Goal: Task Accomplishment & Management: Manage account settings

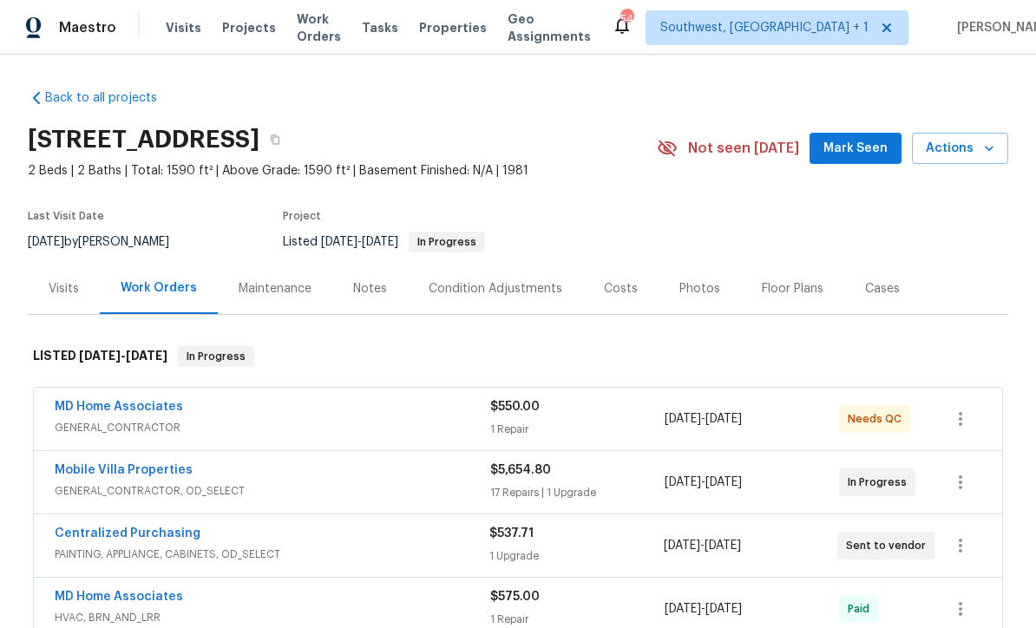
click at [237, 30] on span "Projects" at bounding box center [249, 27] width 54 height 17
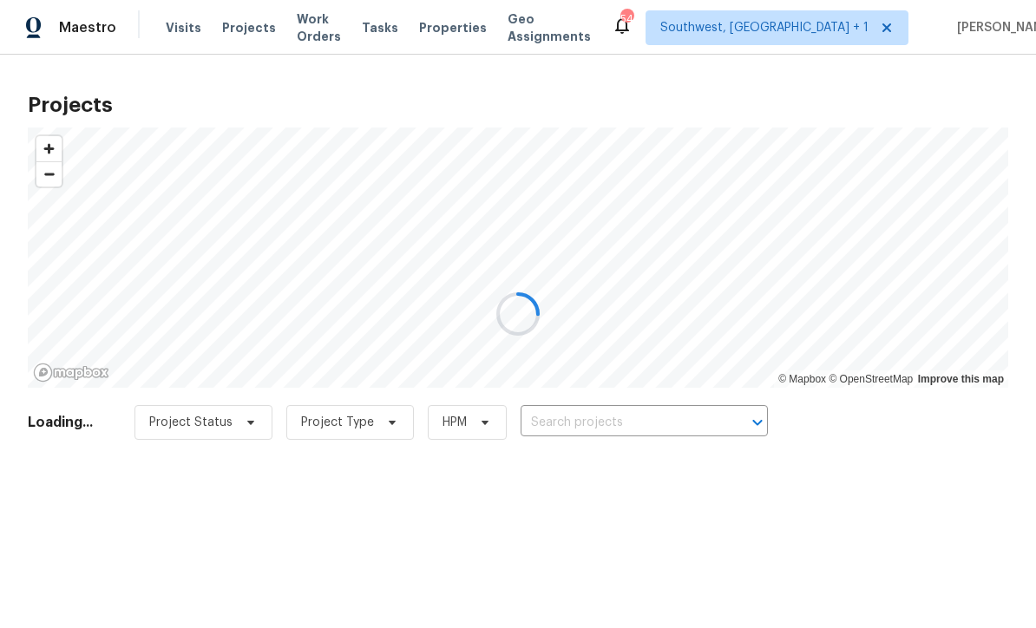
click at [591, 410] on div at bounding box center [518, 314] width 1036 height 628
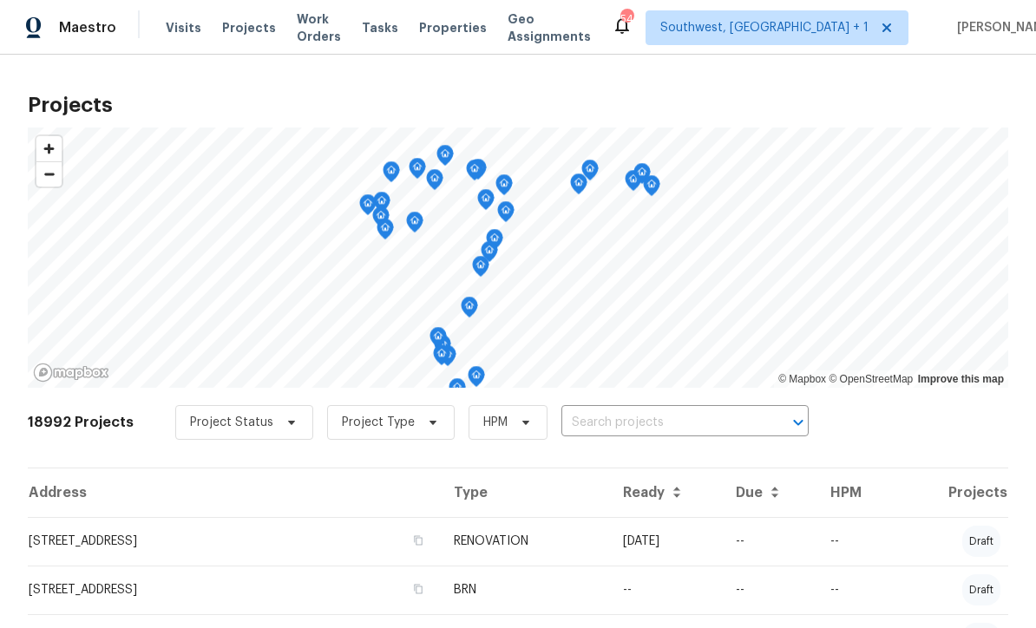
click at [585, 425] on input "text" at bounding box center [660, 423] width 199 height 27
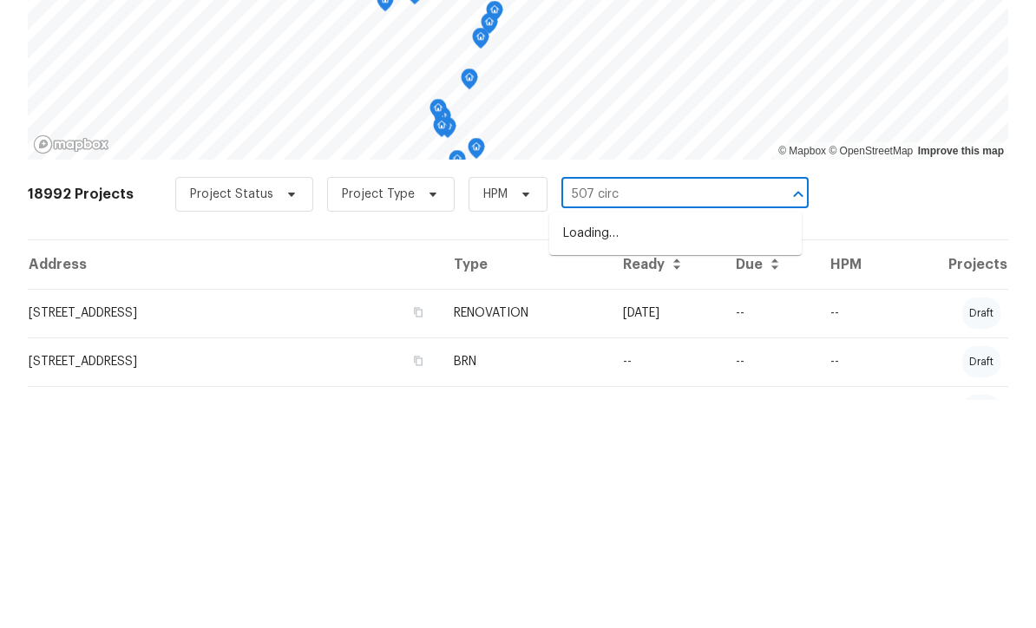
type input "507 circl"
click at [681, 448] on li "[STREET_ADDRESS]" at bounding box center [675, 462] width 253 height 29
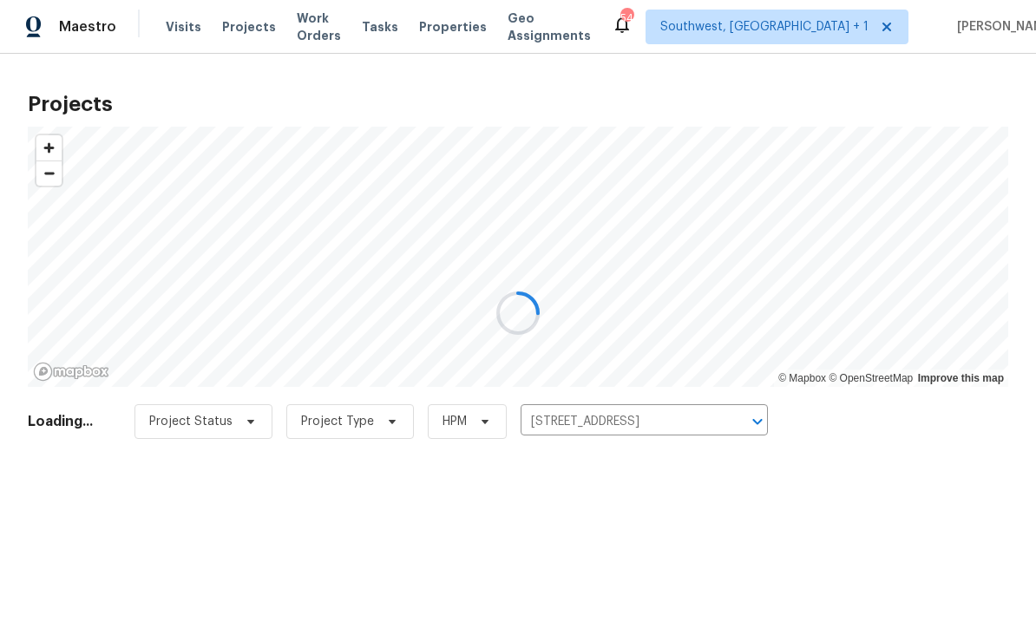
scroll to position [1, 0]
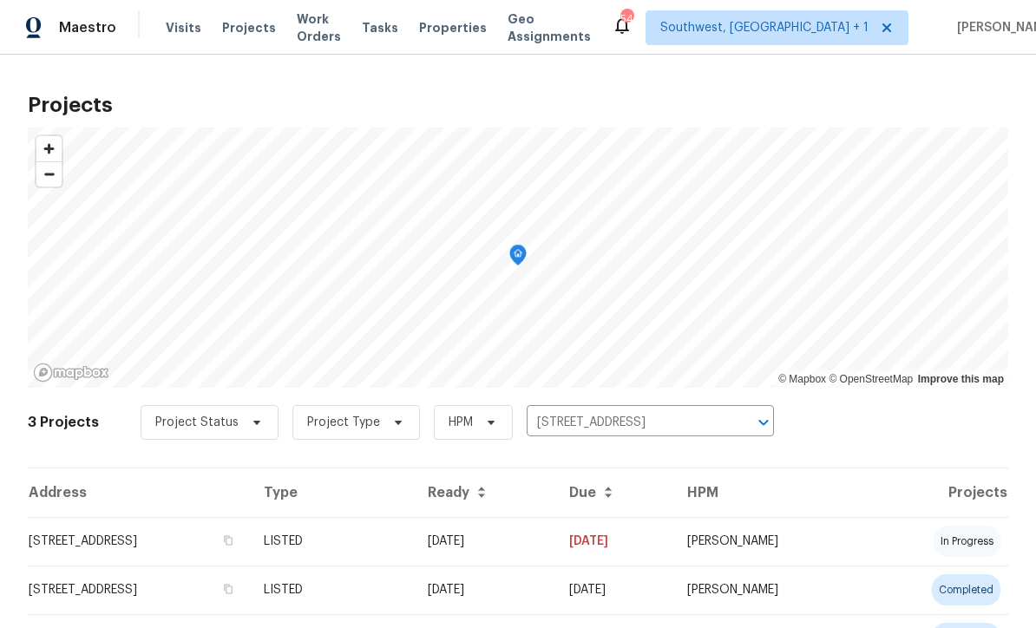
click at [542, 543] on td "[DATE]" at bounding box center [484, 541] width 141 height 49
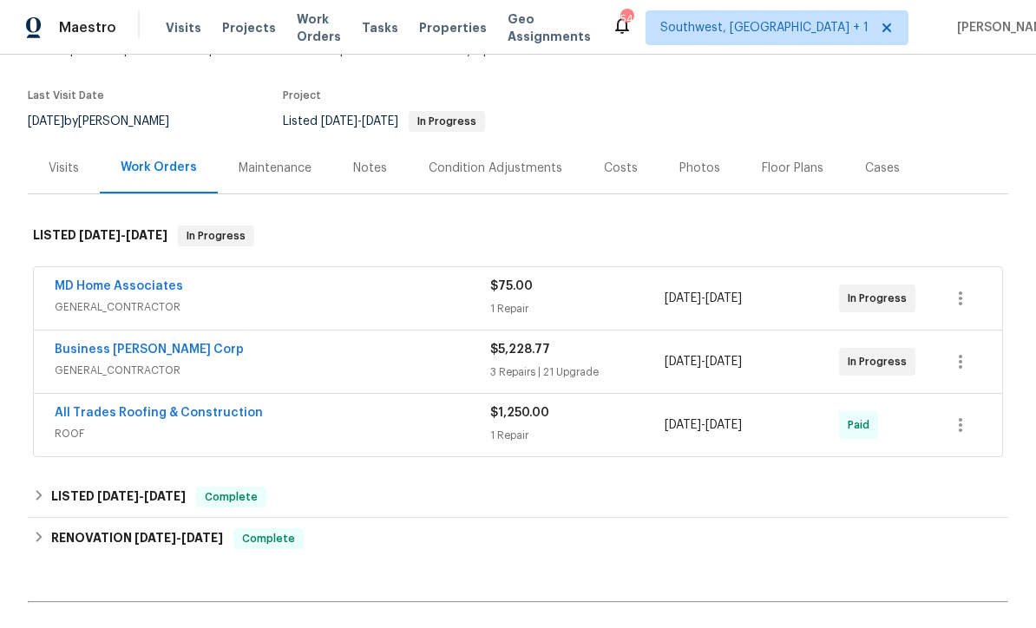
scroll to position [148, 0]
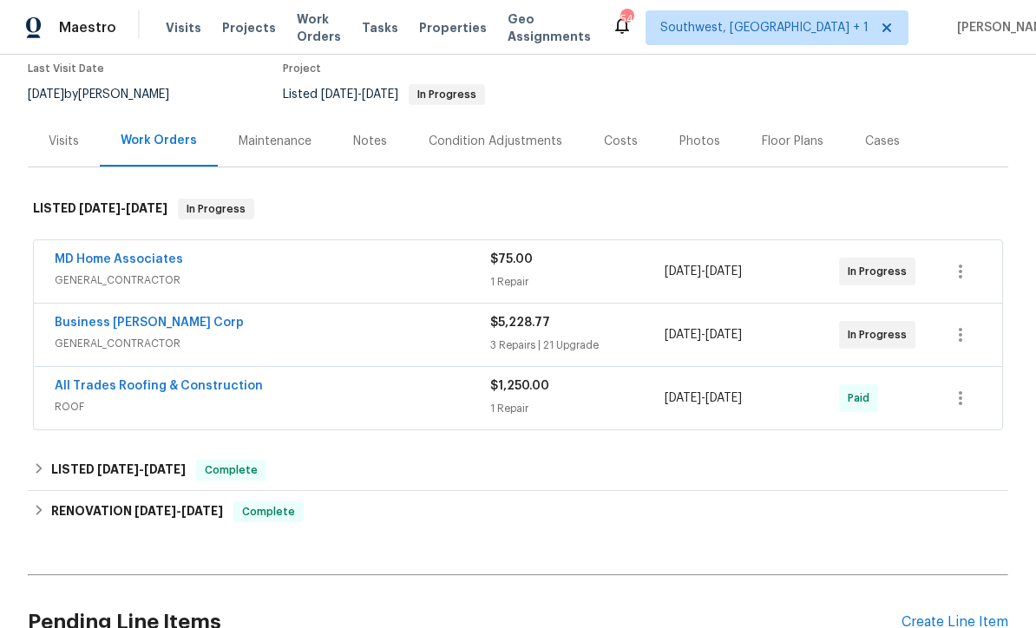
click at [612, 267] on div "$75.00" at bounding box center [577, 259] width 174 height 17
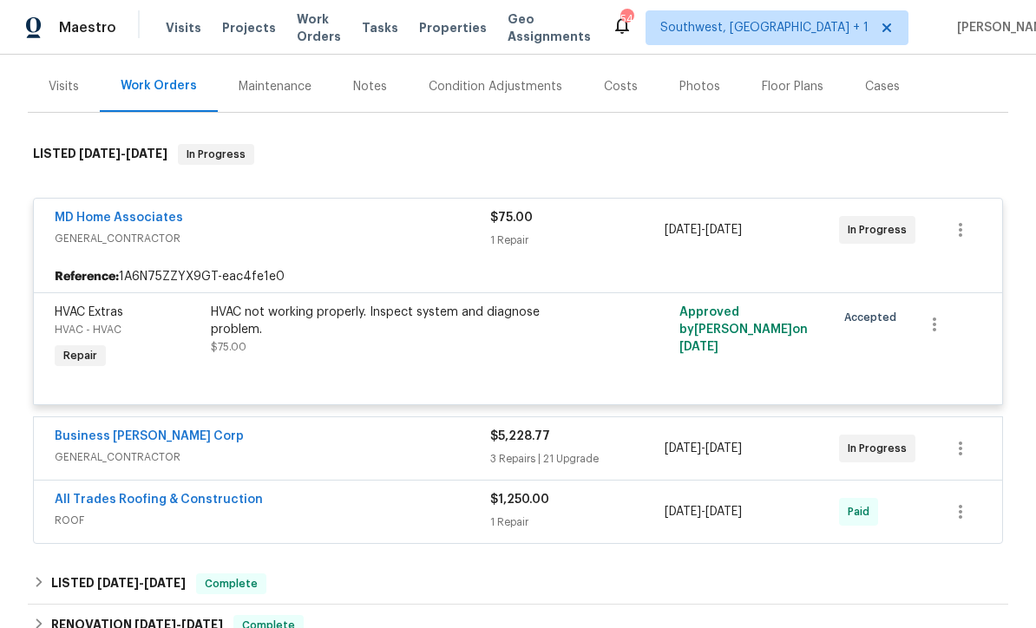
scroll to position [338, 0]
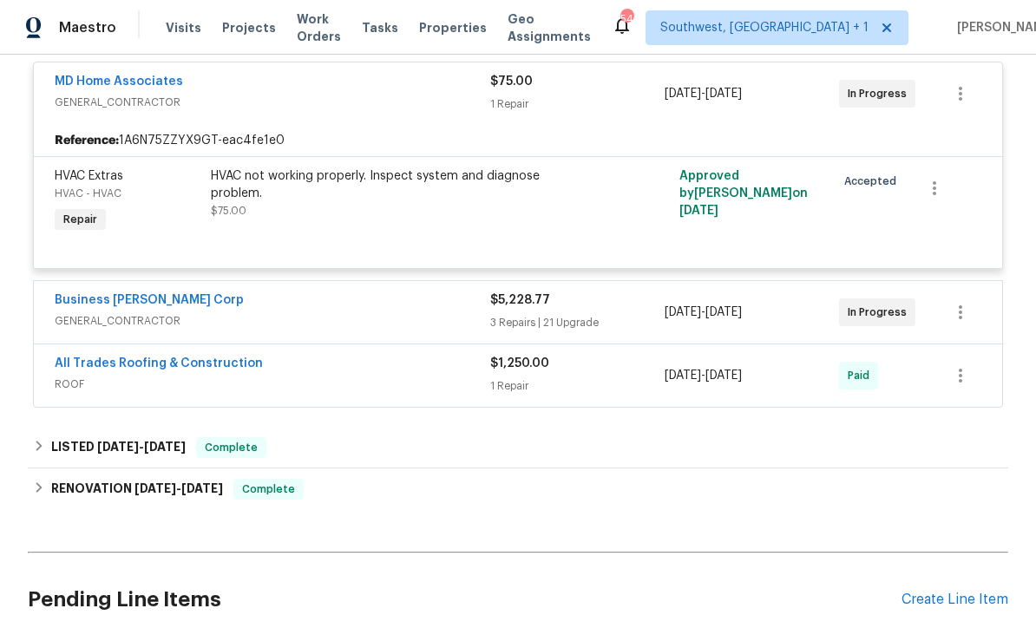
click at [596, 316] on div "3 Repairs | 21 Upgrade" at bounding box center [577, 322] width 174 height 17
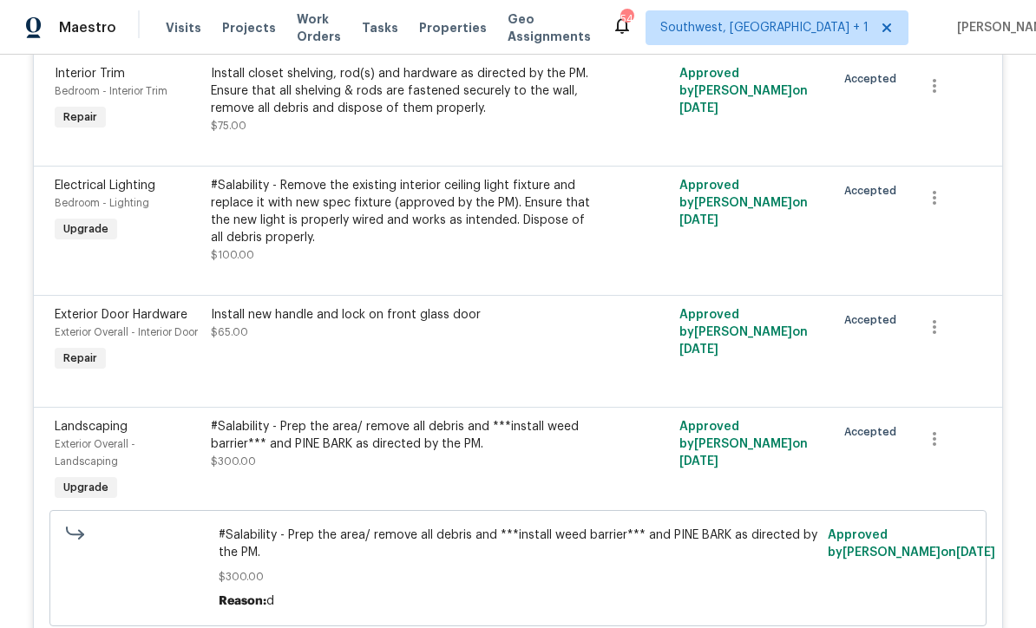
scroll to position [1248, 0]
click at [583, 247] on div "#Salability - Remove the existing interior ceiling light fixture and replace it…" at bounding box center [401, 212] width 380 height 69
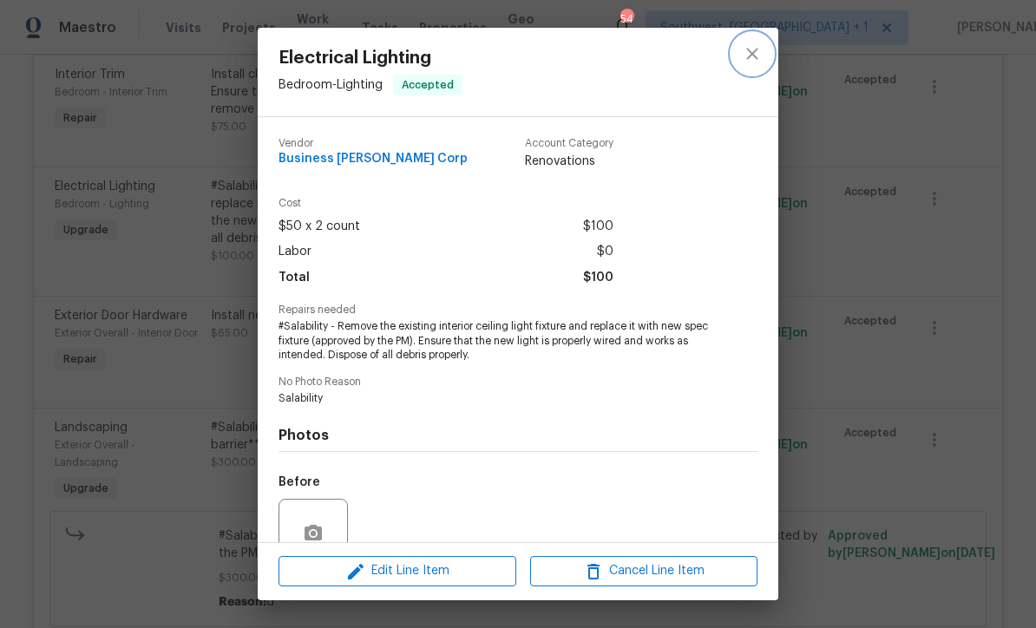
click at [754, 46] on icon "close" at bounding box center [752, 53] width 21 height 21
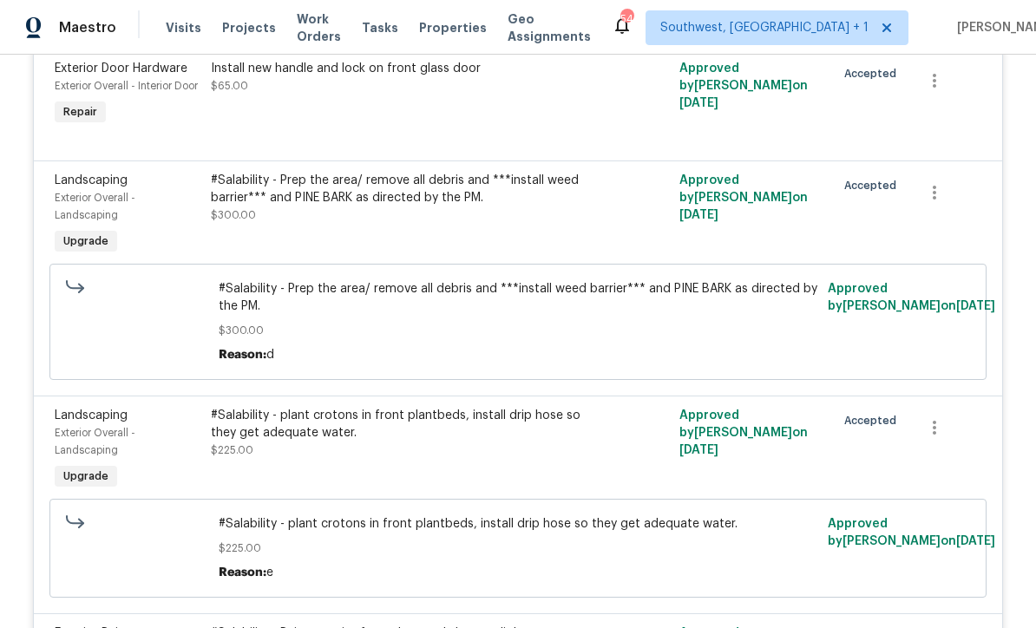
scroll to position [1493, 0]
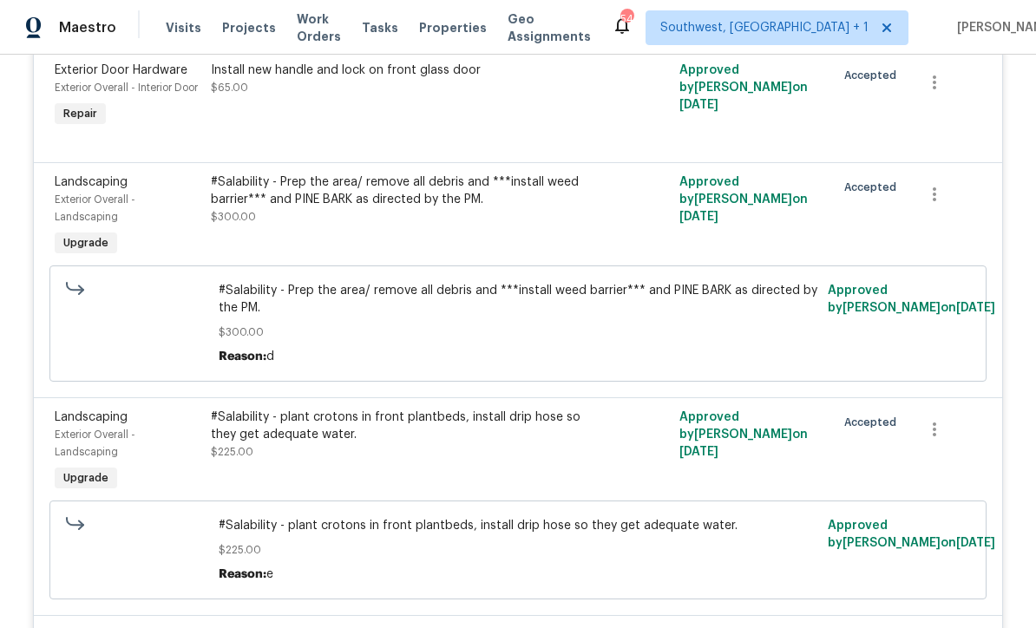
click at [485, 259] on div "#Salability - Prep the area/ remove all debris and ***install weed barrier*** a…" at bounding box center [401, 216] width 390 height 97
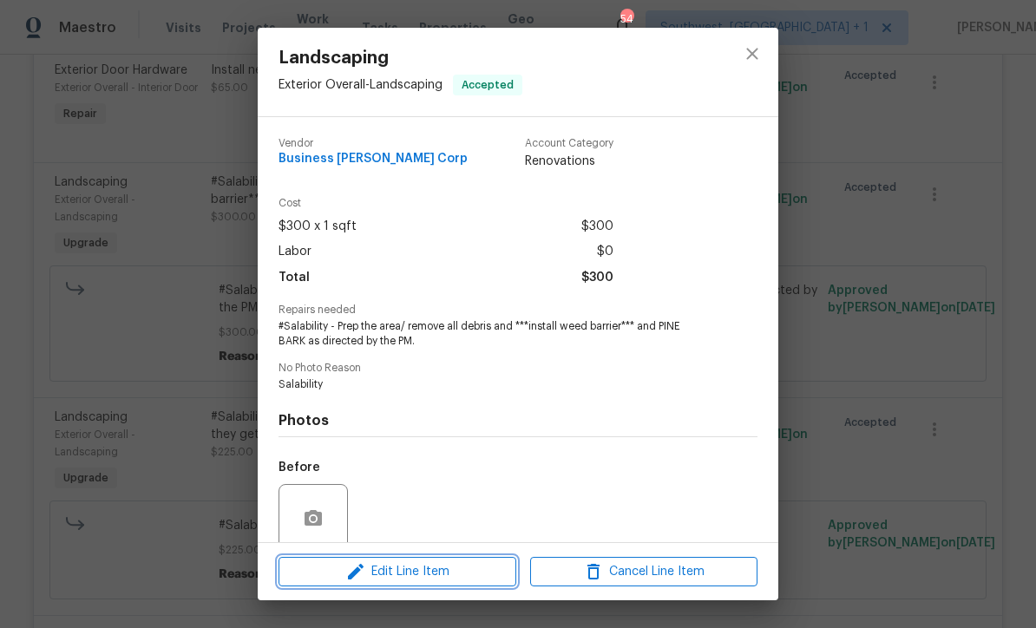
click at [446, 575] on span "Edit Line Item" at bounding box center [397, 572] width 227 height 22
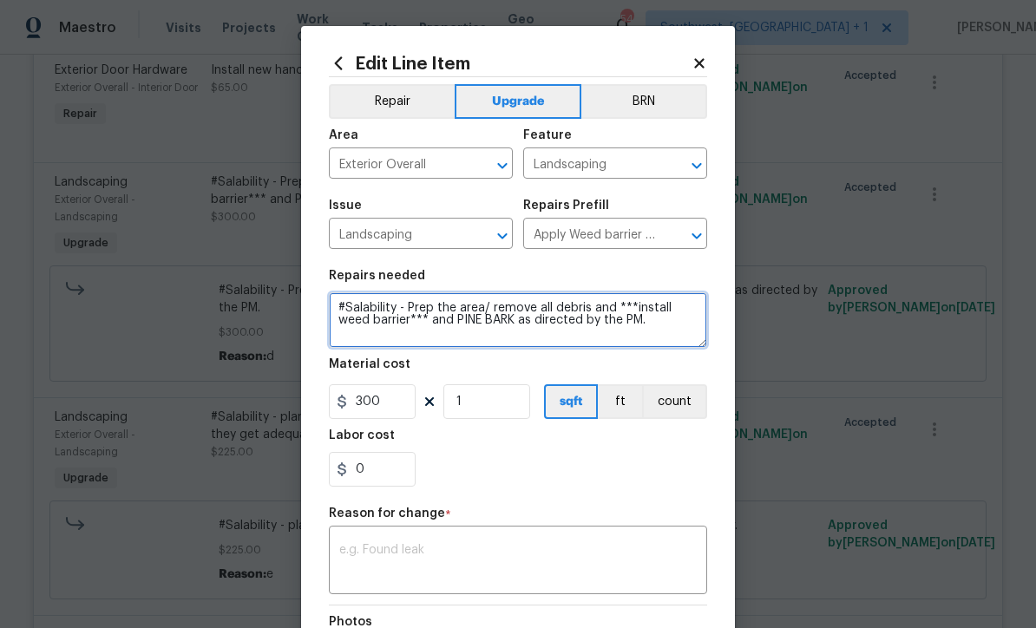
click at [676, 331] on textarea "#Salability - Prep the area/ remove all debris and ***install weed barrier*** a…" at bounding box center [518, 320] width 378 height 56
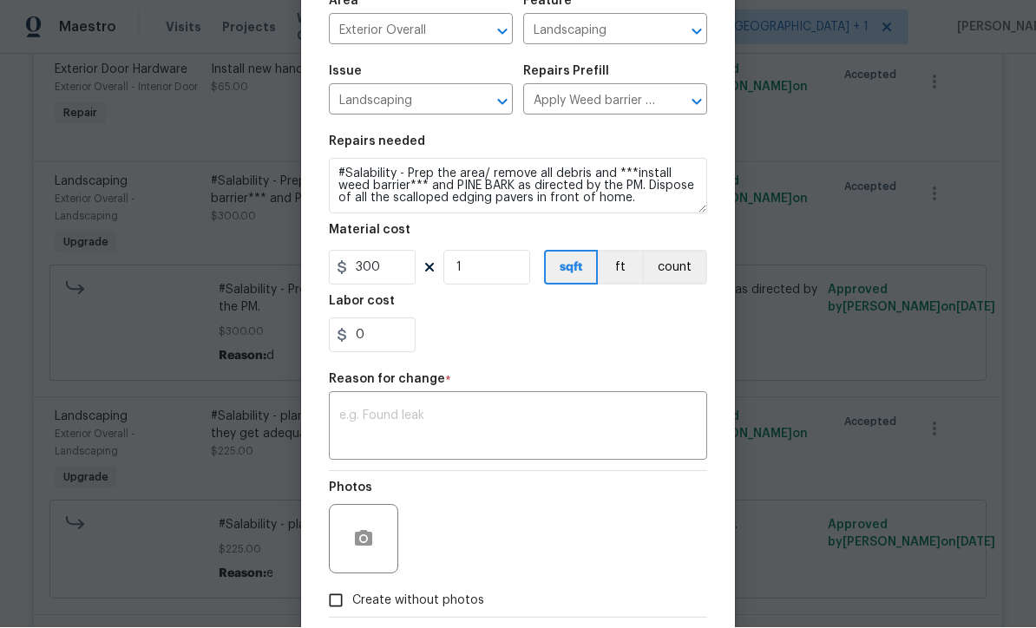
scroll to position [132, 0]
click at [591, 449] on textarea at bounding box center [517, 430] width 357 height 36
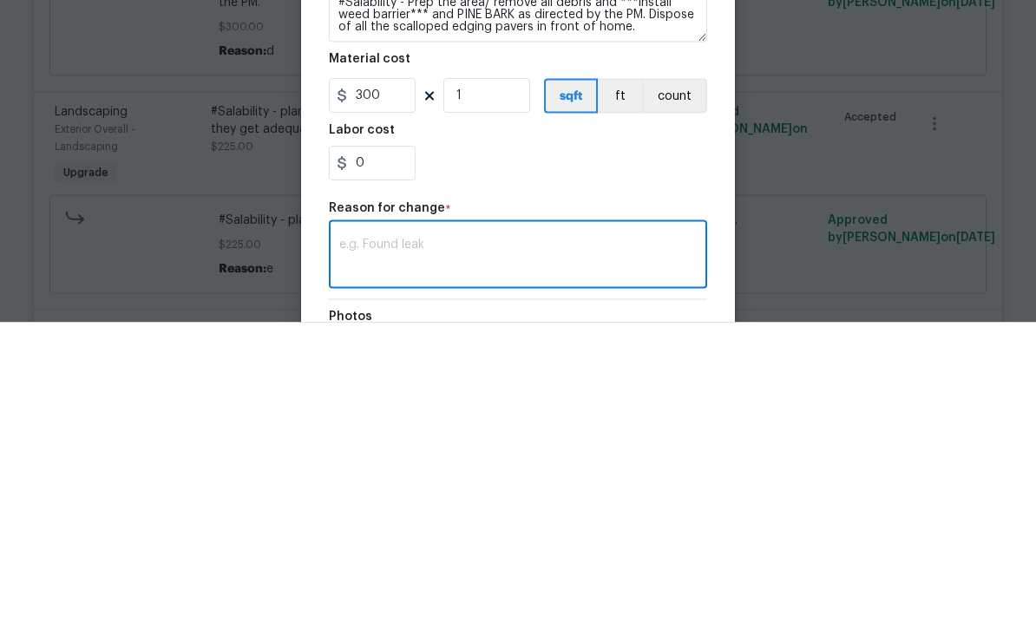
scroll to position [0, 0]
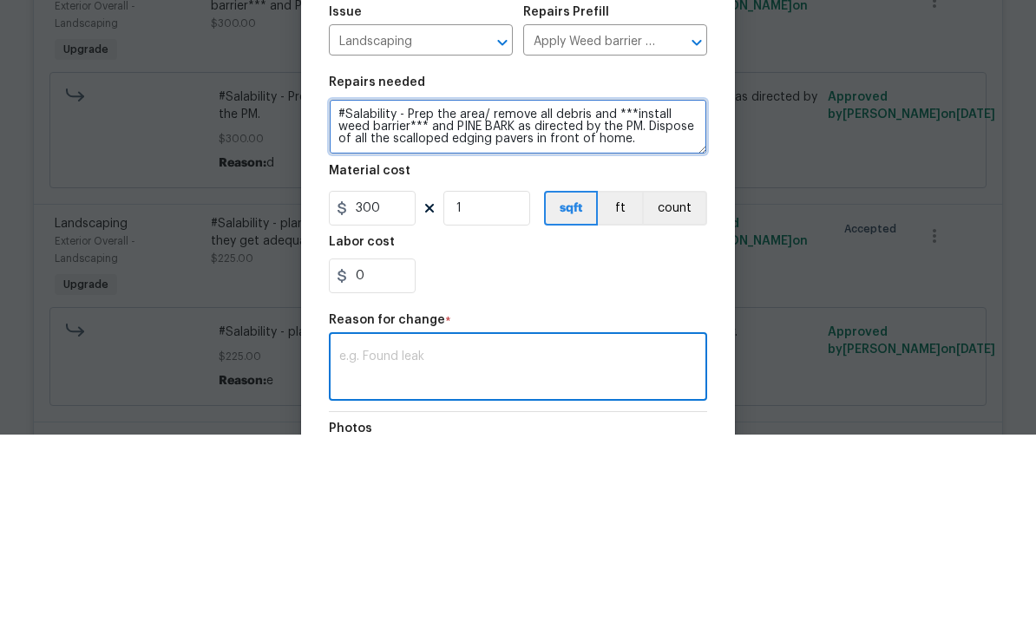
click at [589, 292] on textarea "#Salability - Prep the area/ remove all debris and ***install weed barrier*** a…" at bounding box center [518, 320] width 378 height 56
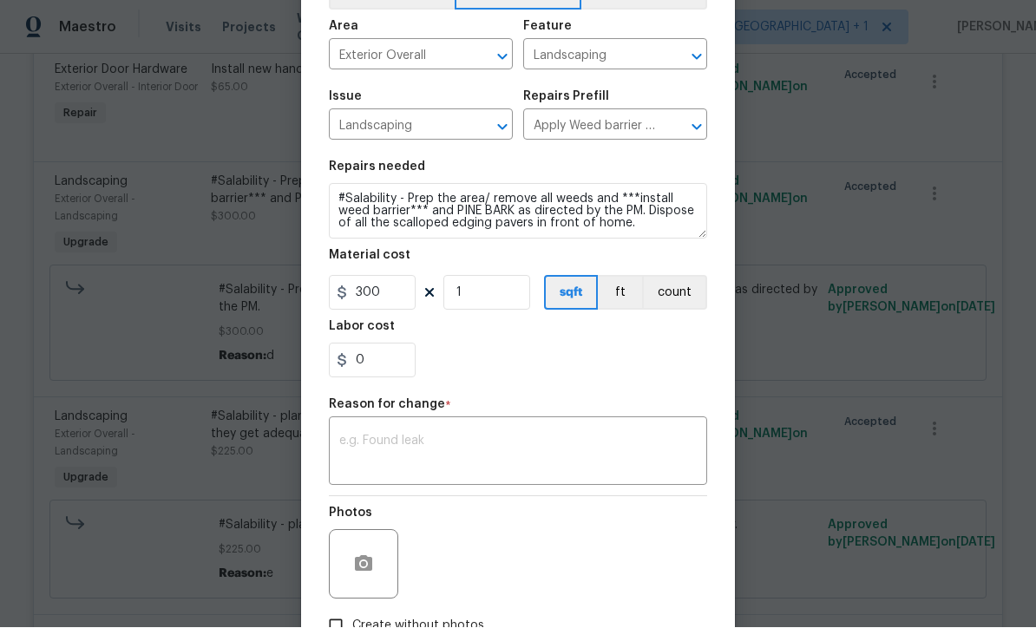
scroll to position [115, 0]
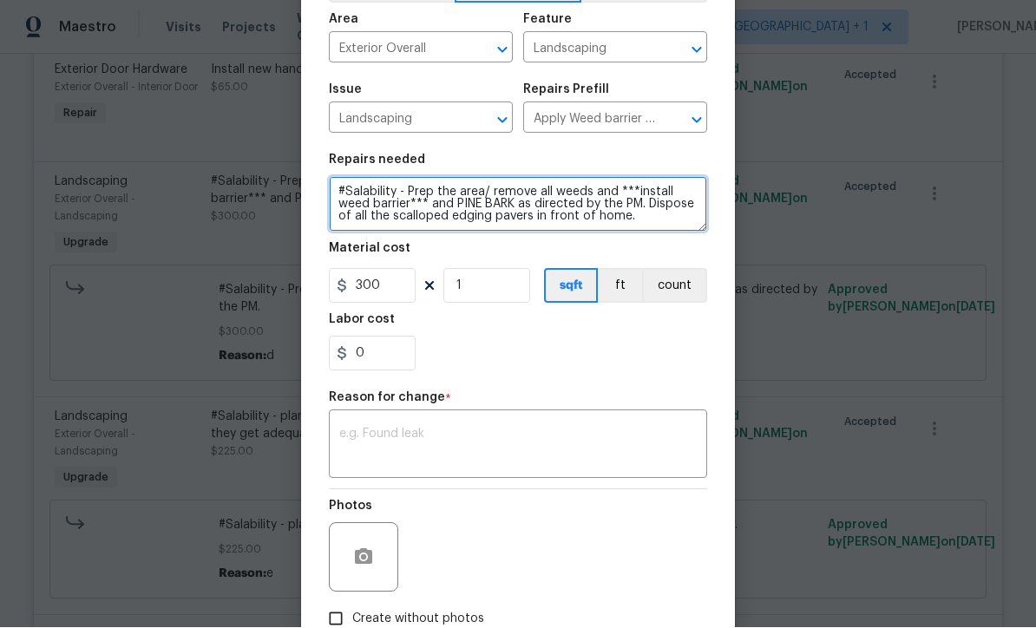
type textarea "#Salability - Prep the area/ remove all weeds and ***install weed barrier*** an…"
click at [592, 460] on textarea at bounding box center [517, 447] width 357 height 36
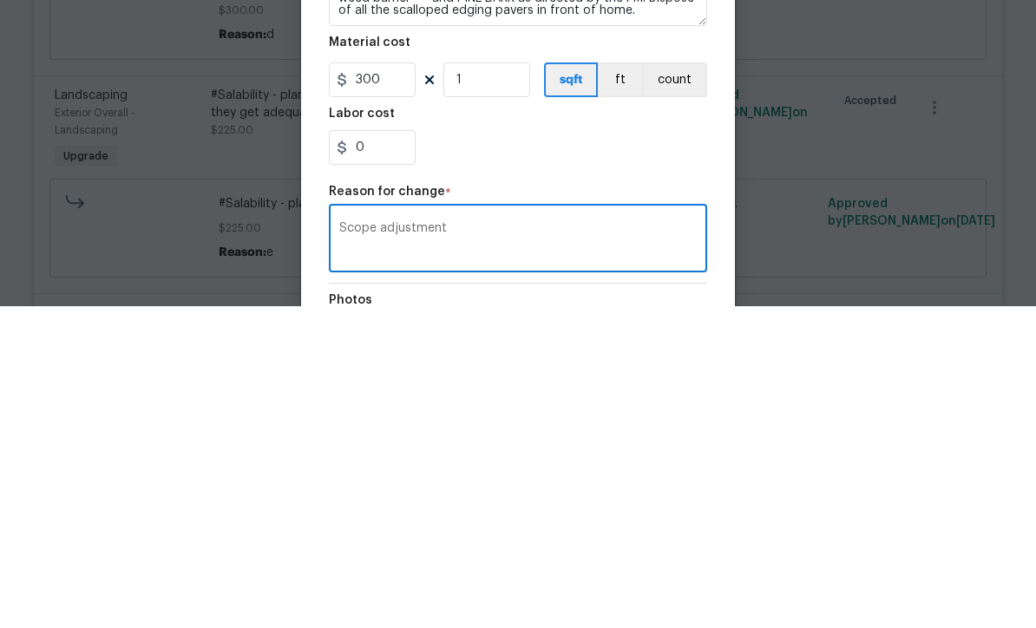
scroll to position [0, 0]
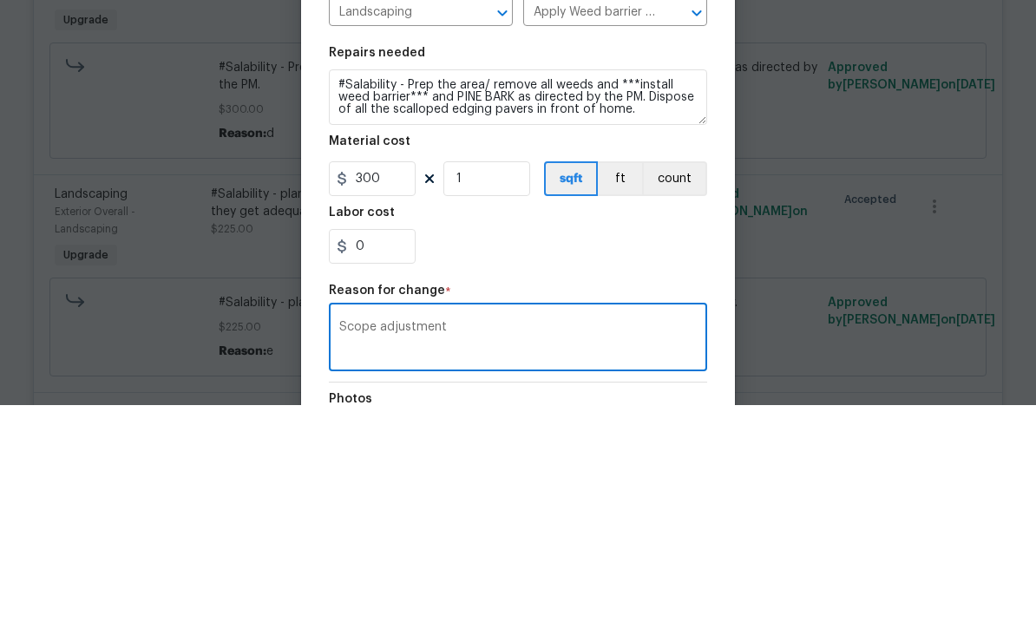
type textarea "Scope adjustment"
click at [635, 292] on textarea "#Salability - Prep the area/ remove all weeds and ***install weed barrier*** an…" at bounding box center [518, 320] width 378 height 56
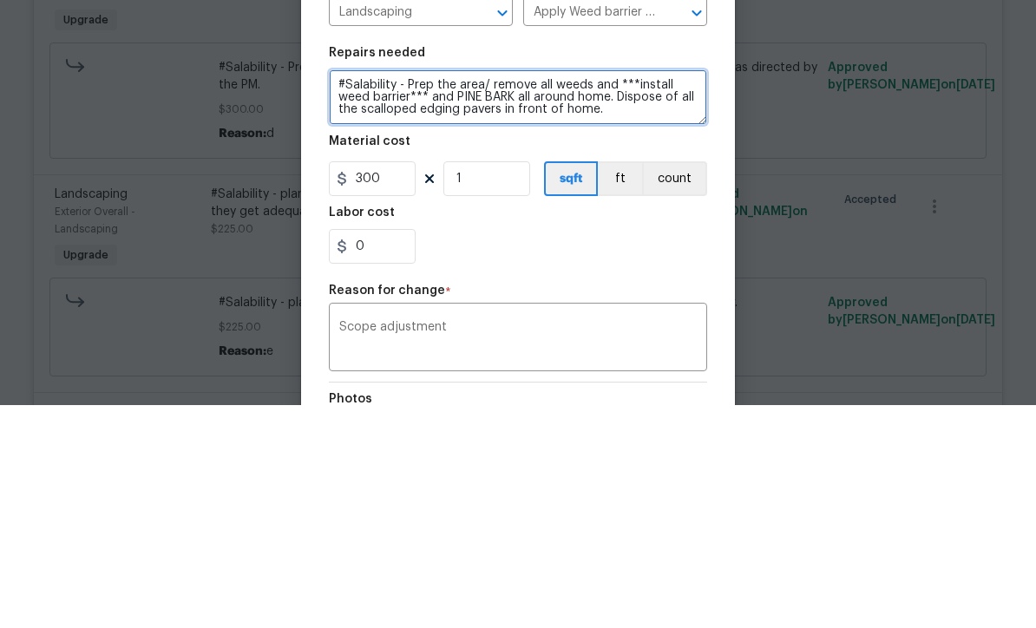
click at [667, 292] on textarea "#Salability - Prep the area/ remove all weeds and ***install weed barrier*** an…" at bounding box center [518, 320] width 378 height 56
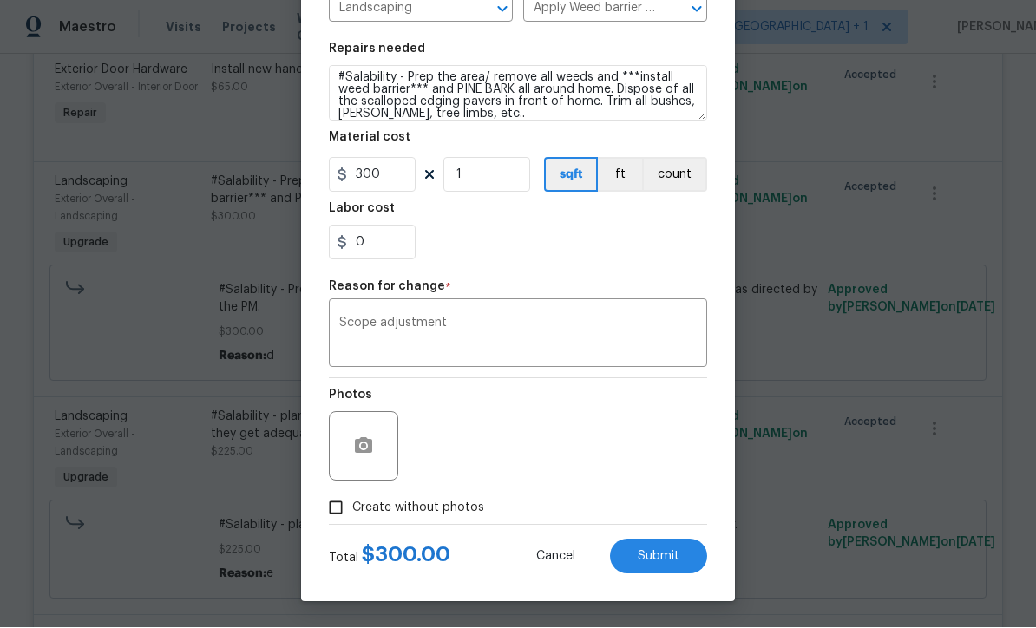
scroll to position [230, 0]
click at [347, 453] on button "button" at bounding box center [364, 447] width 42 height 42
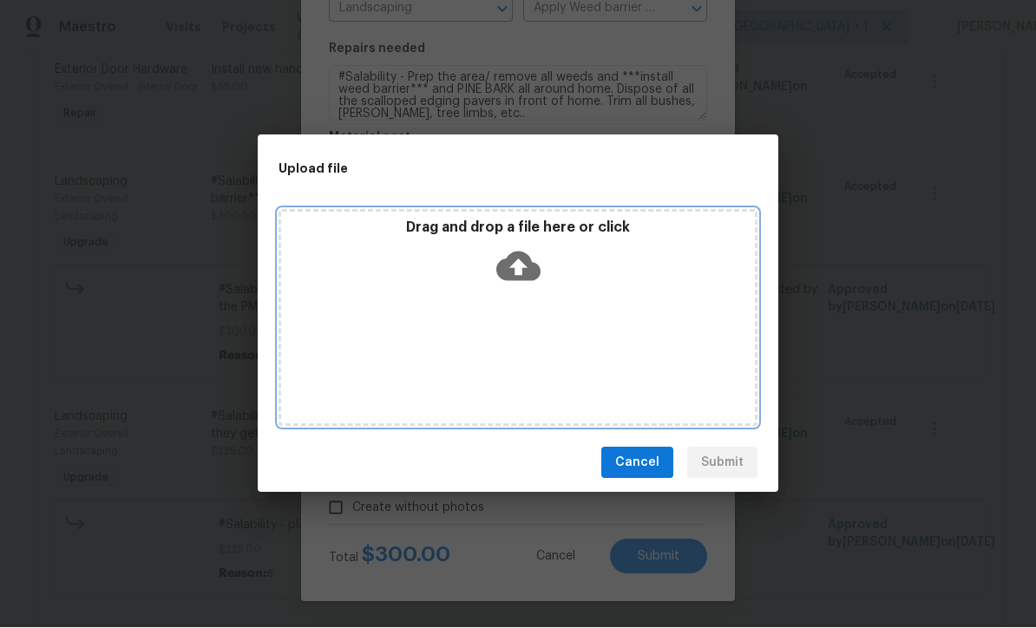
click at [514, 262] on icon at bounding box center [518, 268] width 44 height 30
click at [528, 266] on icon at bounding box center [518, 268] width 44 height 30
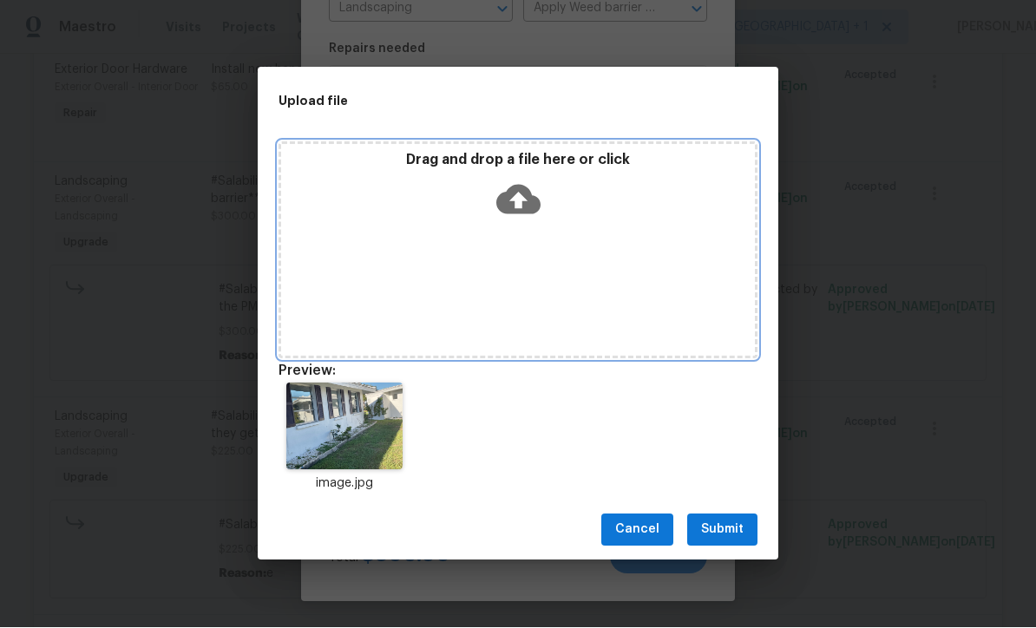
click at [520, 201] on icon at bounding box center [518, 200] width 44 height 44
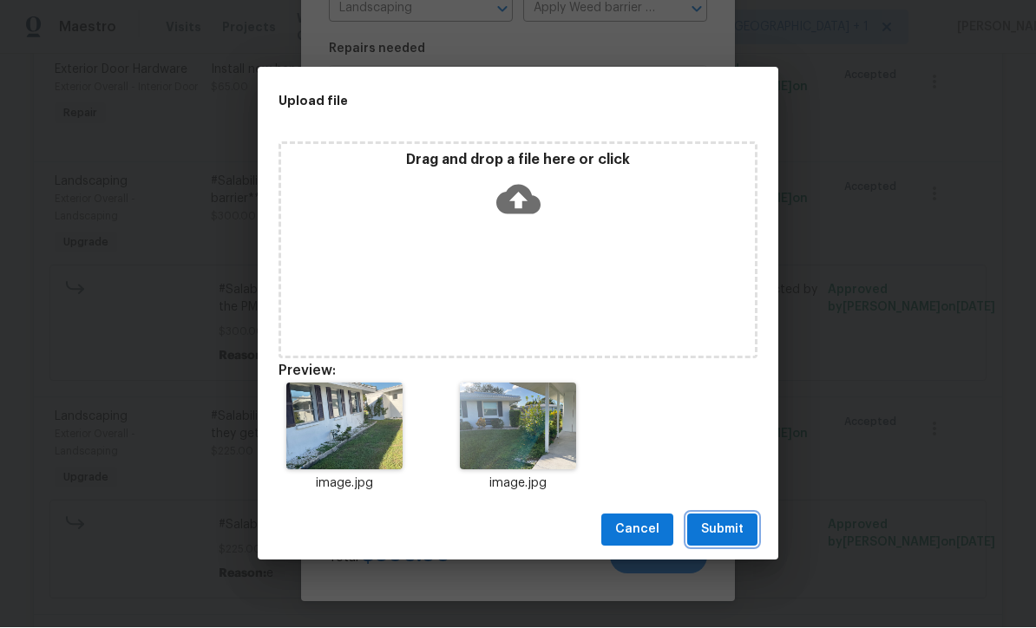
click at [732, 529] on span "Submit" at bounding box center [722, 531] width 43 height 22
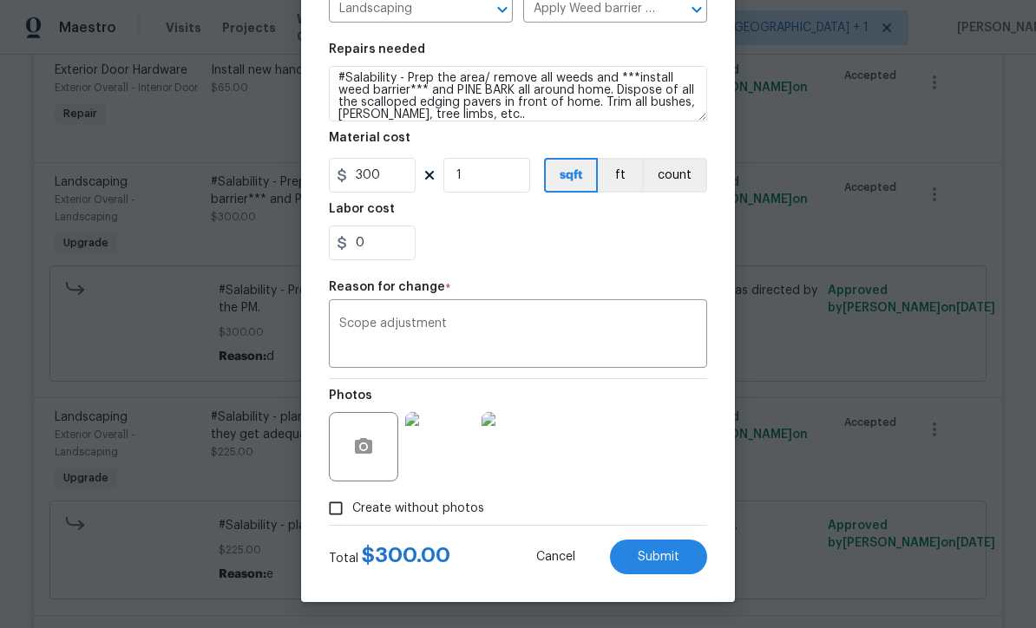
click at [677, 551] on span "Submit" at bounding box center [659, 557] width 42 height 13
type textarea "#Salability - Prep the area/ remove all debris and ***install weed barrier*** a…"
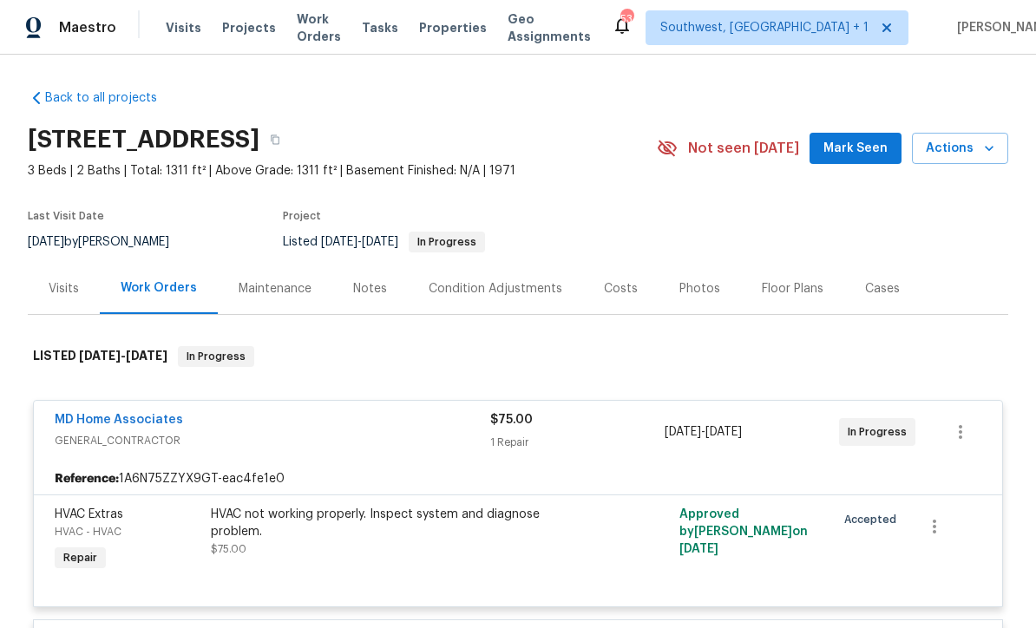
scroll to position [0, 0]
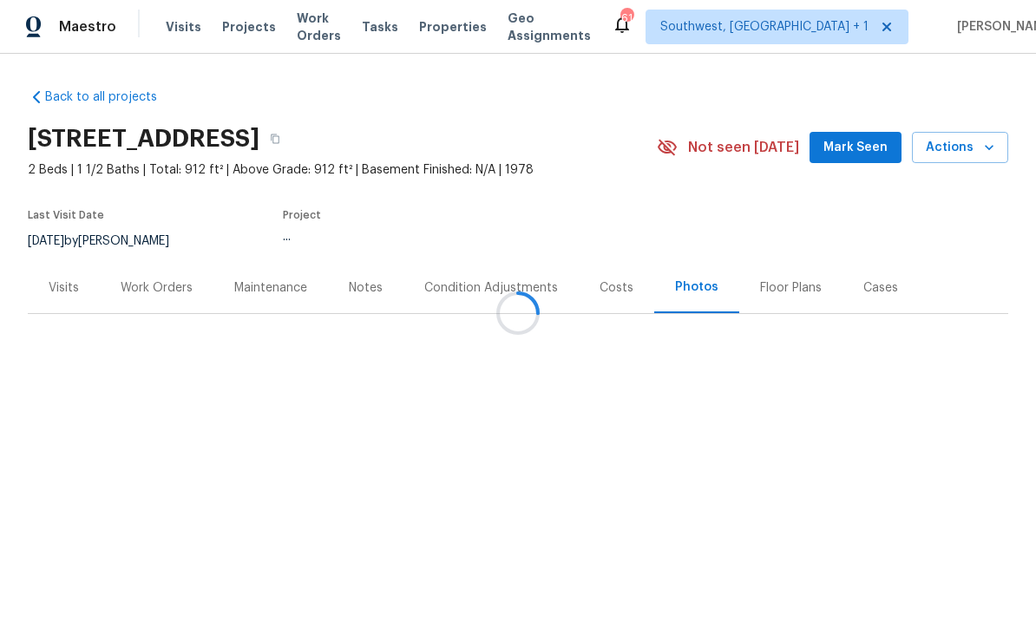
scroll to position [1, 0]
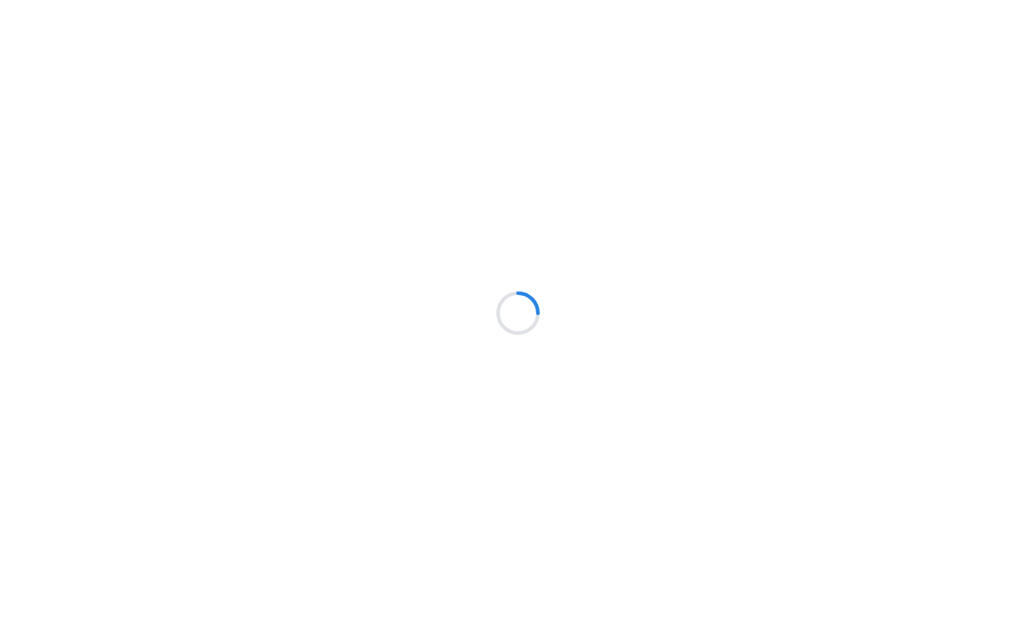
scroll to position [1, 0]
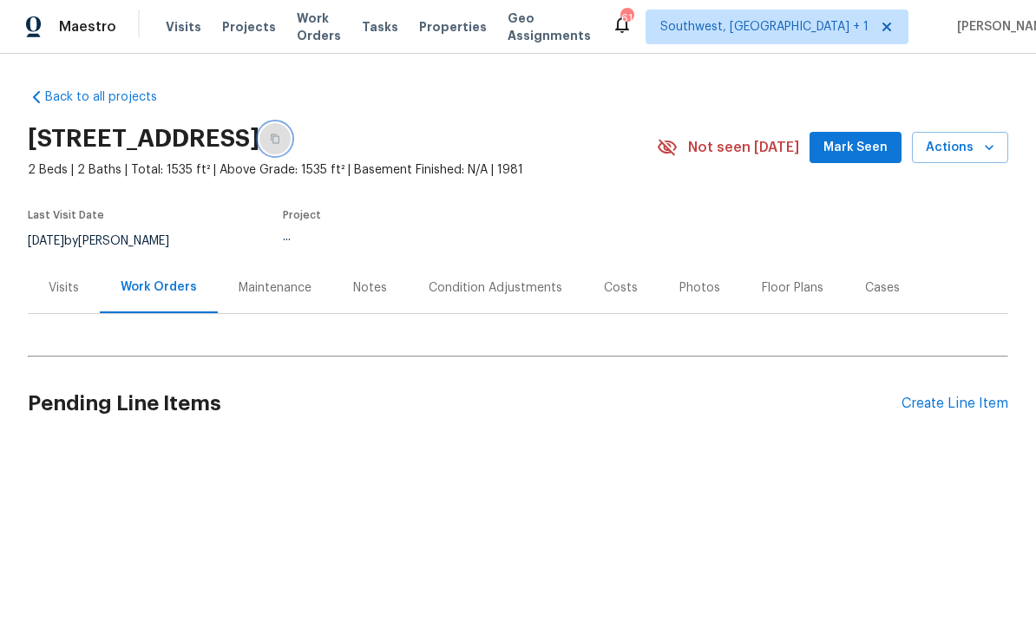
click at [291, 133] on button "button" at bounding box center [274, 139] width 31 height 31
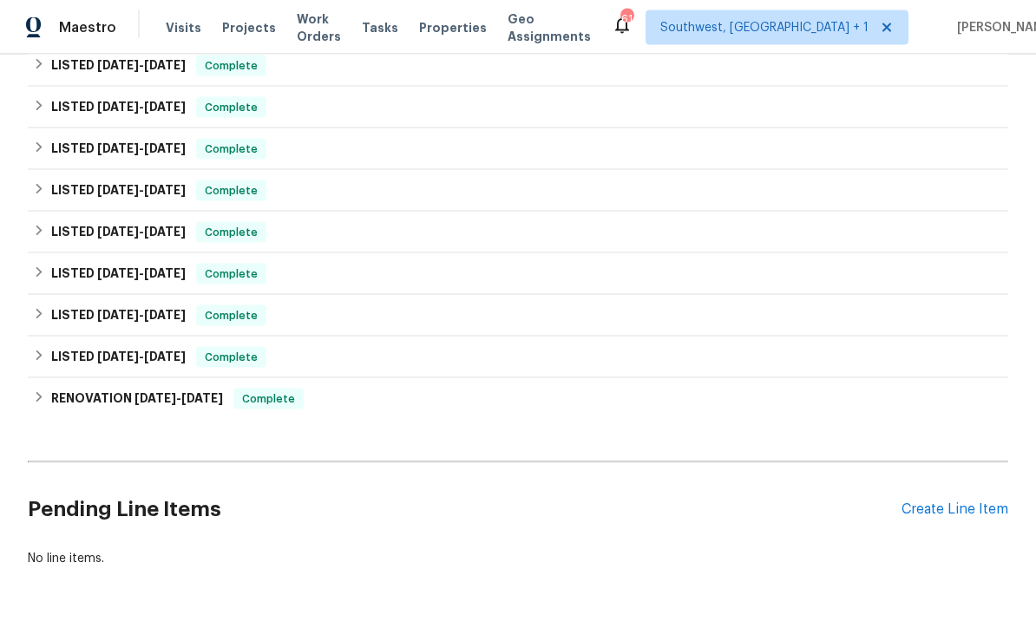
scroll to position [352, 0]
click at [959, 508] on div "Create Line Item" at bounding box center [955, 510] width 107 height 16
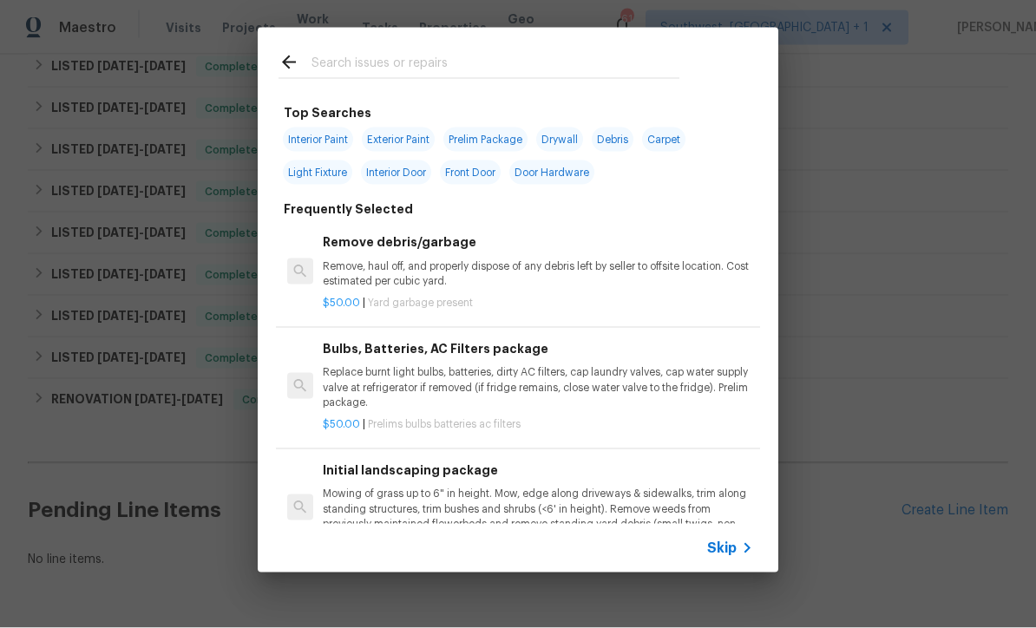
scroll to position [1, 0]
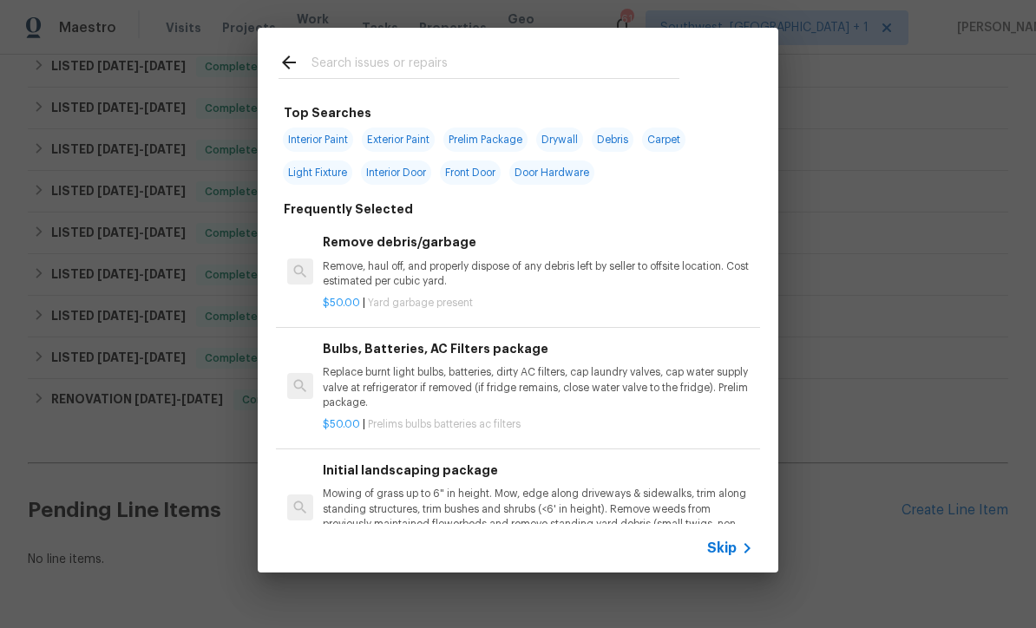
click at [744, 543] on icon at bounding box center [747, 548] width 21 height 21
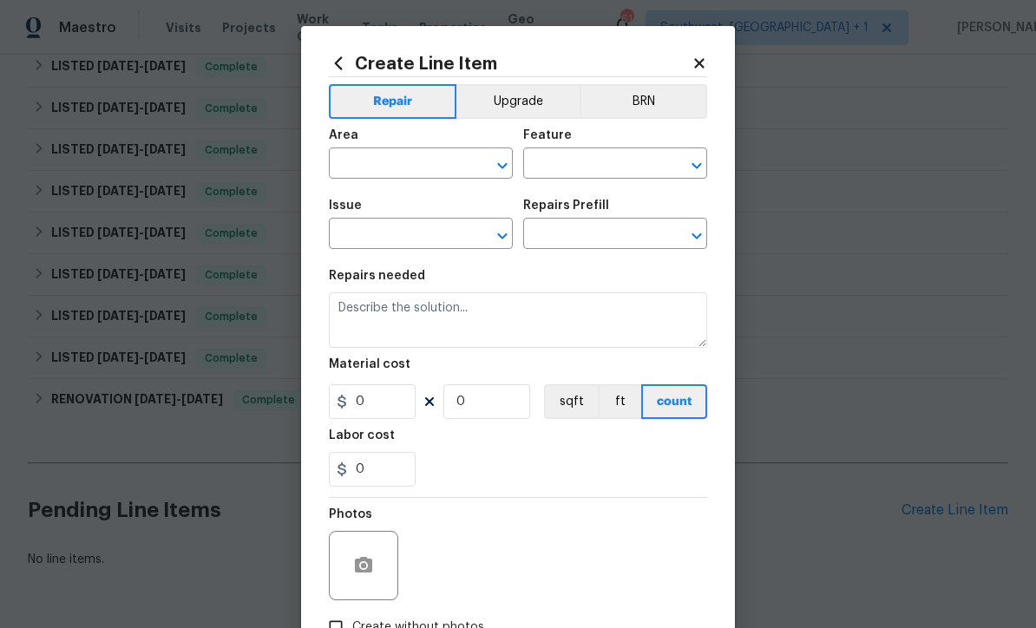
click at [412, 167] on input "text" at bounding box center [396, 165] width 135 height 27
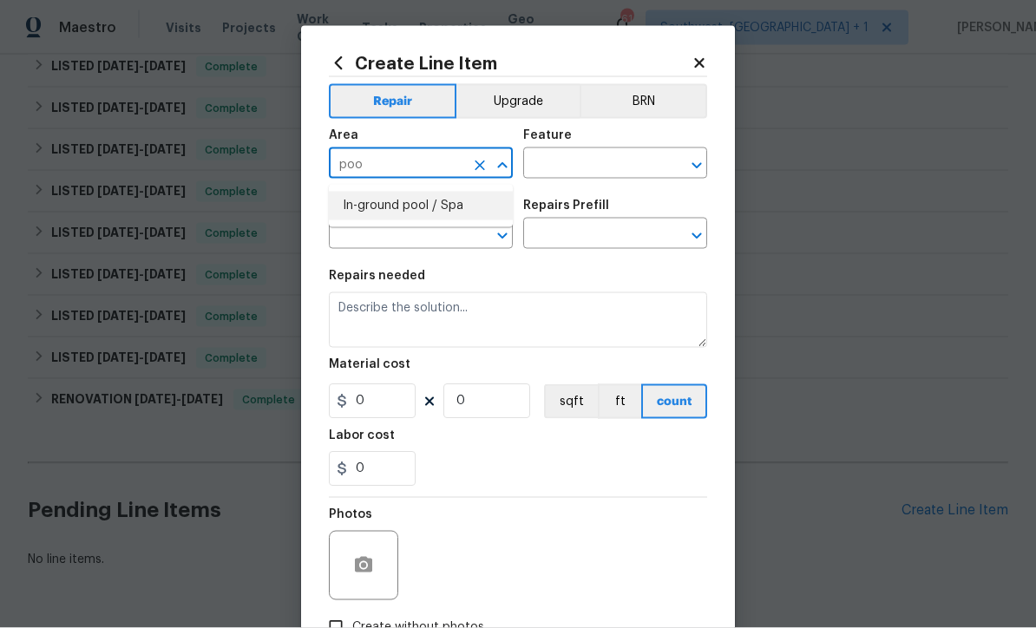
click at [357, 213] on li "In-ground pool / Spa" at bounding box center [421, 206] width 184 height 29
type input "In-ground pool / Spa"
click at [647, 169] on input "text" at bounding box center [590, 165] width 135 height 27
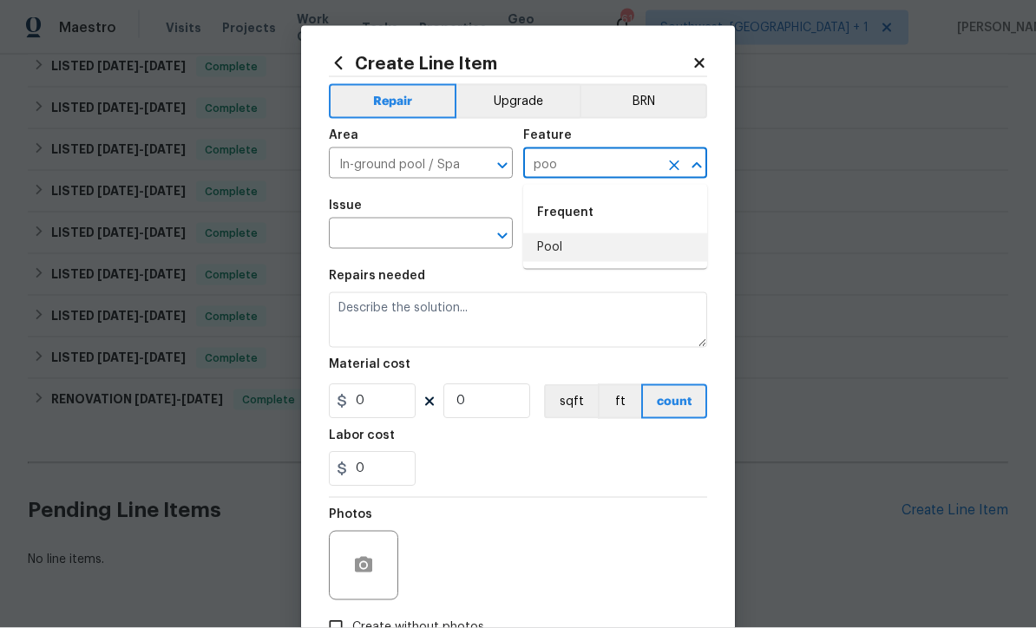
click at [577, 240] on li "Pool" at bounding box center [615, 247] width 184 height 29
type input "Pool"
click at [364, 236] on input "text" at bounding box center [396, 235] width 135 height 27
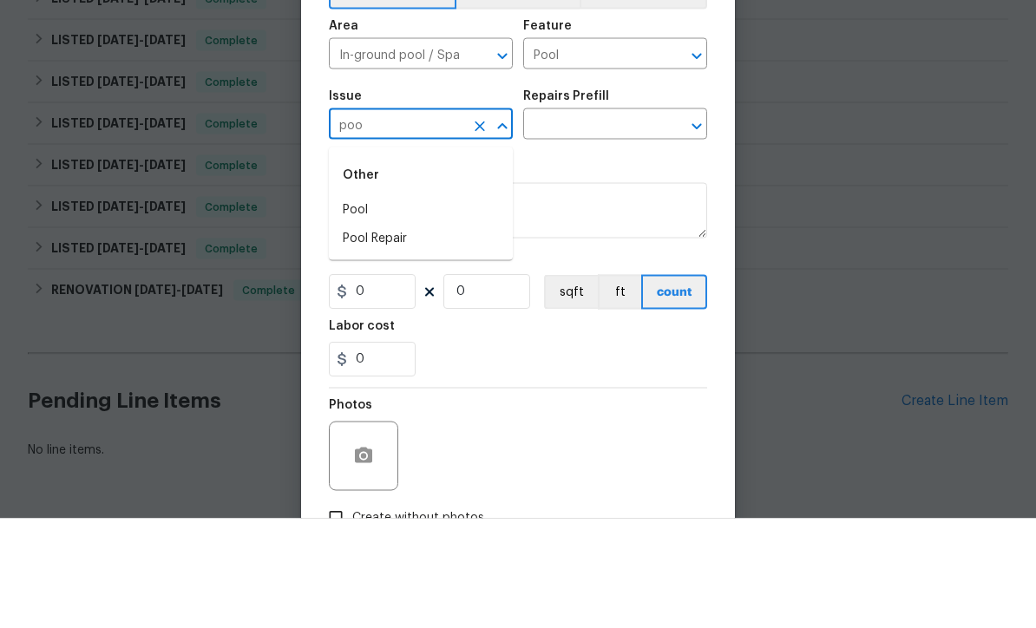
click at [351, 334] on li "Pool Repair" at bounding box center [421, 348] width 184 height 29
type input "Pool Repair"
click at [647, 222] on input "text" at bounding box center [590, 235] width 135 height 27
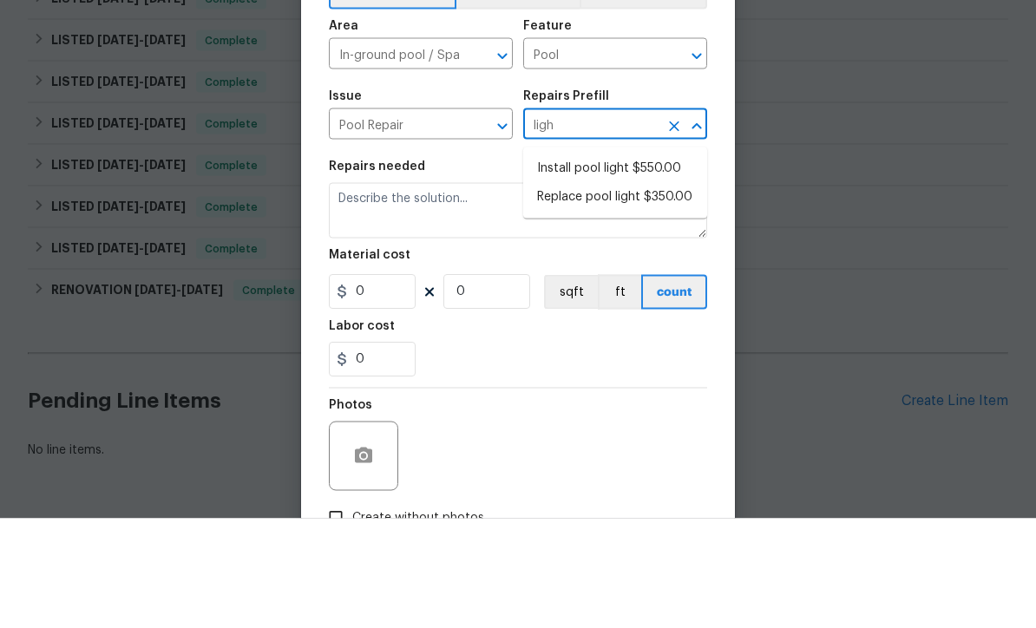
click at [667, 292] on li "Replace pool light $350.00" at bounding box center [615, 306] width 184 height 29
type input "Replace pool light $350.00"
type textarea "40ft"
type input "1"
type input "Replace pool light $350.00"
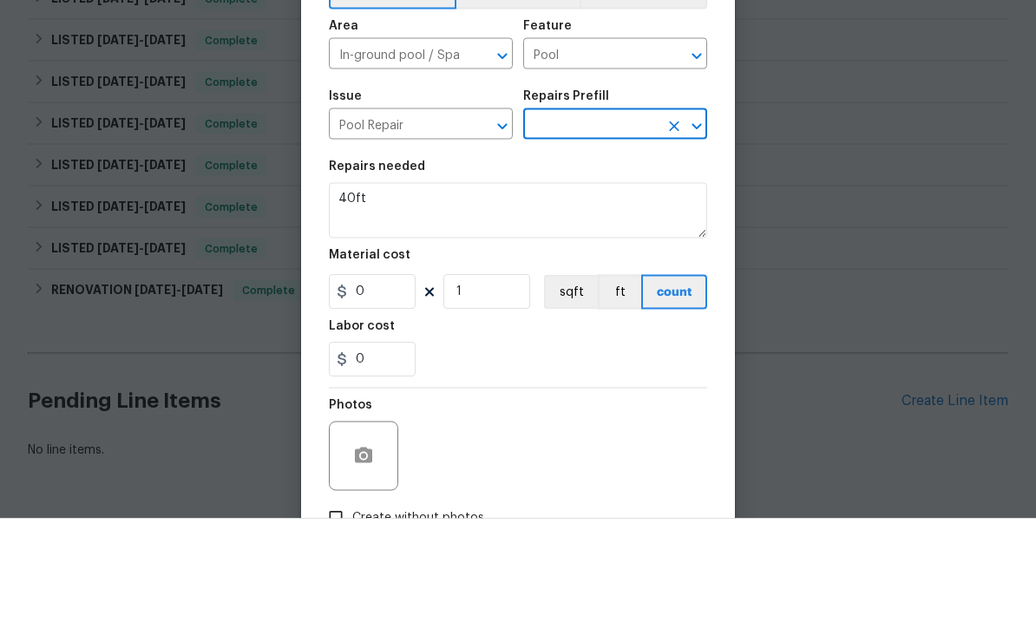
type input "350"
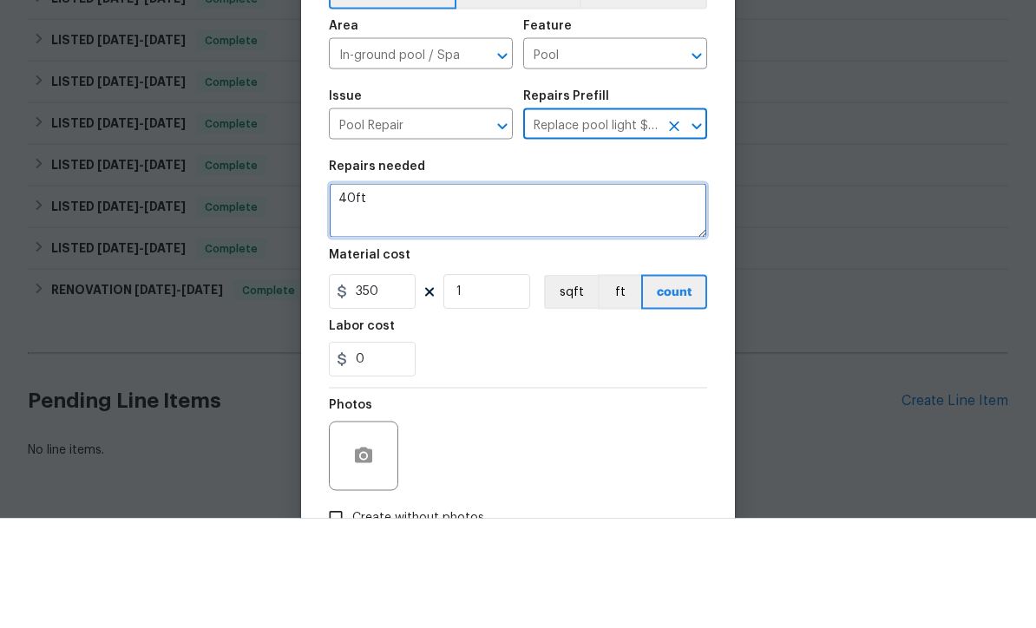
click at [374, 292] on textarea "40ft" at bounding box center [518, 320] width 378 height 56
type textarea "4"
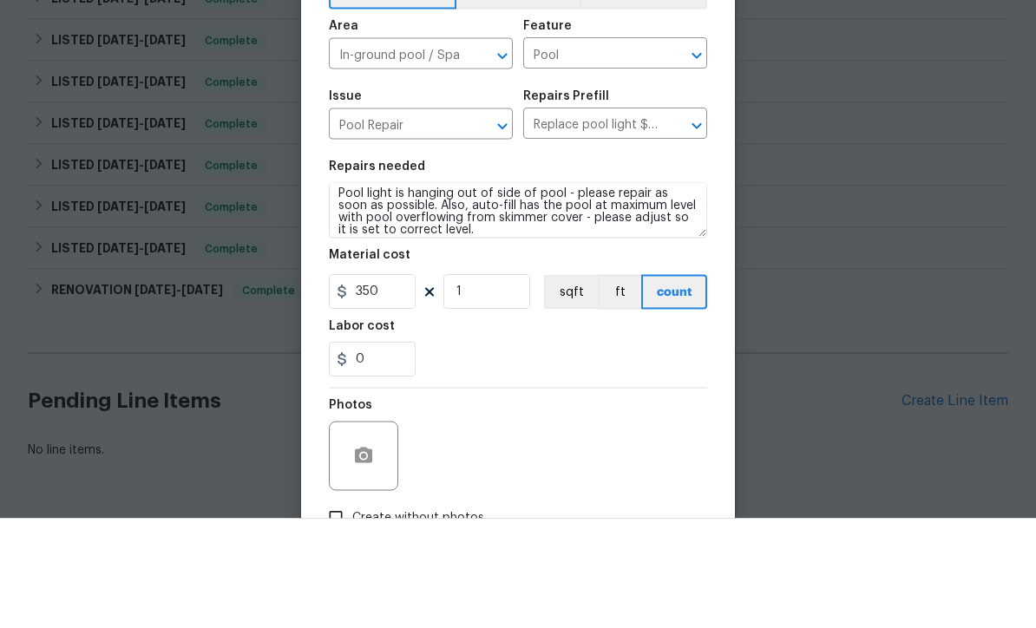
scroll to position [57, 0]
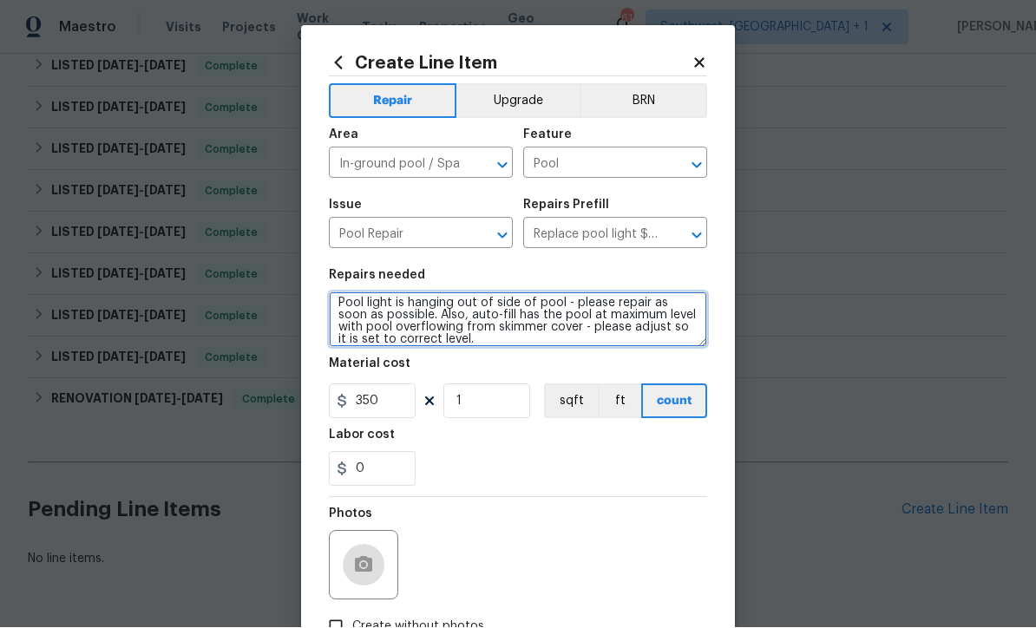
type textarea "Pool light is hanging out of side of pool - please repair as soon as possible. …"
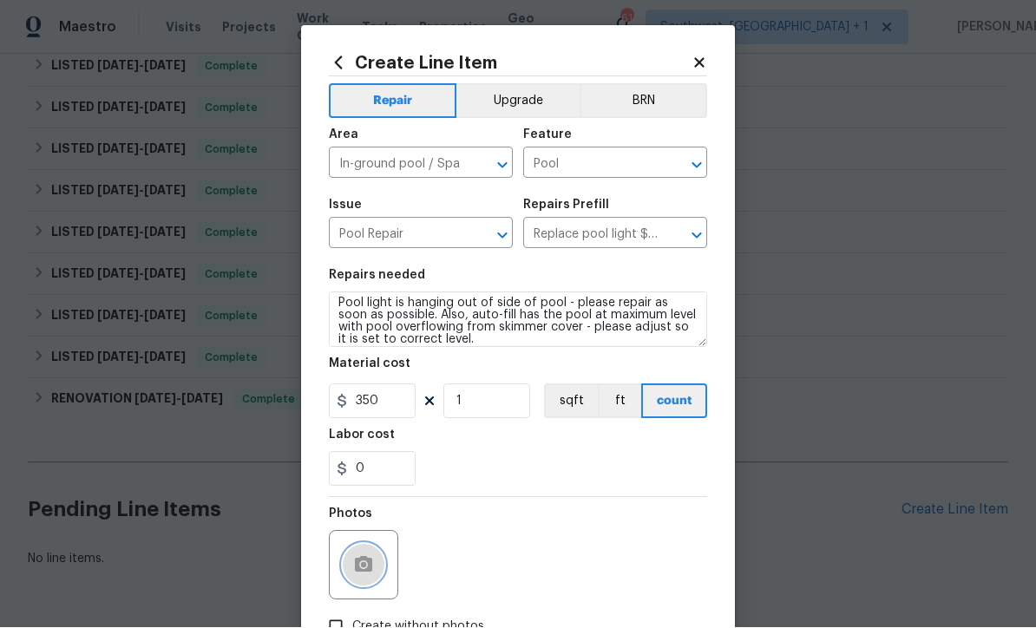
click at [378, 571] on button "button" at bounding box center [364, 566] width 42 height 42
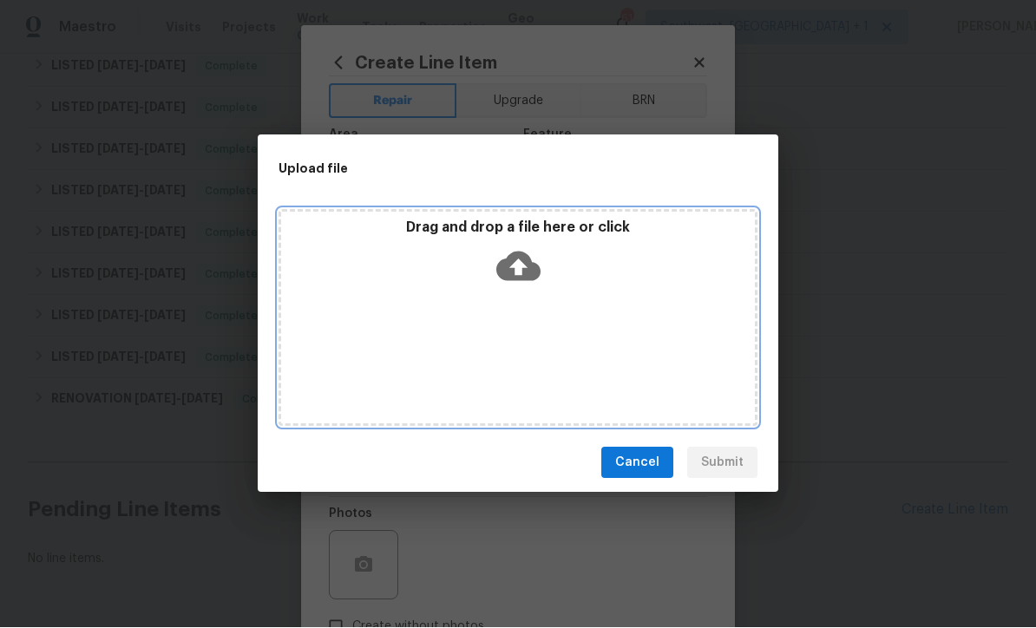
click at [522, 270] on icon at bounding box center [518, 268] width 44 height 30
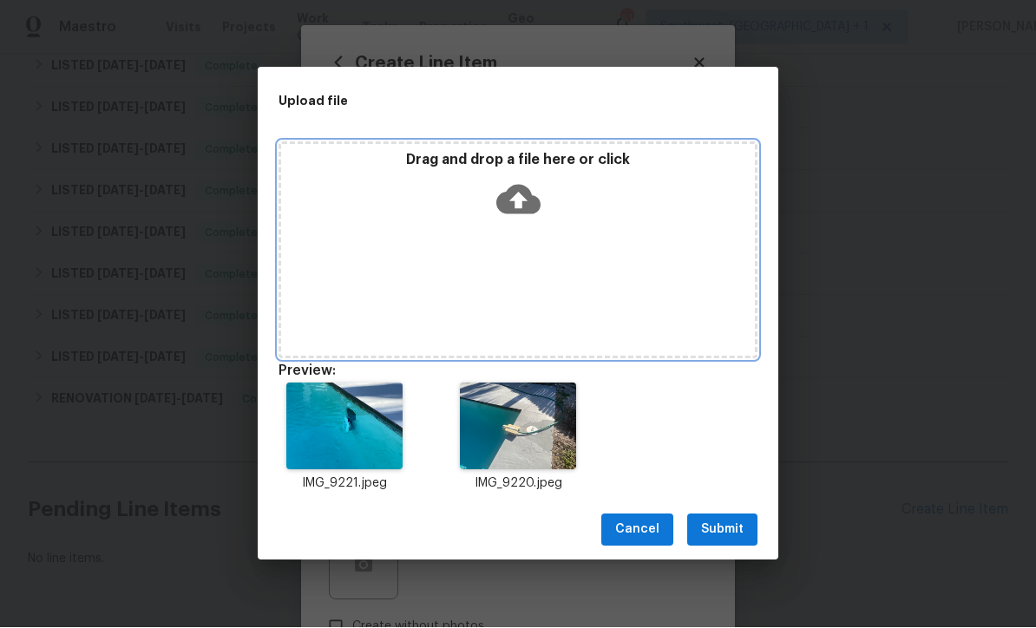
click at [520, 201] on icon at bounding box center [518, 200] width 44 height 44
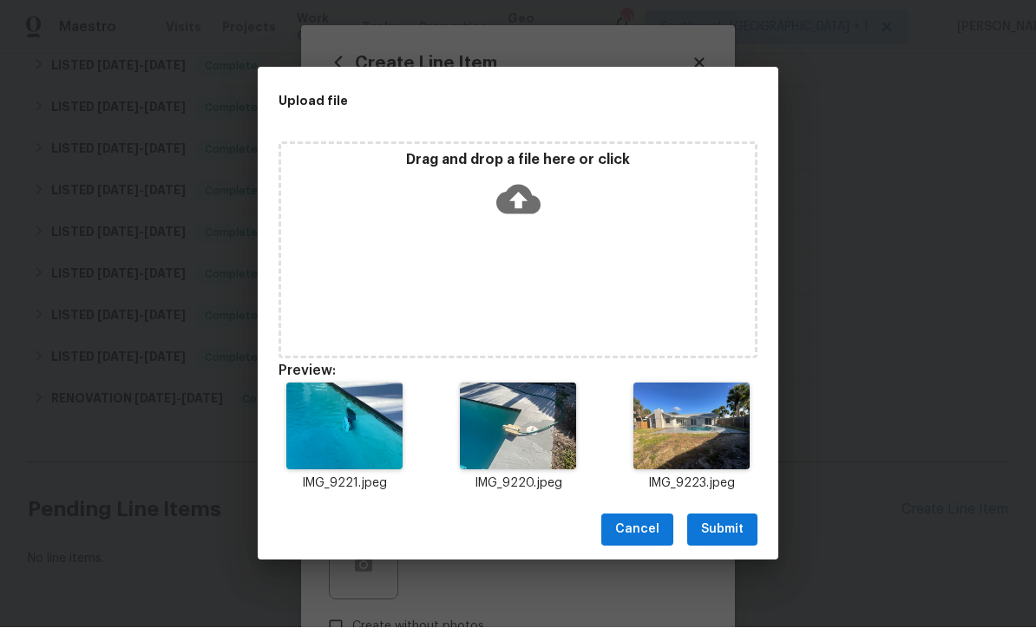
click at [731, 522] on span "Submit" at bounding box center [722, 531] width 43 height 22
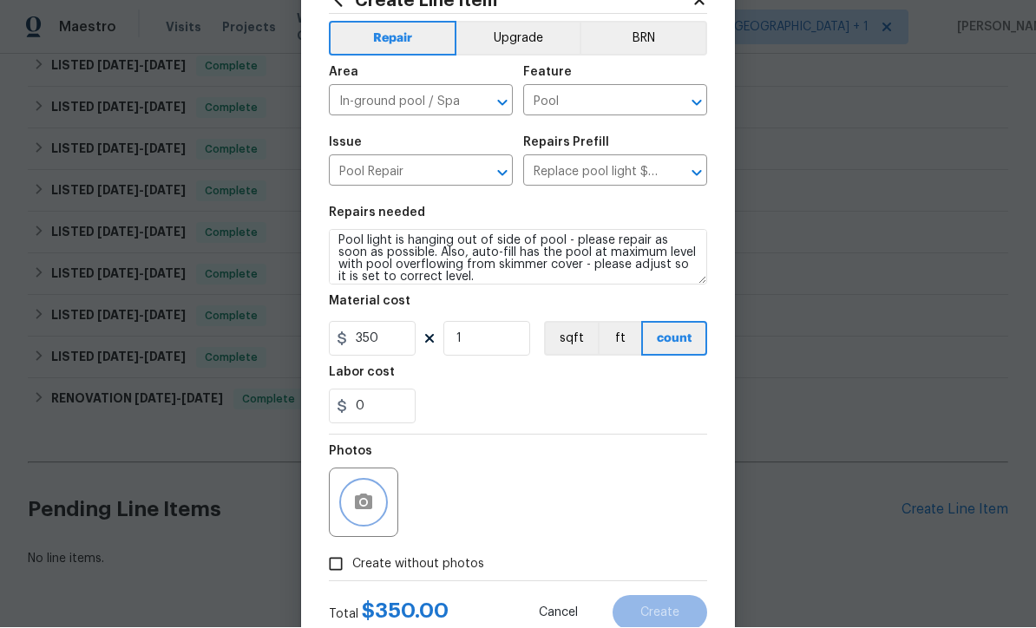
scroll to position [62, 0]
click at [383, 345] on input "350" at bounding box center [372, 339] width 87 height 35
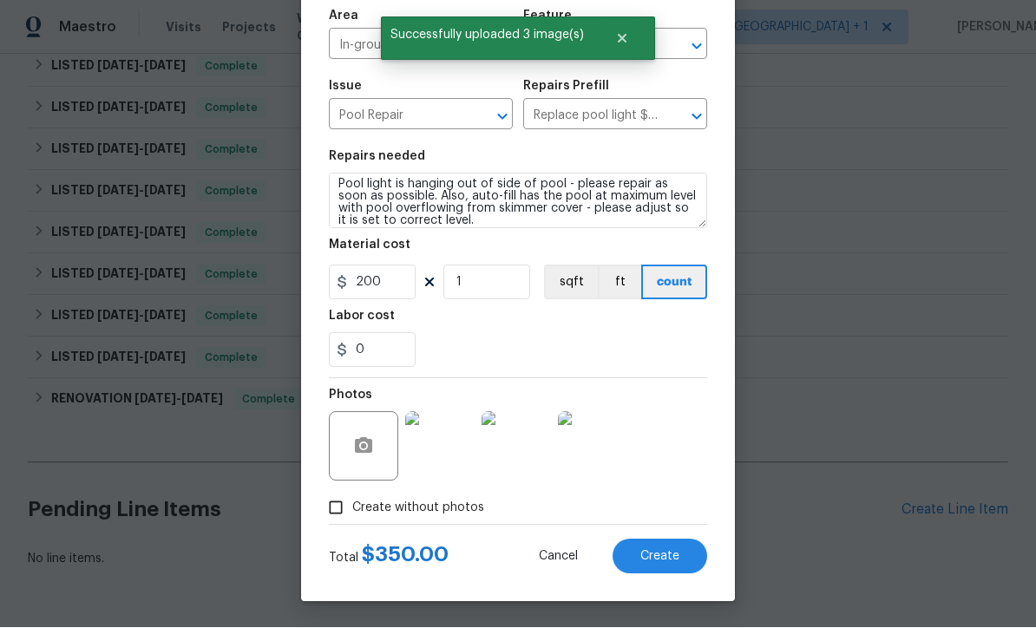
scroll to position [122, 0]
type input "200"
click at [672, 353] on div "0" at bounding box center [518, 350] width 378 height 35
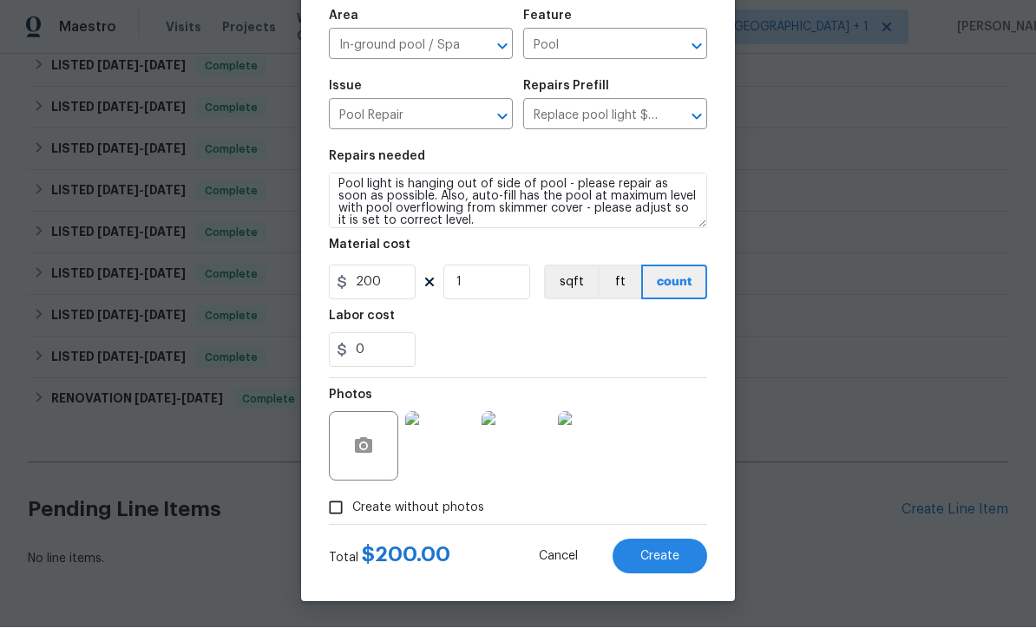
click at [698, 554] on button "Create" at bounding box center [660, 557] width 95 height 35
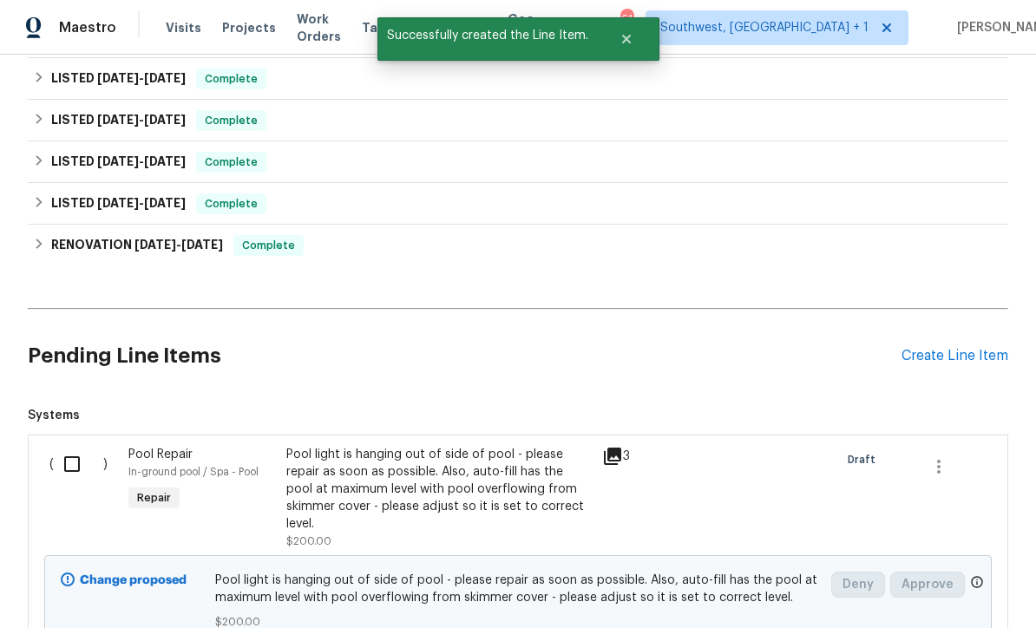
scroll to position [505, 0]
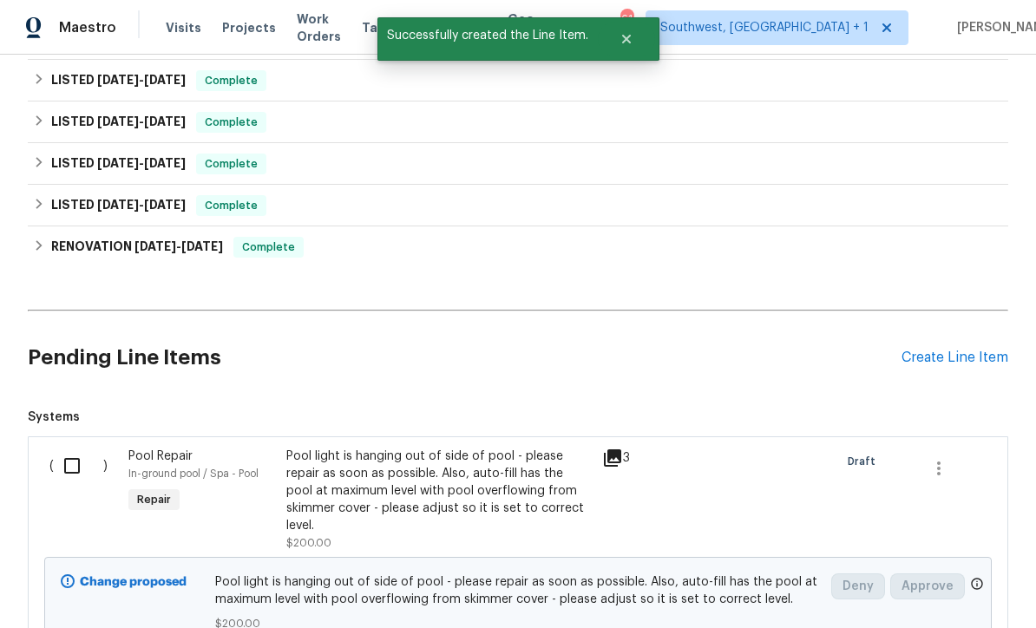
click at [90, 448] on input "checkbox" at bounding box center [78, 466] width 49 height 36
checkbox input "true"
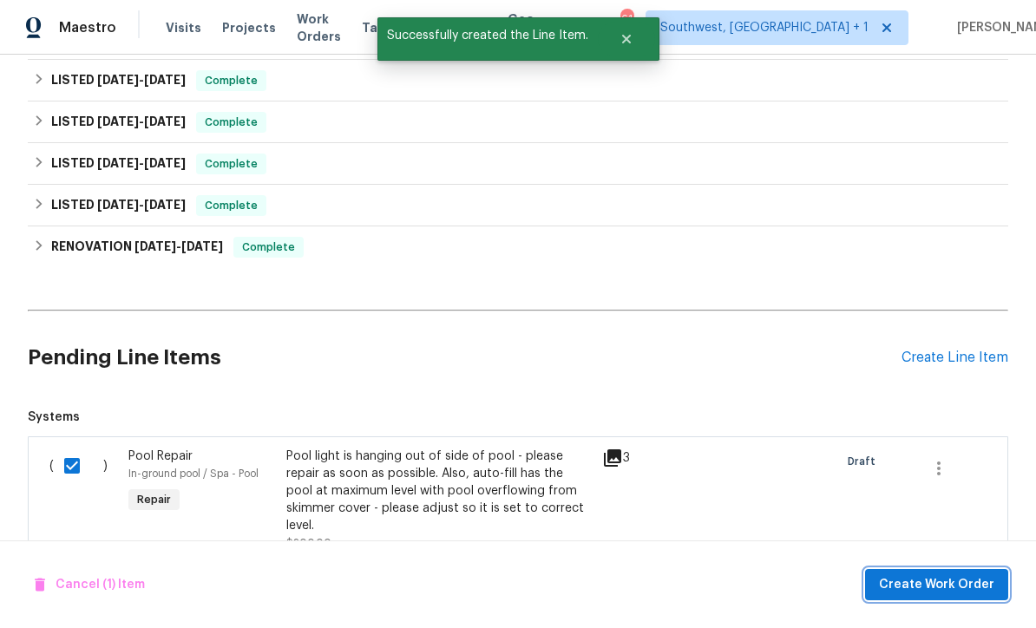
click at [931, 574] on button "Create Work Order" at bounding box center [936, 585] width 143 height 32
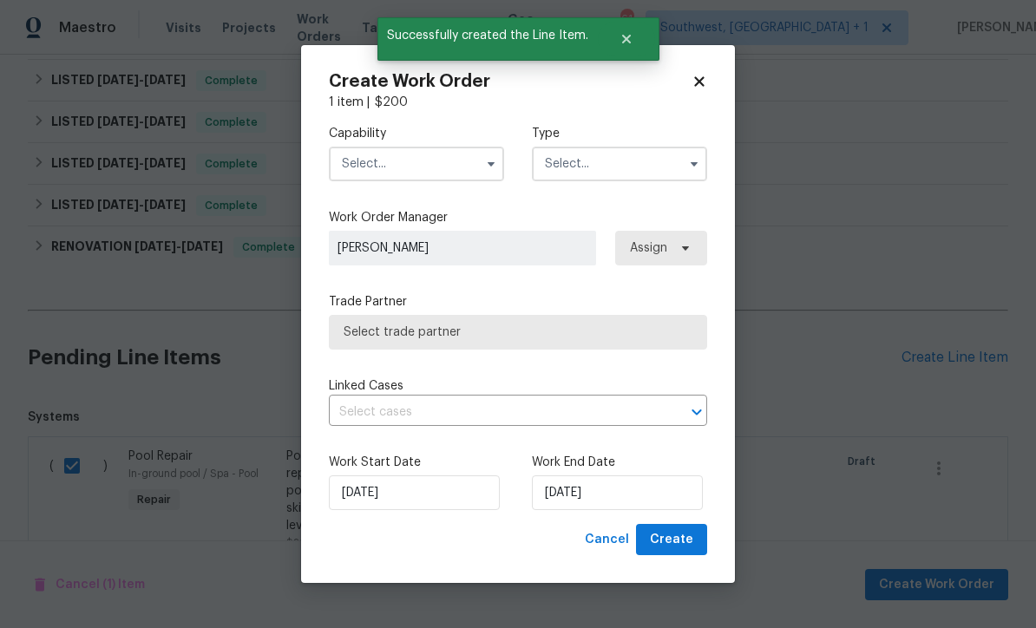
click at [403, 148] on input "text" at bounding box center [416, 164] width 175 height 35
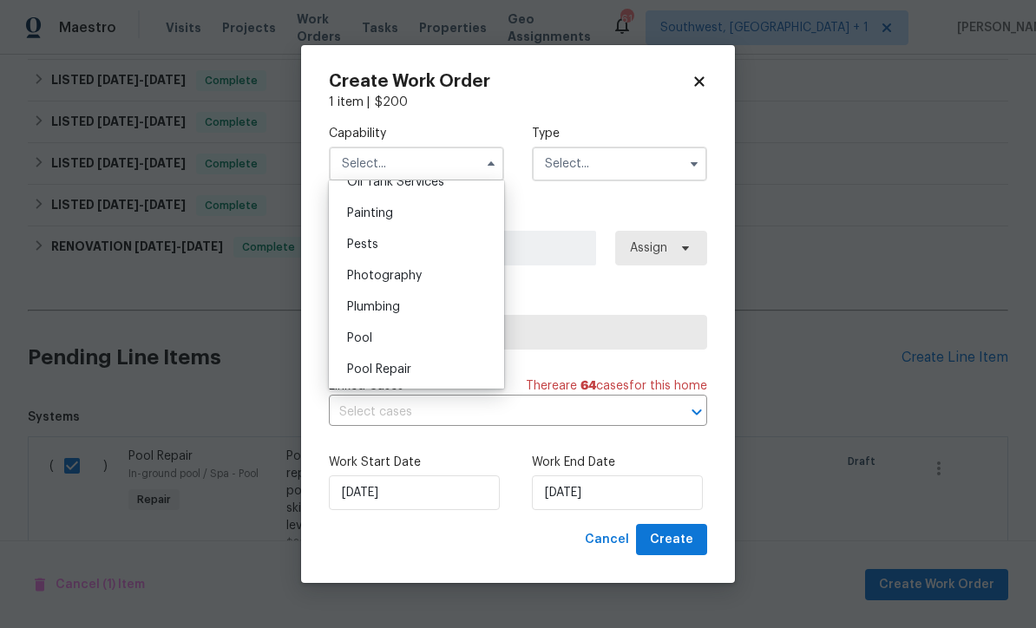
scroll to position [1442, 0]
click at [383, 340] on div "Pool" at bounding box center [416, 340] width 167 height 31
type input "Pool"
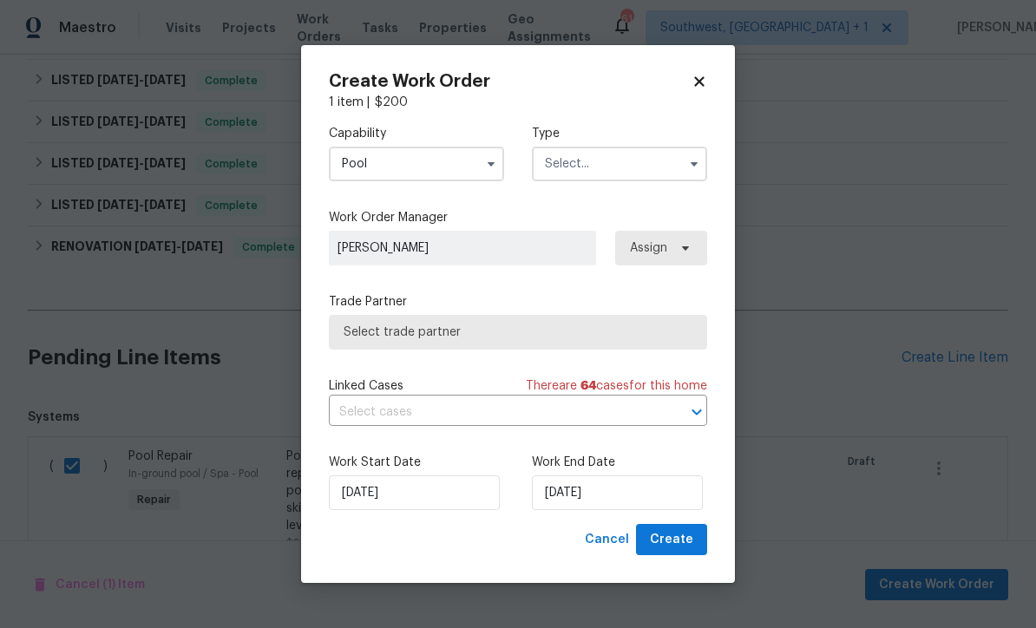
click at [627, 154] on input "text" at bounding box center [619, 164] width 175 height 35
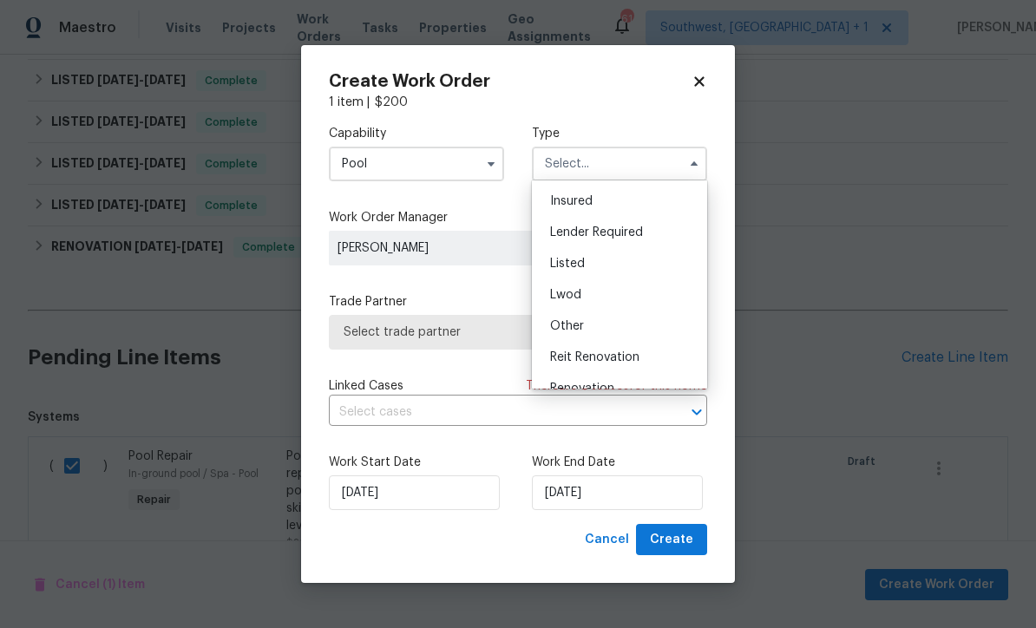
scroll to position [90, 0]
click at [621, 262] on div "Listed" at bounding box center [619, 266] width 167 height 31
type input "Listed"
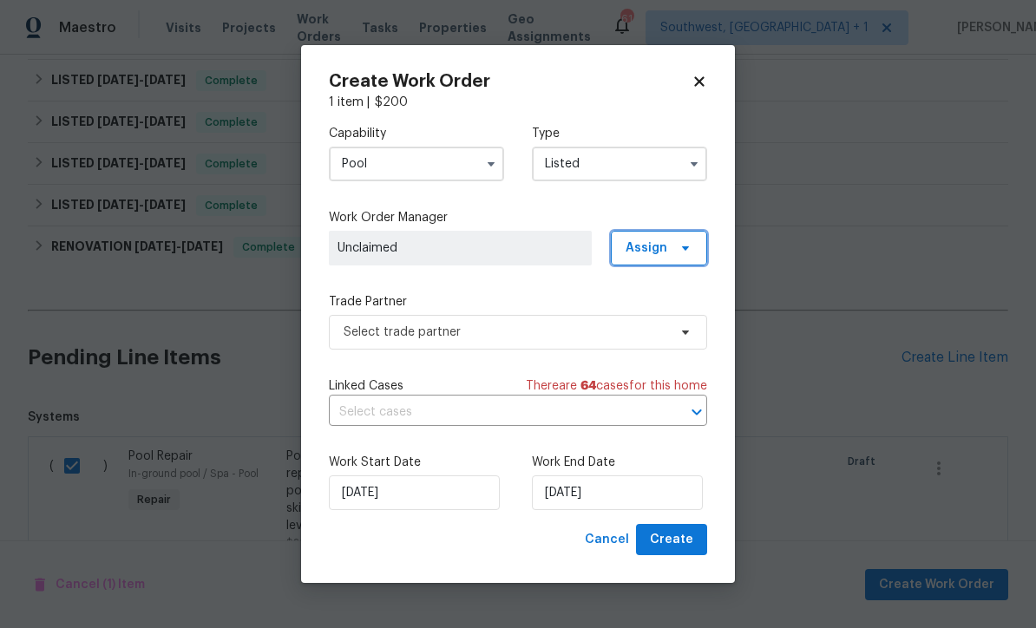
click at [673, 248] on span at bounding box center [682, 248] width 19 height 14
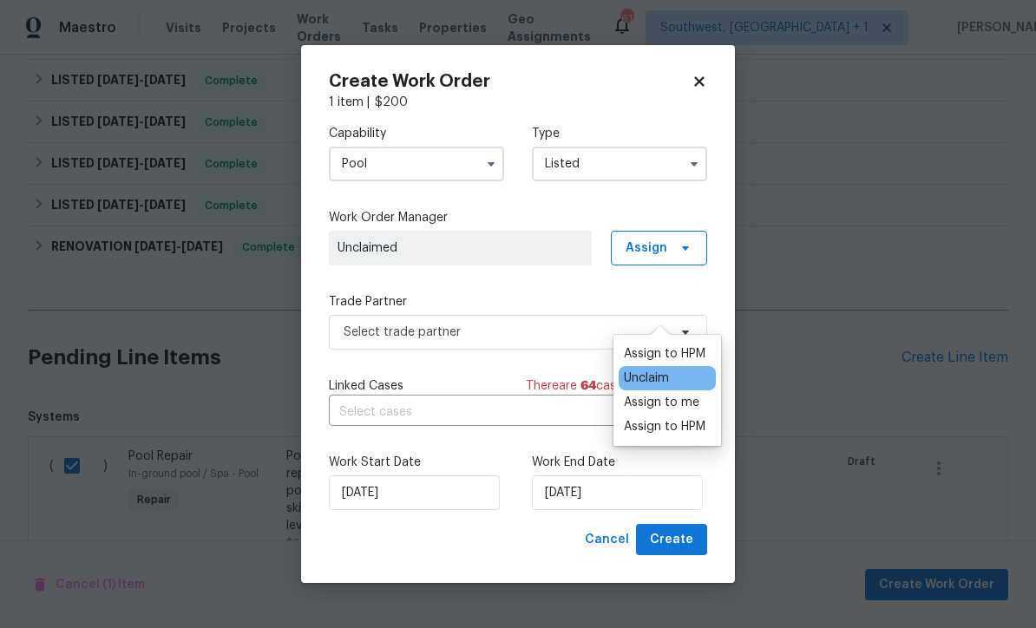
click at [672, 394] on div "Assign to me" at bounding box center [661, 402] width 75 height 17
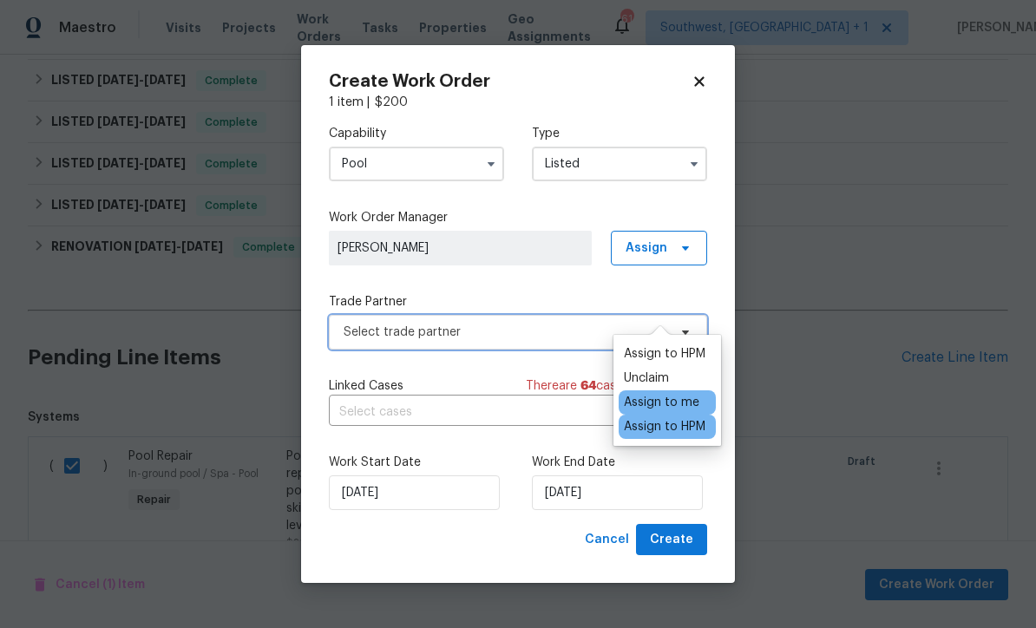
click at [533, 330] on span "Select trade partner" at bounding box center [506, 332] width 324 height 17
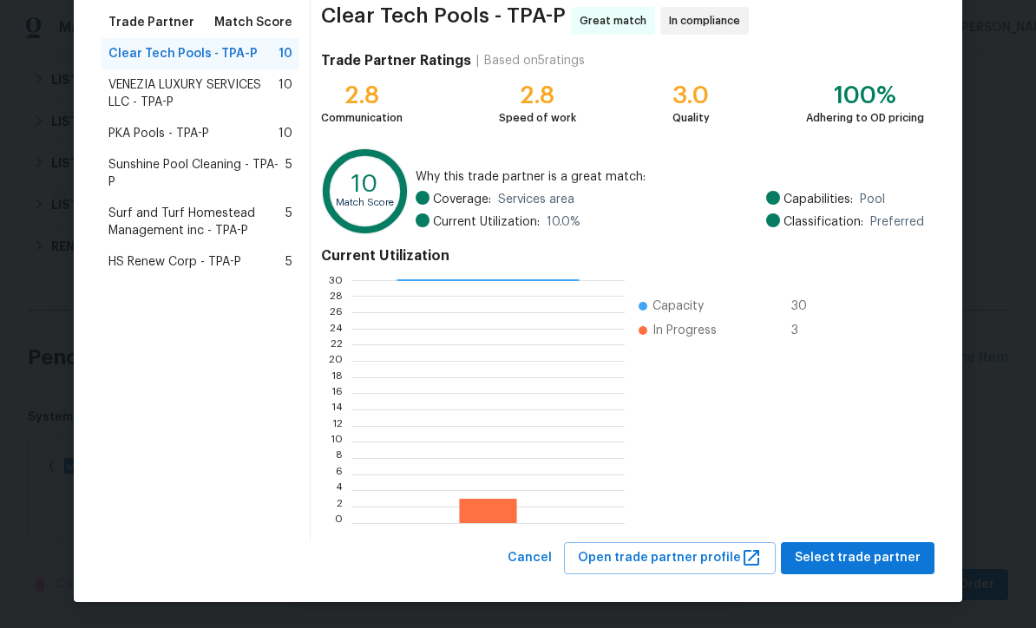
scroll to position [137, 0]
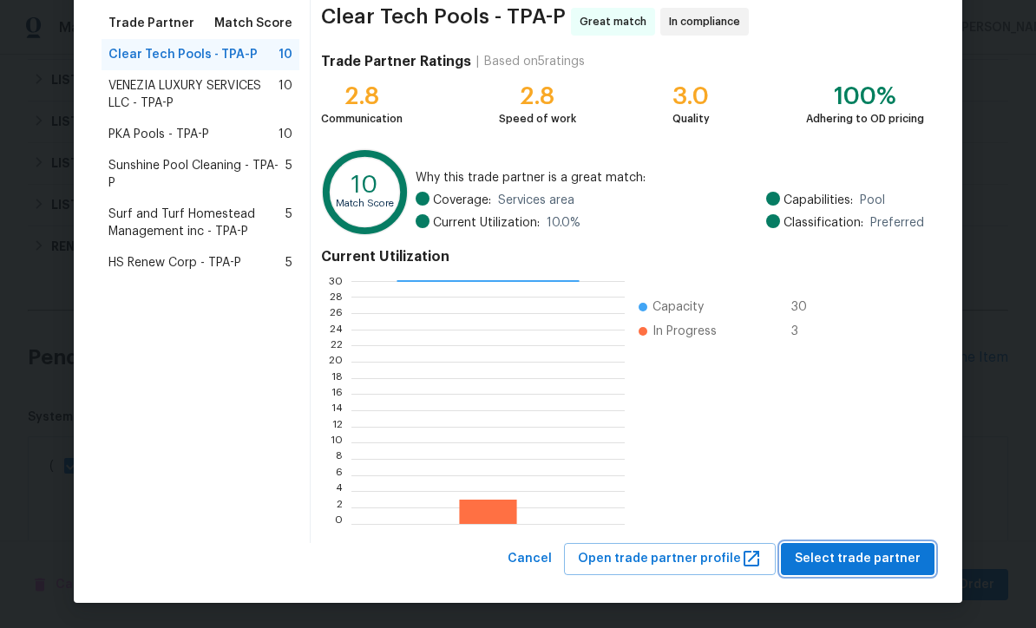
click at [864, 560] on span "Select trade partner" at bounding box center [858, 559] width 126 height 22
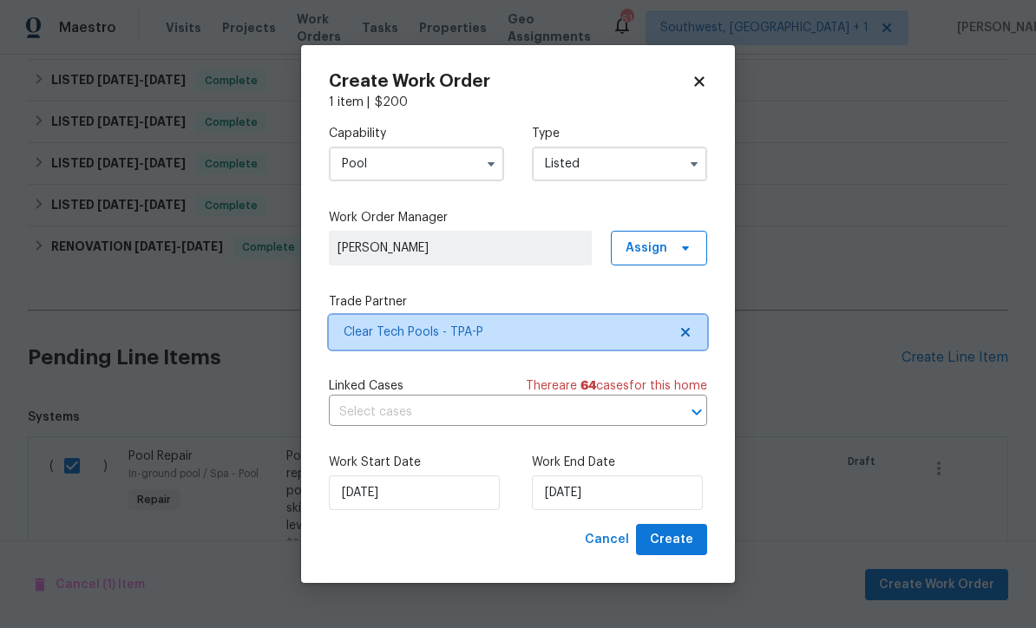
scroll to position [0, 0]
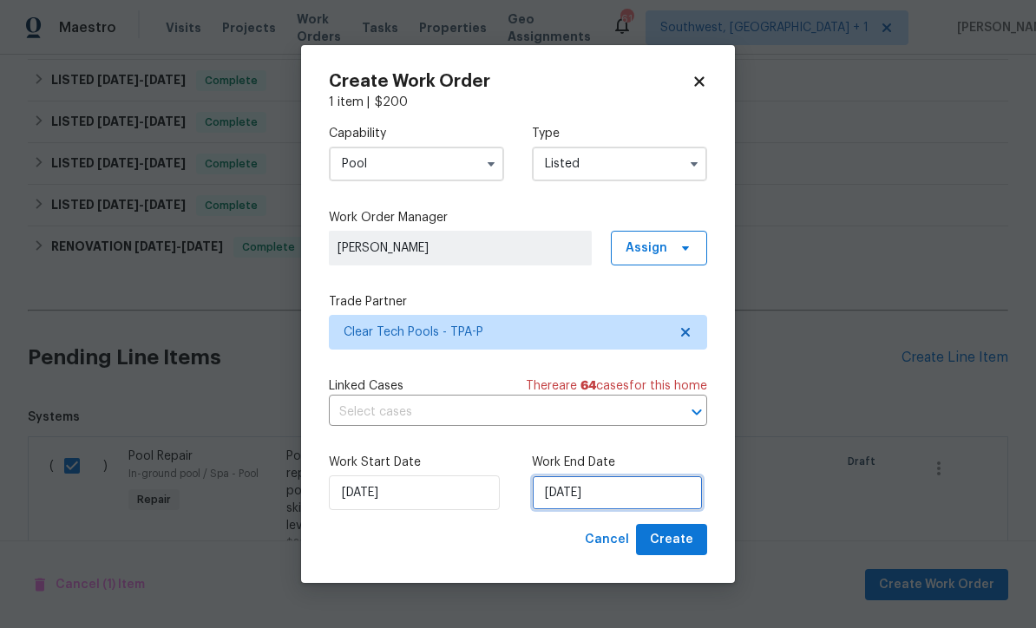
click at [651, 489] on input "9/30/2025" at bounding box center [617, 492] width 171 height 35
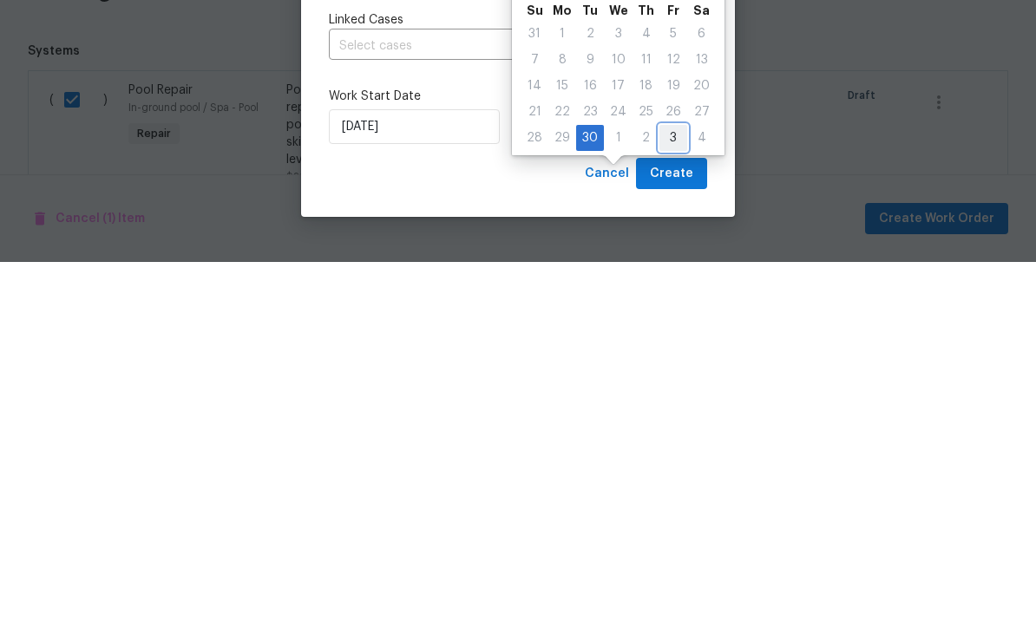
click at [662, 492] on div "3" at bounding box center [673, 504] width 28 height 24
type input "10/3/2025"
select select "9"
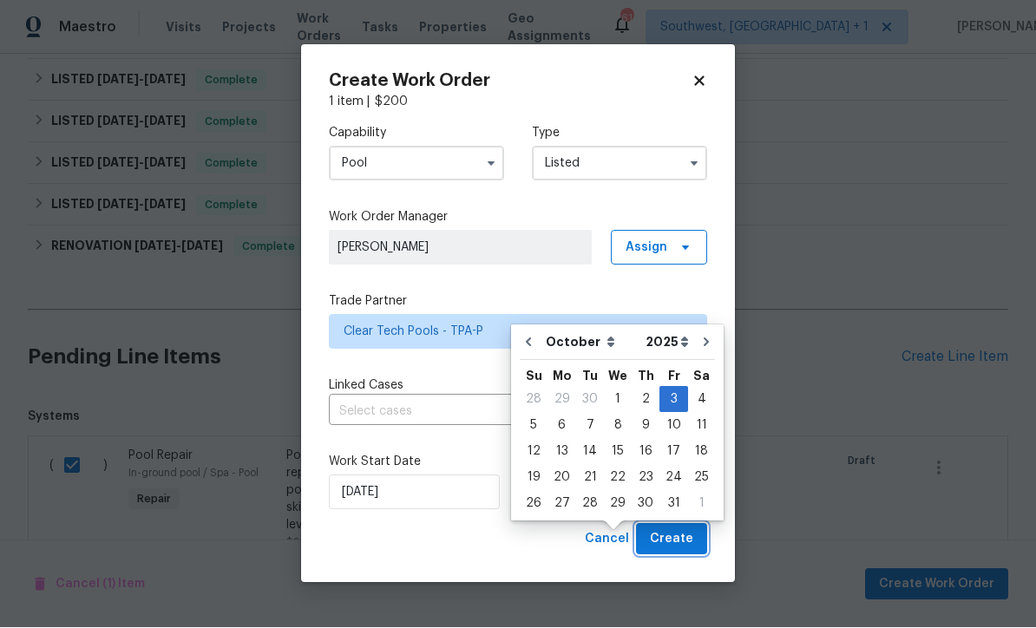
click at [684, 544] on span "Create" at bounding box center [671, 540] width 43 height 22
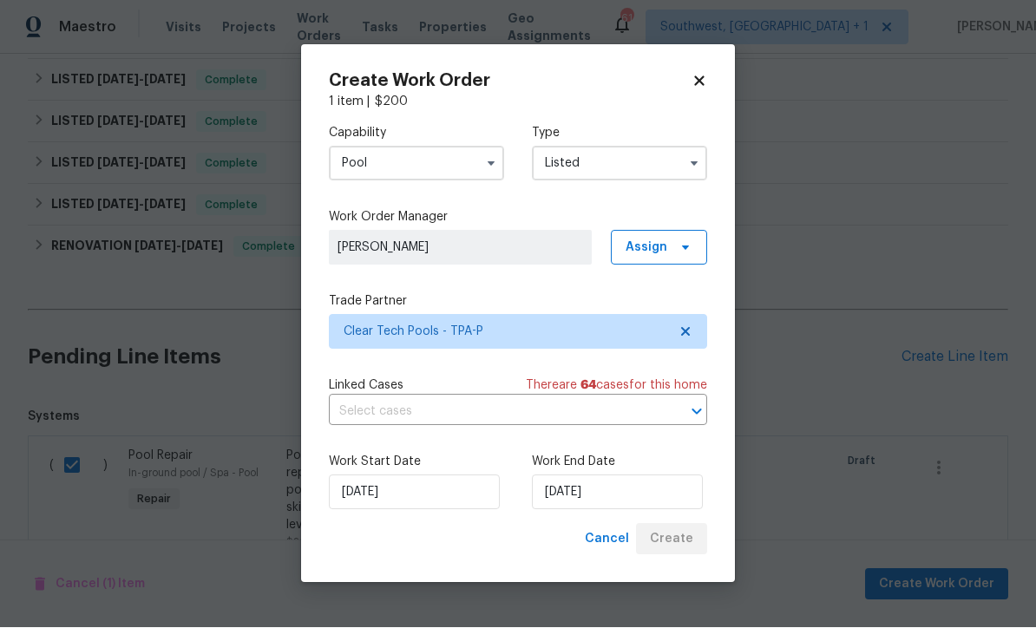
checkbox input "false"
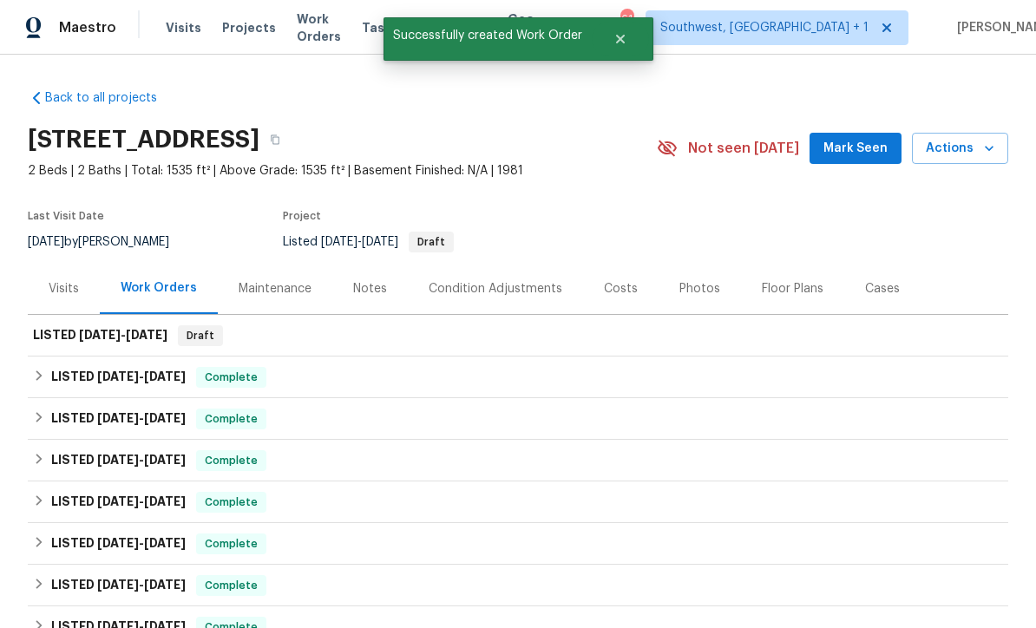
scroll to position [-3, 0]
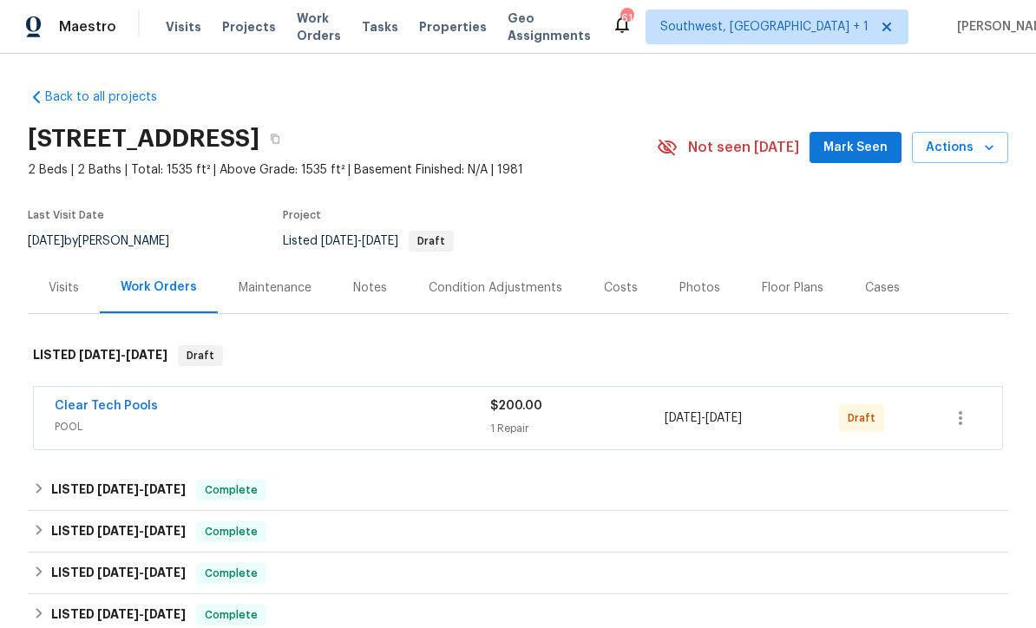
scroll to position [1, 0]
click at [971, 430] on button "button" at bounding box center [961, 419] width 42 height 42
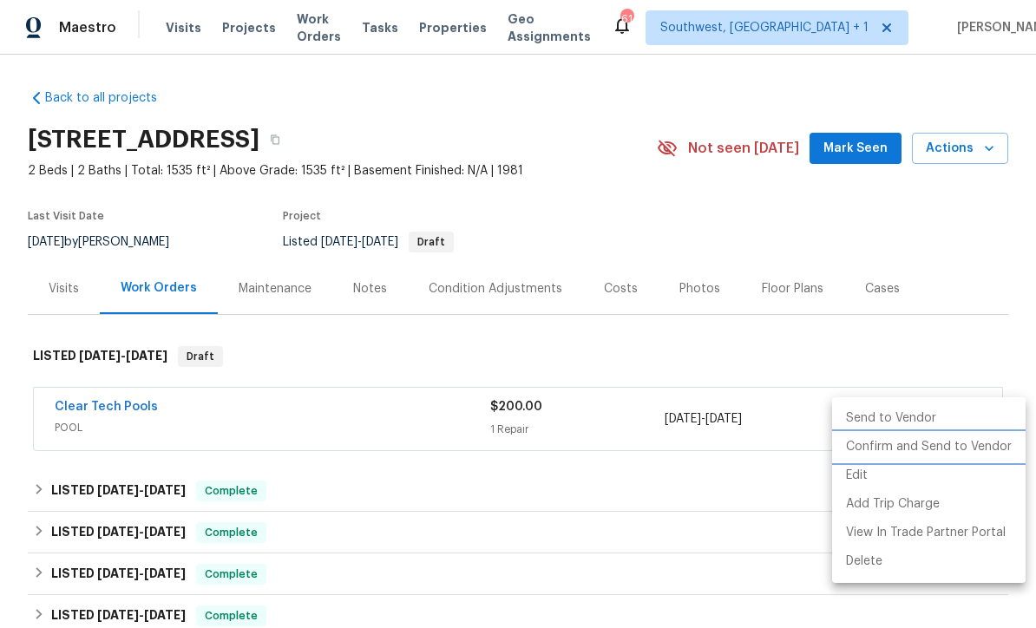
click at [926, 446] on li "Confirm and Send to Vendor" at bounding box center [928, 447] width 193 height 29
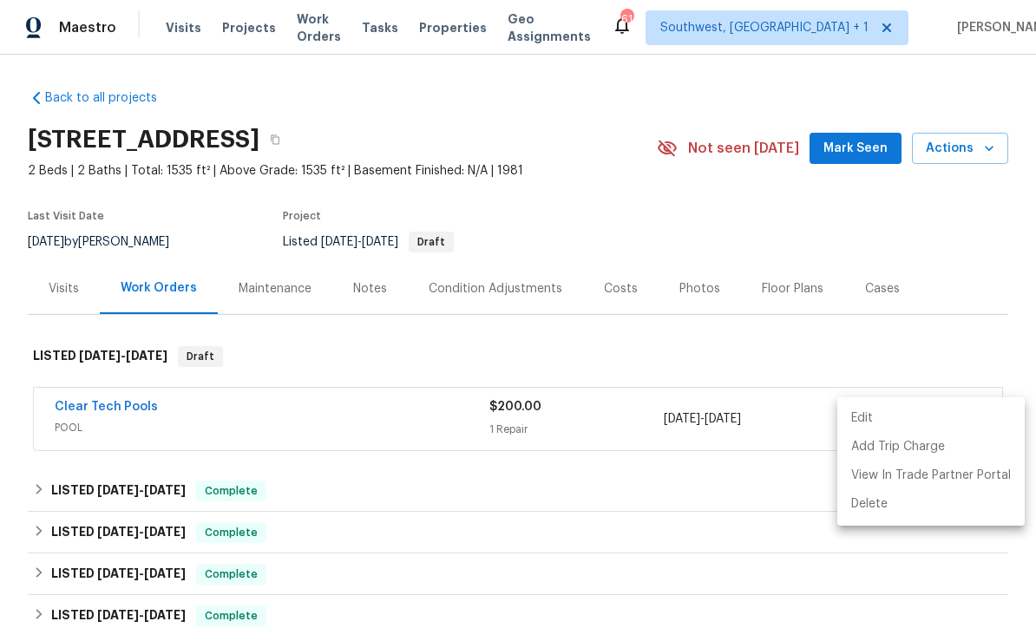
click at [912, 229] on div at bounding box center [518, 314] width 1036 height 628
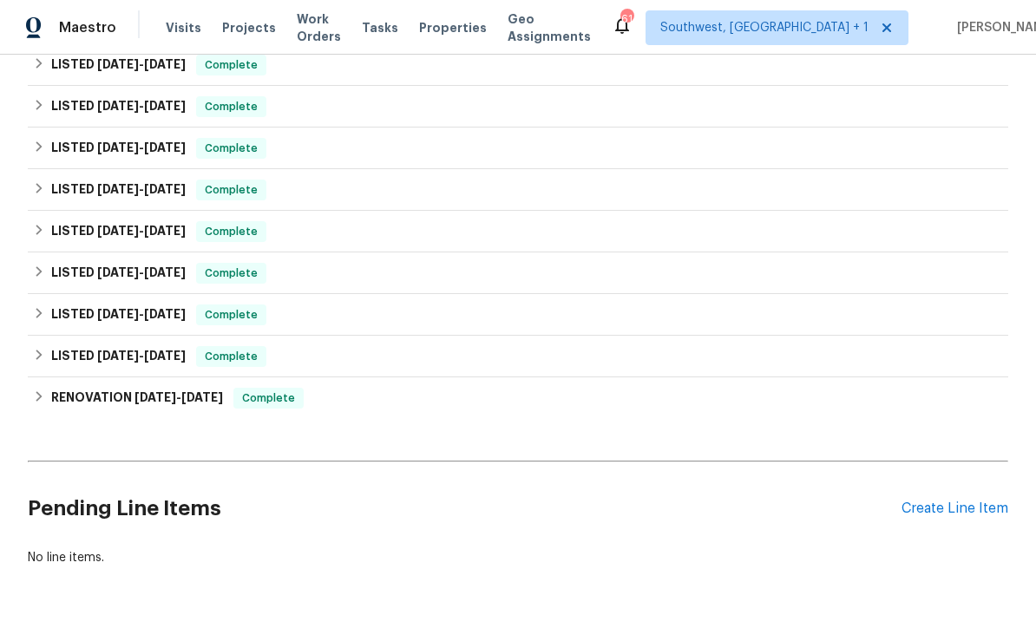
scroll to position [508, 0]
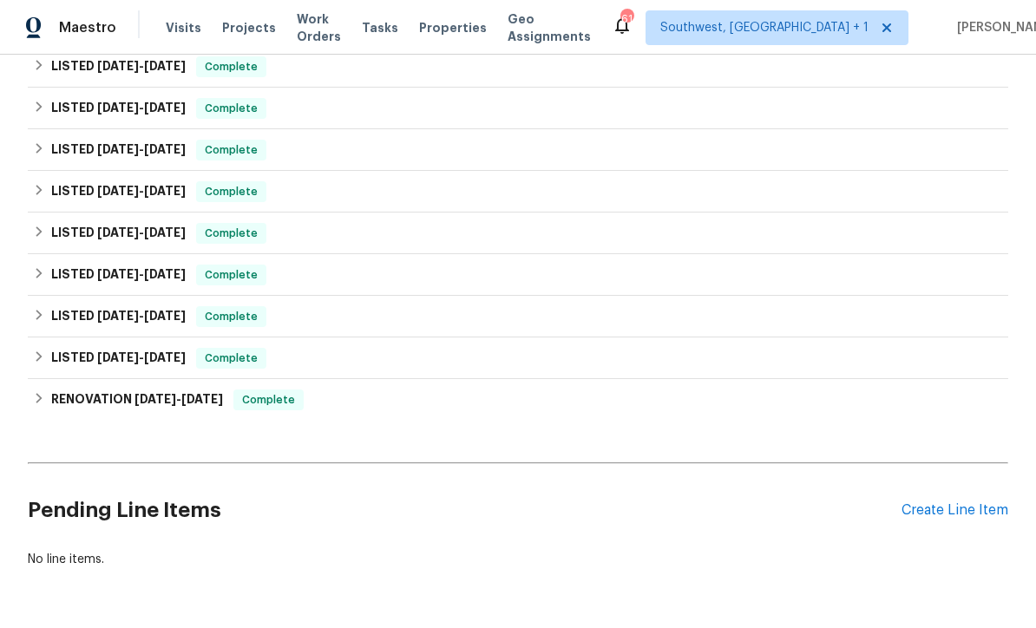
click at [949, 509] on div "Create Line Item" at bounding box center [955, 510] width 107 height 16
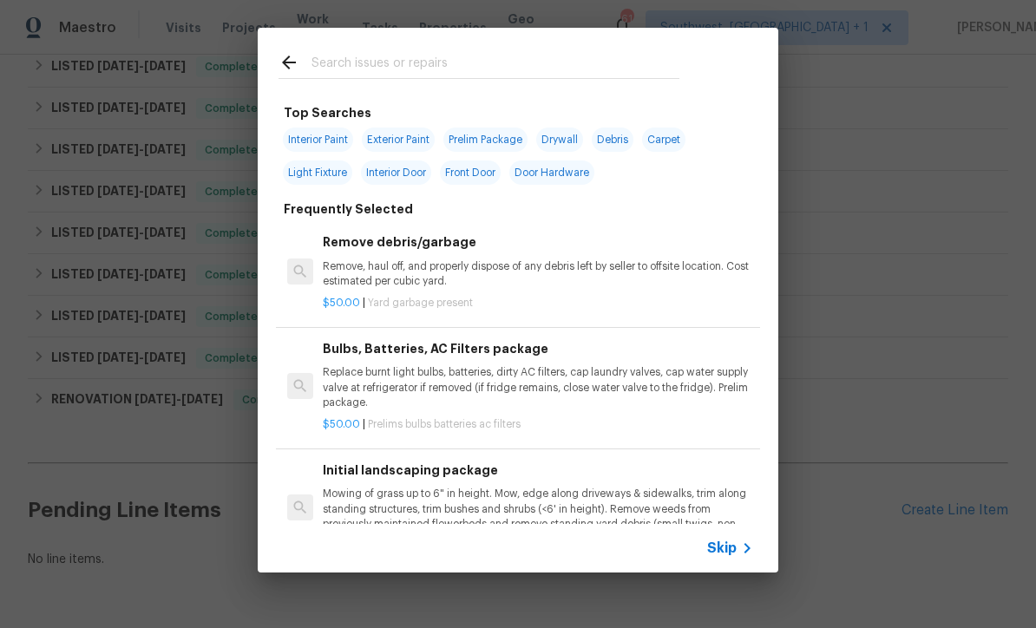
click at [743, 550] on icon at bounding box center [747, 548] width 21 height 21
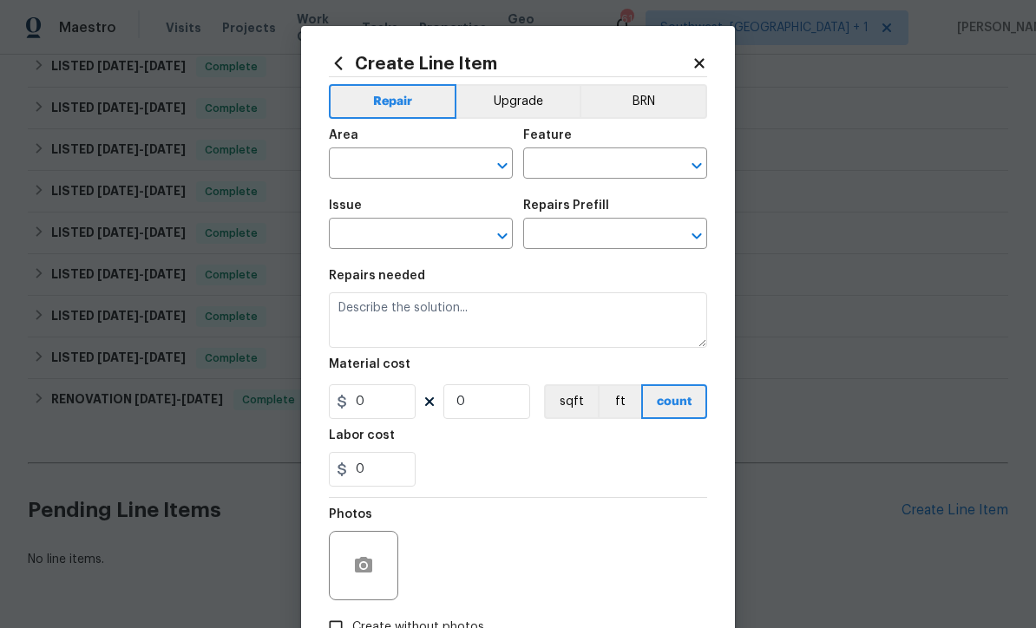
click at [423, 158] on input "text" at bounding box center [396, 165] width 135 height 27
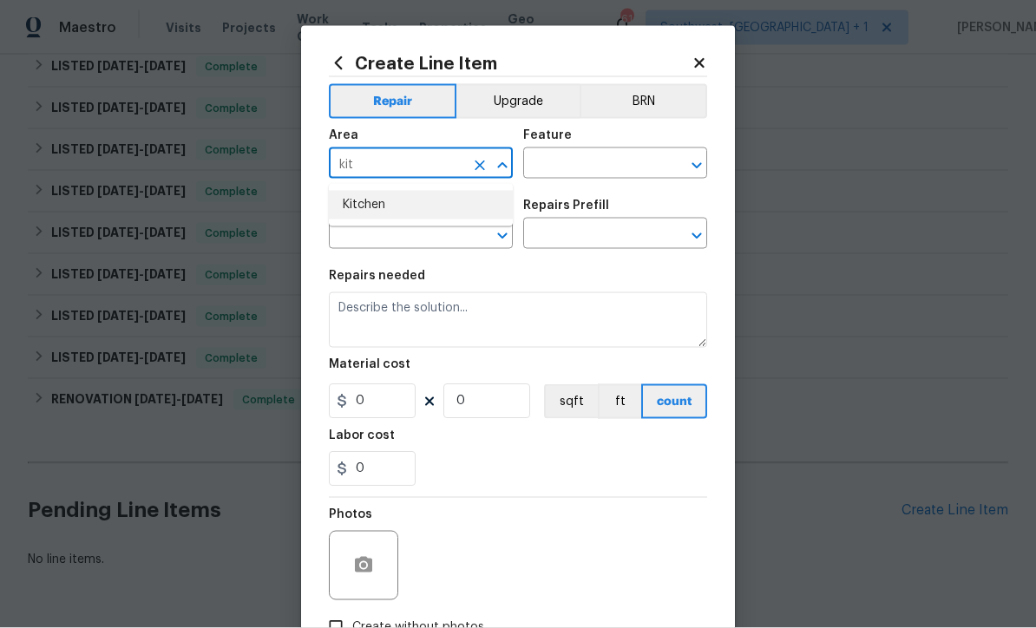
click at [403, 205] on li "Kitchen" at bounding box center [421, 205] width 184 height 29
type input "Kitchen"
click at [572, 171] on input "text" at bounding box center [590, 165] width 135 height 27
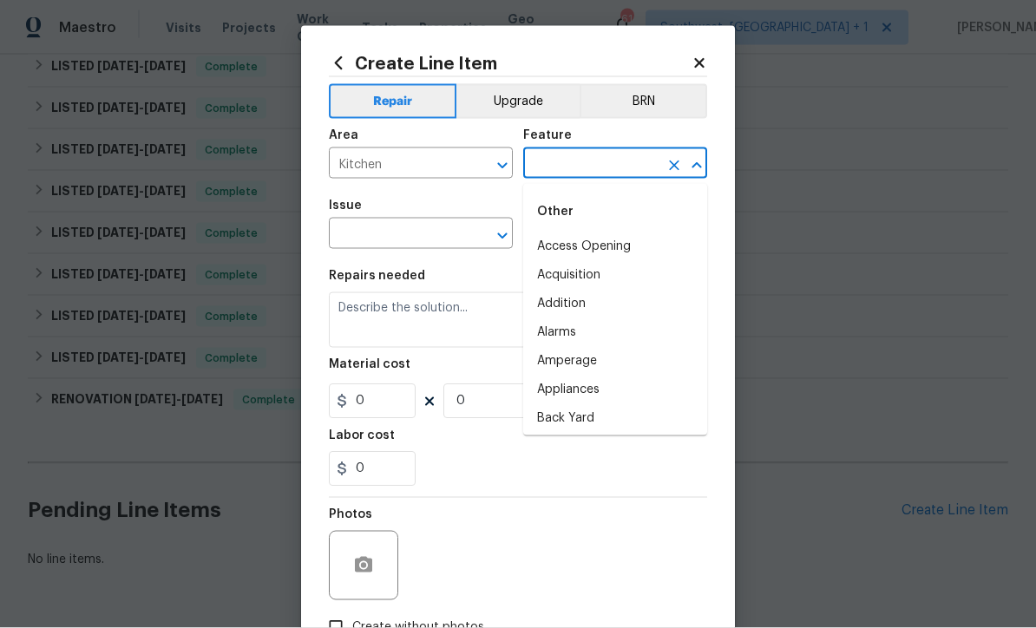
type input "l"
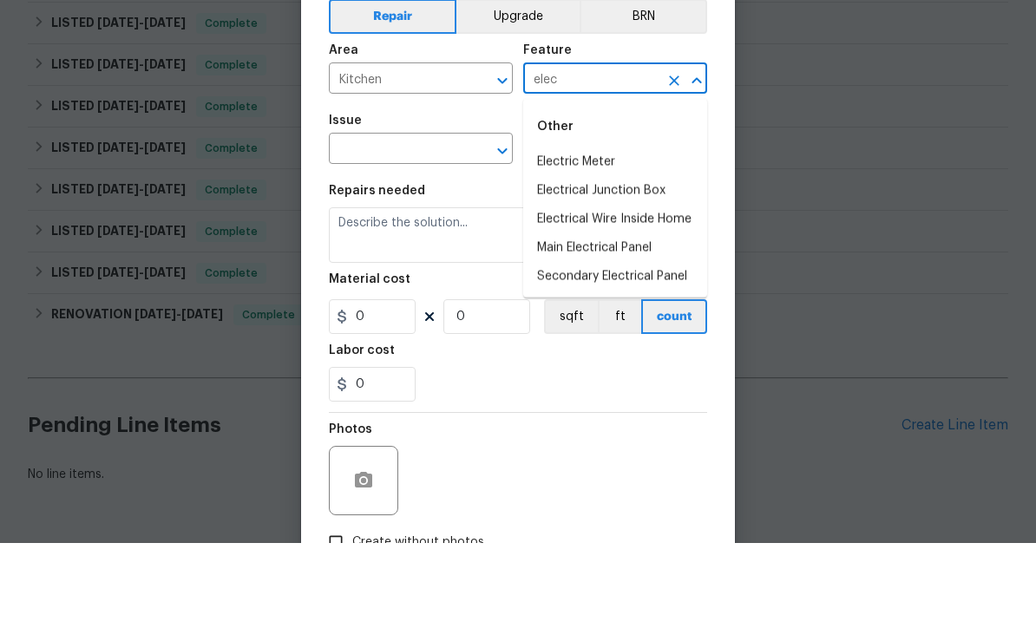
click at [675, 290] on li "Electrical Wire Inside Home" at bounding box center [615, 304] width 184 height 29
type input "Electrical Wire Inside Home"
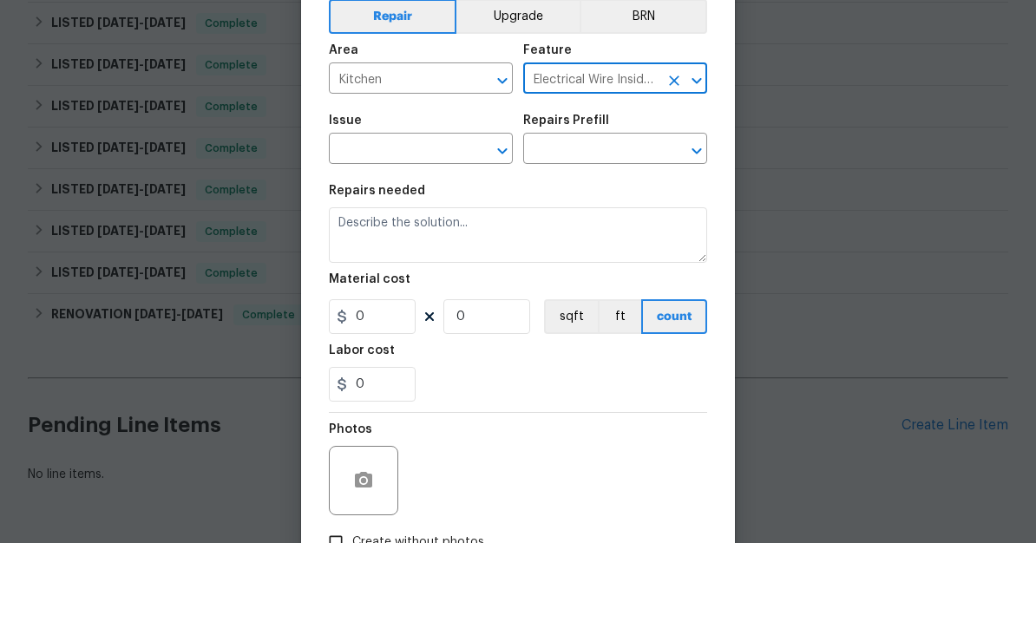
click at [343, 222] on input "text" at bounding box center [396, 235] width 135 height 27
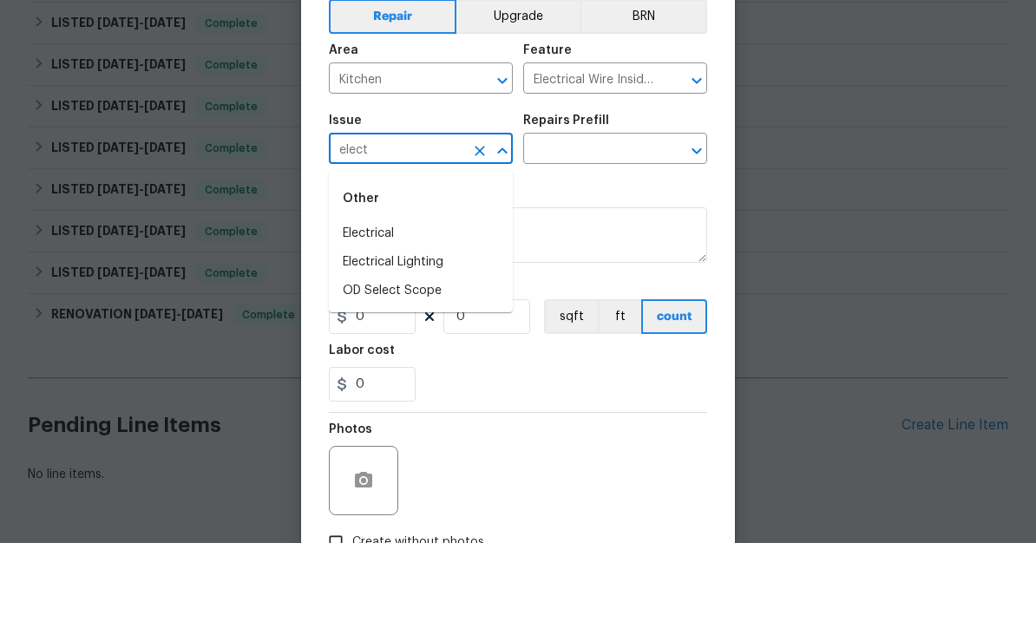
click at [407, 305] on li "Electrical" at bounding box center [421, 319] width 184 height 29
type input "Electrical"
click at [593, 222] on input "text" at bounding box center [590, 235] width 135 height 27
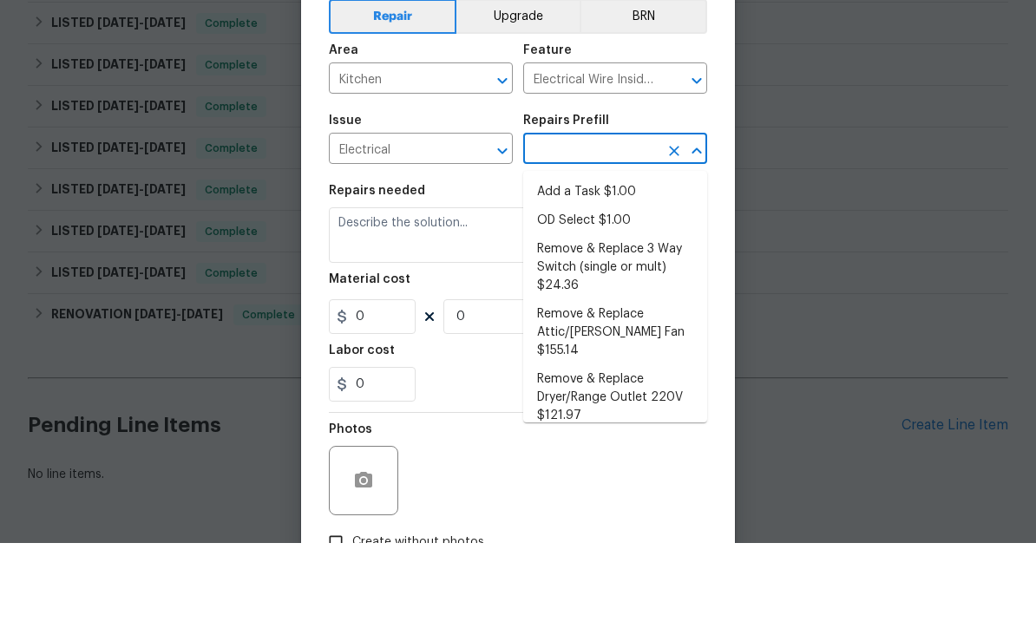
click at [626, 263] on li "Add a Task $1.00" at bounding box center [615, 277] width 184 height 29
type input "Add a Task $1.00"
type textarea "HPM to detail"
type input "1"
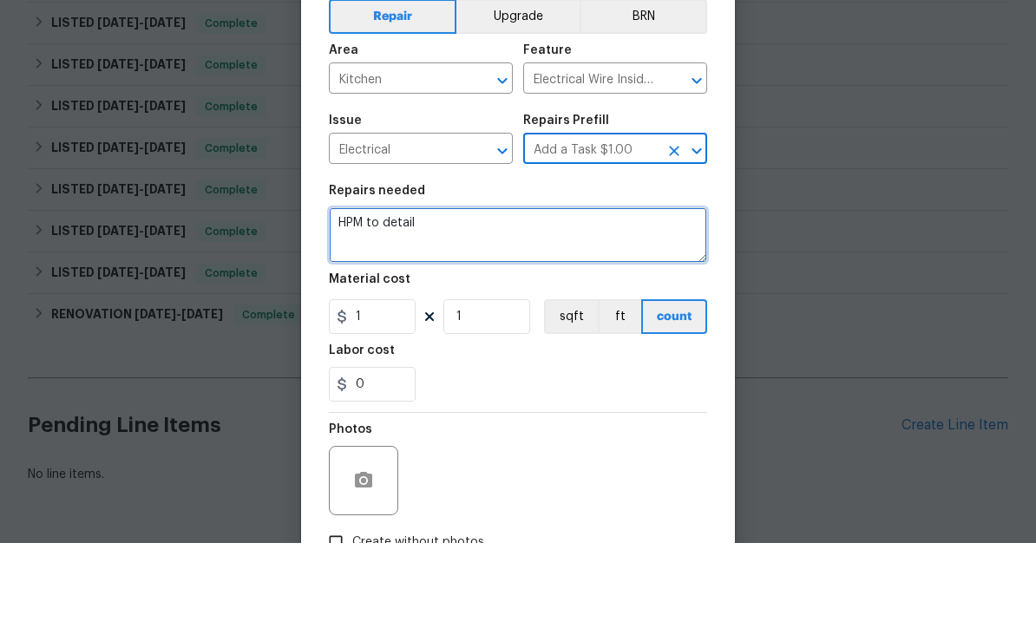
click at [535, 292] on textarea "HPM to detail" at bounding box center [518, 320] width 378 height 56
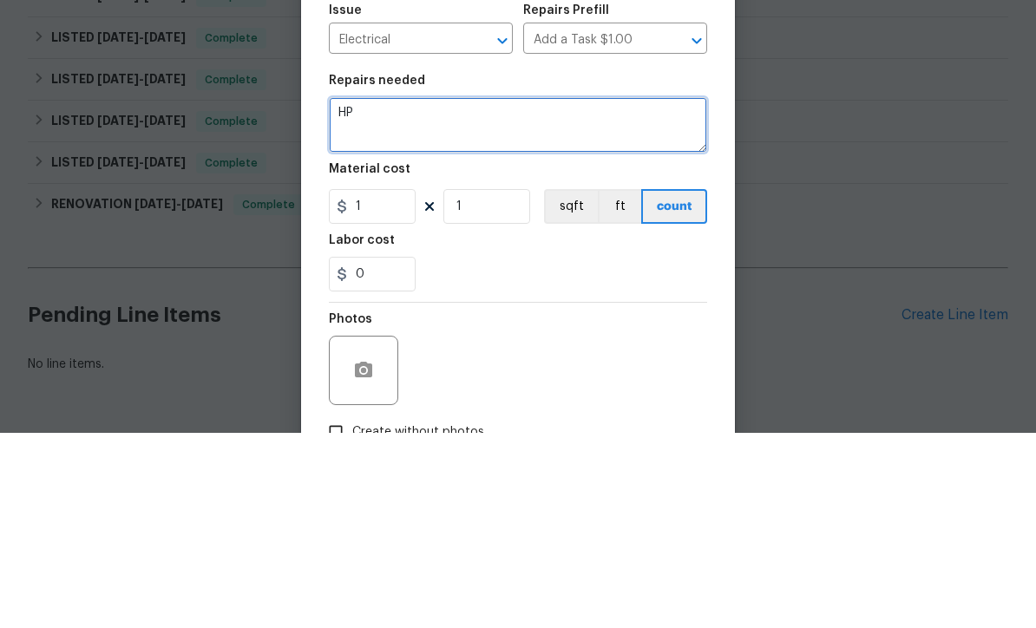
type textarea "H"
type textarea "Kitchen recessed light flickers for about 60 seconds before it will stay on - p…"
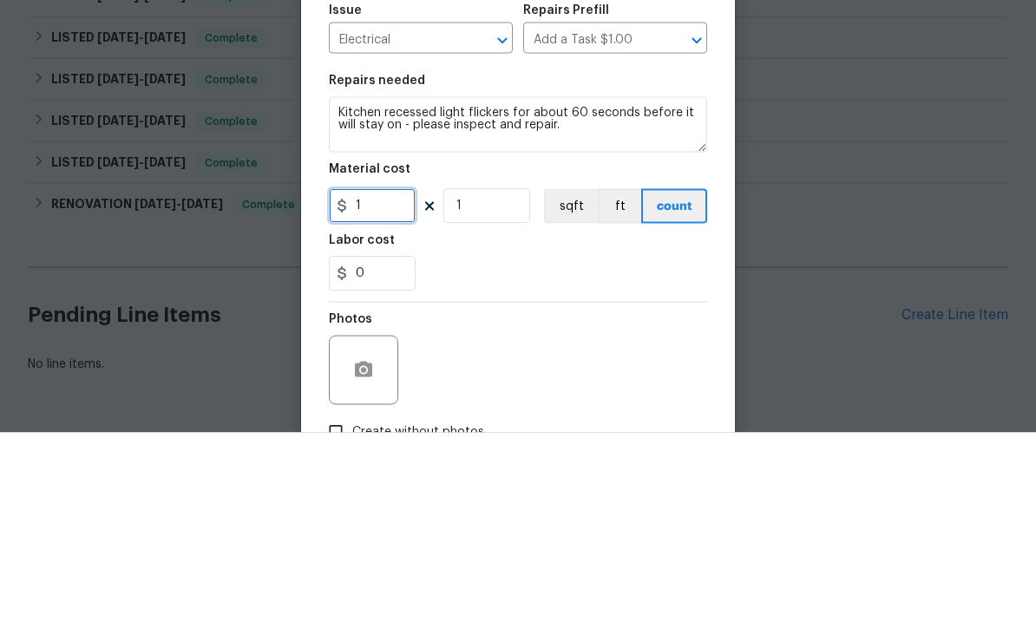
click at [385, 384] on input "1" at bounding box center [372, 401] width 87 height 35
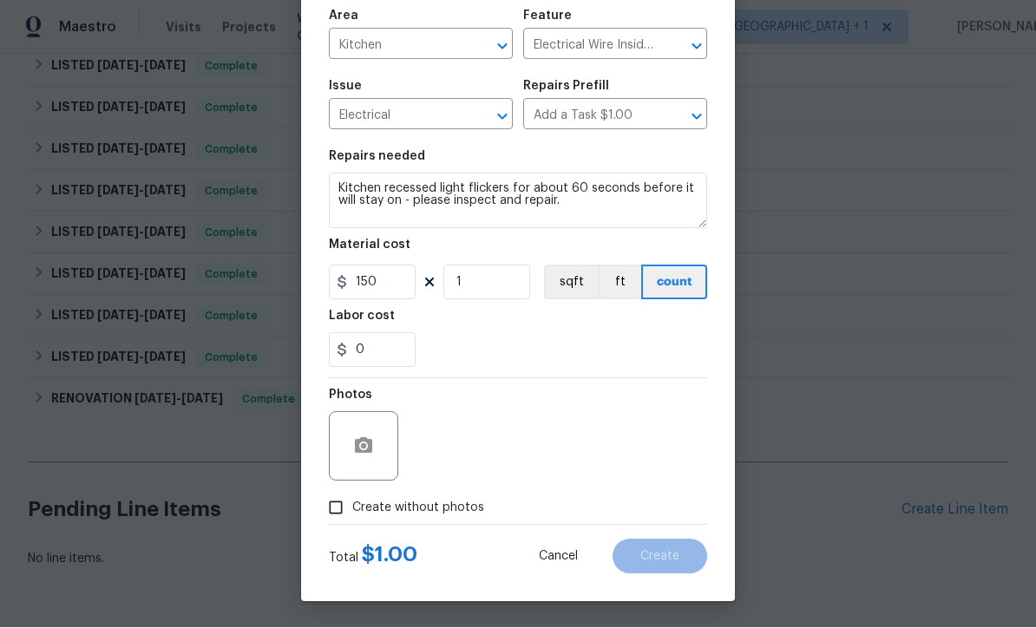
scroll to position [122, 0]
type input "150"
click at [348, 444] on button "button" at bounding box center [364, 447] width 42 height 42
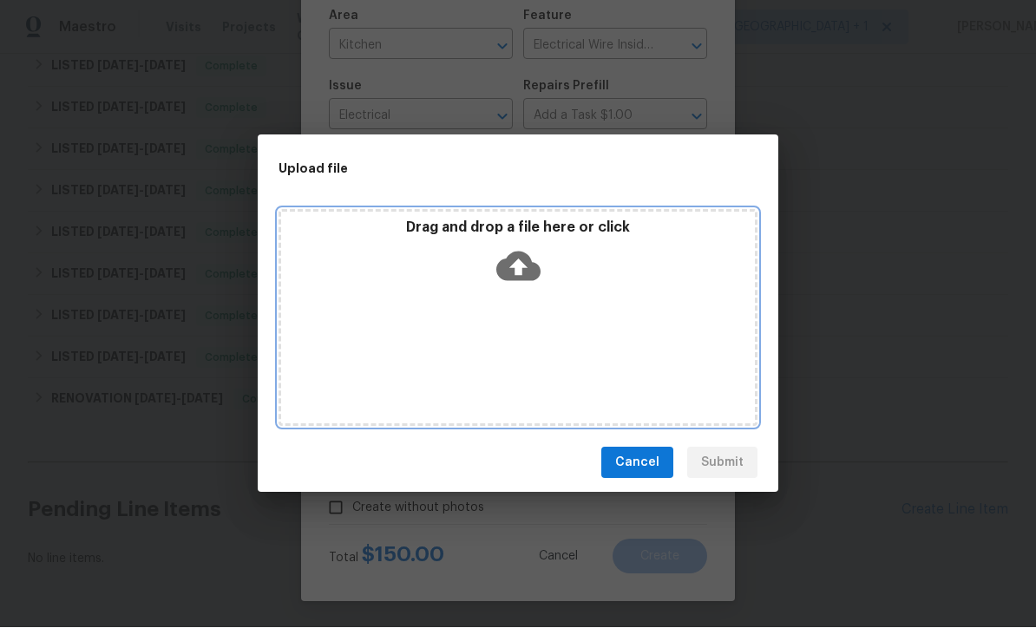
click at [524, 256] on icon at bounding box center [518, 268] width 44 height 30
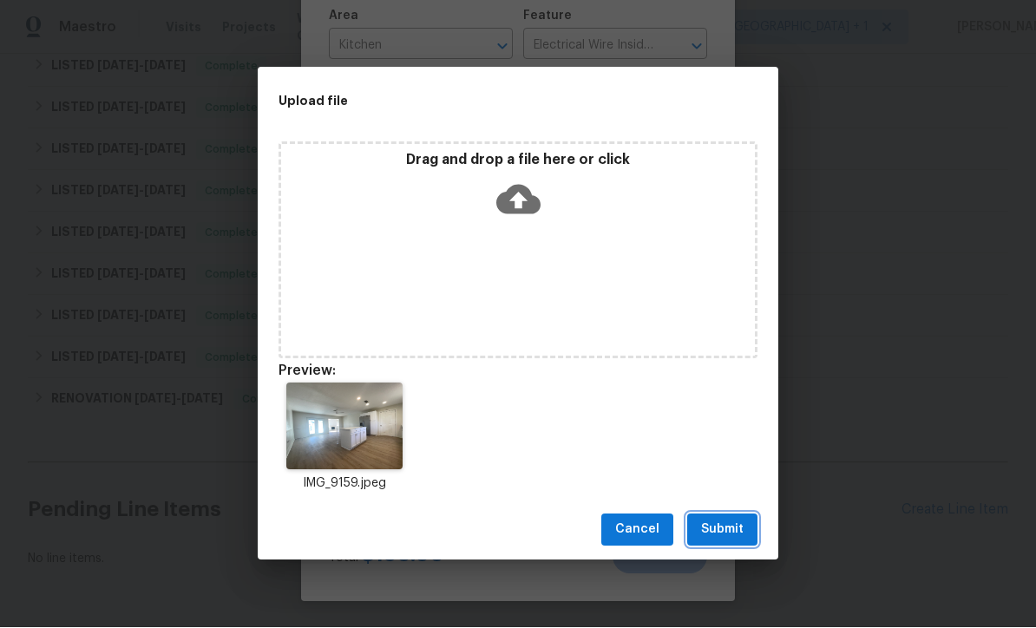
click at [738, 529] on span "Submit" at bounding box center [722, 531] width 43 height 22
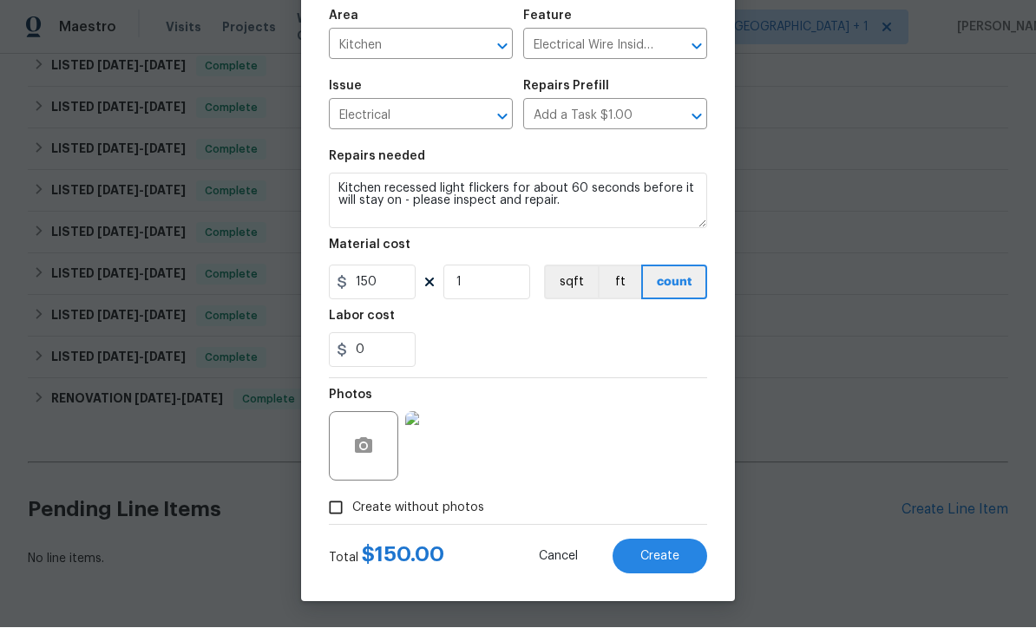
click at [668, 555] on span "Create" at bounding box center [659, 557] width 39 height 13
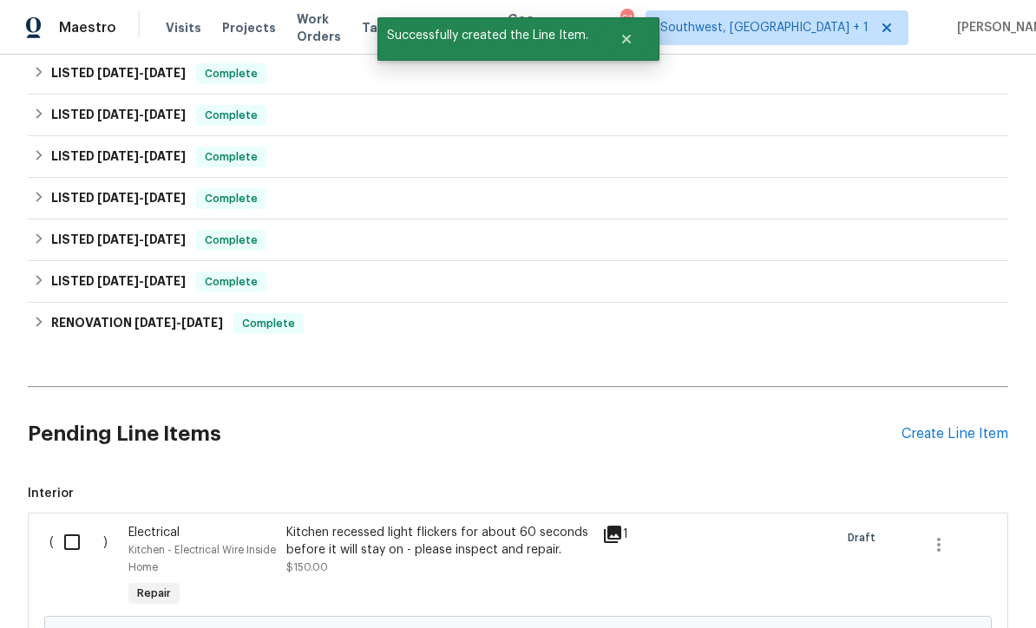
scroll to position [669, 0]
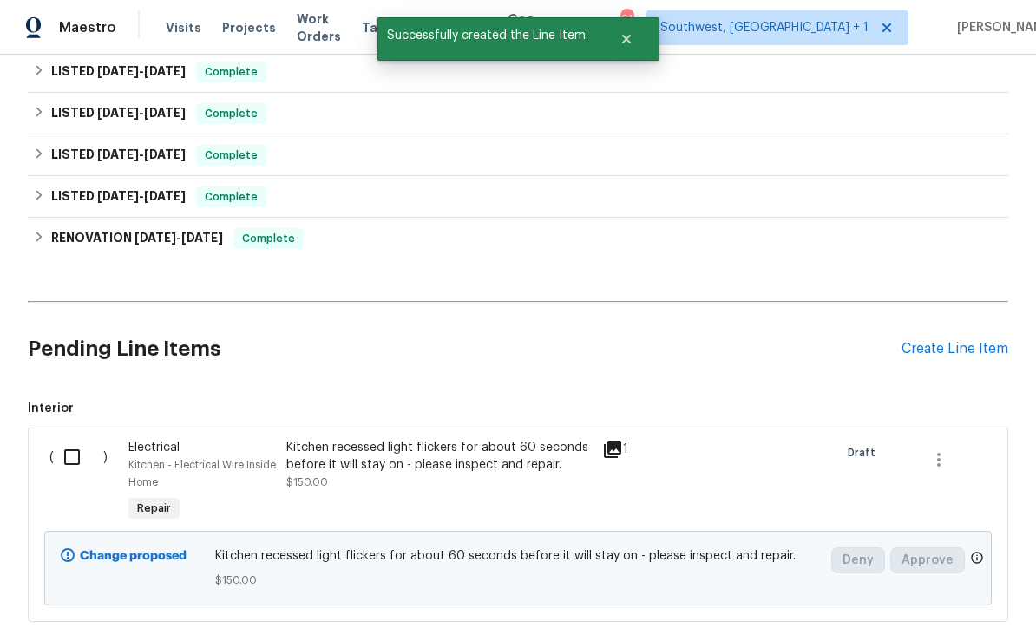
click at [66, 439] on input "checkbox" at bounding box center [78, 457] width 49 height 36
checkbox input "true"
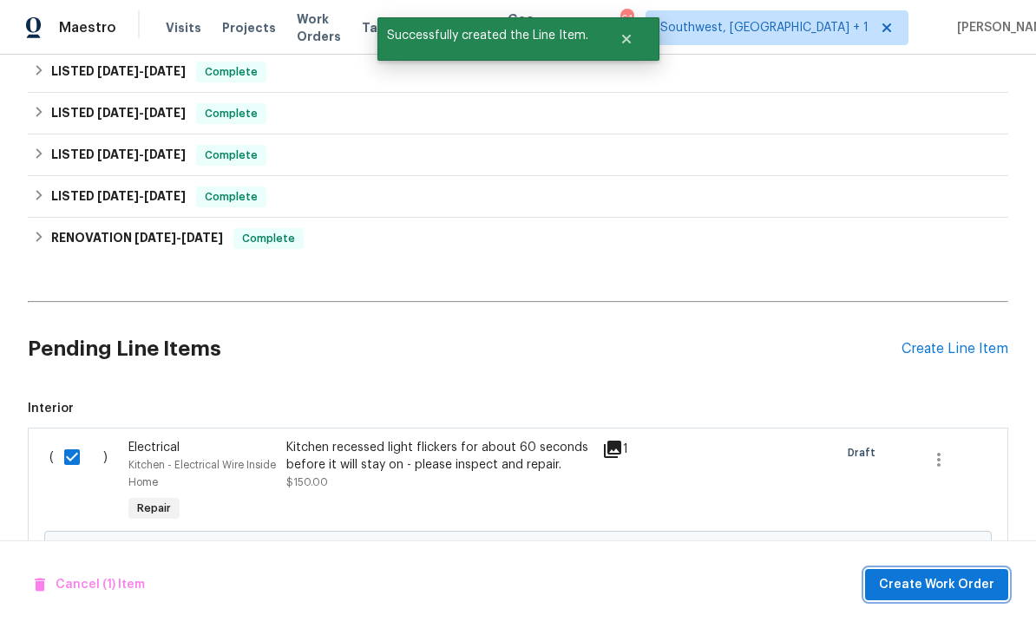
click at [956, 579] on span "Create Work Order" at bounding box center [936, 585] width 115 height 22
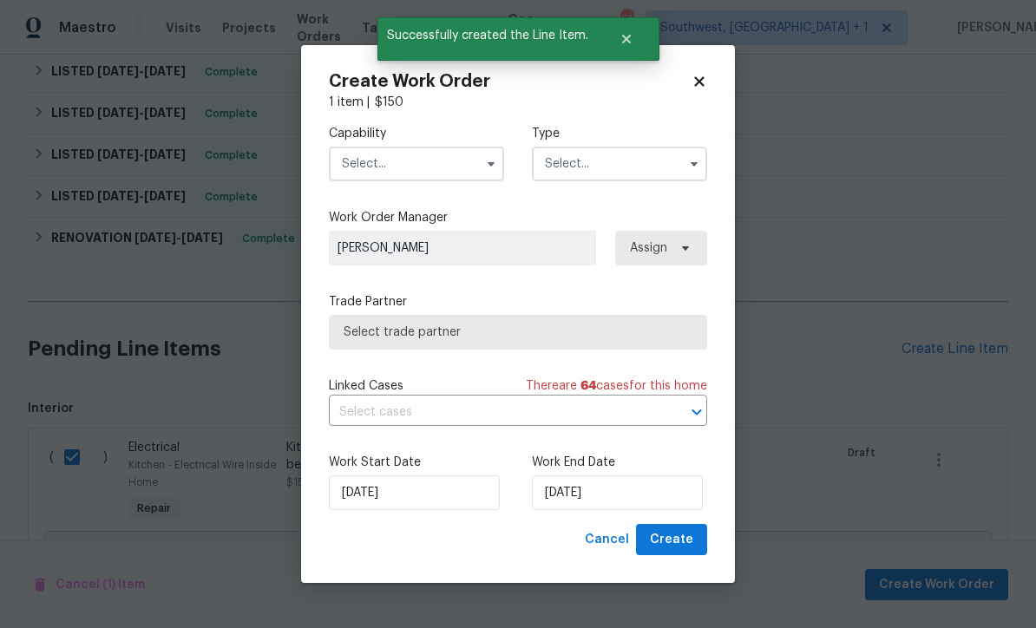
click at [418, 170] on input "text" at bounding box center [416, 164] width 175 height 35
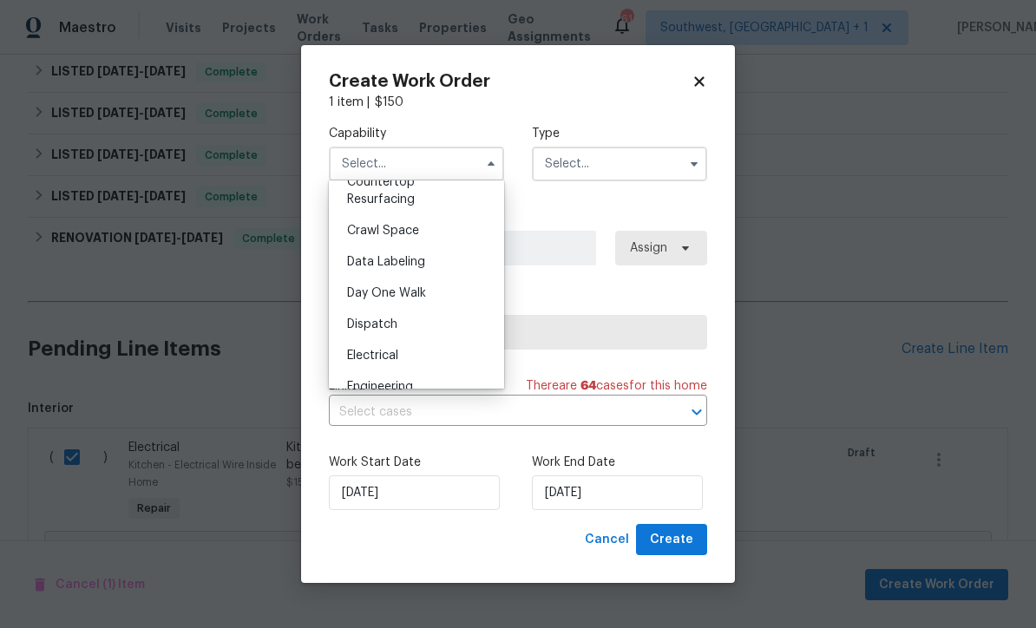
scroll to position [464, 0]
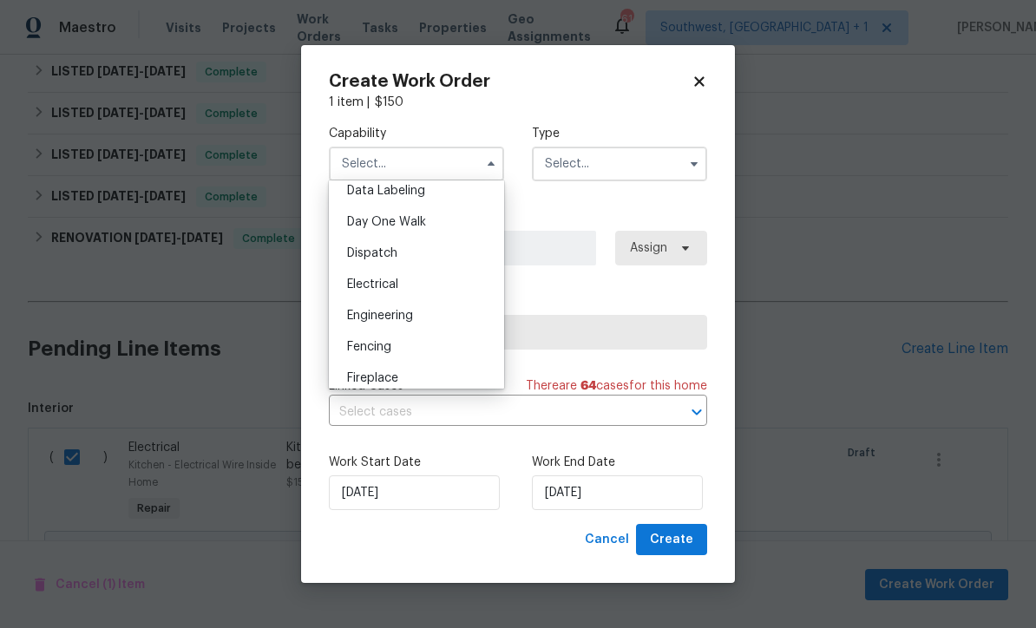
click at [411, 288] on div "Electrical" at bounding box center [416, 284] width 167 height 31
type input "Electrical"
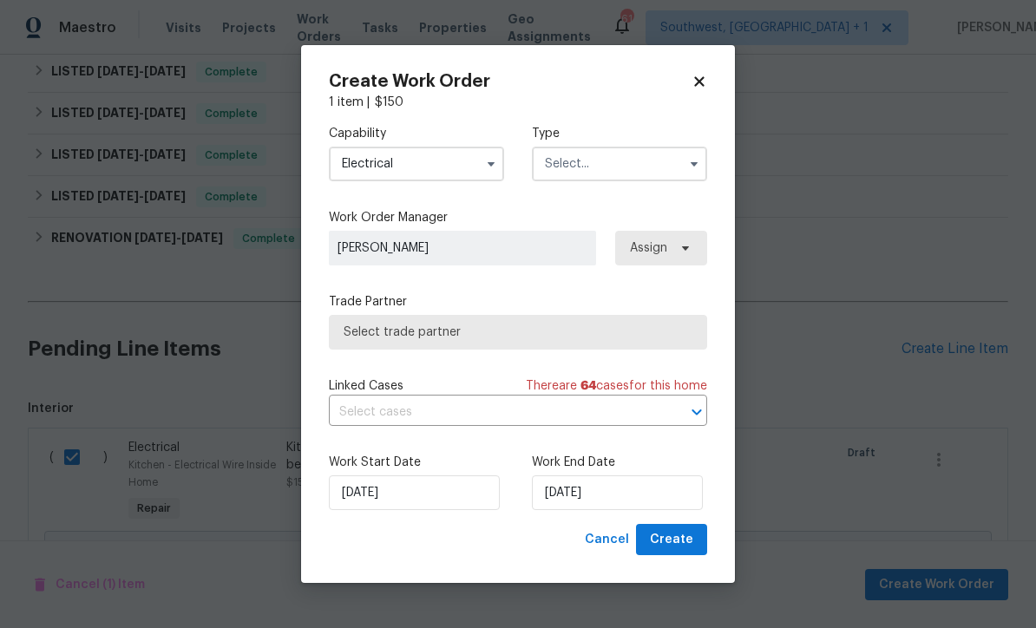
click at [612, 166] on input "text" at bounding box center [619, 164] width 175 height 35
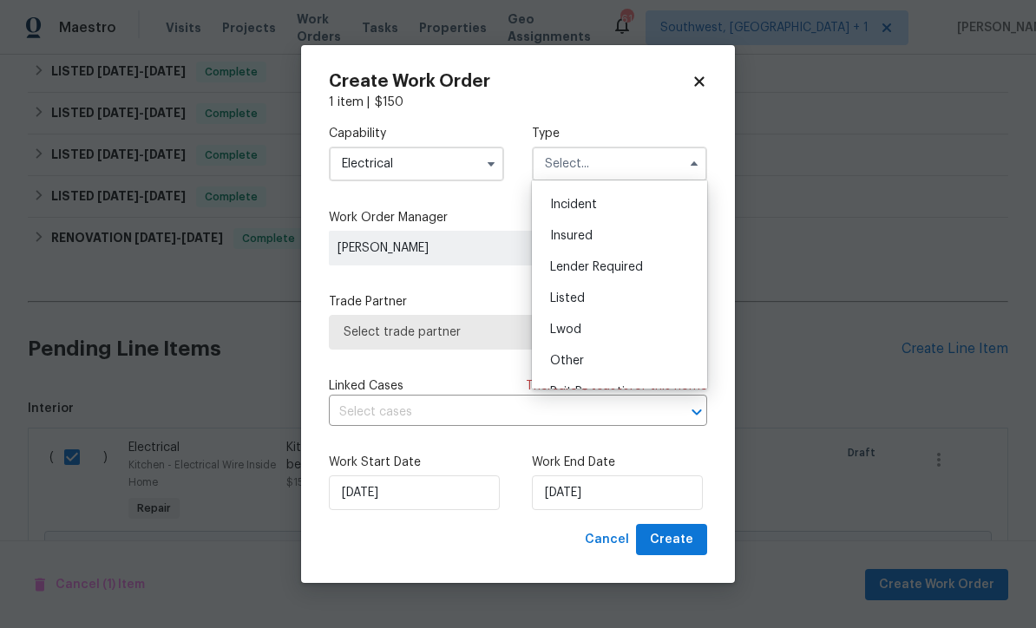
scroll to position [56, 0]
click at [651, 296] on div "Listed" at bounding box center [619, 300] width 167 height 31
type input "Listed"
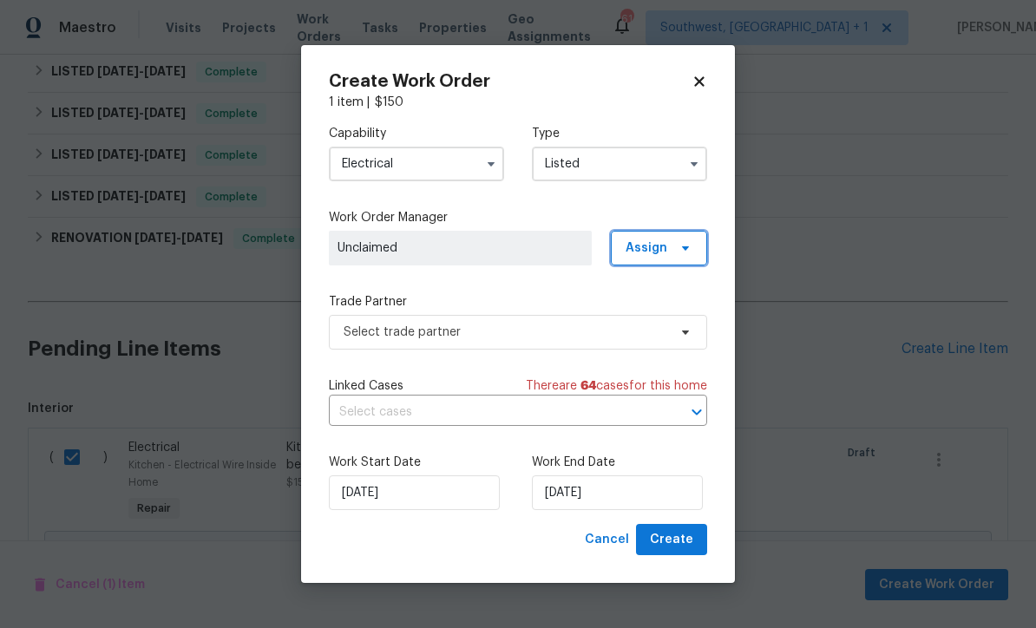
click at [671, 239] on span "Assign" at bounding box center [659, 248] width 96 height 35
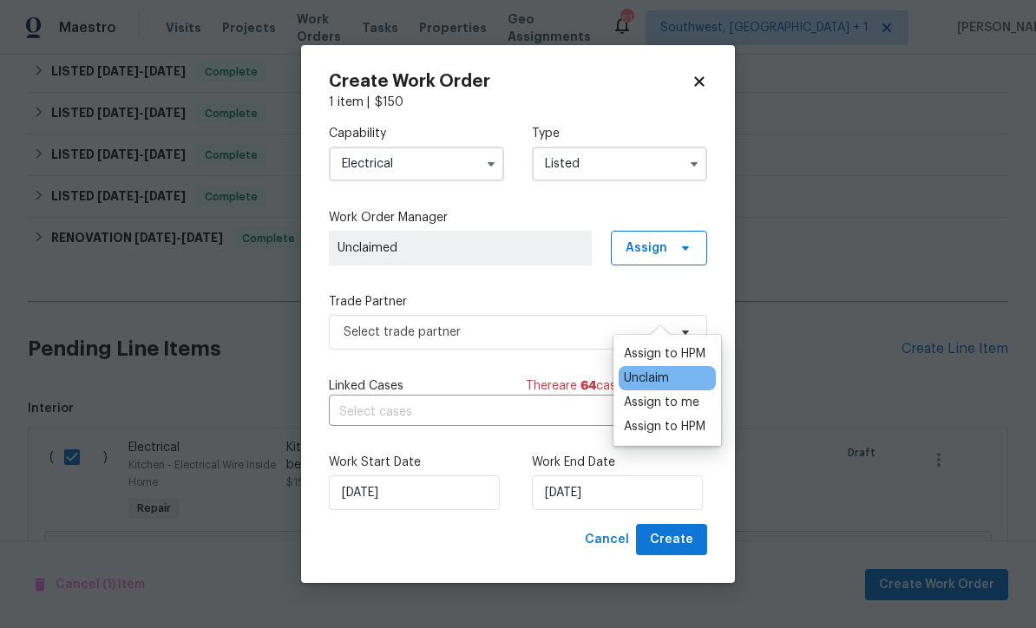
click at [668, 394] on div "Assign to me" at bounding box center [661, 402] width 75 height 17
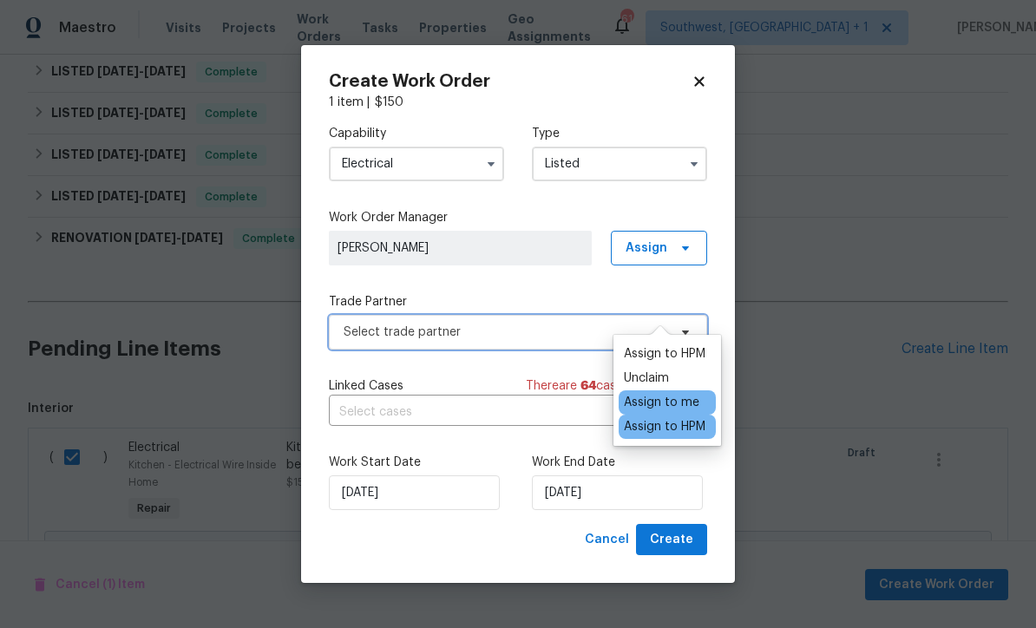
click at [554, 341] on span "Select trade partner" at bounding box center [518, 332] width 378 height 35
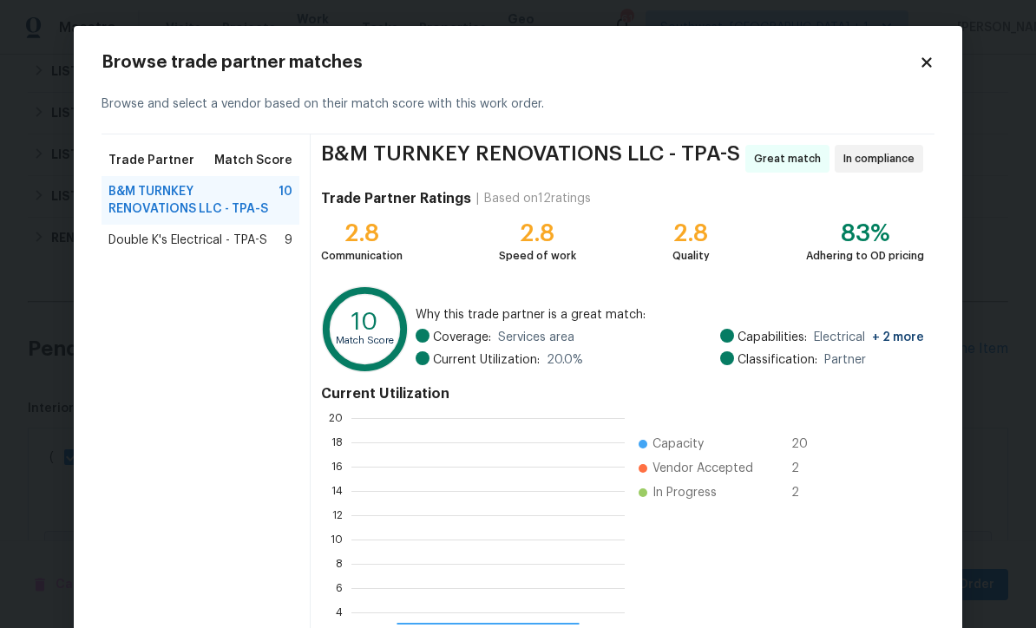
scroll to position [243, 273]
click at [135, 243] on span "Double K's Electrical - TPA-S" at bounding box center [187, 240] width 159 height 17
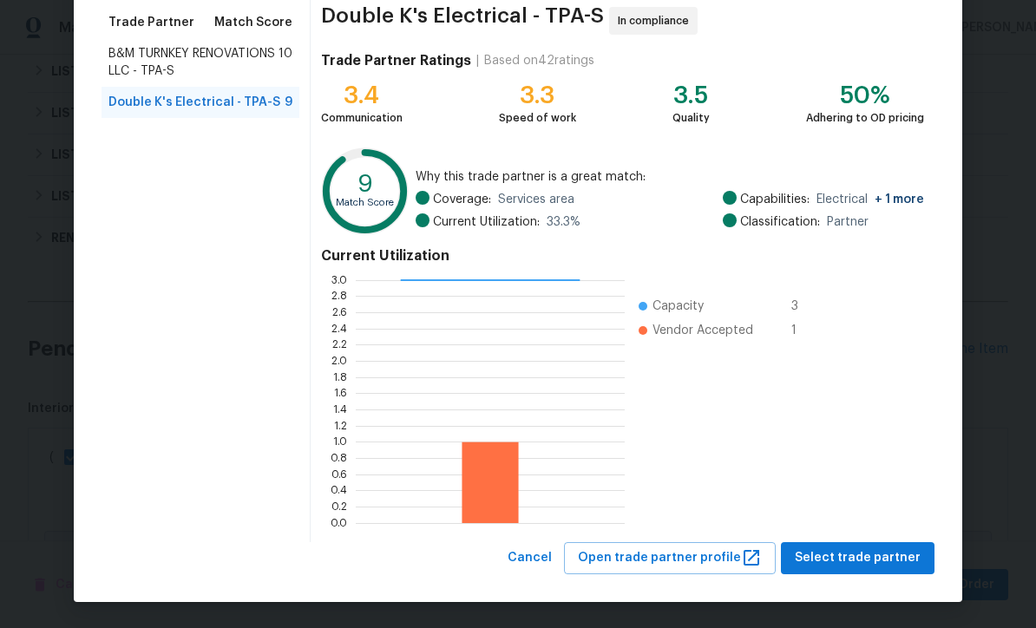
scroll to position [137, 0]
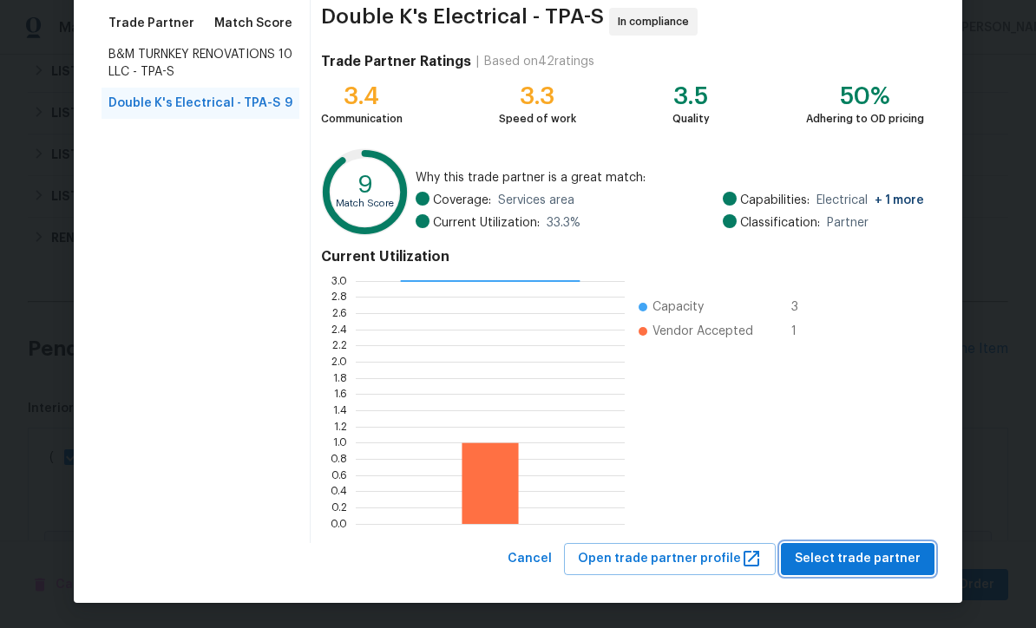
click at [841, 562] on span "Select trade partner" at bounding box center [858, 559] width 126 height 22
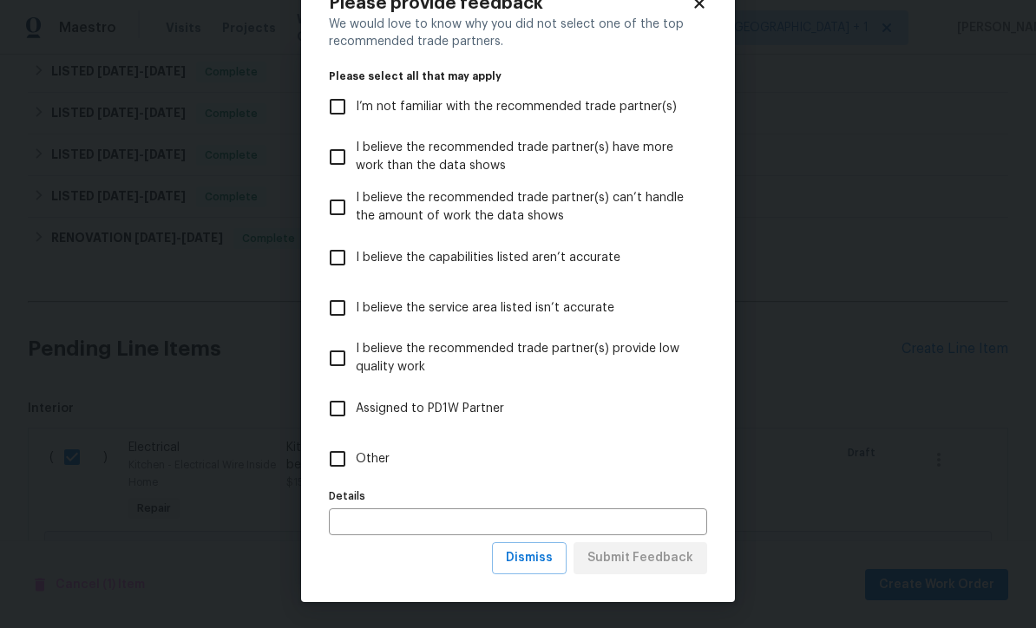
scroll to position [60, 0]
click at [548, 564] on span "Dismiss" at bounding box center [529, 559] width 47 height 22
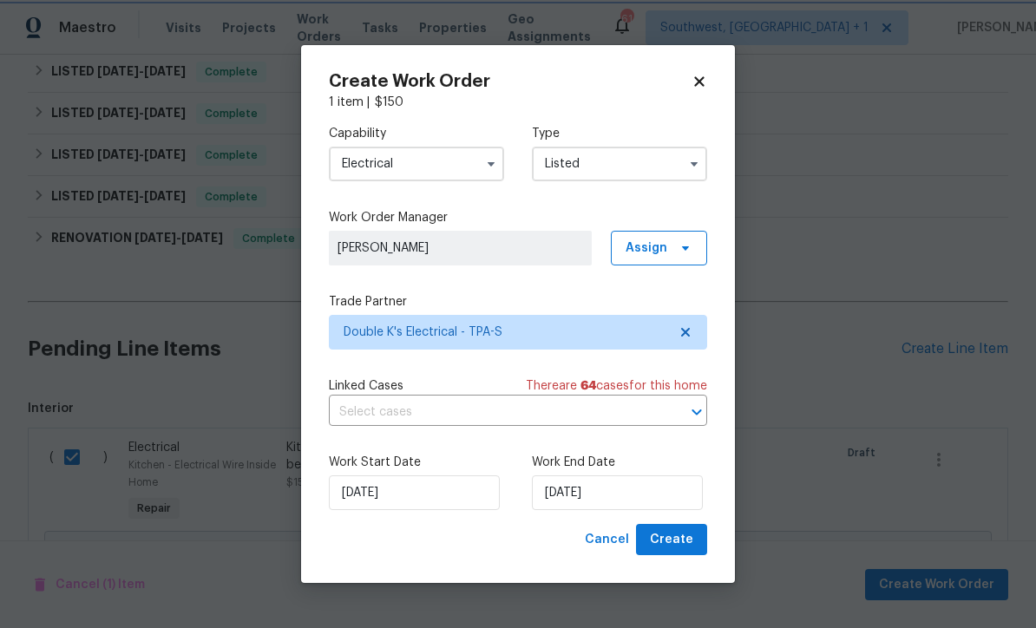
scroll to position [0, 0]
click at [651, 500] on input "9/30/2025" at bounding box center [617, 492] width 171 height 35
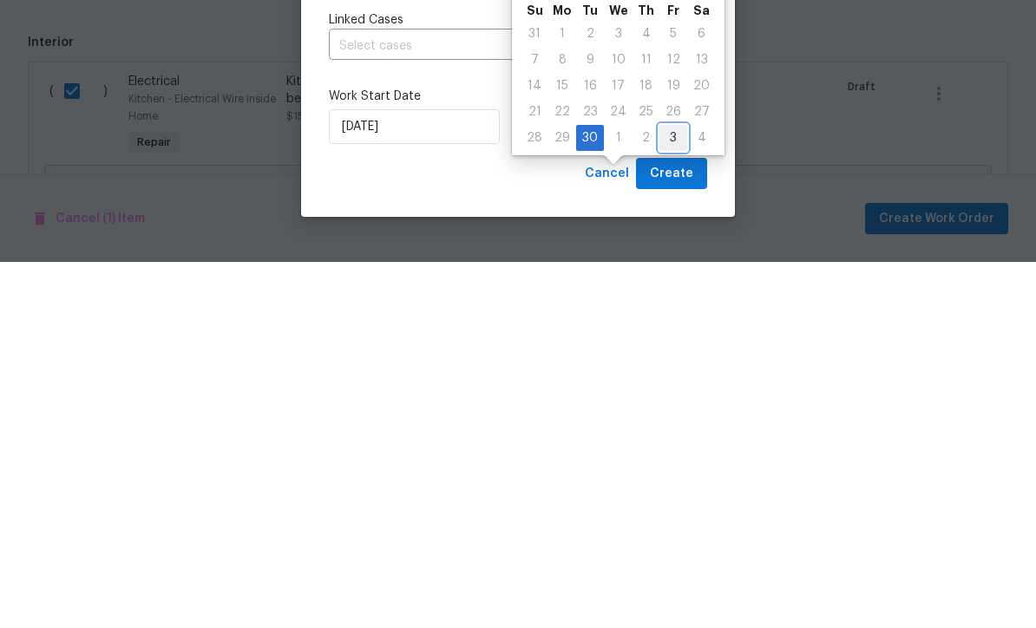
click at [661, 492] on div "3" at bounding box center [673, 504] width 28 height 24
type input "10/3/2025"
select select "9"
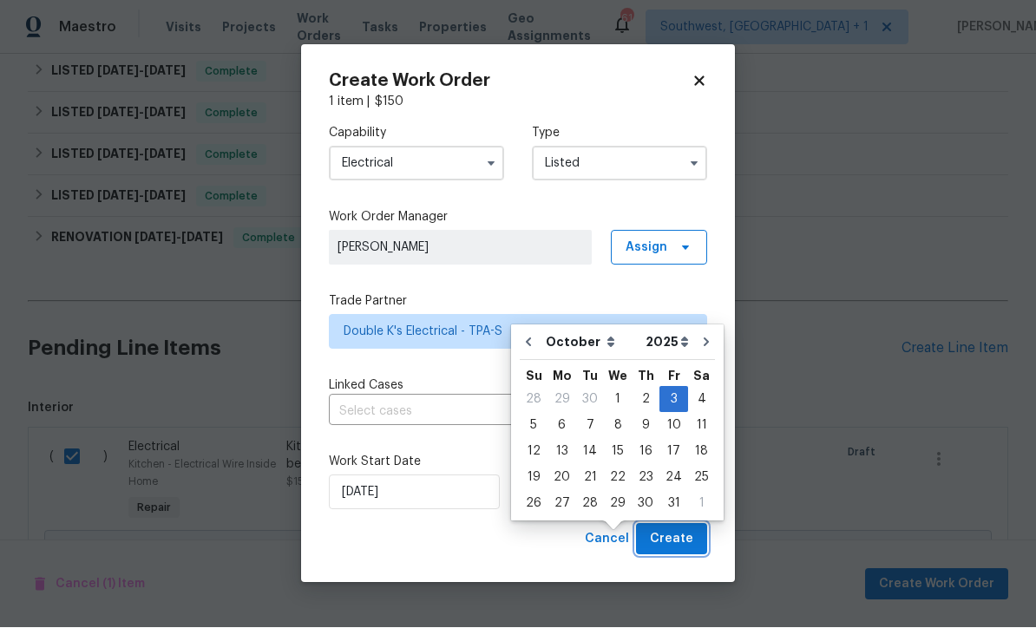
click at [667, 529] on span "Create" at bounding box center [671, 540] width 43 height 22
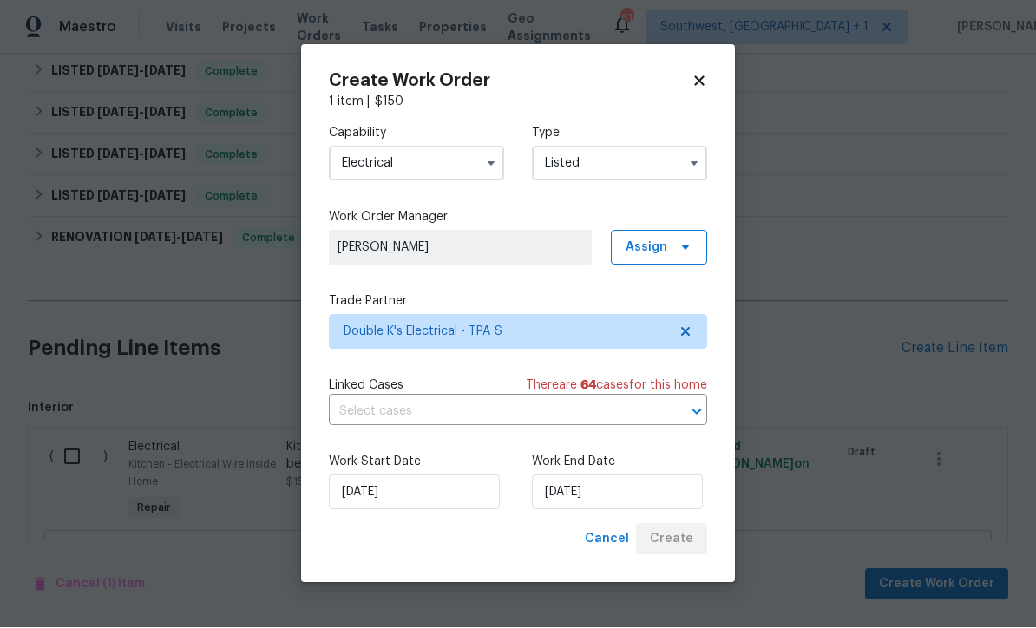
checkbox input "false"
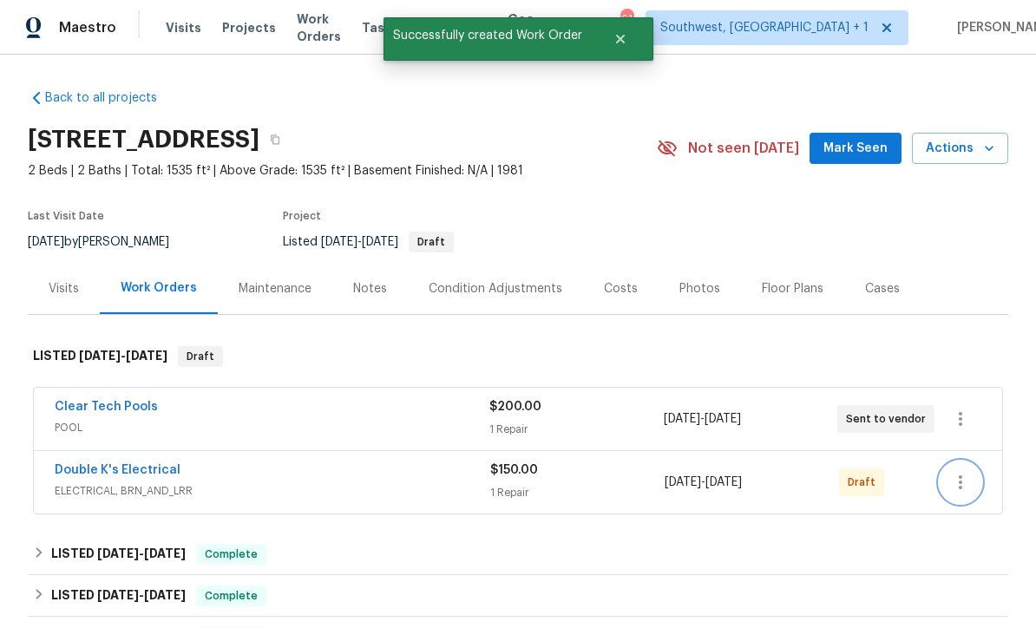
click at [975, 462] on button "button" at bounding box center [961, 483] width 42 height 42
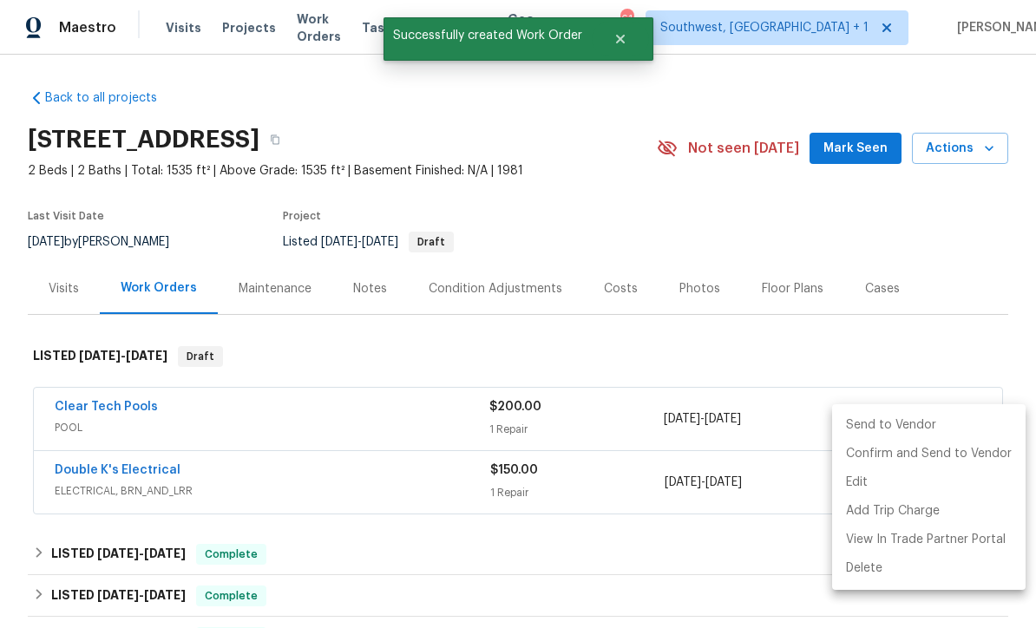
click at [745, 524] on div at bounding box center [518, 314] width 1036 height 628
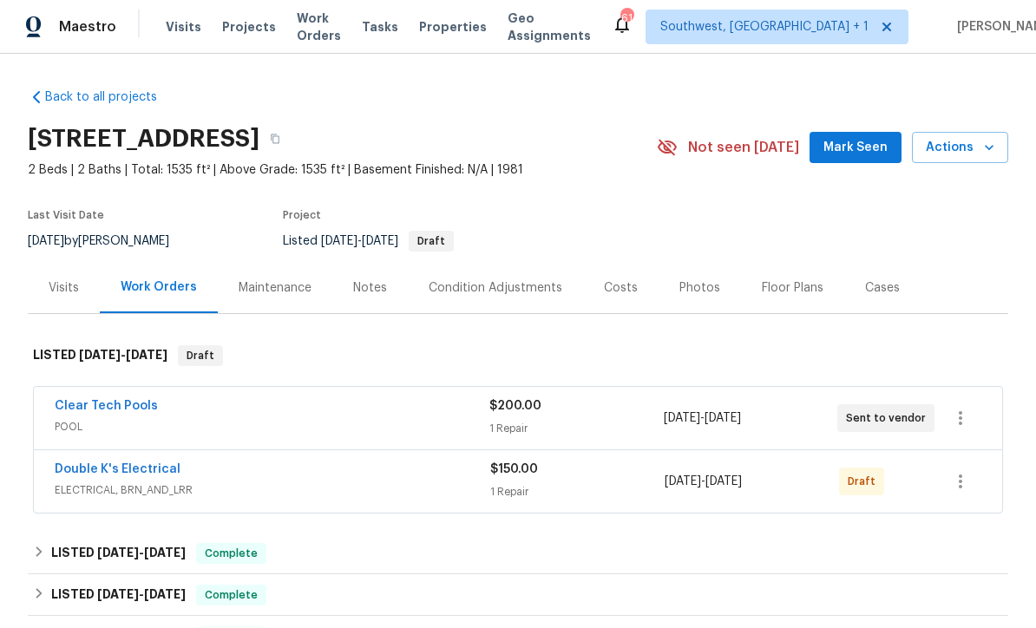
scroll to position [1, 0]
click at [973, 482] on button "button" at bounding box center [961, 483] width 42 height 42
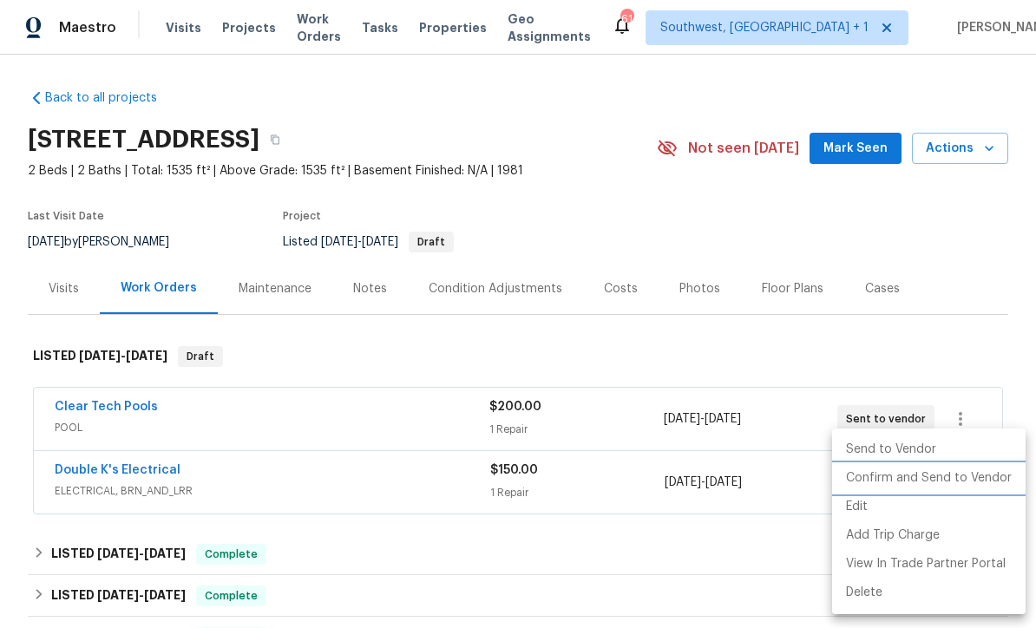
click at [945, 472] on li "Confirm and Send to Vendor" at bounding box center [928, 478] width 193 height 29
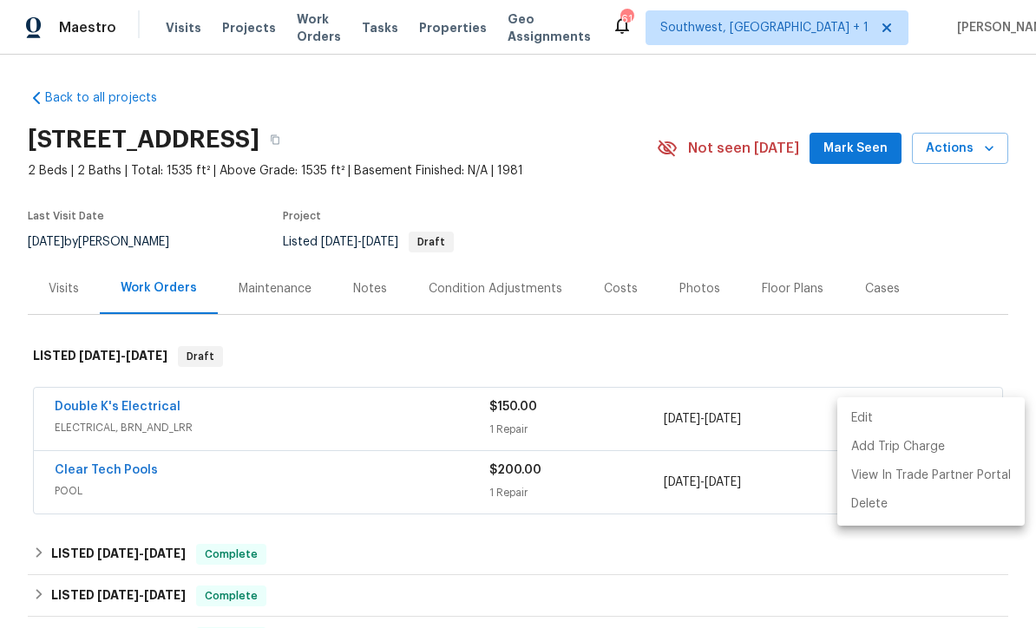
click at [922, 224] on div at bounding box center [518, 314] width 1036 height 628
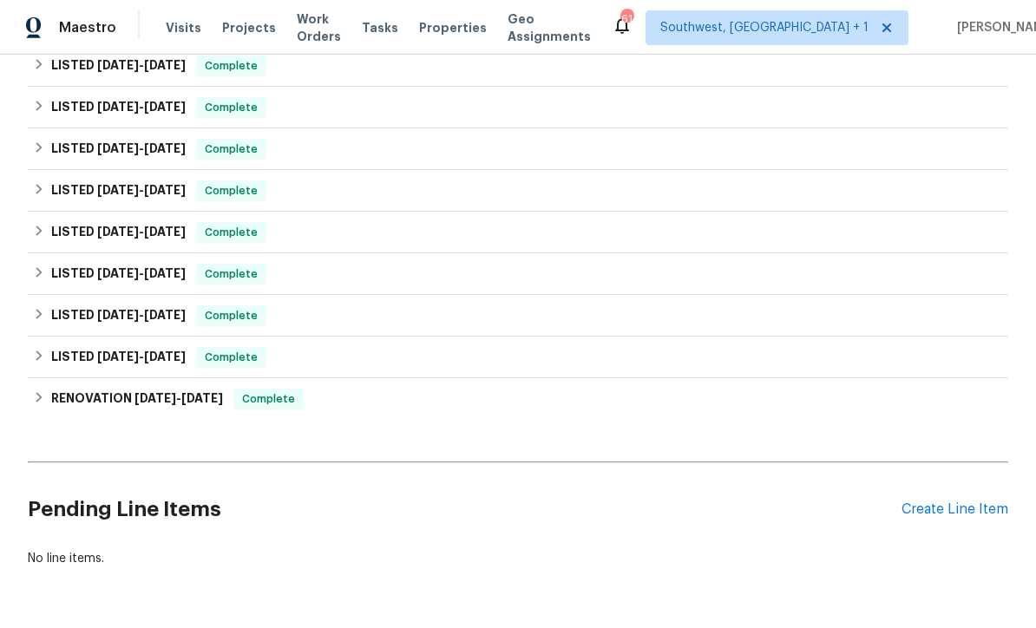
scroll to position [571, 0]
click at [960, 502] on div "Create Line Item" at bounding box center [955, 510] width 107 height 16
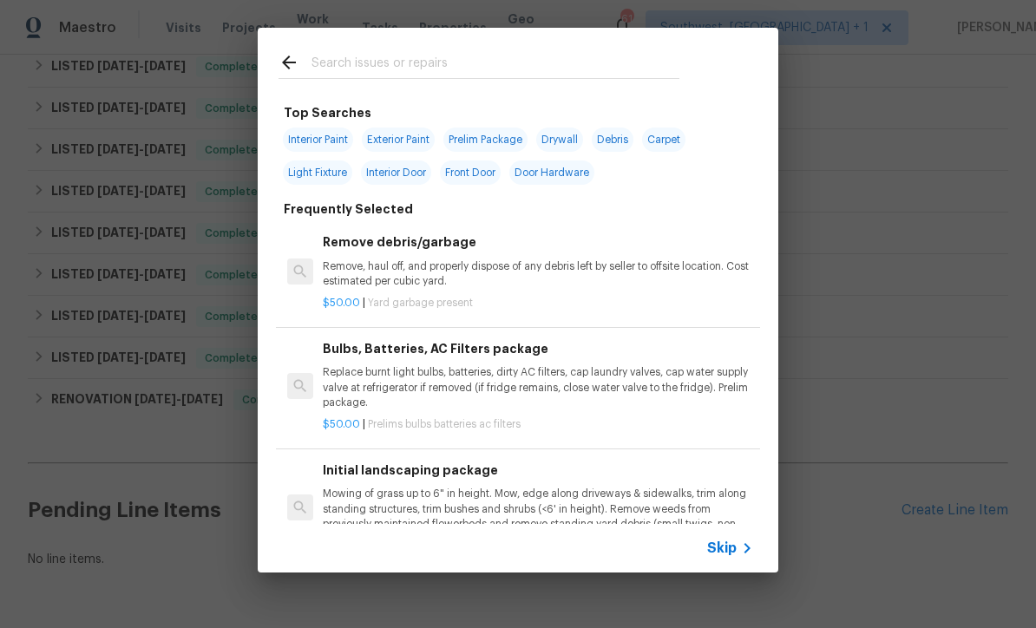
click at [735, 548] on span "Skip" at bounding box center [722, 548] width 30 height 17
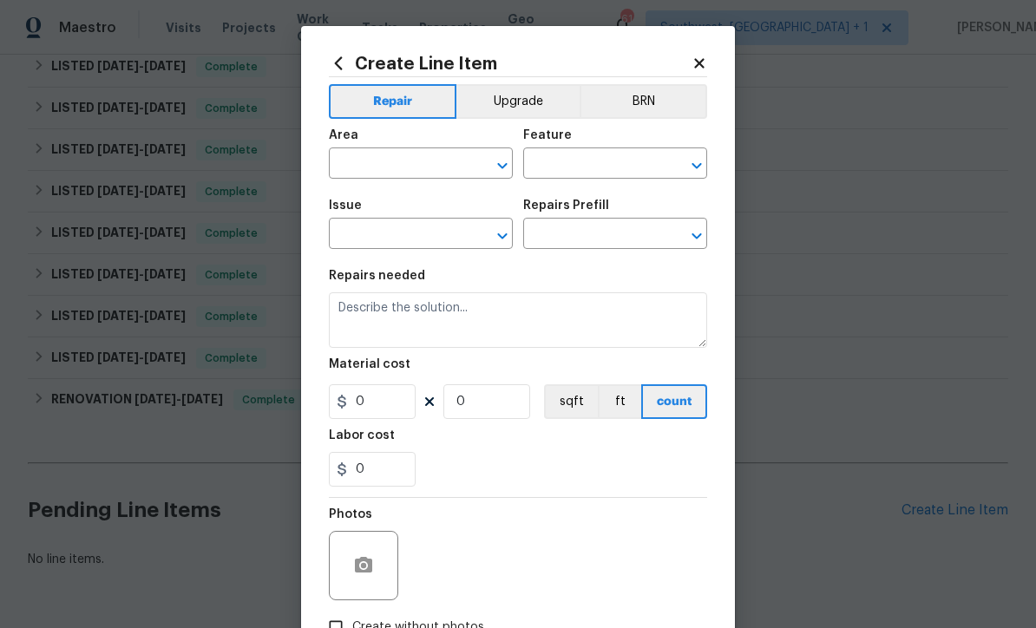
click at [350, 167] on input "text" at bounding box center [396, 165] width 135 height 27
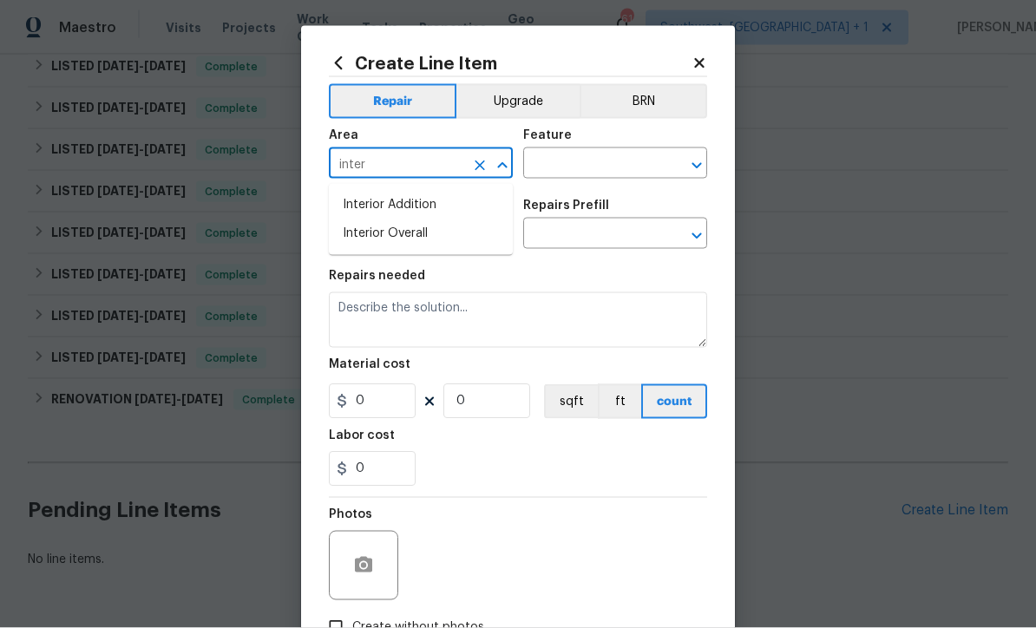
click at [426, 239] on li "Interior Overall" at bounding box center [421, 234] width 184 height 29
type input "Interior Overall"
click at [566, 154] on input "text" at bounding box center [590, 165] width 135 height 27
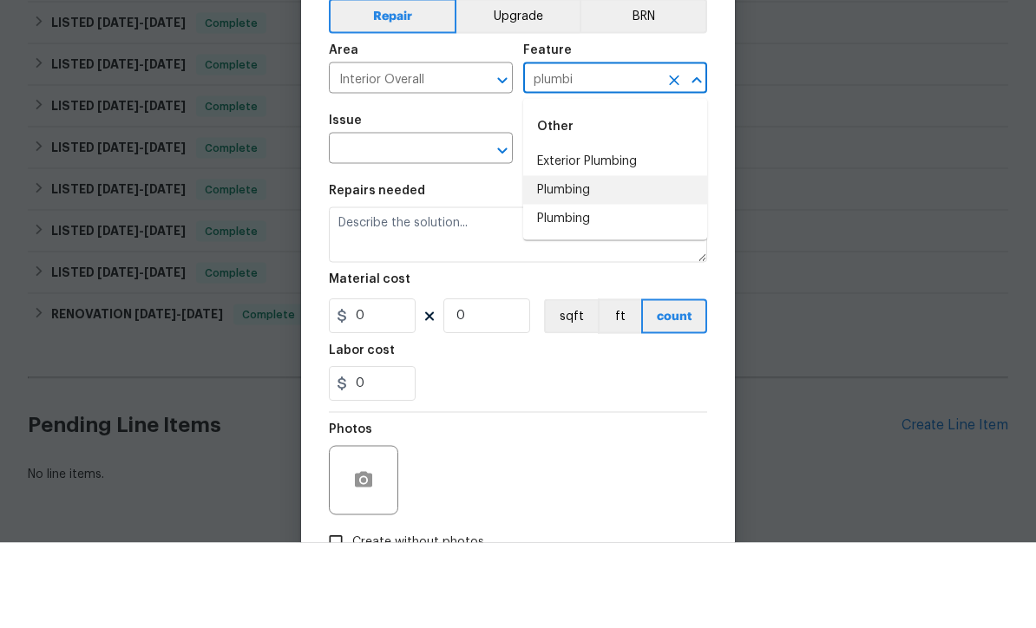
click at [612, 261] on li "Plumbing" at bounding box center [615, 275] width 184 height 29
type input "Plumbing"
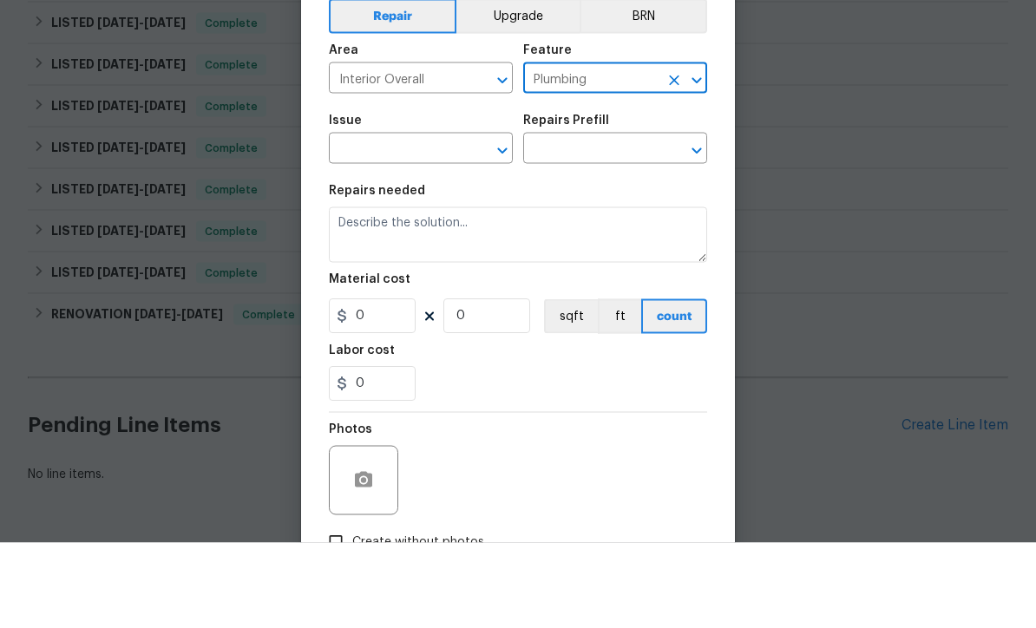
click at [375, 222] on input "text" at bounding box center [396, 235] width 135 height 27
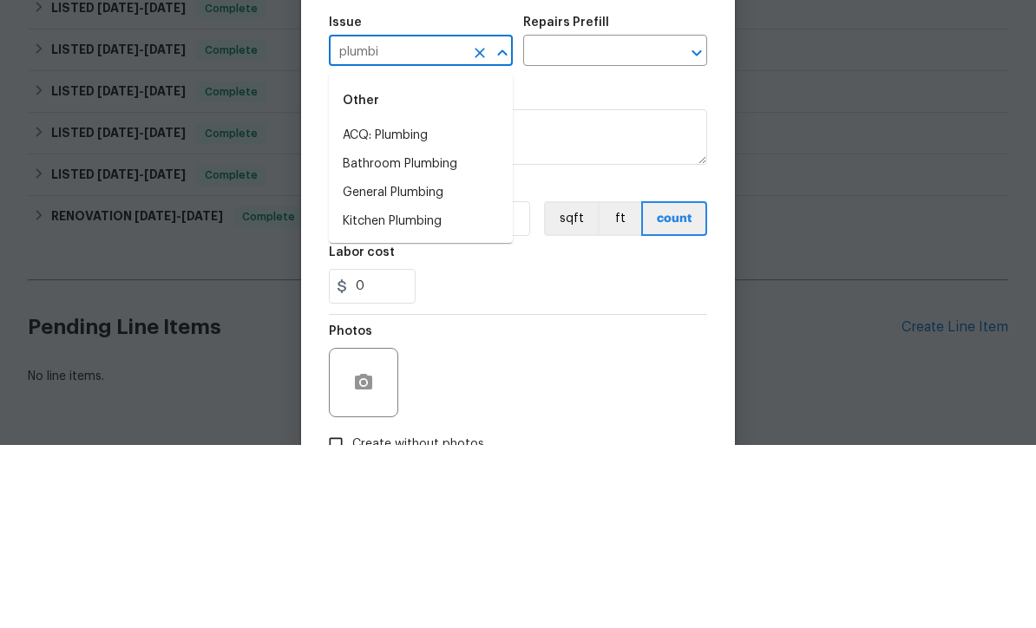
click at [439, 362] on li "General Plumbing" at bounding box center [421, 376] width 184 height 29
type input "General Plumbing"
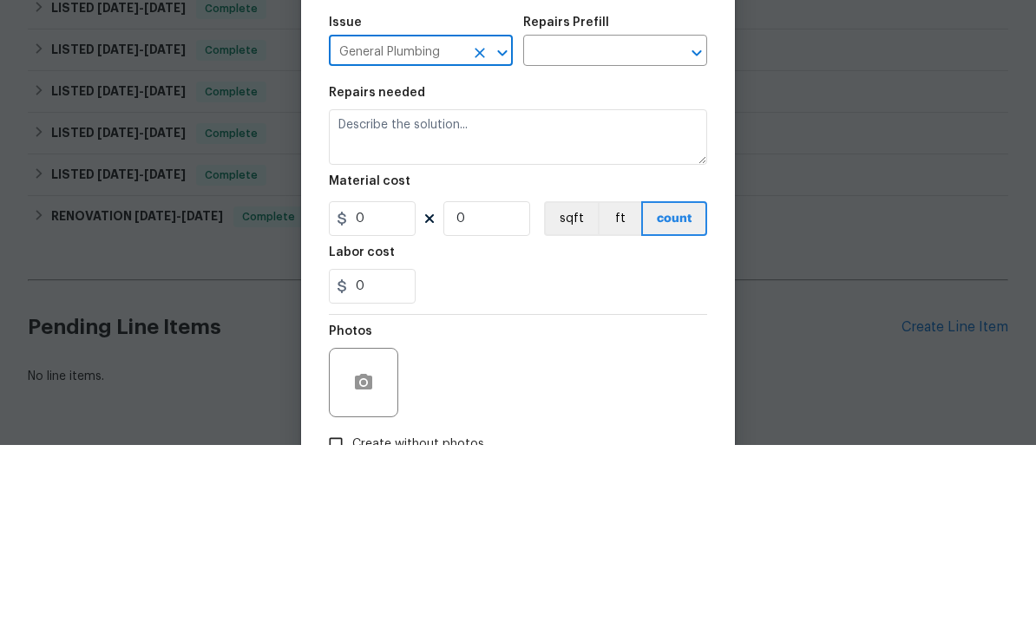
click at [590, 222] on input "text" at bounding box center [590, 235] width 135 height 27
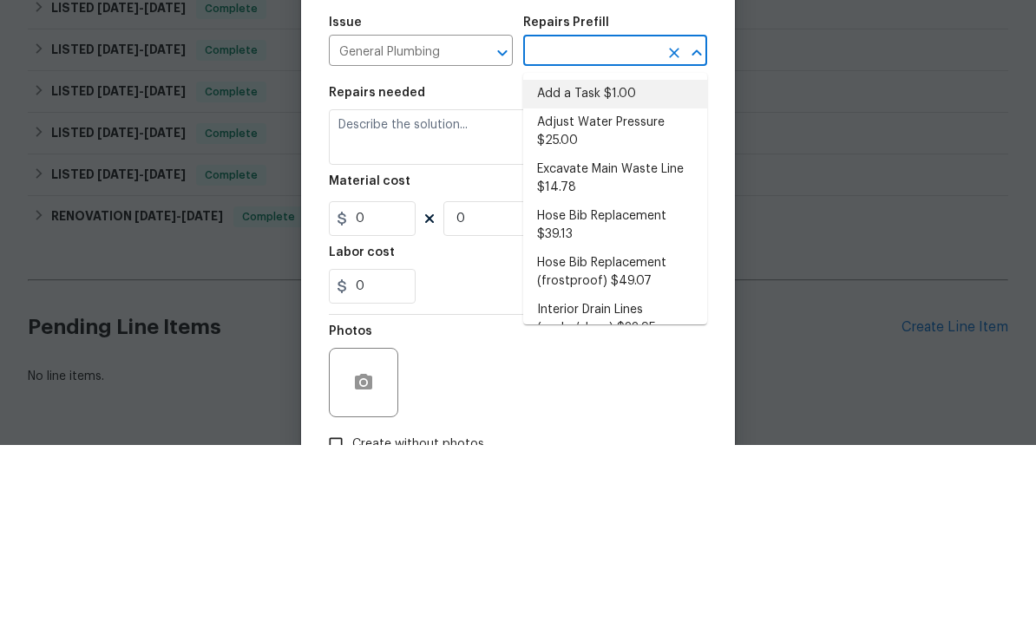
click at [618, 263] on li "Add a Task $1.00" at bounding box center [615, 277] width 184 height 29
type input "Add a Task $1.00"
type textarea "HPM to detail"
type input "1"
type input "Add a Task $1.00"
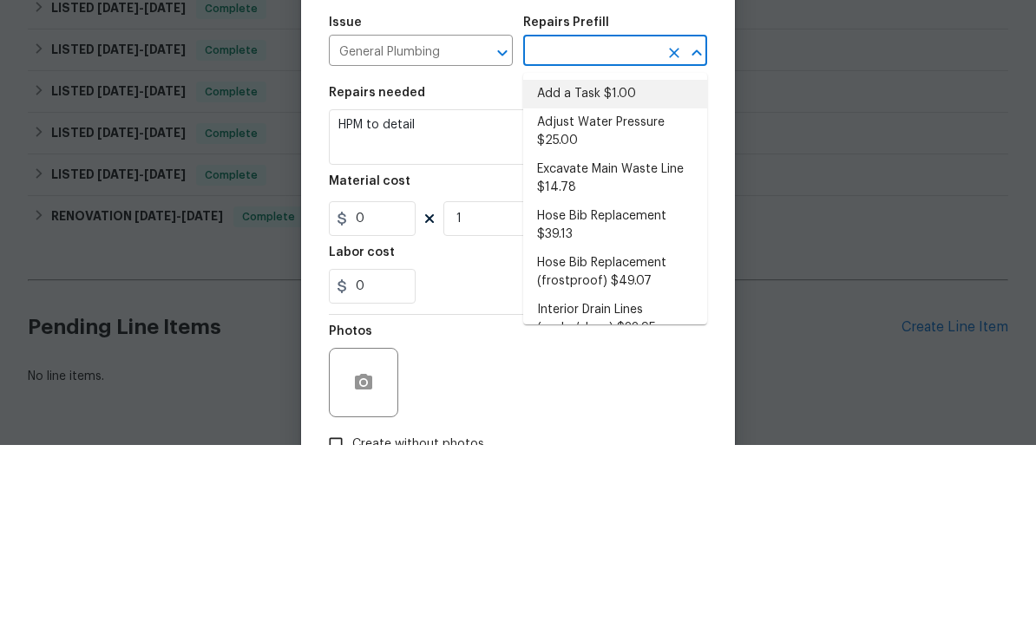
type input "1"
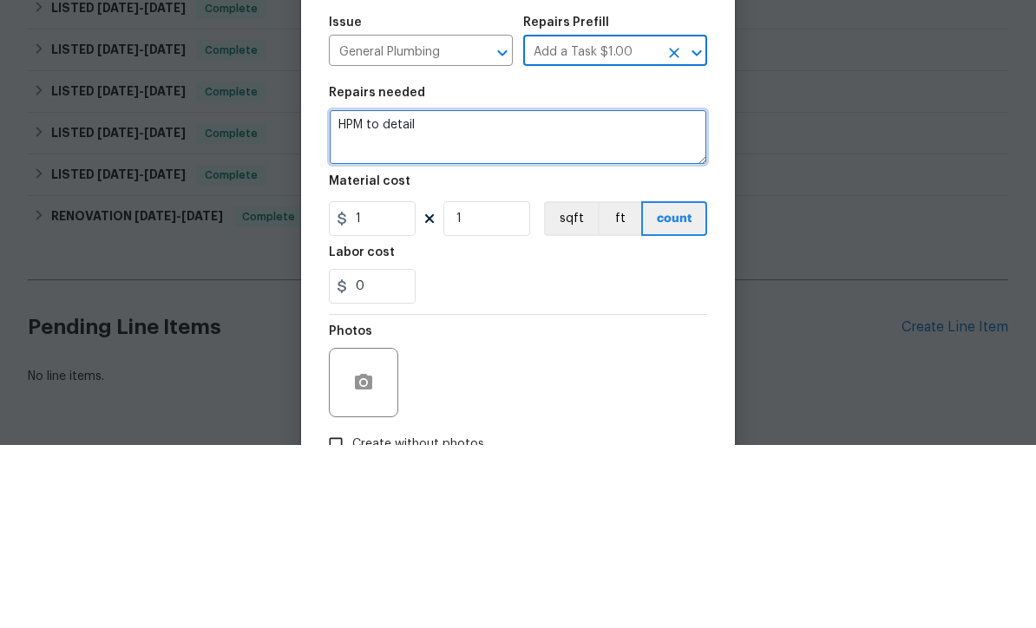
click at [532, 292] on textarea "HPM to detail" at bounding box center [518, 320] width 378 height 56
type textarea "H"
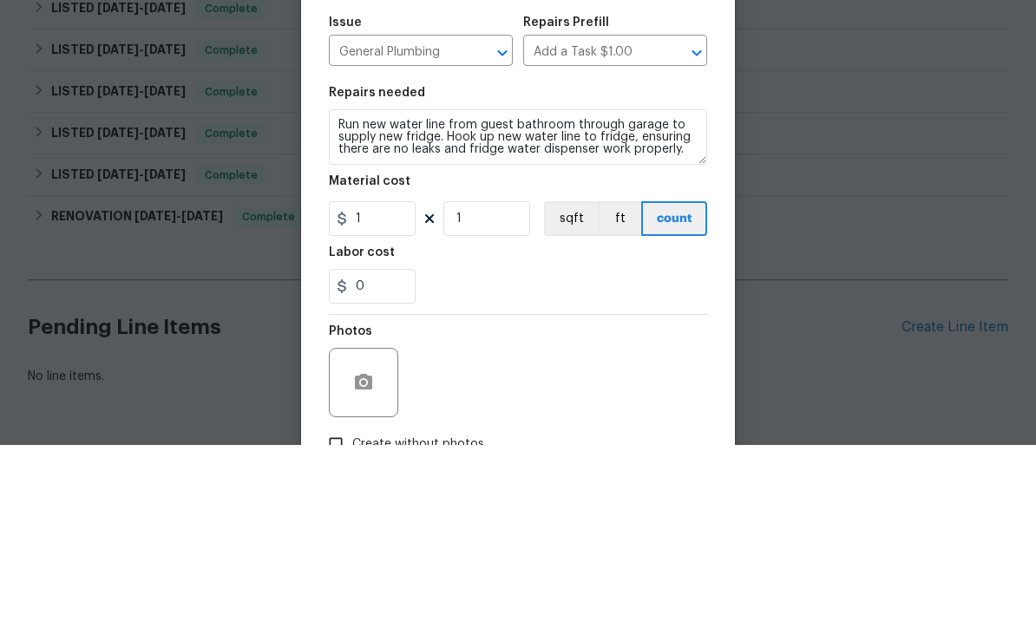
scroll to position [57, 0]
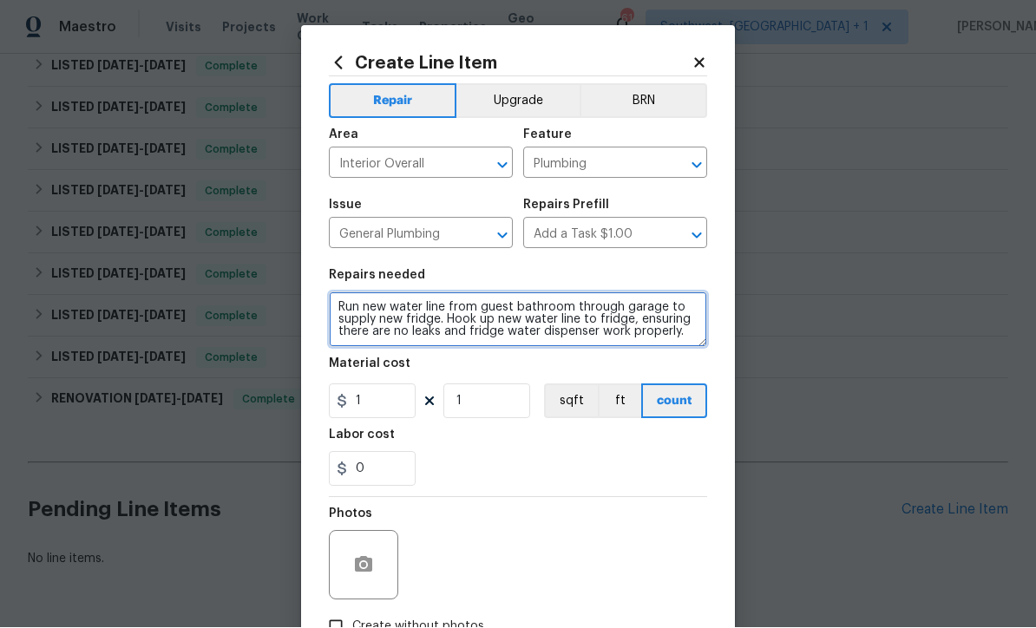
type textarea "Run new water line from guest bathroom through garage to supply new fridge. Hoo…"
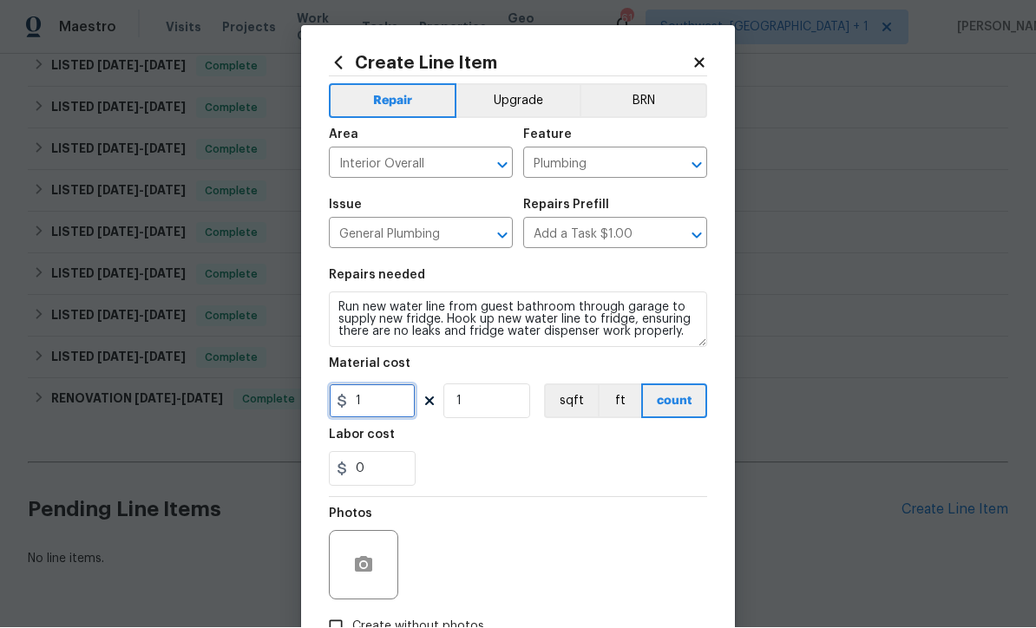
click at [376, 418] on input "1" at bounding box center [372, 401] width 87 height 35
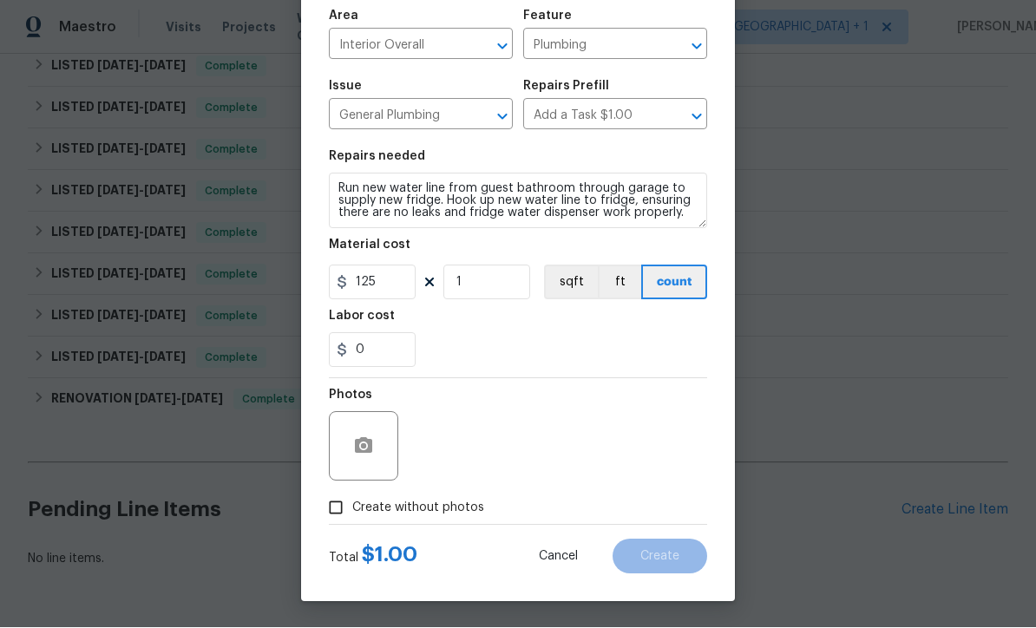
scroll to position [122, 0]
type input "125"
click at [357, 449] on icon "button" at bounding box center [363, 446] width 17 height 16
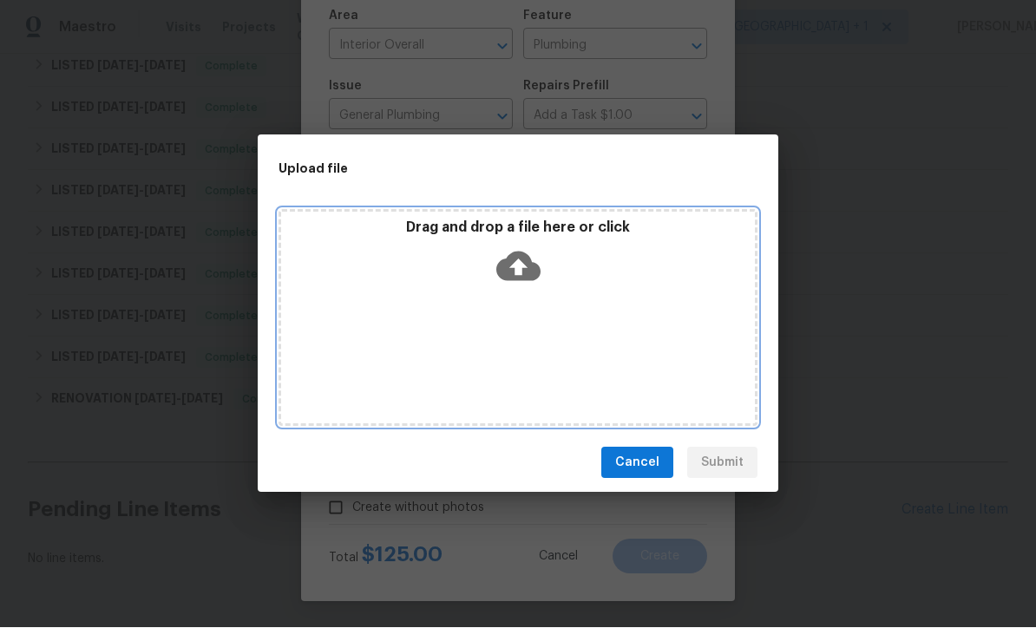
click at [533, 260] on icon at bounding box center [518, 267] width 44 height 44
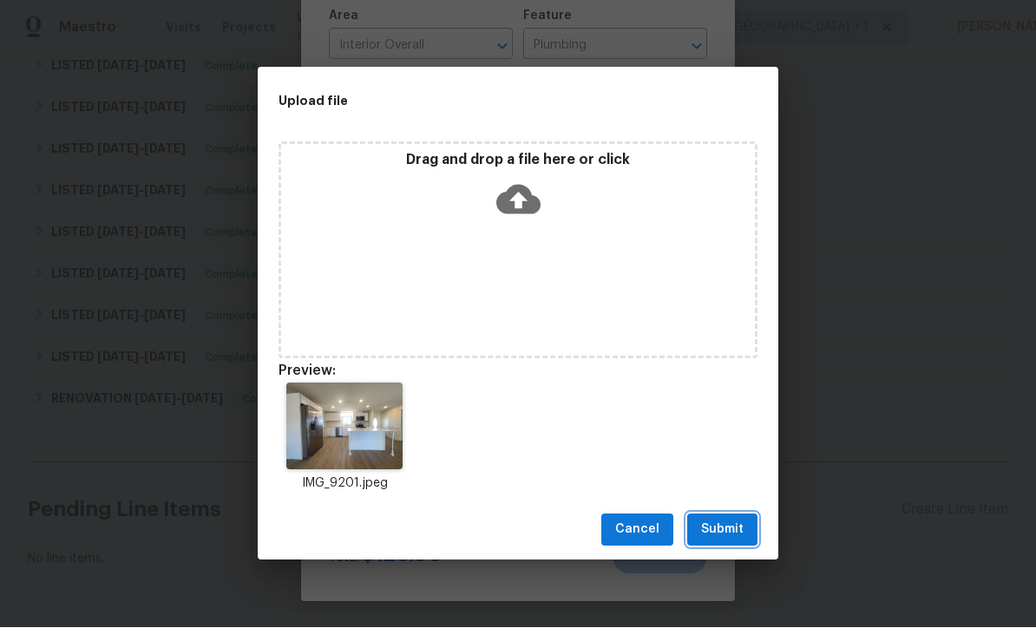
click at [732, 525] on span "Submit" at bounding box center [722, 531] width 43 height 22
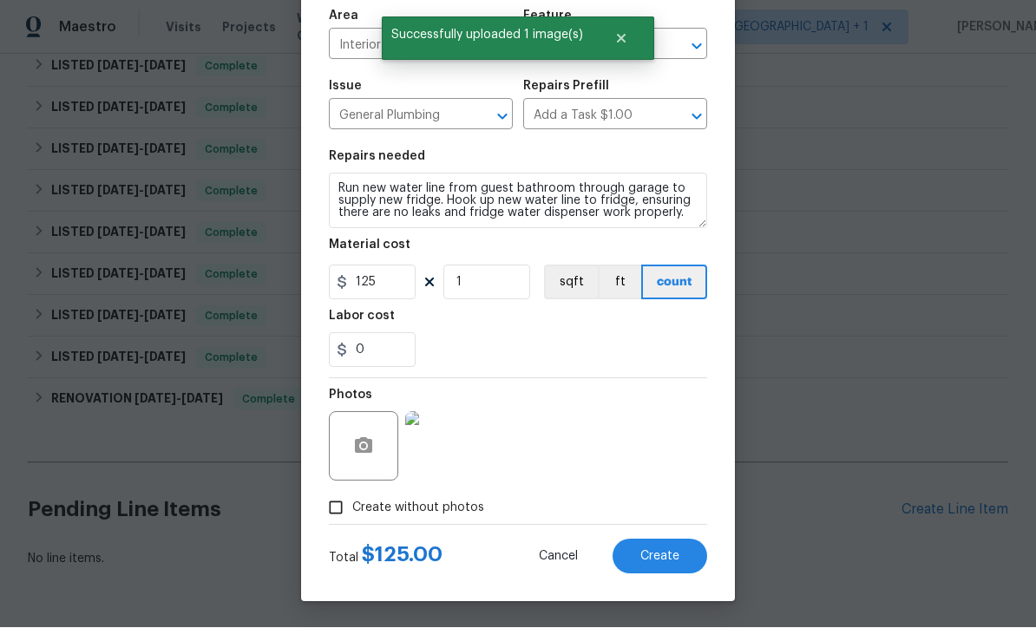
click at [670, 561] on span "Create" at bounding box center [659, 557] width 39 height 13
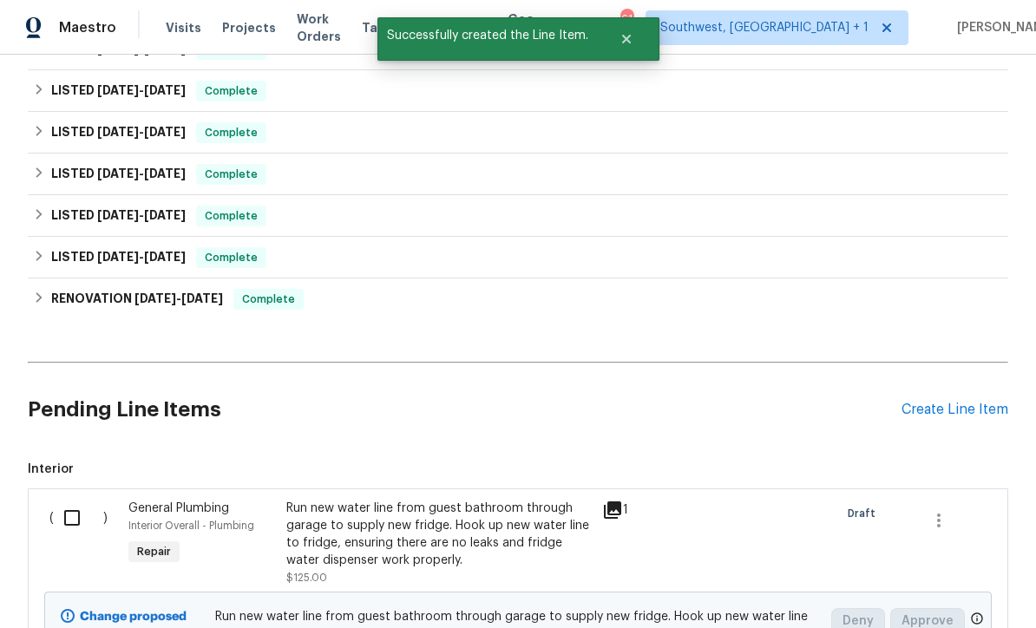
scroll to position [700, 0]
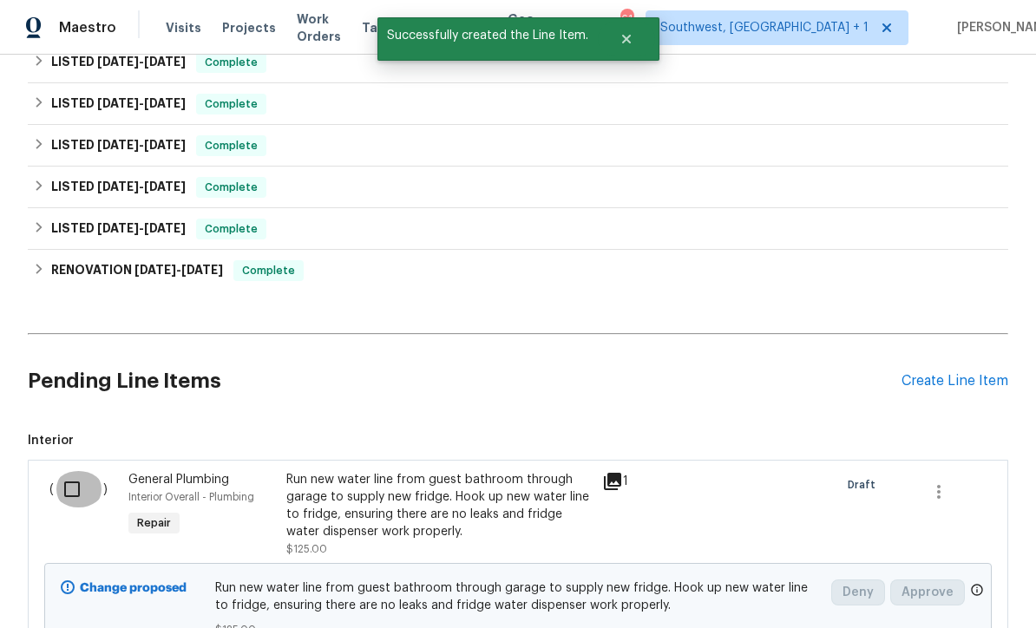
click at [79, 471] on input "checkbox" at bounding box center [78, 489] width 49 height 36
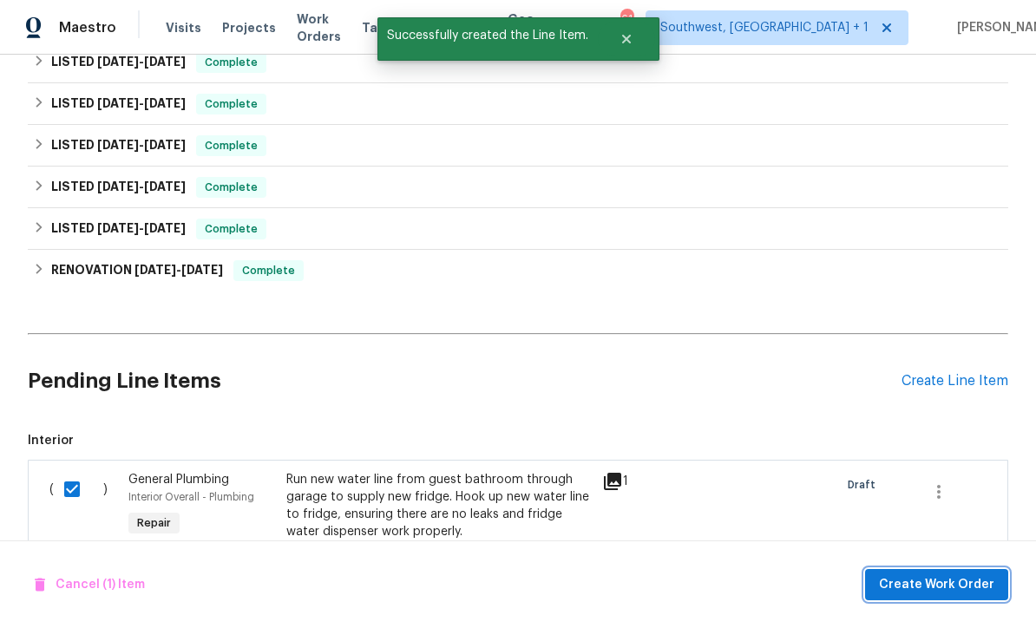
click at [935, 574] on button "Create Work Order" at bounding box center [936, 585] width 143 height 32
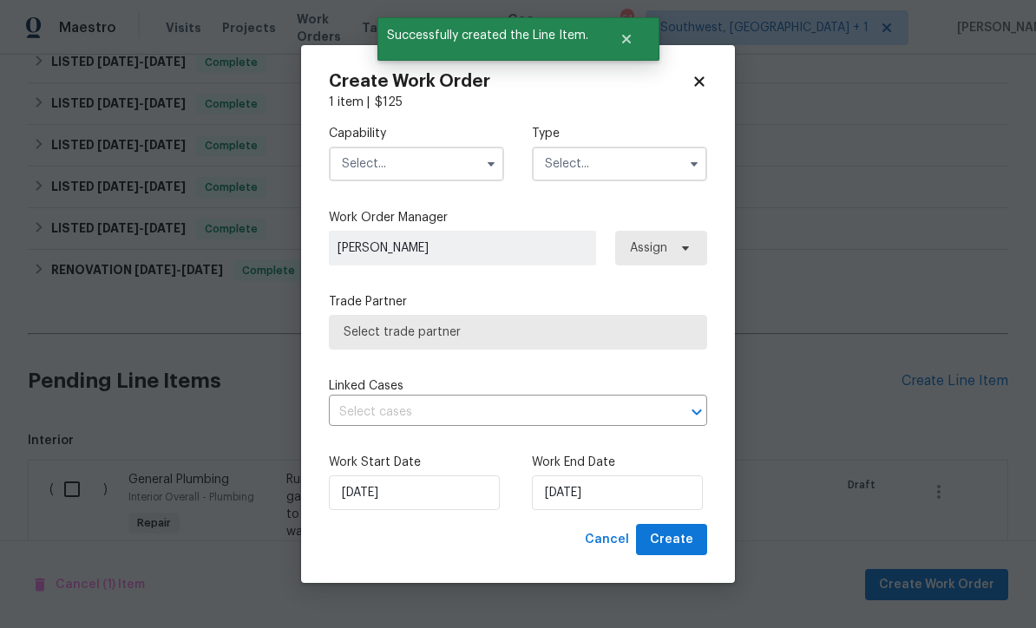
checkbox input "false"
click at [420, 160] on input "text" at bounding box center [416, 164] width 175 height 35
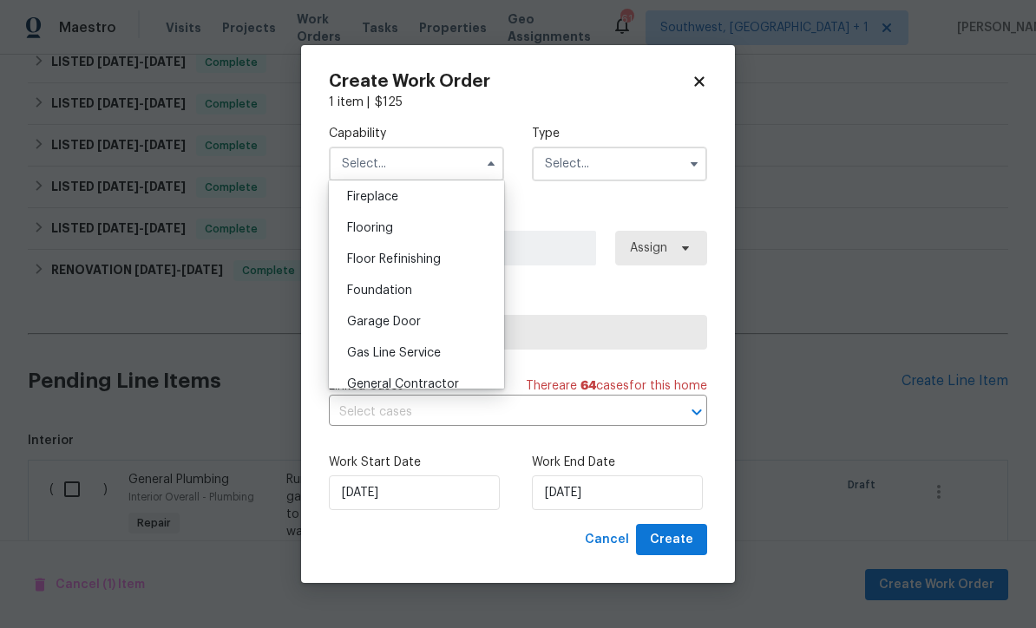
scroll to position [668, 0]
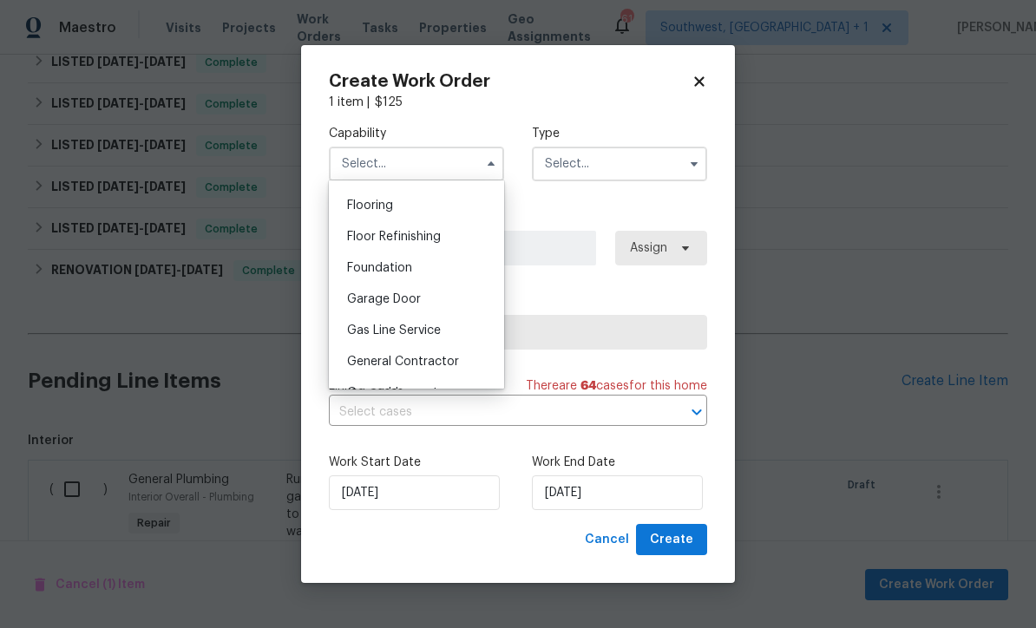
click at [434, 360] on span "General Contractor" at bounding box center [403, 362] width 112 height 12
type input "General Contractor"
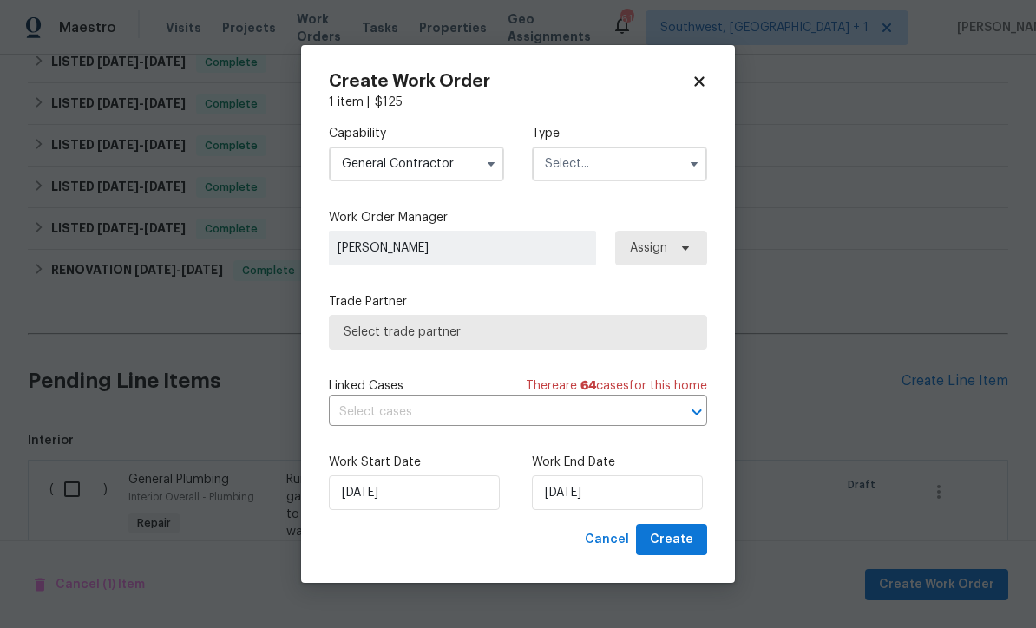
click at [603, 164] on input "text" at bounding box center [619, 164] width 175 height 35
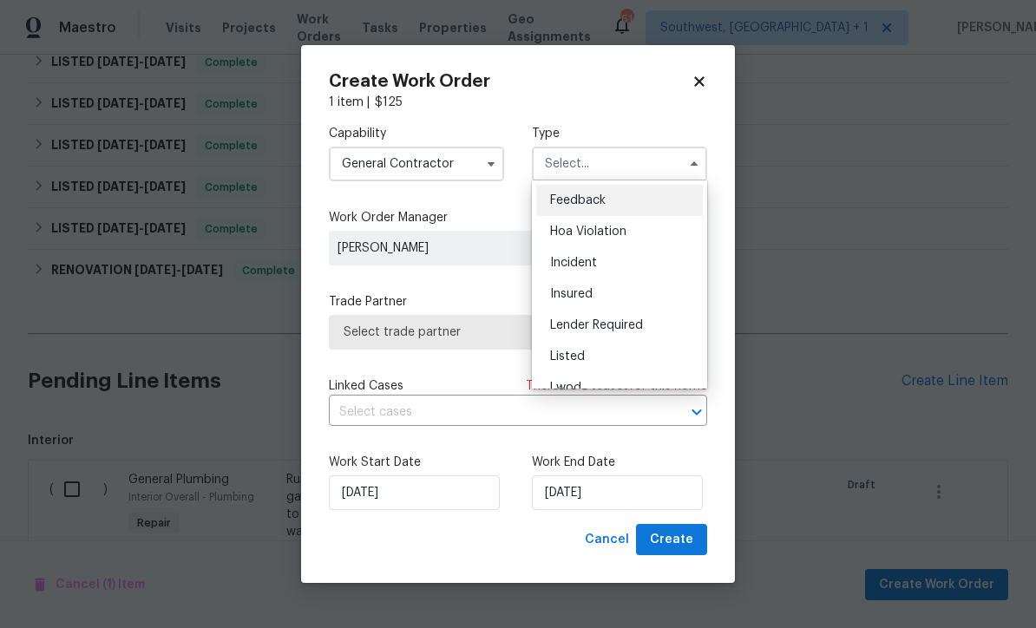
click at [618, 356] on div "Listed" at bounding box center [619, 356] width 167 height 31
type input "Listed"
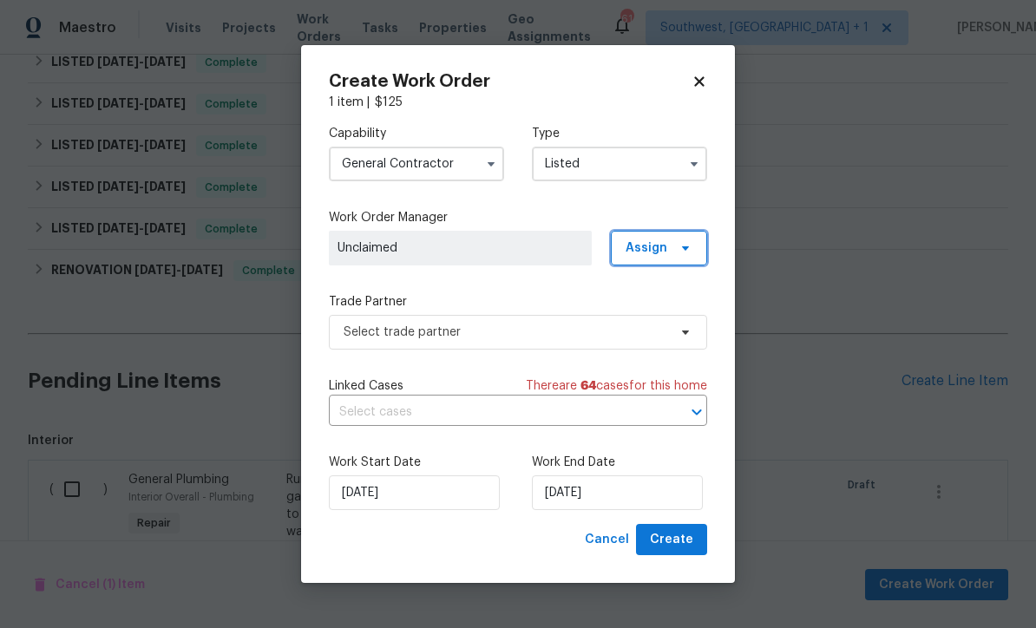
click at [683, 252] on icon at bounding box center [686, 248] width 14 height 14
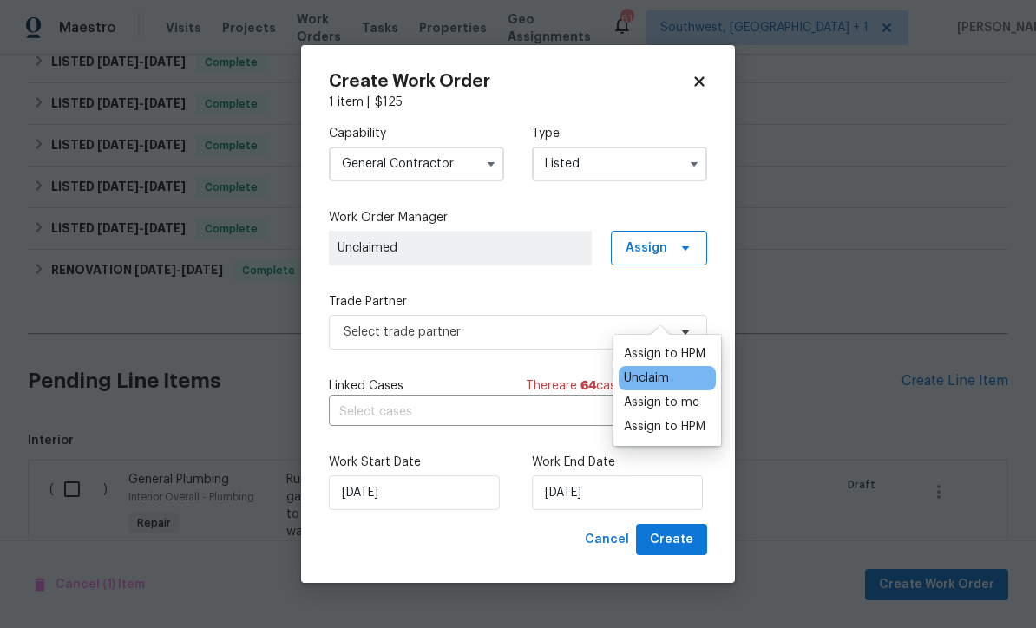
click at [674, 394] on div "Assign to me" at bounding box center [661, 402] width 75 height 17
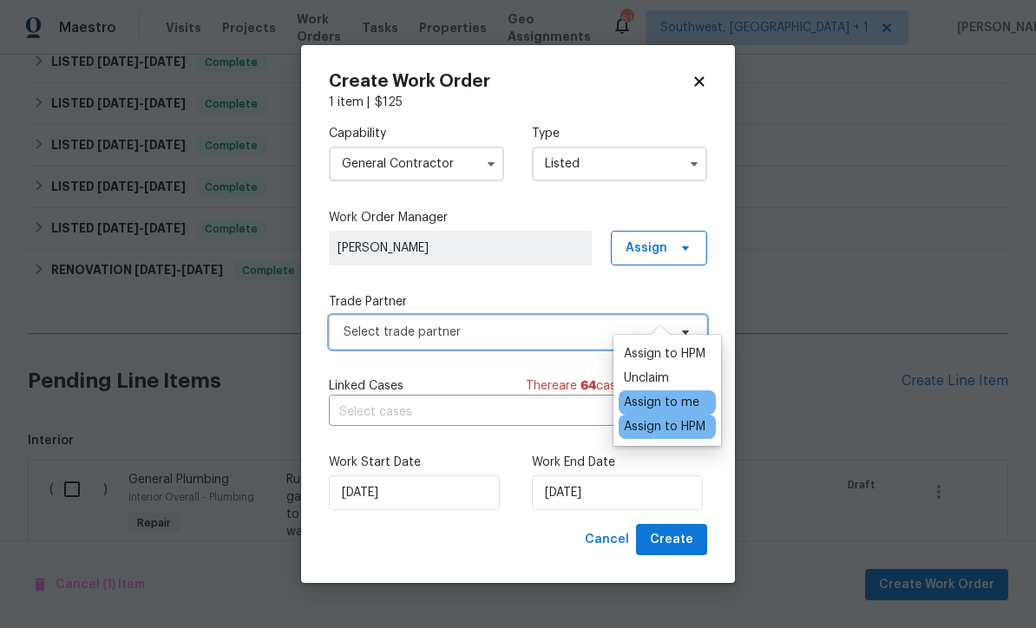
click at [554, 331] on span "Select trade partner" at bounding box center [506, 332] width 324 height 17
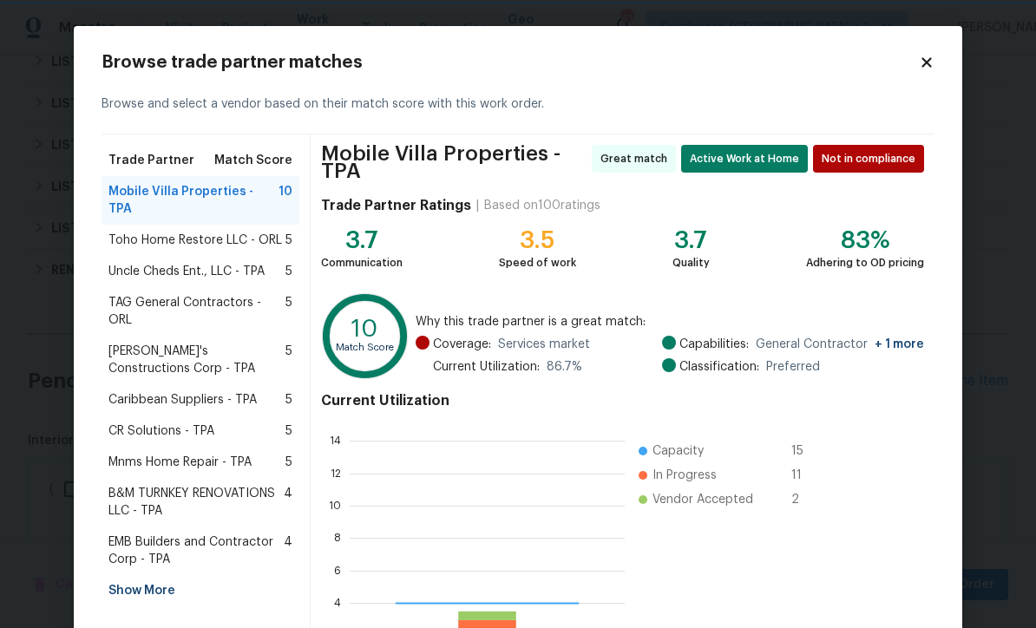
scroll to position [243, 275]
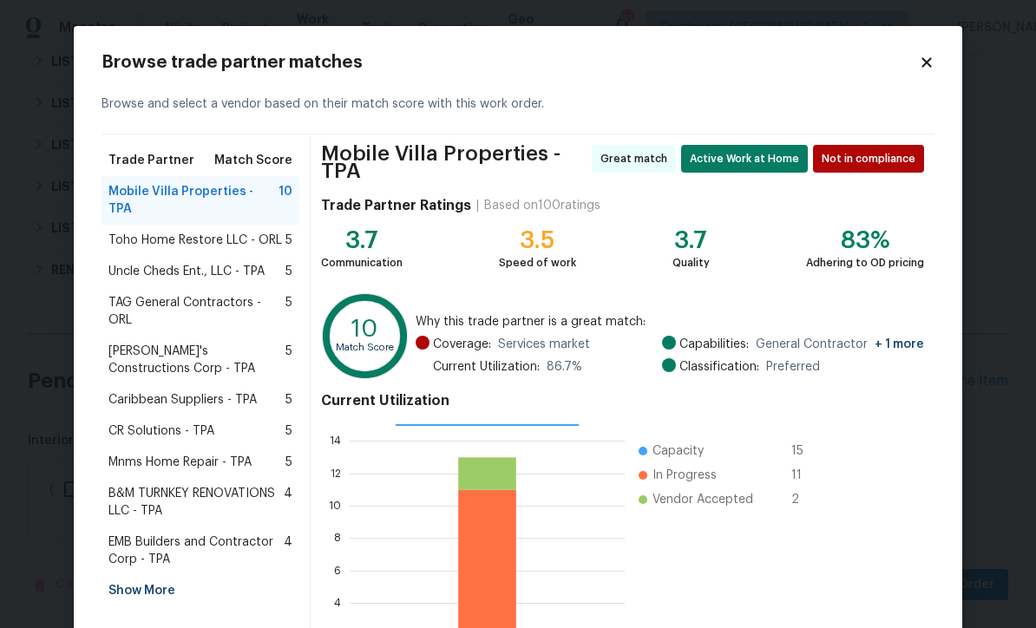
click at [128, 575] on div "Show More" at bounding box center [201, 590] width 198 height 31
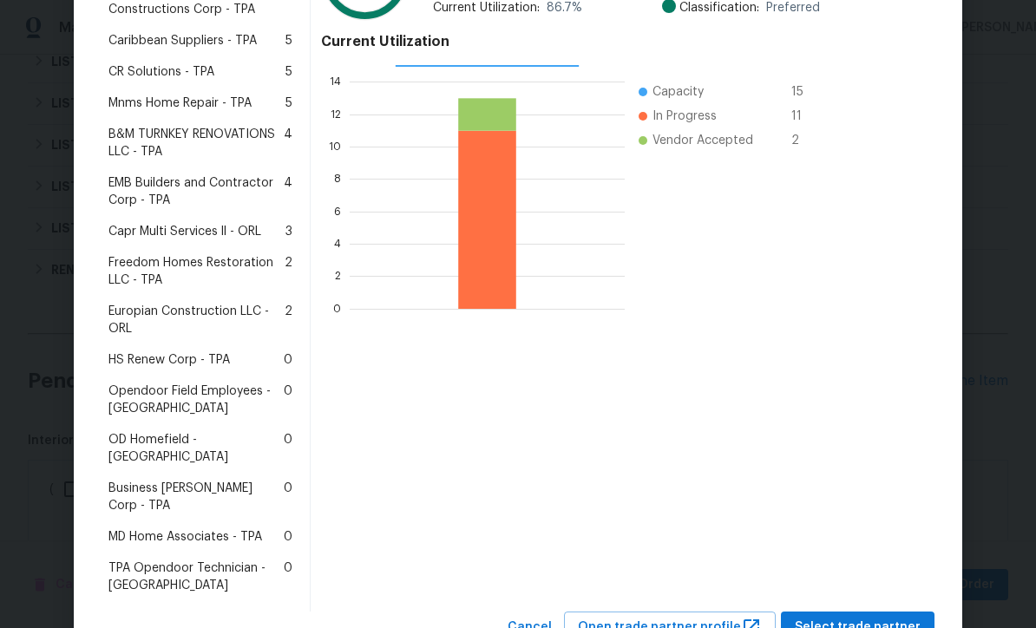
scroll to position [358, 0]
click at [145, 474] on div "Business Morel Corp - TPA 0" at bounding box center [201, 498] width 198 height 49
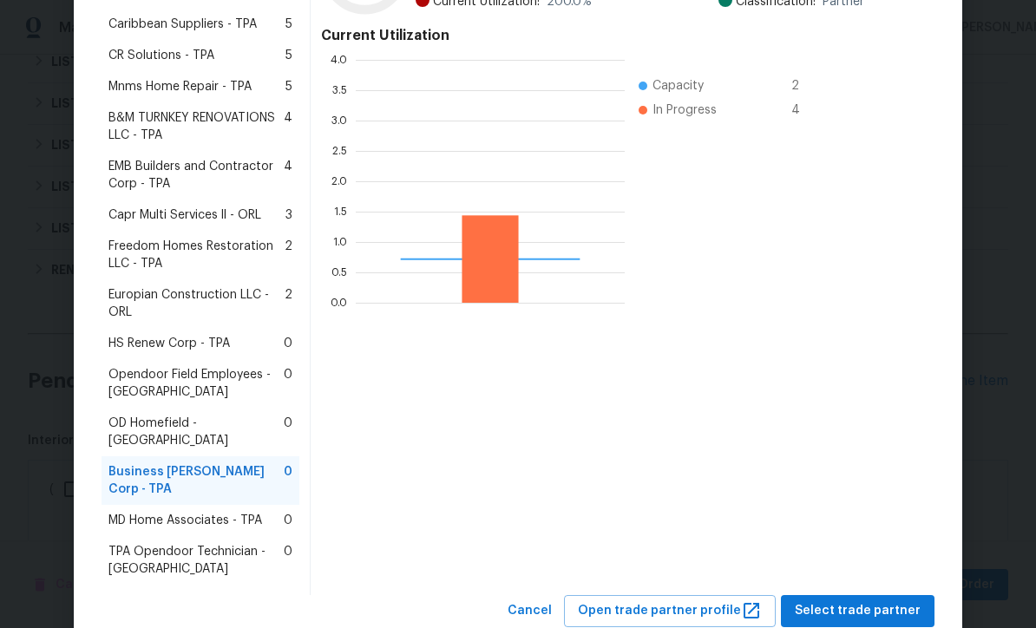
scroll to position [243, 269]
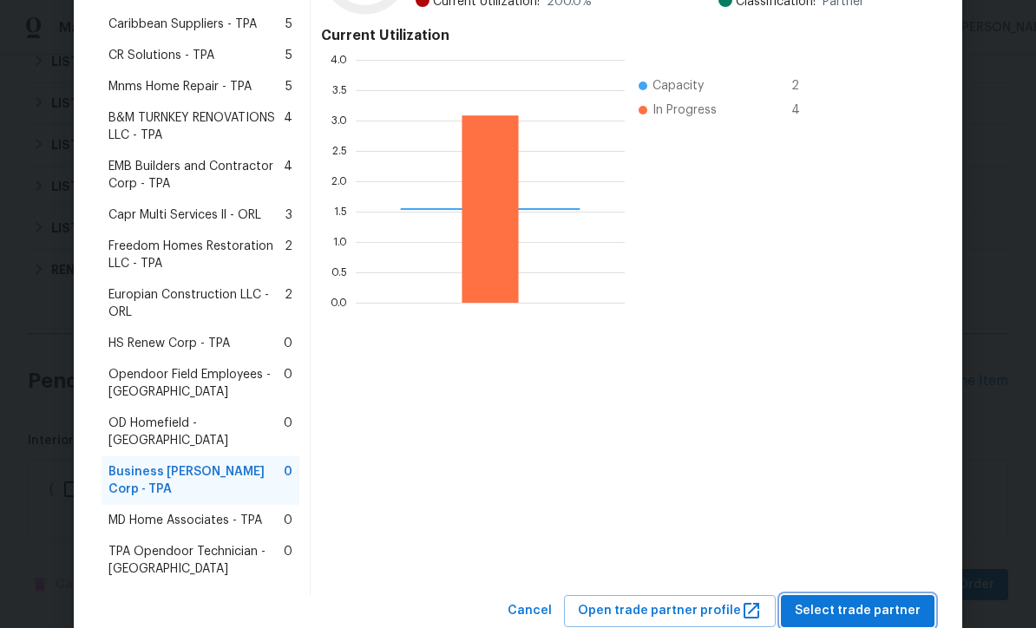
click at [861, 600] on span "Select trade partner" at bounding box center [858, 611] width 126 height 22
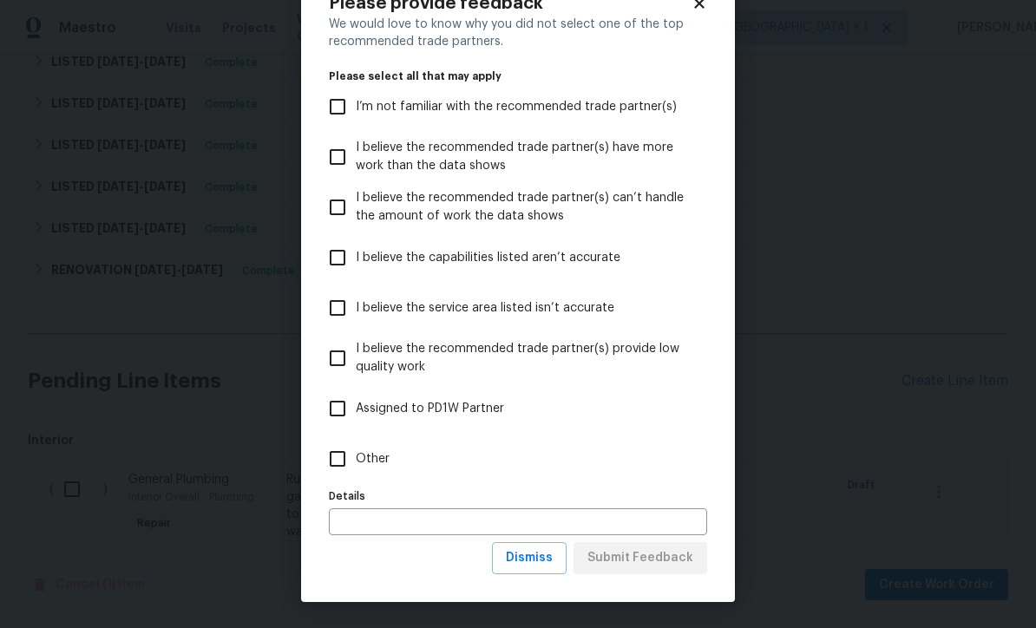
scroll to position [60, 0]
click at [545, 558] on span "Dismiss" at bounding box center [529, 559] width 47 height 22
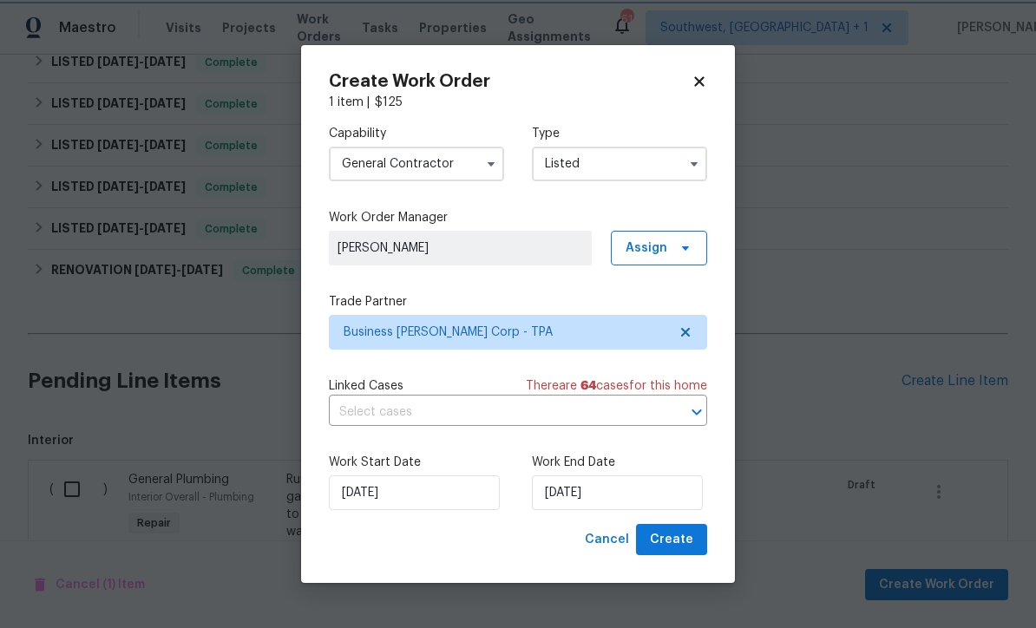
scroll to position [0, 0]
click at [634, 491] on input "[DATE]" at bounding box center [617, 492] width 171 height 35
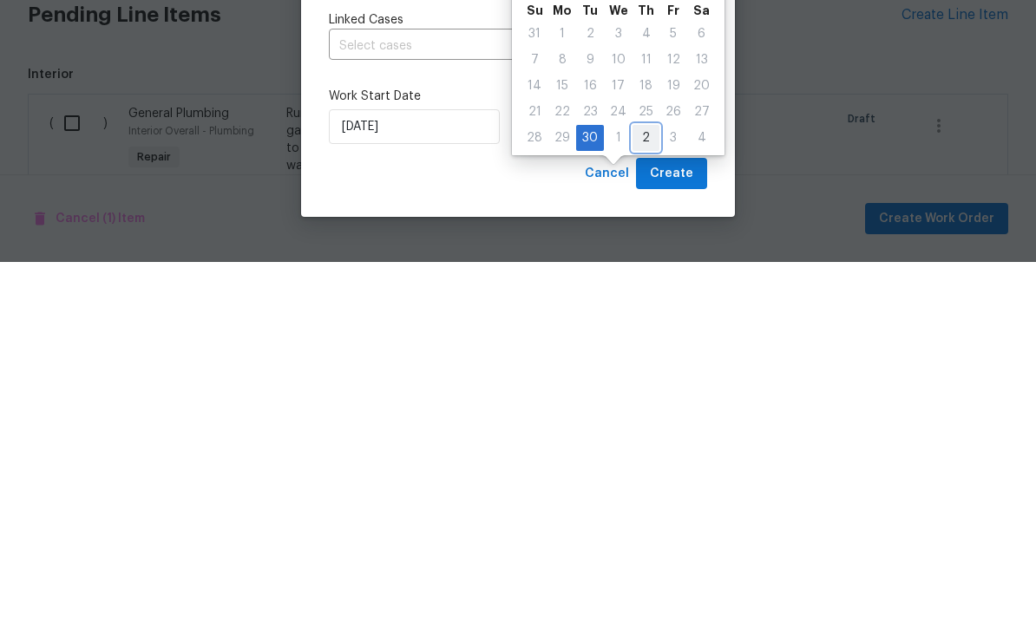
click at [639, 492] on div "2" at bounding box center [646, 504] width 27 height 24
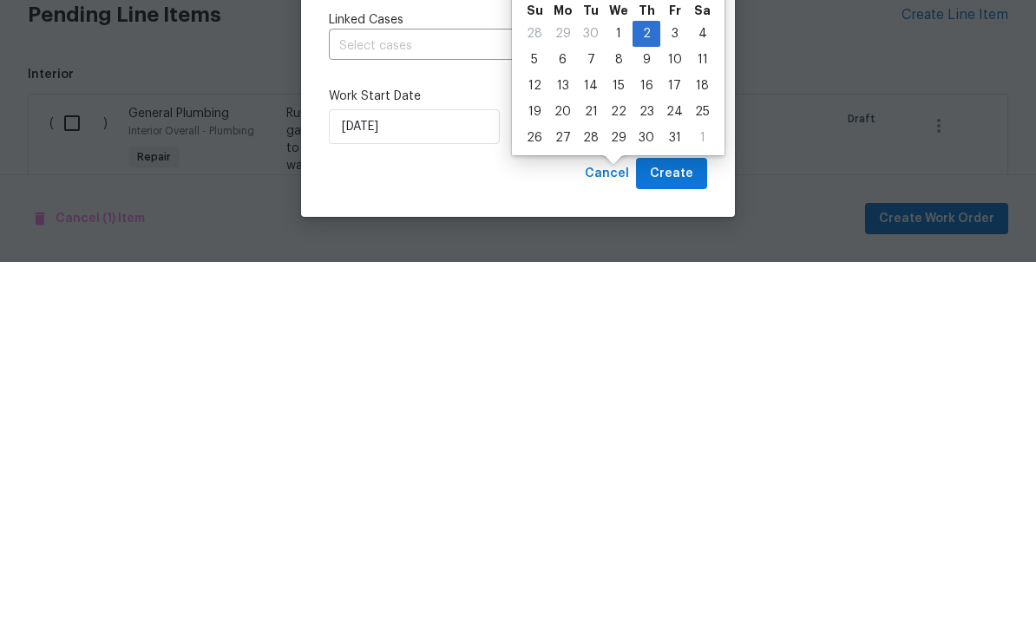
type input "10/2/2025"
select select "9"
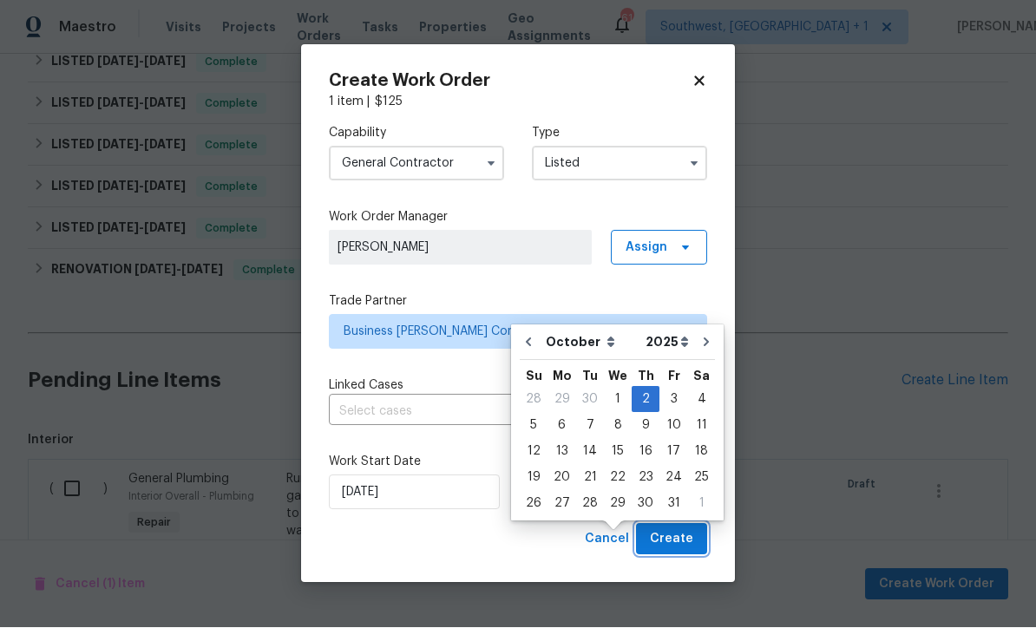
click at [682, 542] on span "Create" at bounding box center [671, 540] width 43 height 22
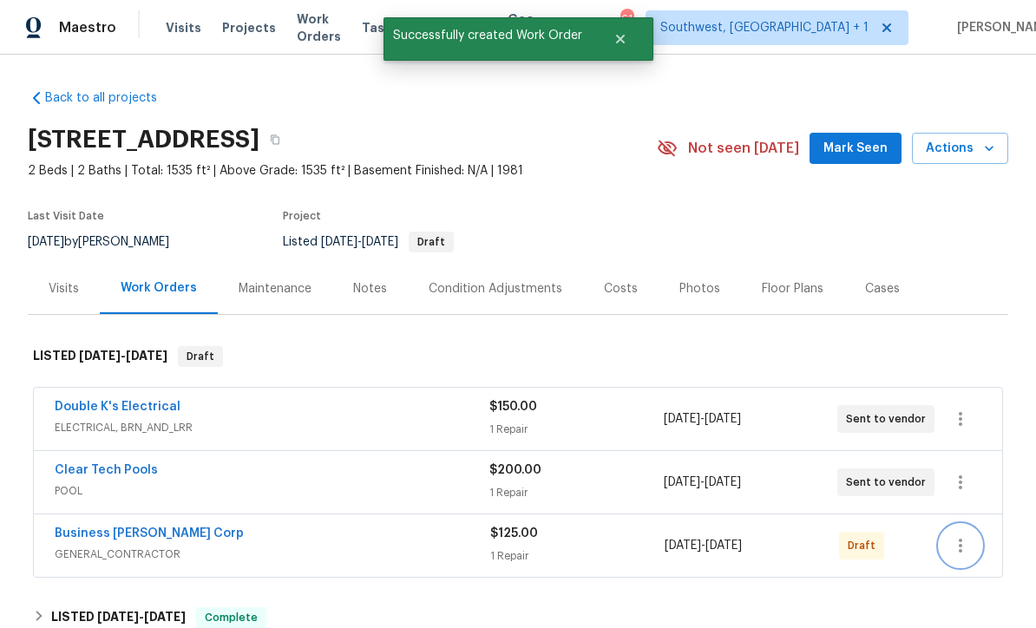
click at [967, 535] on icon "button" at bounding box center [960, 545] width 21 height 21
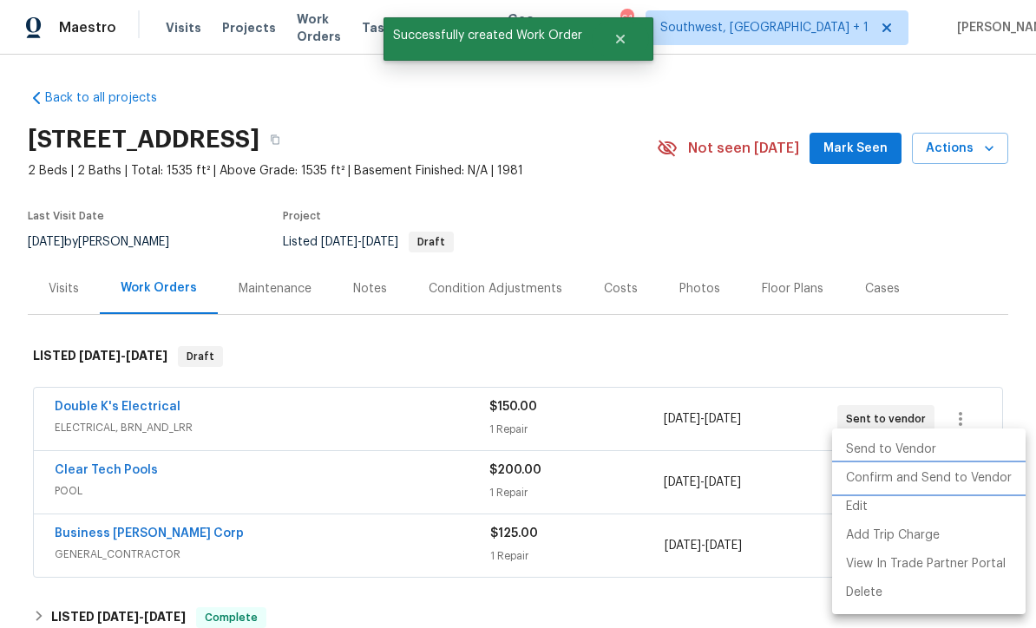
click at [940, 485] on li "Confirm and Send to Vendor" at bounding box center [928, 478] width 193 height 29
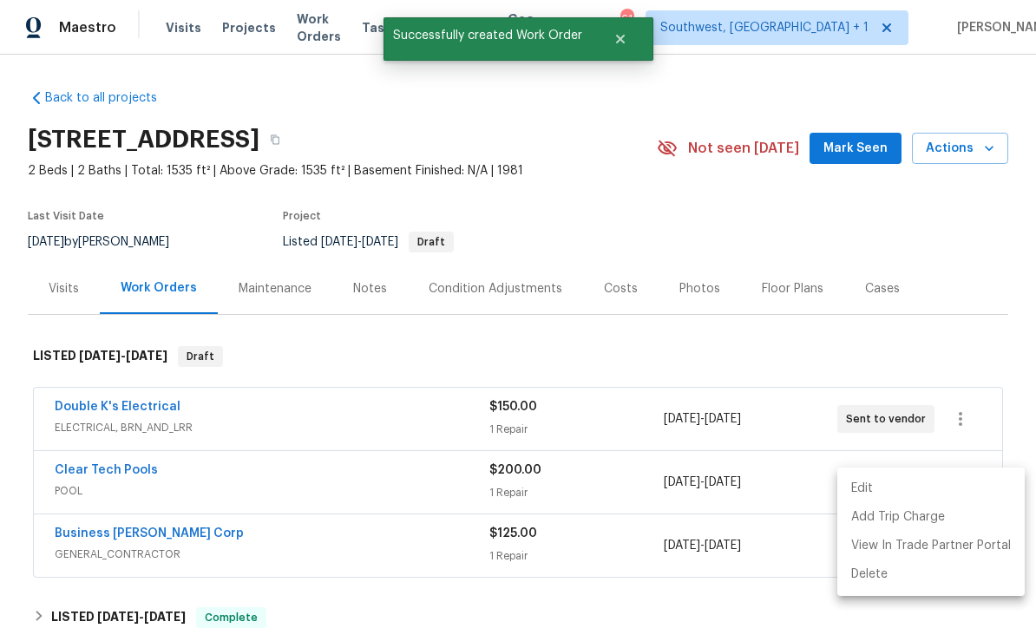
click at [830, 178] on div at bounding box center [518, 314] width 1036 height 628
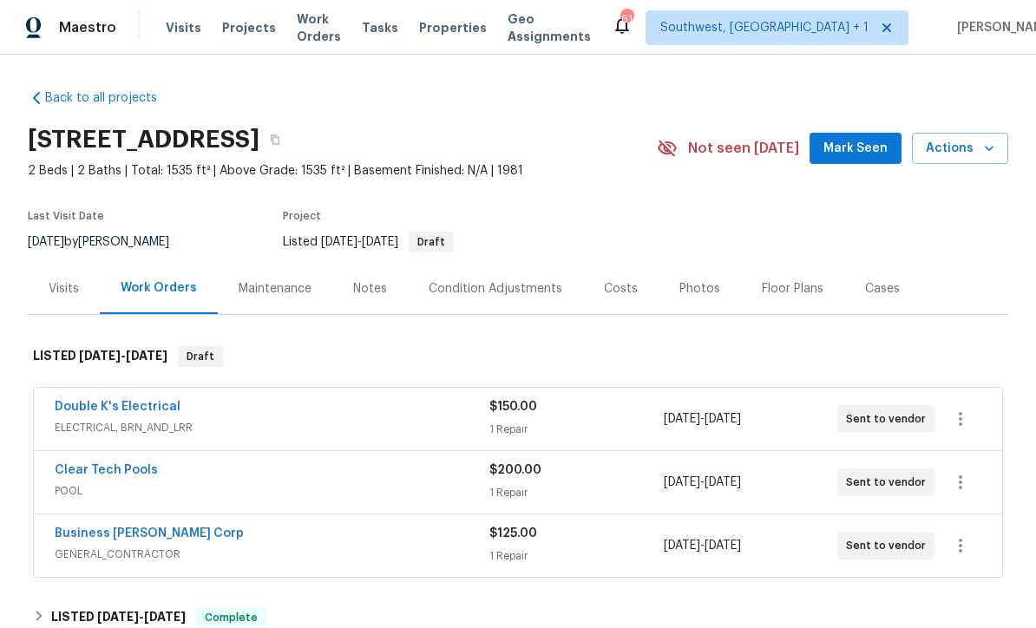
click at [594, 421] on div "1 Repair" at bounding box center [576, 429] width 174 height 17
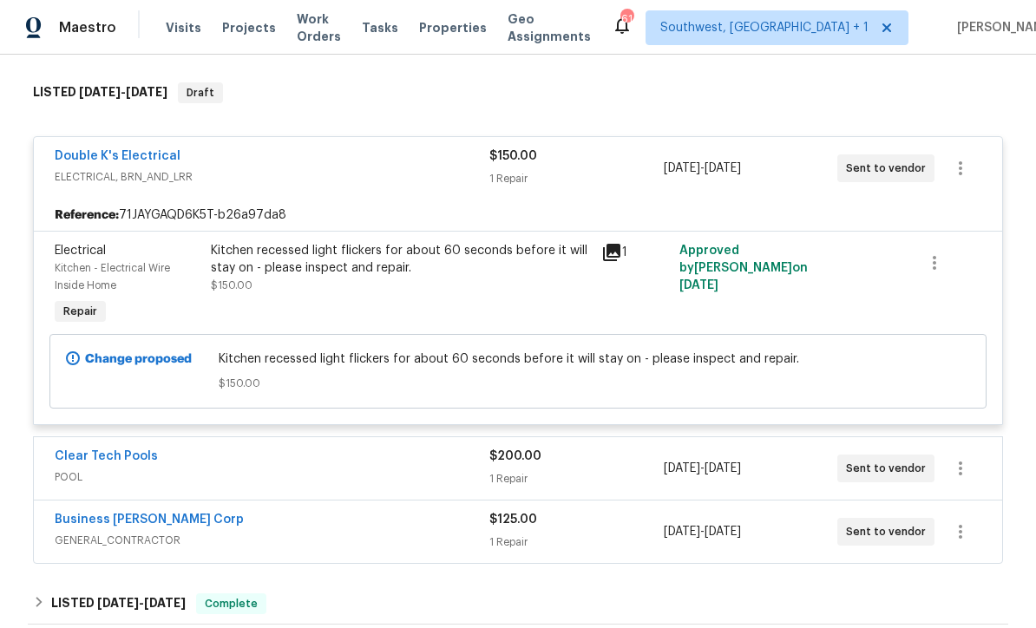
scroll to position [279, 0]
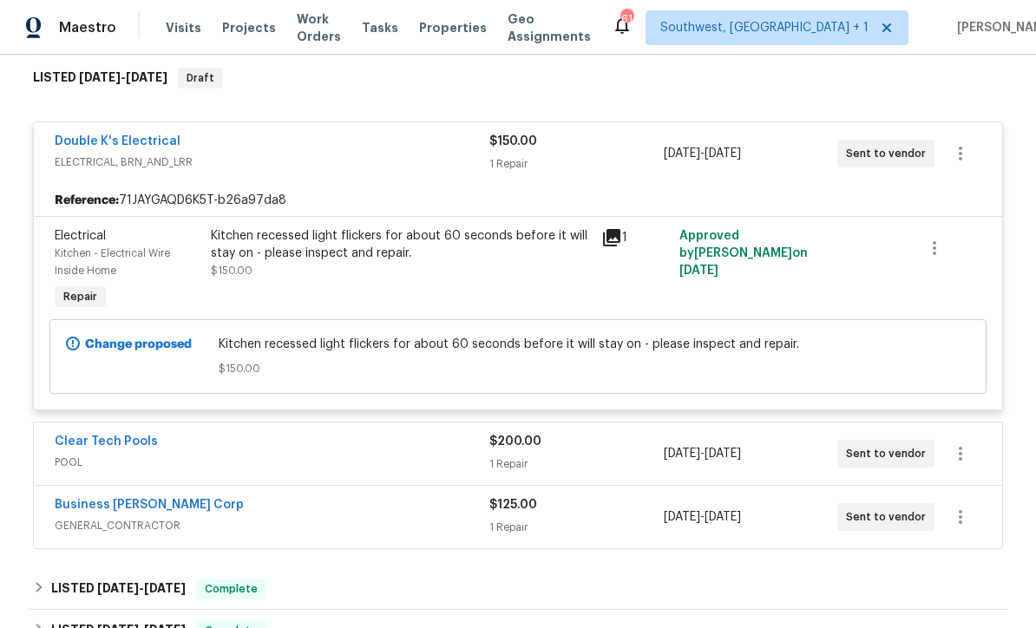
click at [607, 456] on div "1 Repair" at bounding box center [576, 464] width 174 height 17
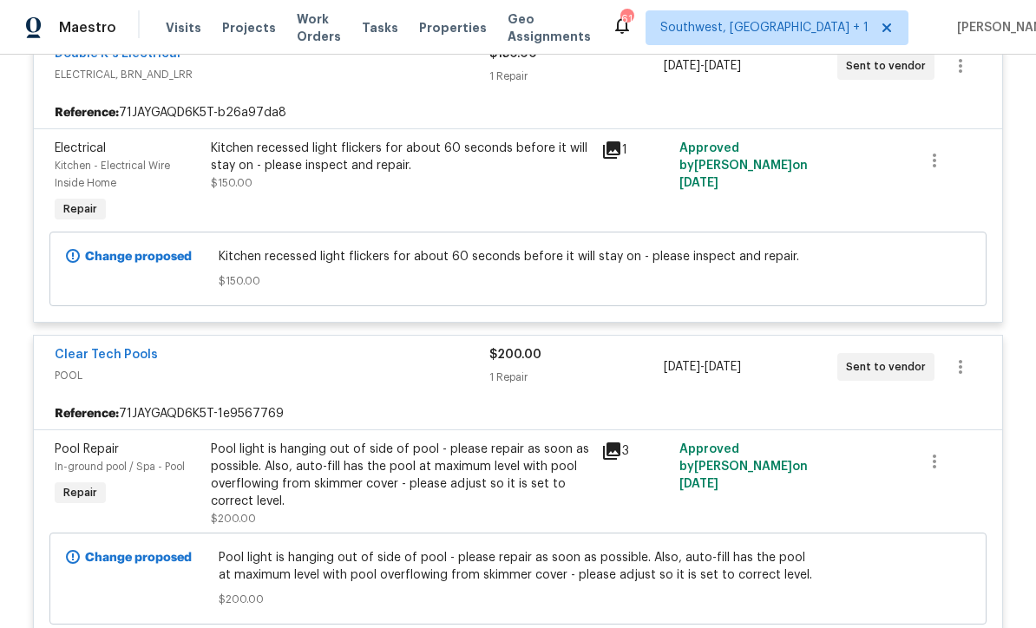
scroll to position [591, 0]
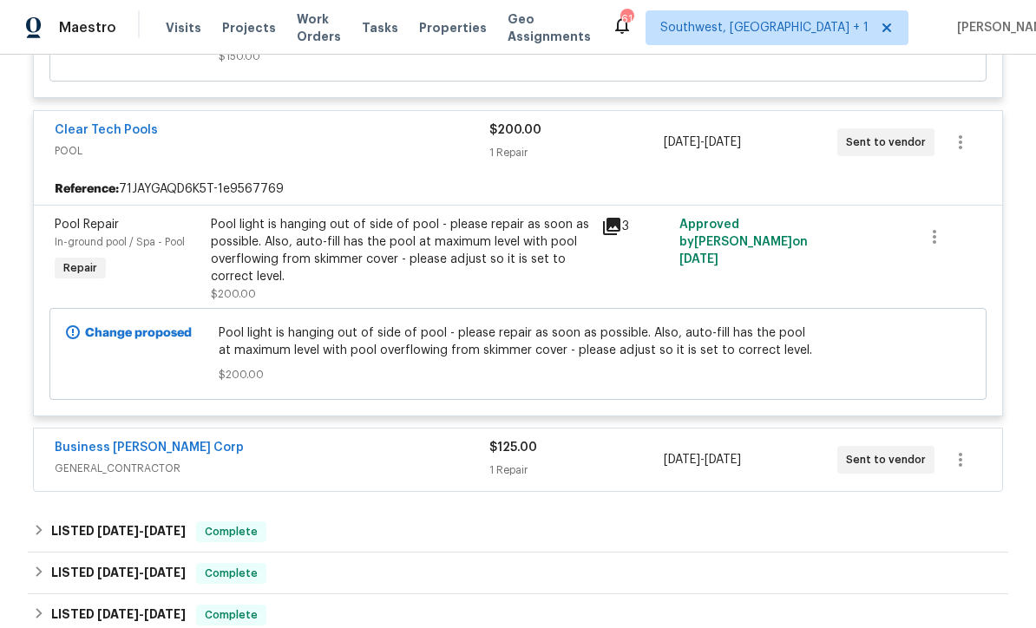
click at [605, 439] on div "$125.00 1 Repair" at bounding box center [576, 460] width 174 height 42
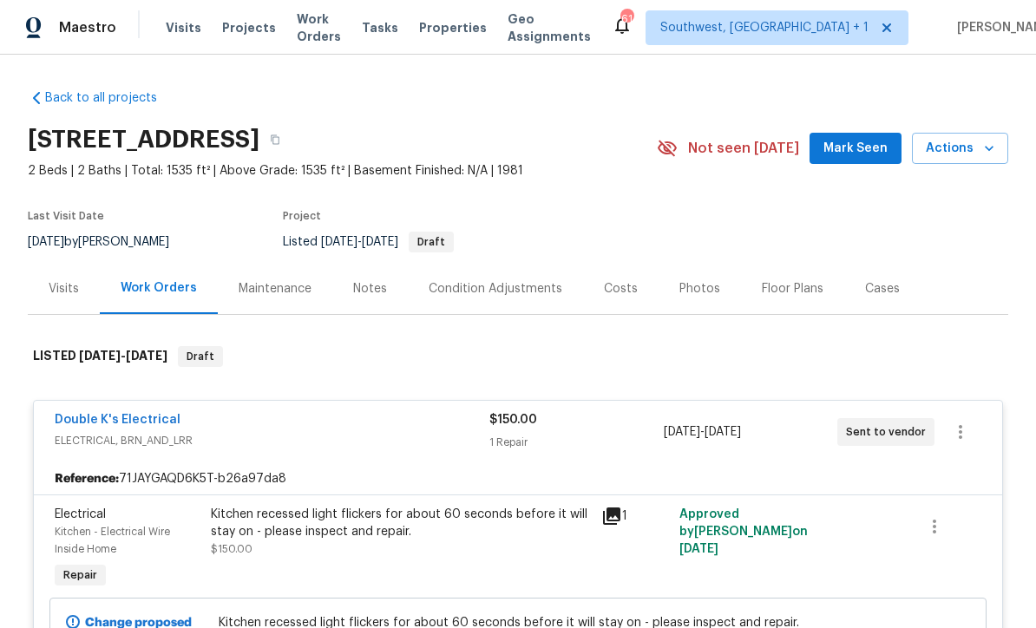
scroll to position [0, 0]
click at [666, 174] on section "1427 E Gate Dr, Venice, FL 34285 2 Beds | 2 Baths | Total: 1535 ft² | Above Gra…" at bounding box center [518, 190] width 980 height 146
click at [877, 418] on div "Sent to vendor" at bounding box center [885, 432] width 97 height 28
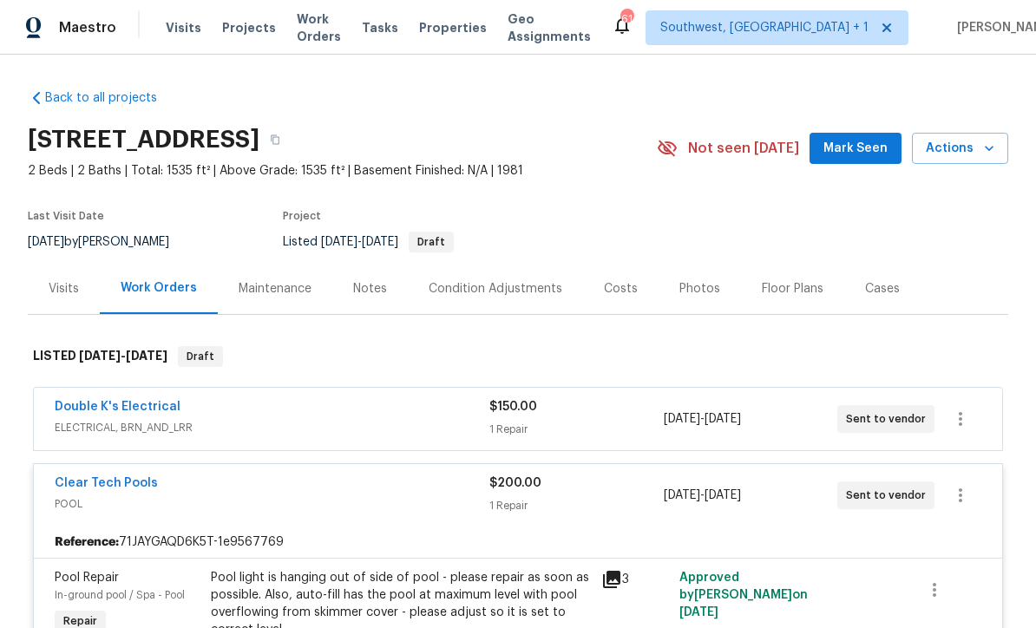
click at [237, 30] on span "Projects" at bounding box center [249, 27] width 54 height 17
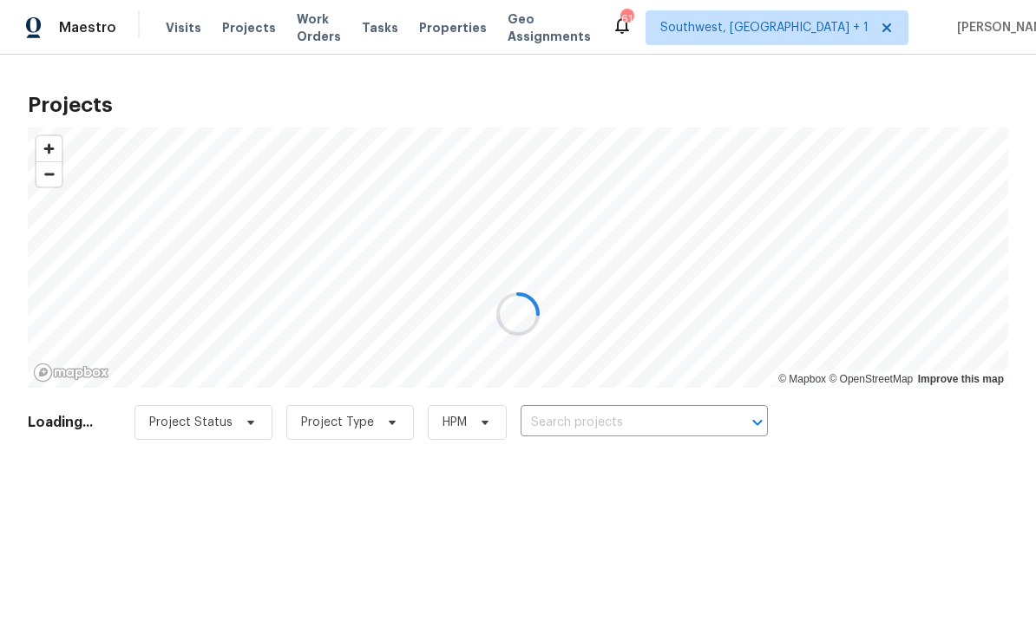
click at [636, 415] on div at bounding box center [518, 314] width 1036 height 628
click at [636, 426] on div at bounding box center [518, 314] width 1036 height 628
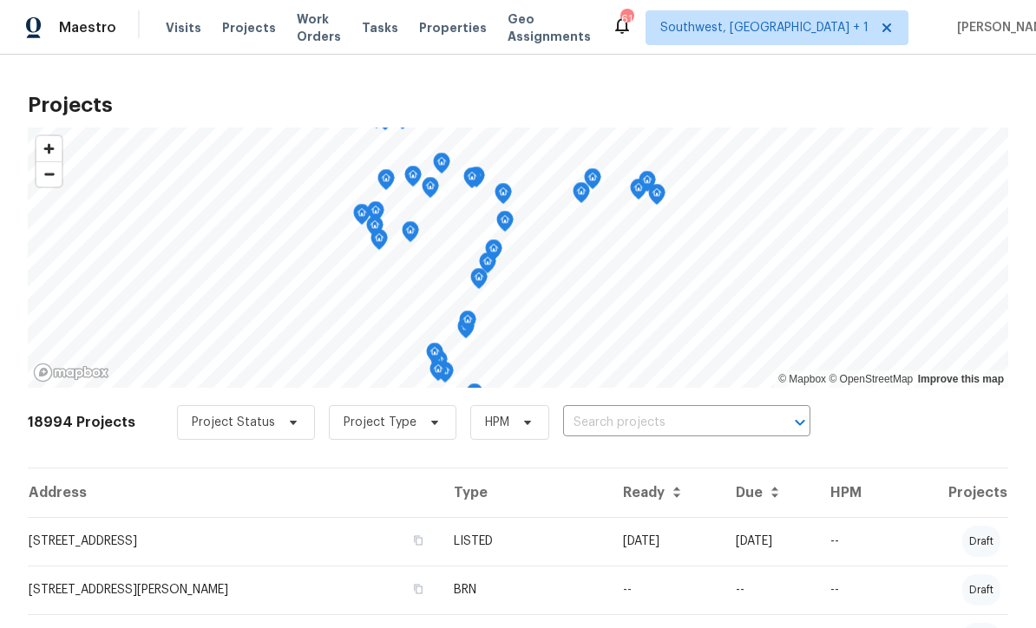
click at [628, 420] on input "text" at bounding box center [662, 423] width 199 height 27
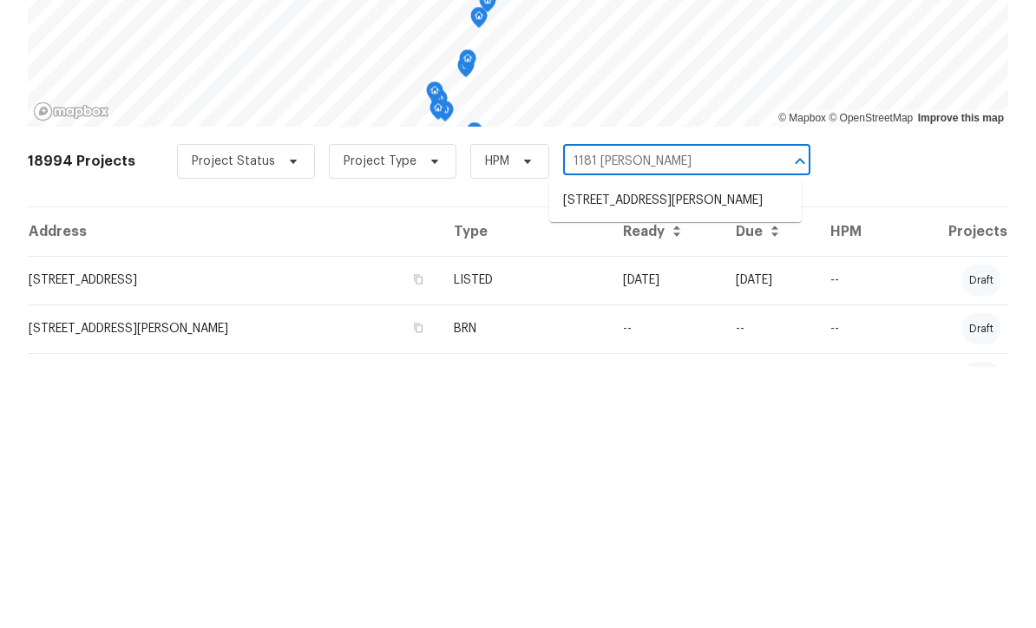
type input "1181 Burgos"
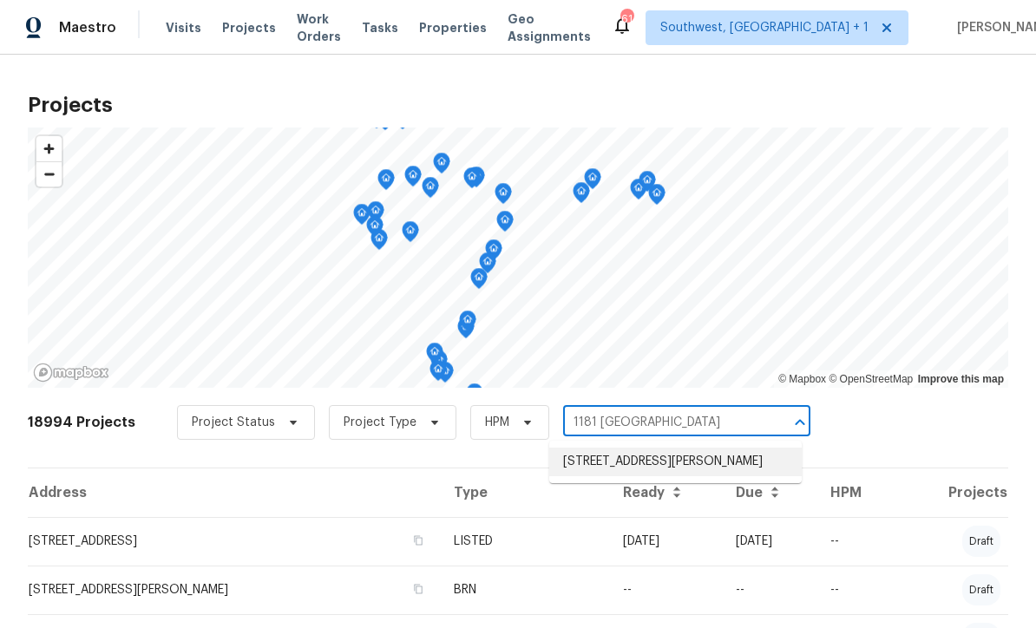
click at [672, 448] on li "1181 Burgos Dr # 406, Sarasota, FL 34238" at bounding box center [675, 462] width 253 height 29
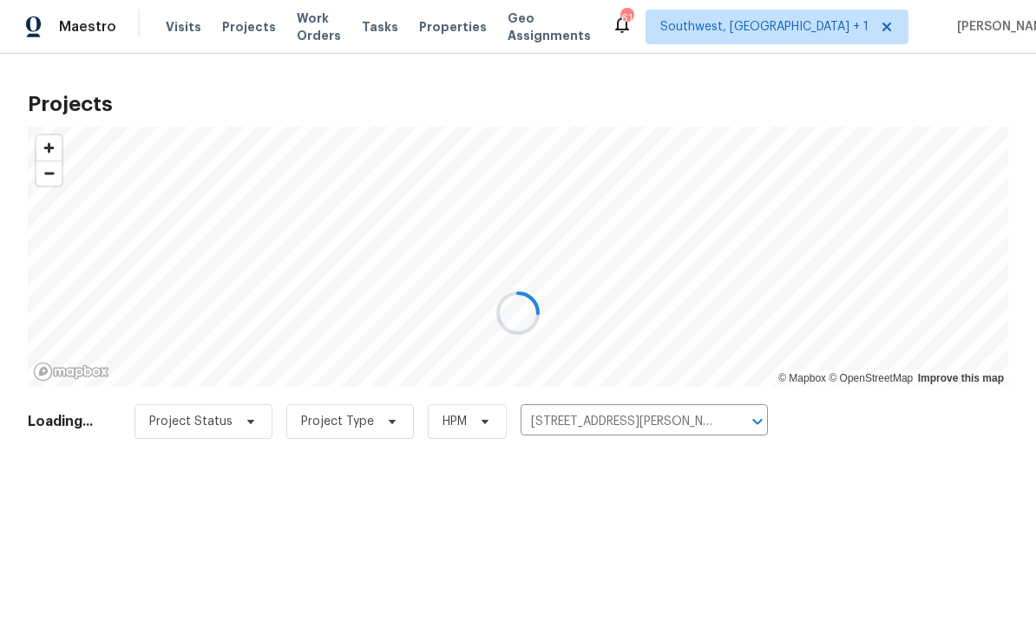
scroll to position [1, 0]
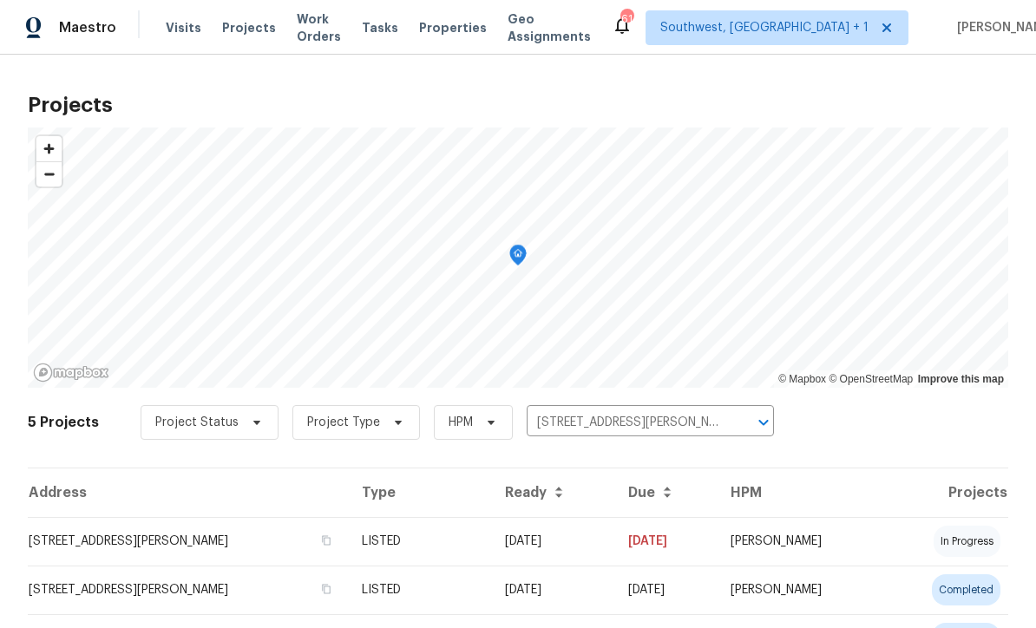
click at [564, 546] on td "09/22/25" at bounding box center [552, 541] width 123 height 49
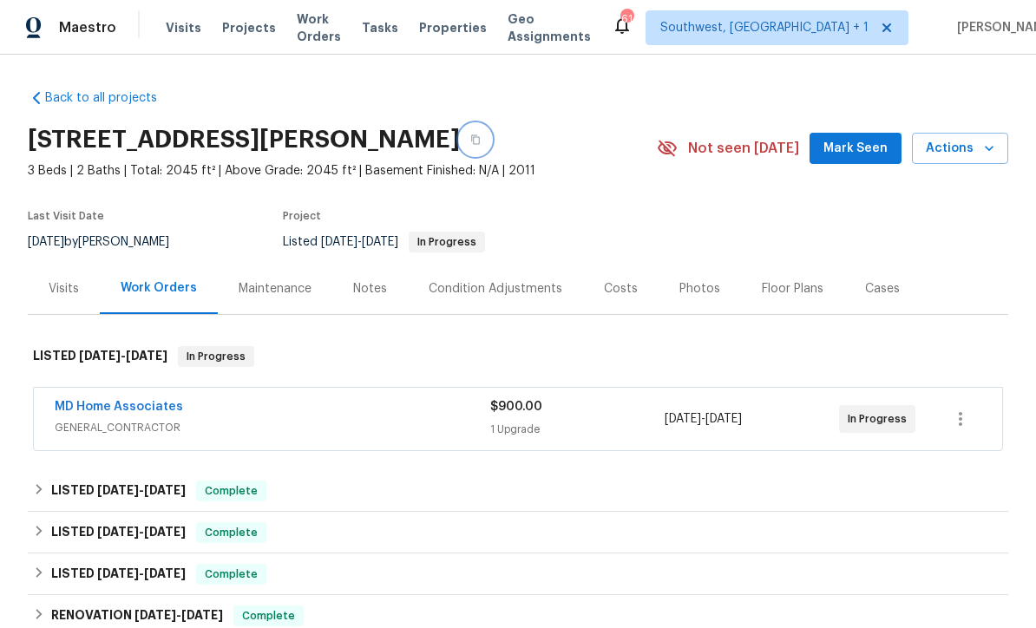
click at [481, 134] on icon "button" at bounding box center [475, 139] width 10 height 10
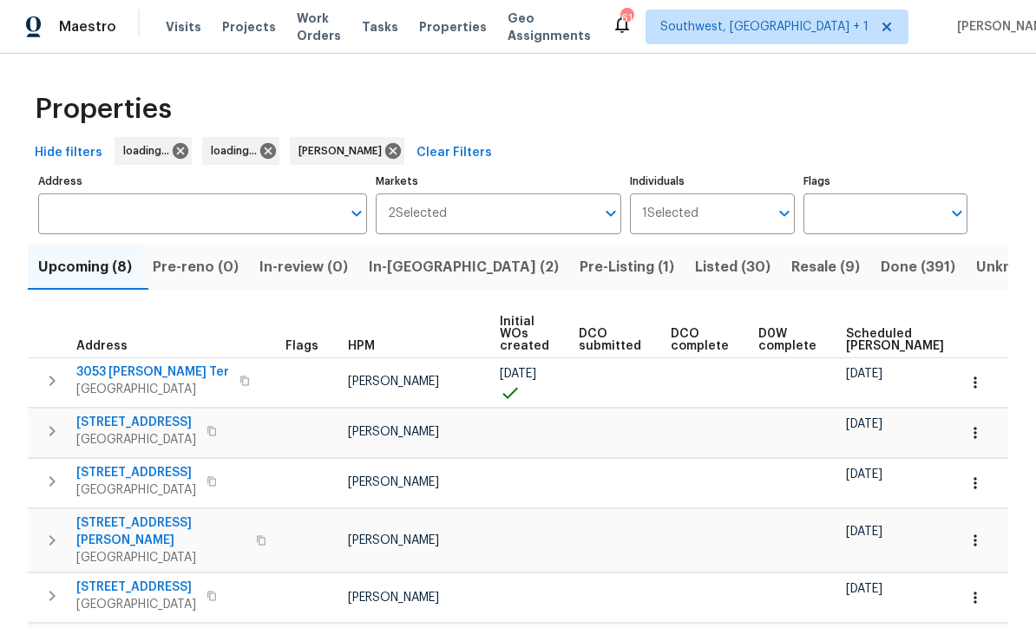
scroll to position [1, 0]
click at [102, 203] on input "Address" at bounding box center [189, 214] width 303 height 41
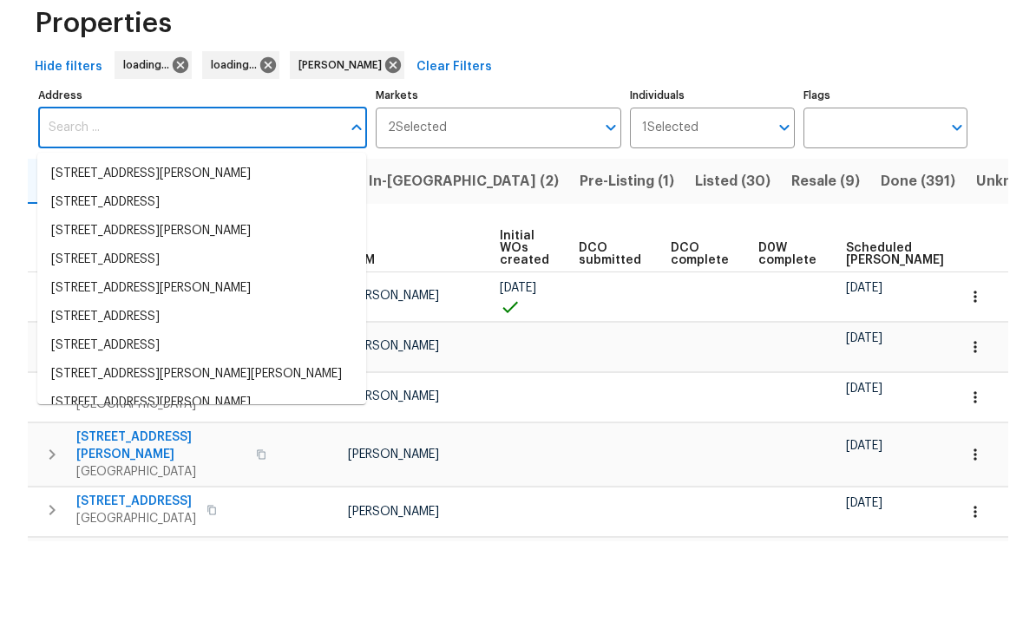
scroll to position [57, 0]
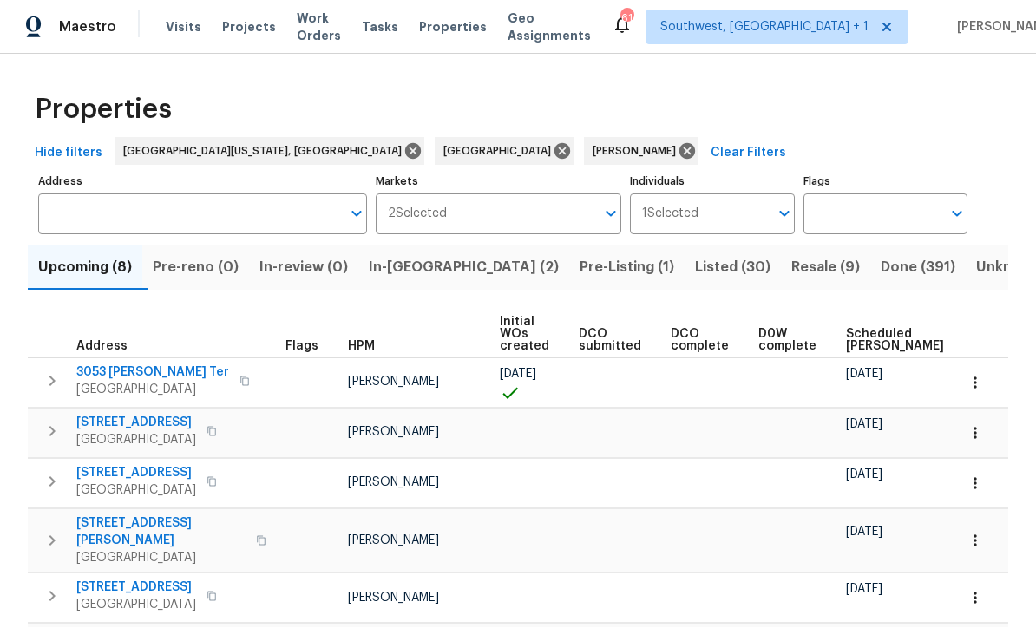
click at [82, 194] on input "Address" at bounding box center [189, 214] width 303 height 41
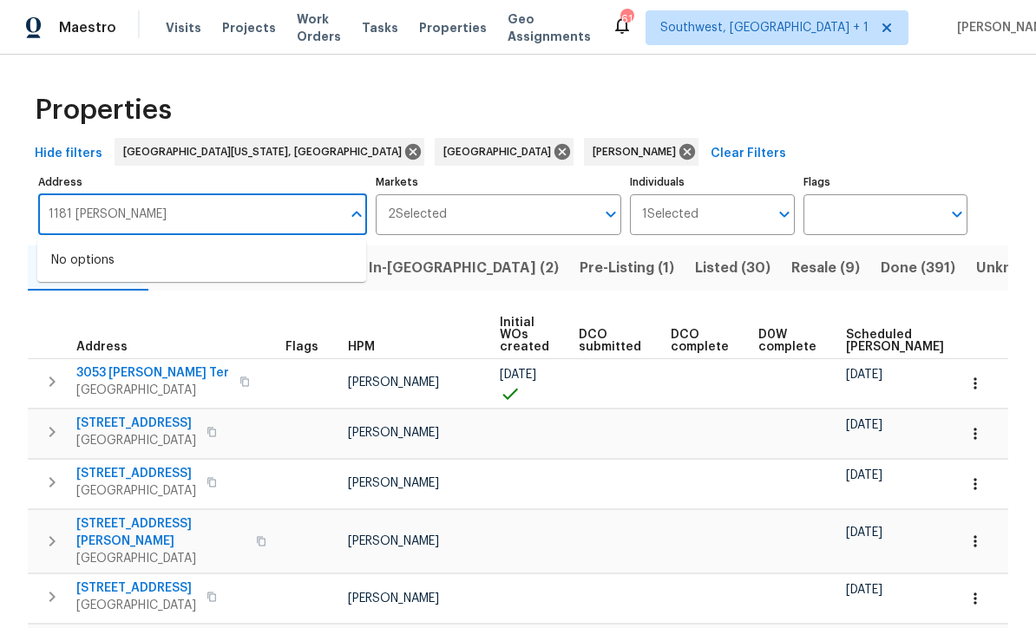
type input "1181 burgos"
click at [105, 246] on li "1181 Burgos Dr # 406 Sarasota FL 34238" at bounding box center [201, 260] width 329 height 29
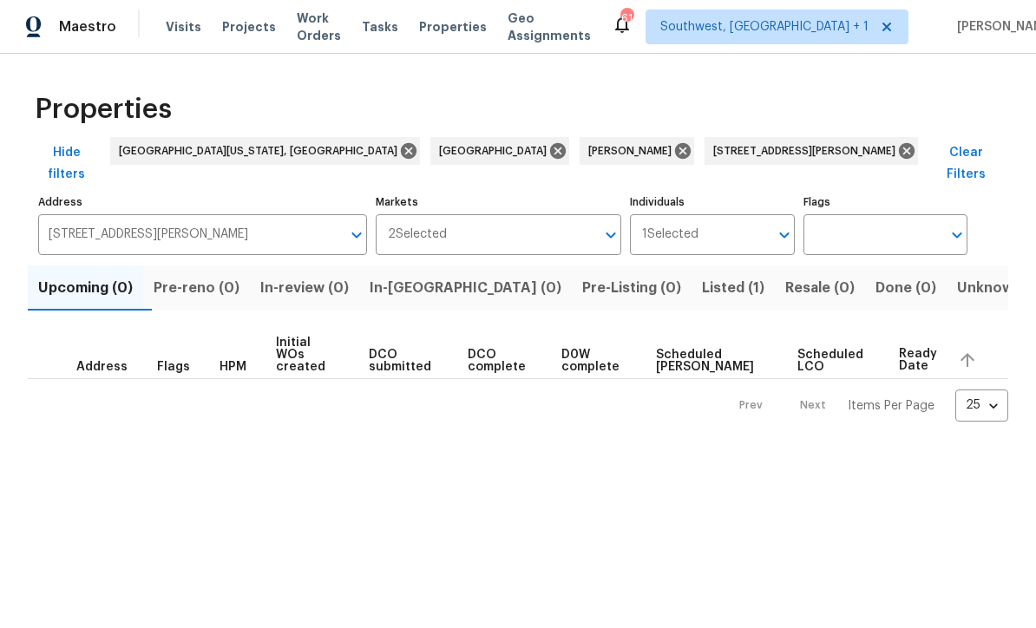
click at [702, 277] on span "Listed (1)" at bounding box center [733, 289] width 62 height 24
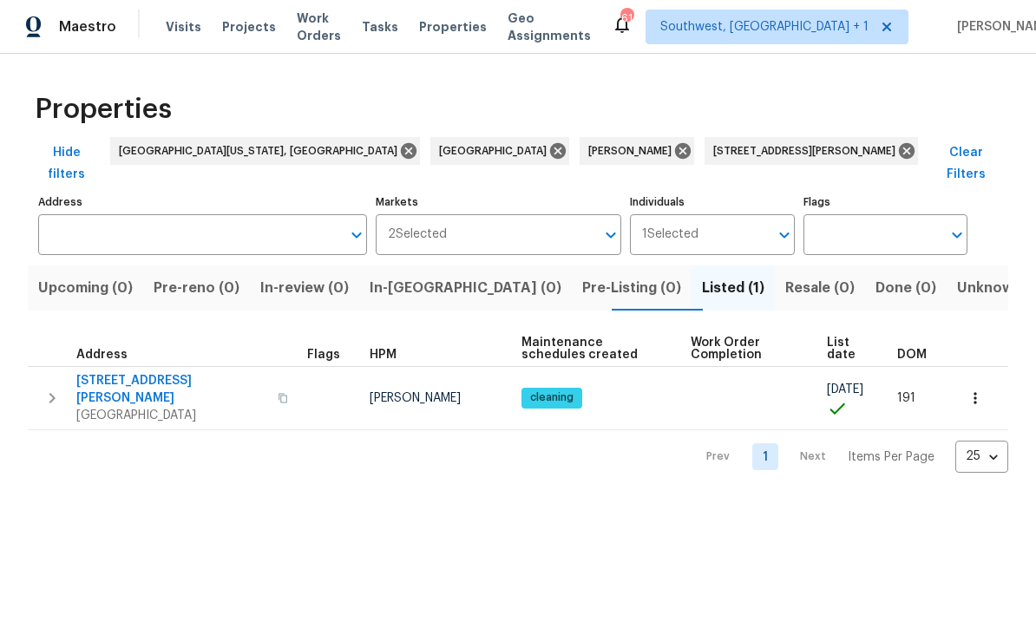
type input "1181 Burgos Dr # 406 Sarasota FL 34238"
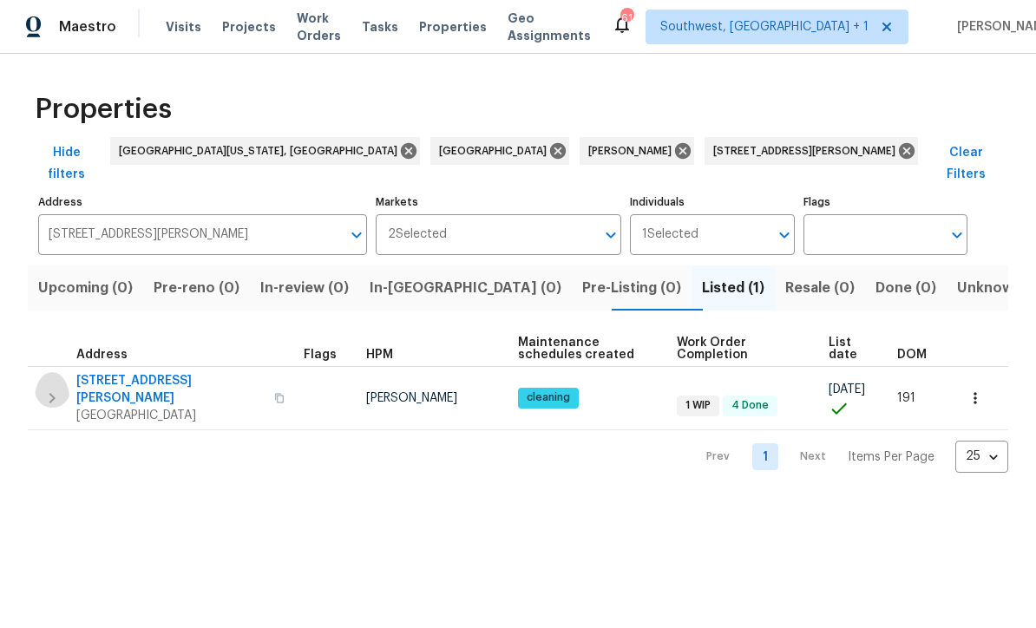
click at [58, 389] on icon "button" at bounding box center [52, 399] width 21 height 21
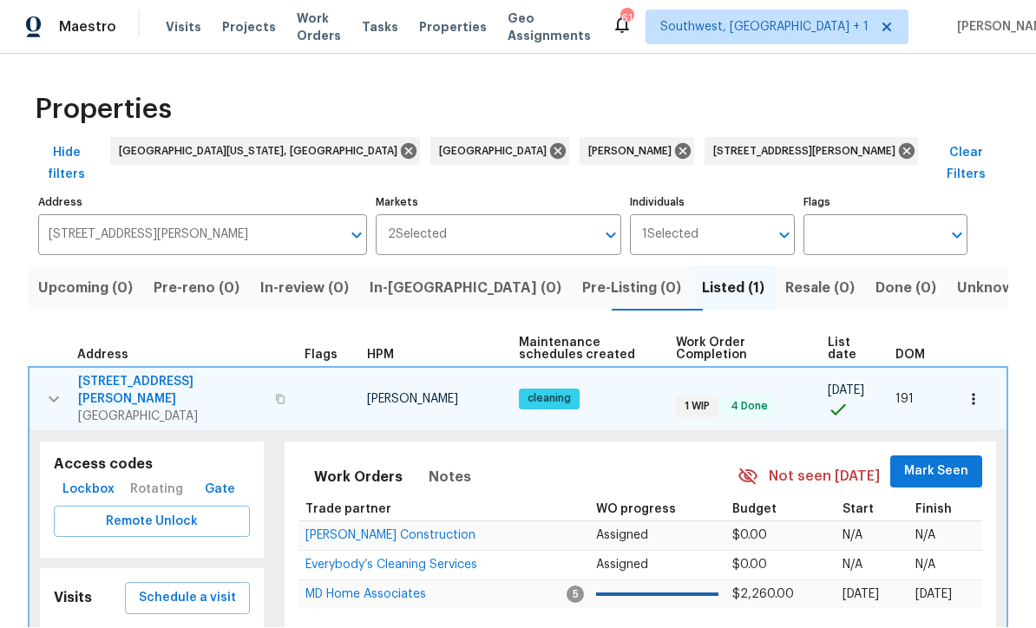
scroll to position [1, 0]
click at [91, 475] on button "Lockbox" at bounding box center [89, 491] width 66 height 32
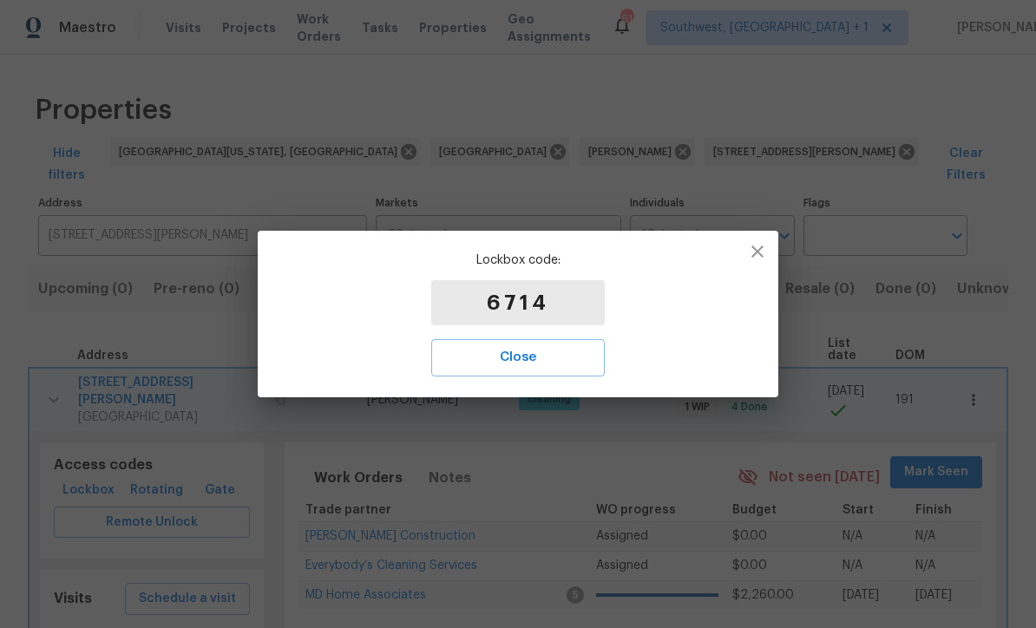
scroll to position [0, 0]
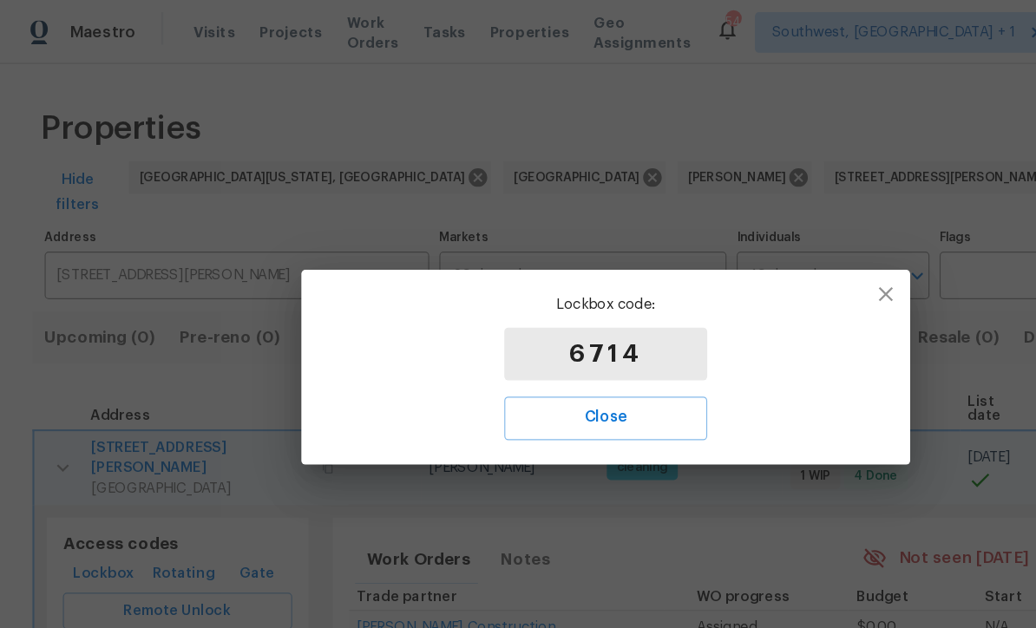
click at [535, 359] on span "Close" at bounding box center [517, 357] width 135 height 23
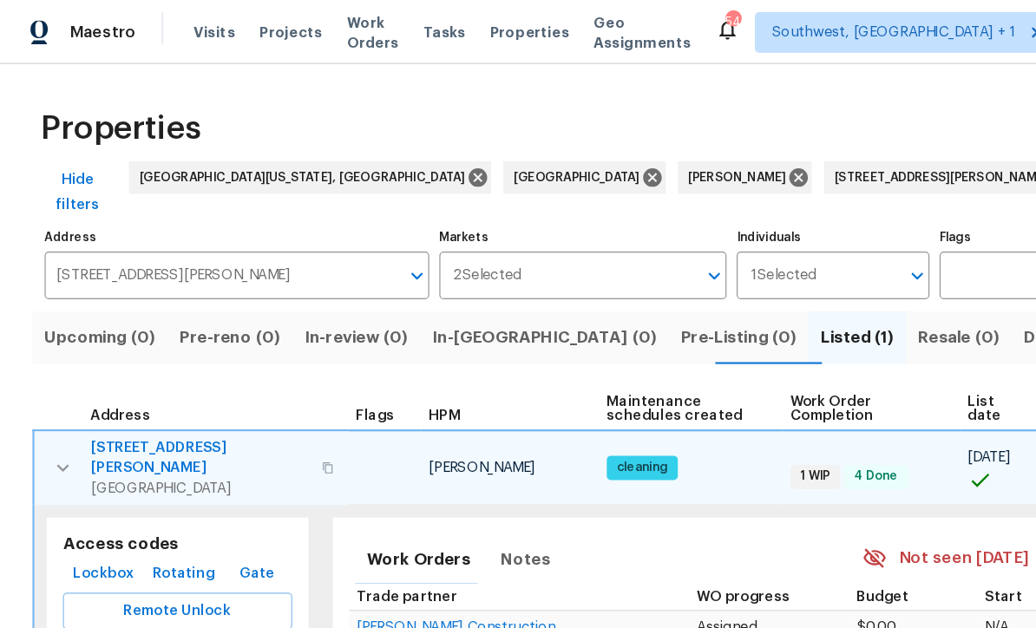
click at [175, 36] on span "Visits" at bounding box center [184, 27] width 36 height 17
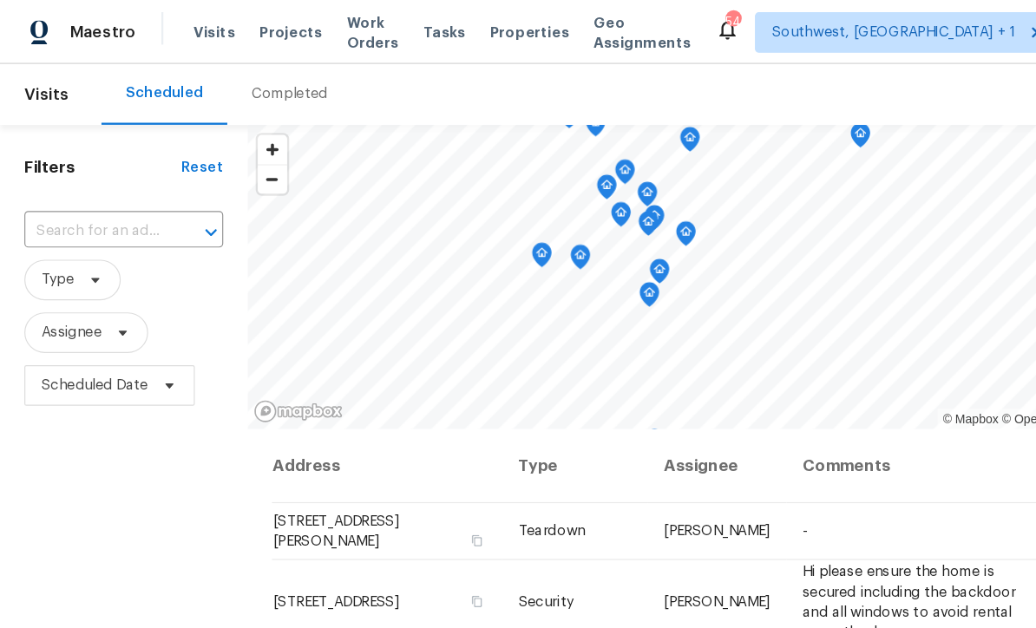
click at [45, 201] on input "text" at bounding box center [81, 198] width 121 height 27
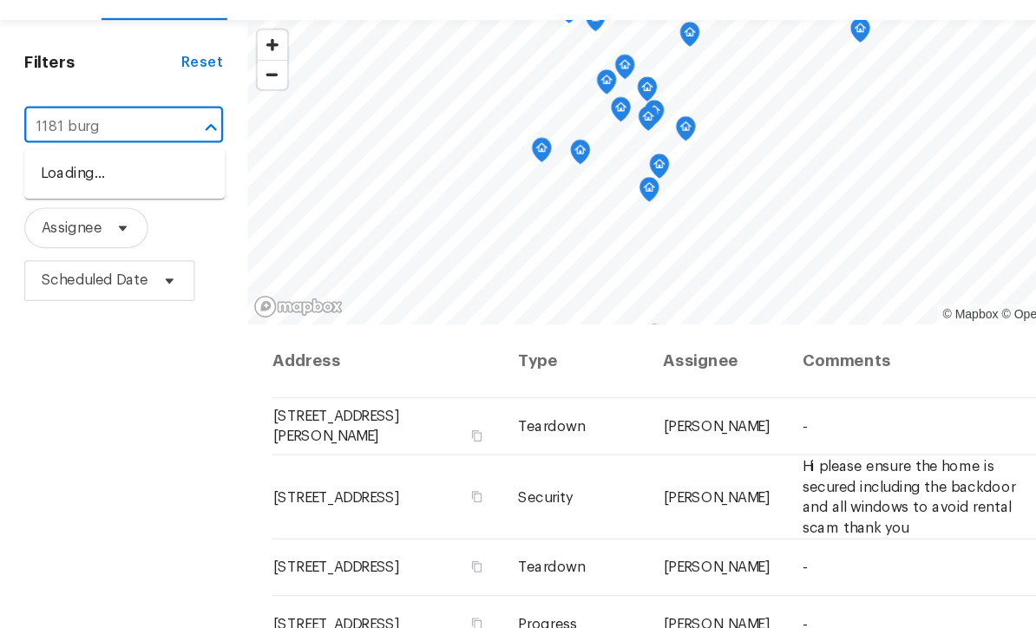
type input "1181 burgo"
click at [51, 224] on li "1181 Burgos Dr # 406, Sarasota, FL 34238" at bounding box center [107, 247] width 172 height 47
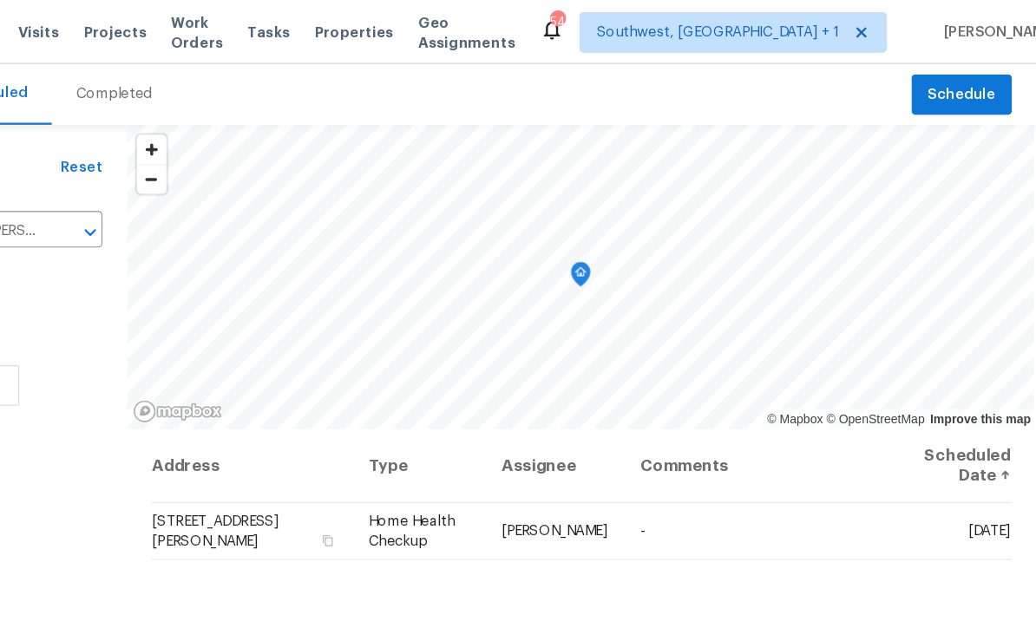
click at [0, 0] on span at bounding box center [0, 0] width 0 height 0
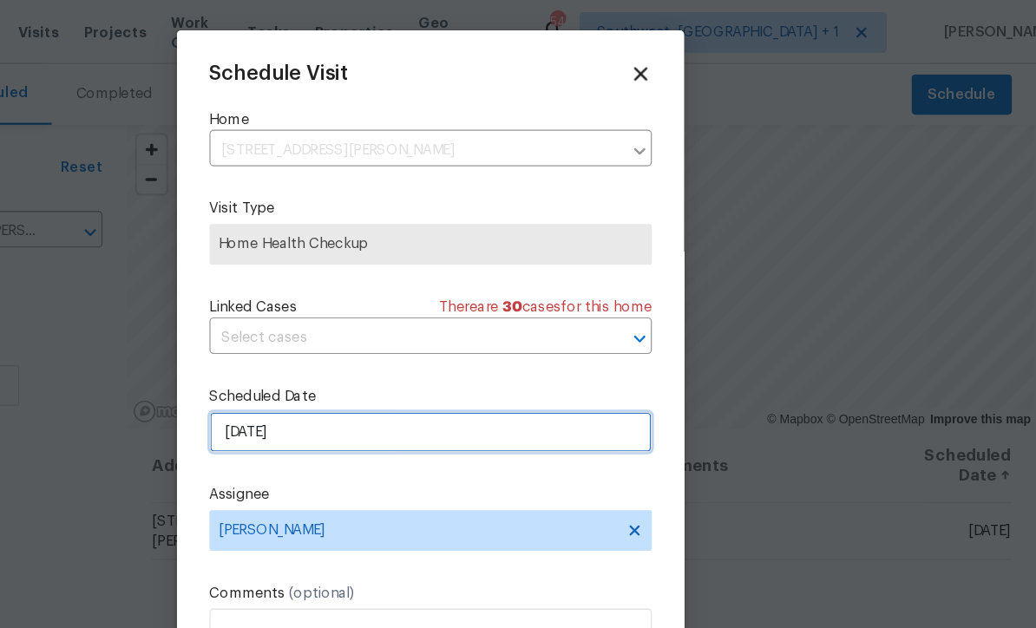
click at [350, 373] on input "9/30/2025" at bounding box center [518, 369] width 378 height 35
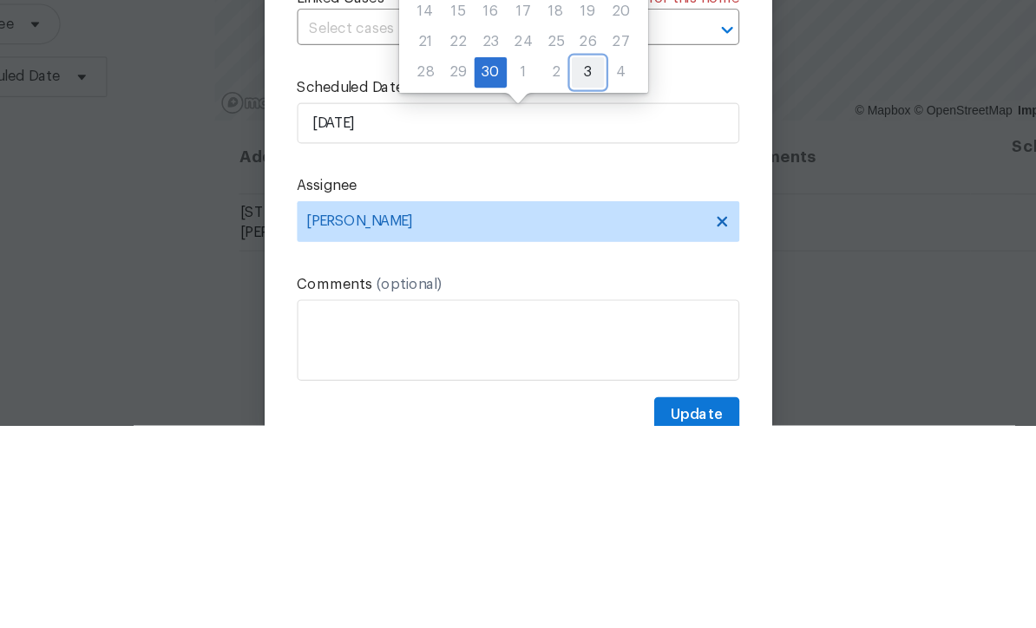
click at [564, 314] on div "3" at bounding box center [578, 326] width 28 height 24
type input "10/3/2025"
select select "9"
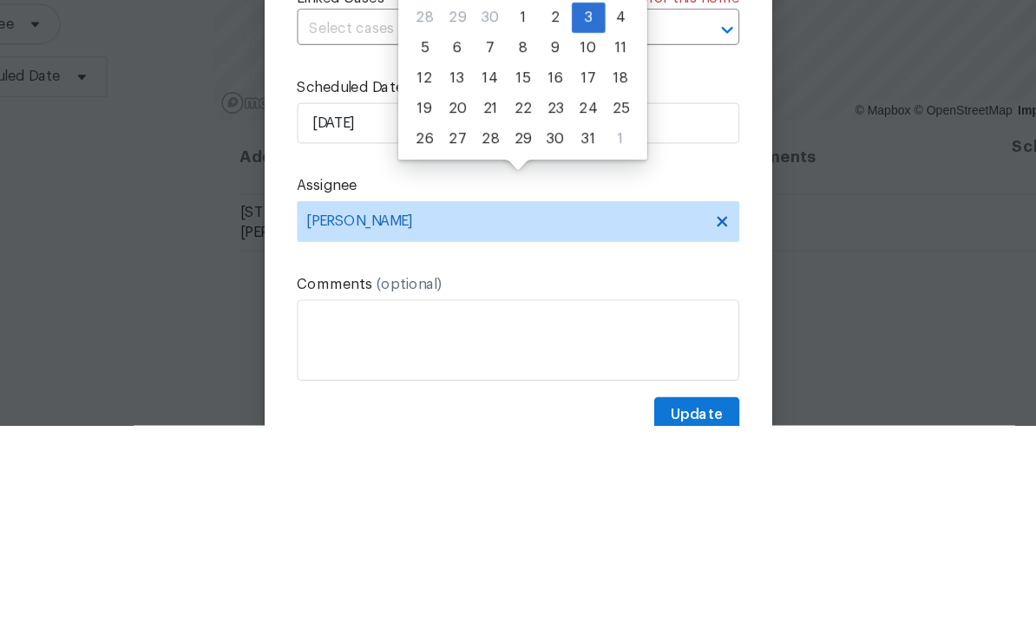
scroll to position [57, 0]
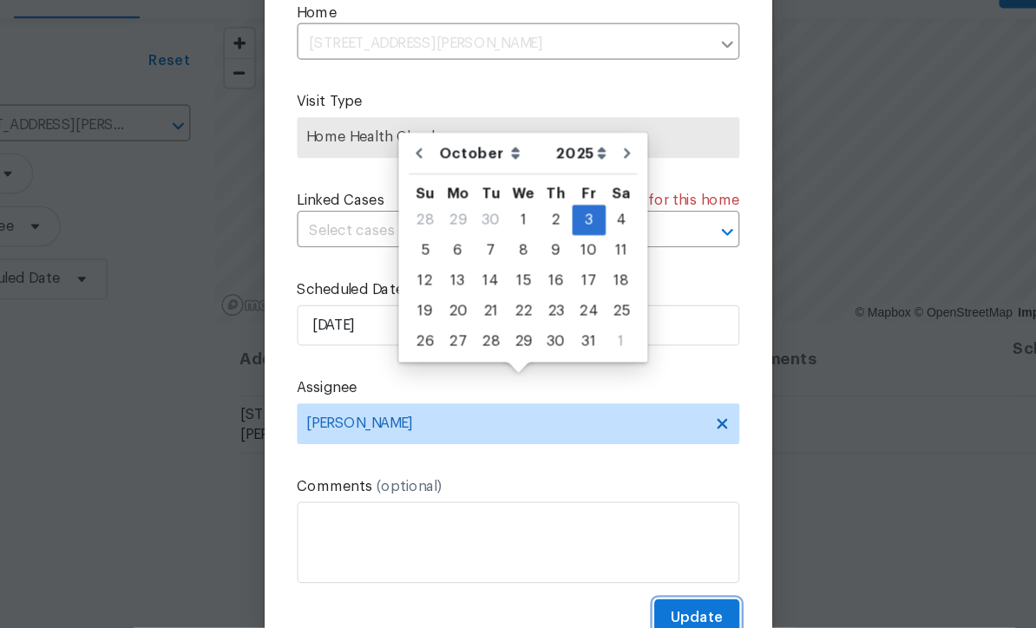
click at [634, 604] on button "Update" at bounding box center [670, 620] width 73 height 32
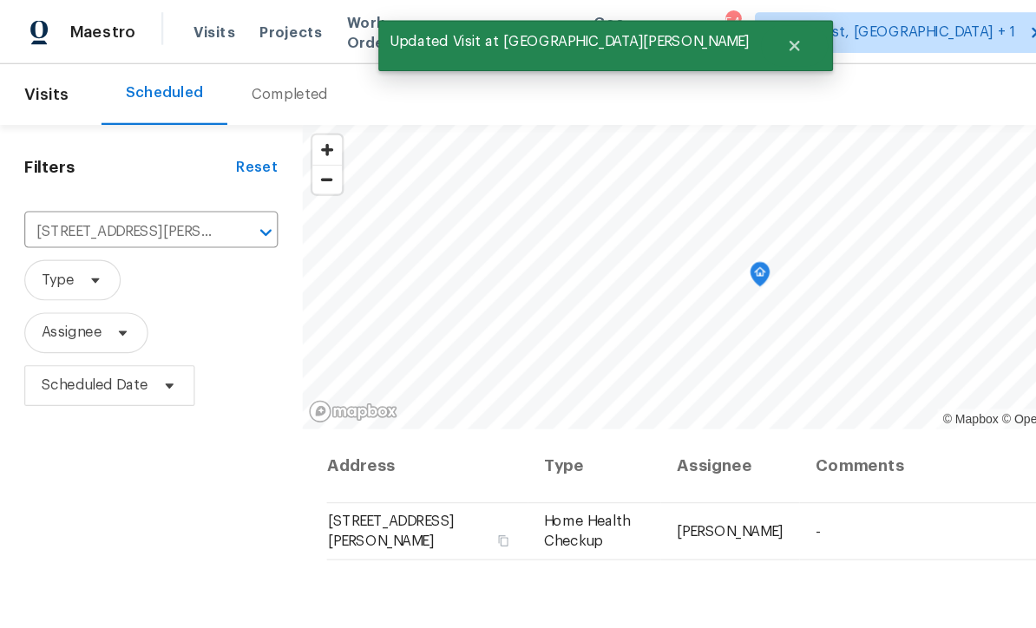
scroll to position [0, 0]
click at [236, 29] on span "Projects" at bounding box center [249, 27] width 54 height 17
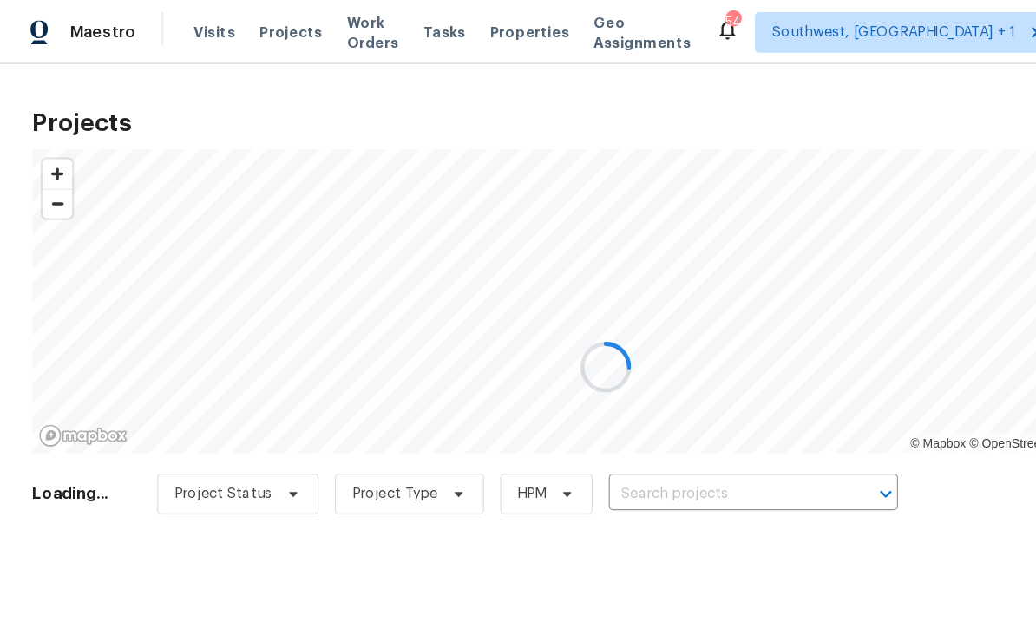
click at [613, 419] on div at bounding box center [518, 314] width 1036 height 628
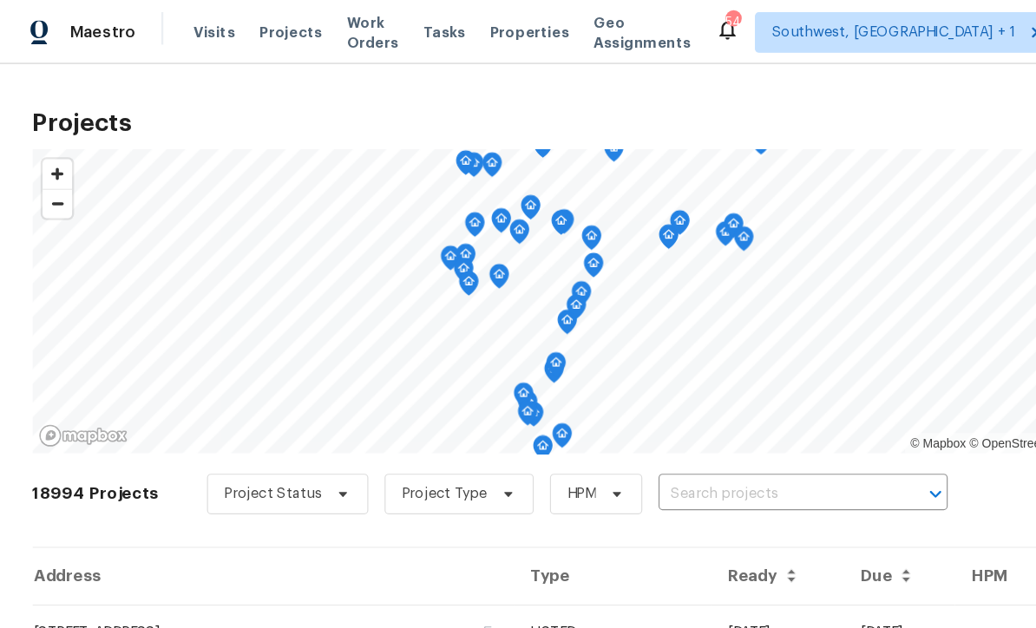
click at [615, 421] on input "text" at bounding box center [662, 423] width 199 height 27
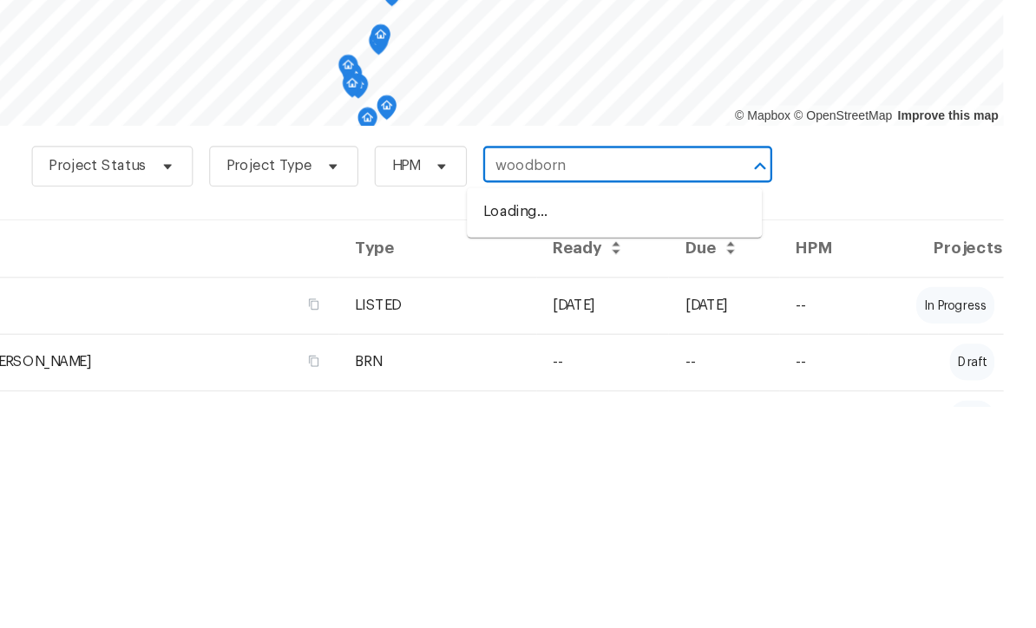
type input "woodborne"
click at [560, 448] on li "[STREET_ADDRESS]" at bounding box center [675, 462] width 253 height 29
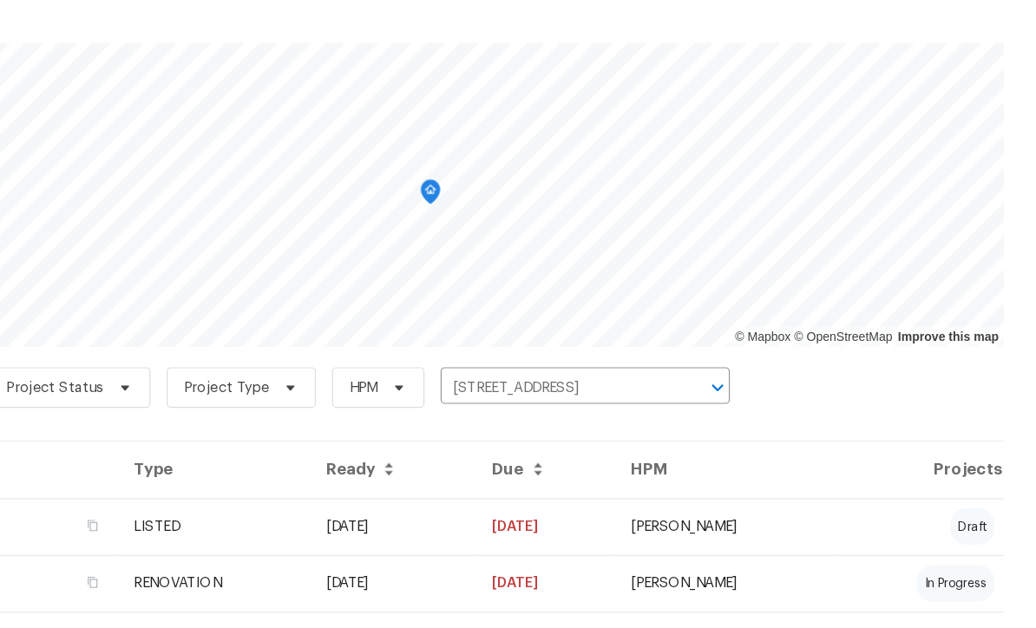
click at [487, 517] on td "09/04/25" at bounding box center [486, 541] width 142 height 49
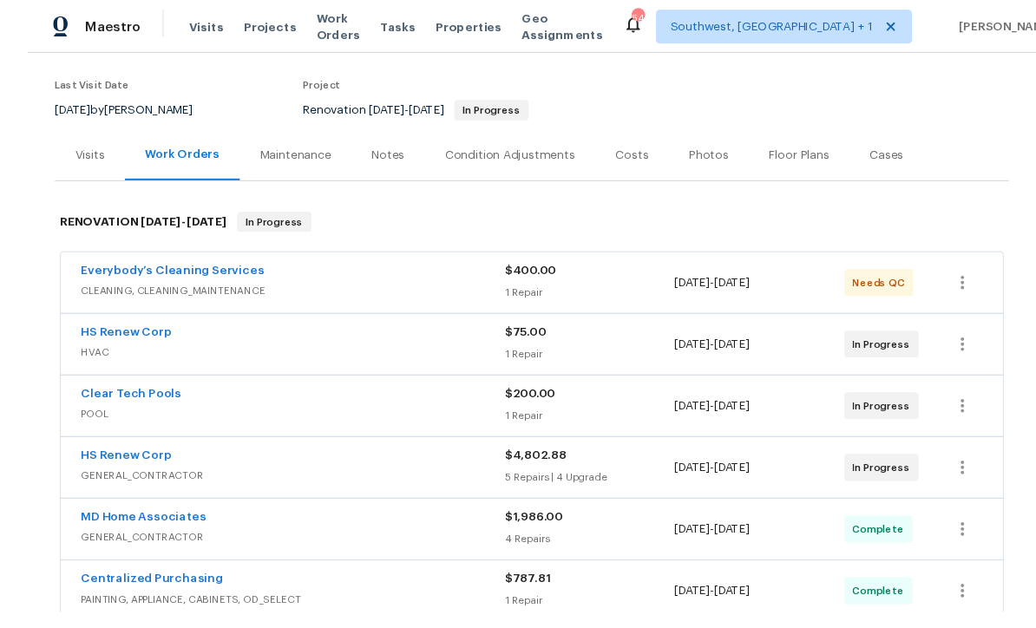
scroll to position [57, 0]
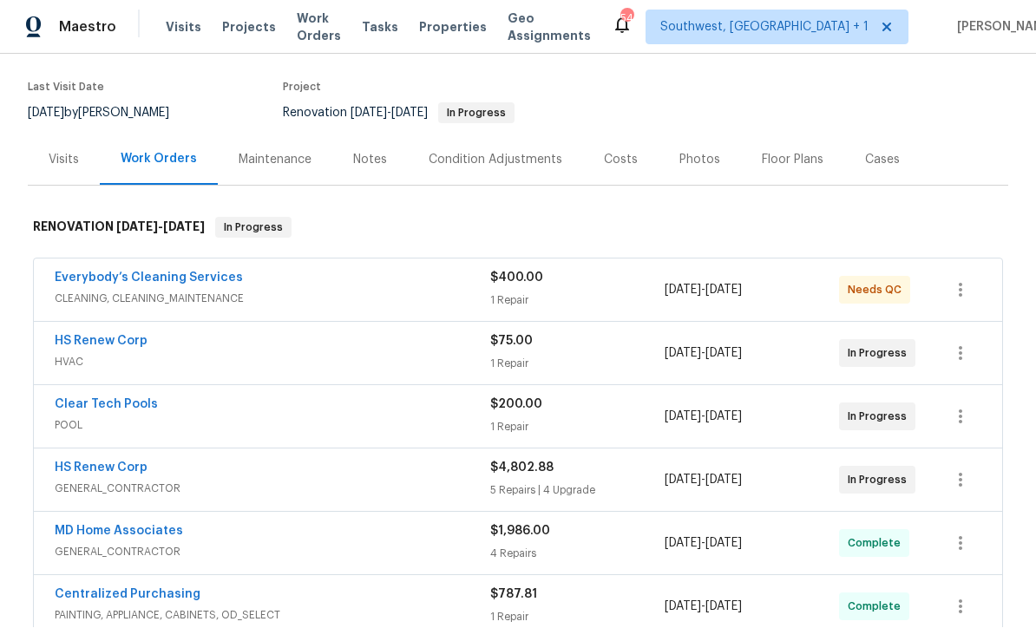
click at [582, 292] on div "1 Repair" at bounding box center [577, 300] width 174 height 17
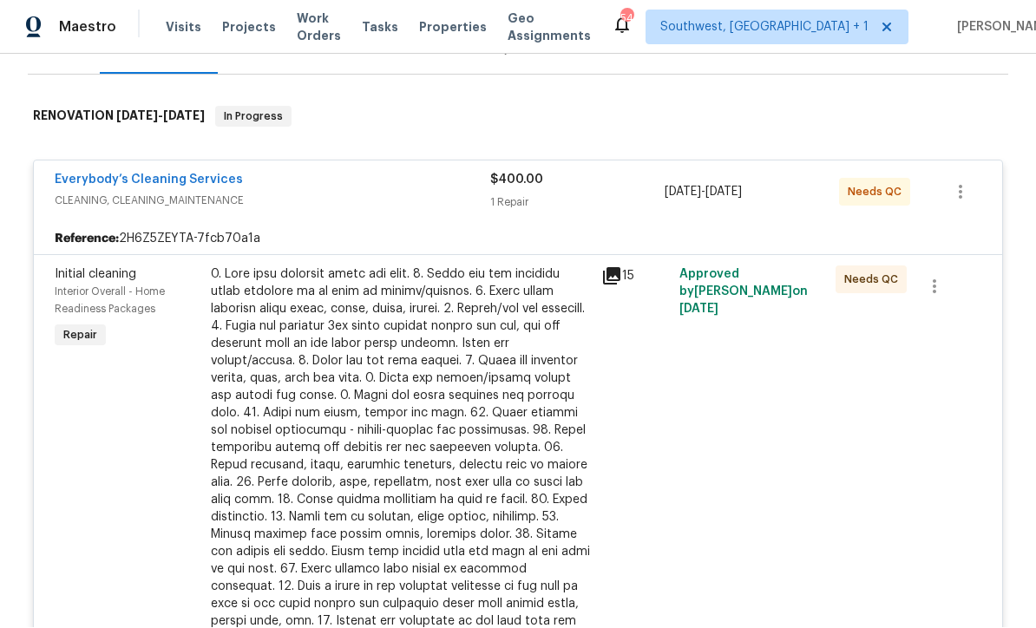
scroll to position [337, 0]
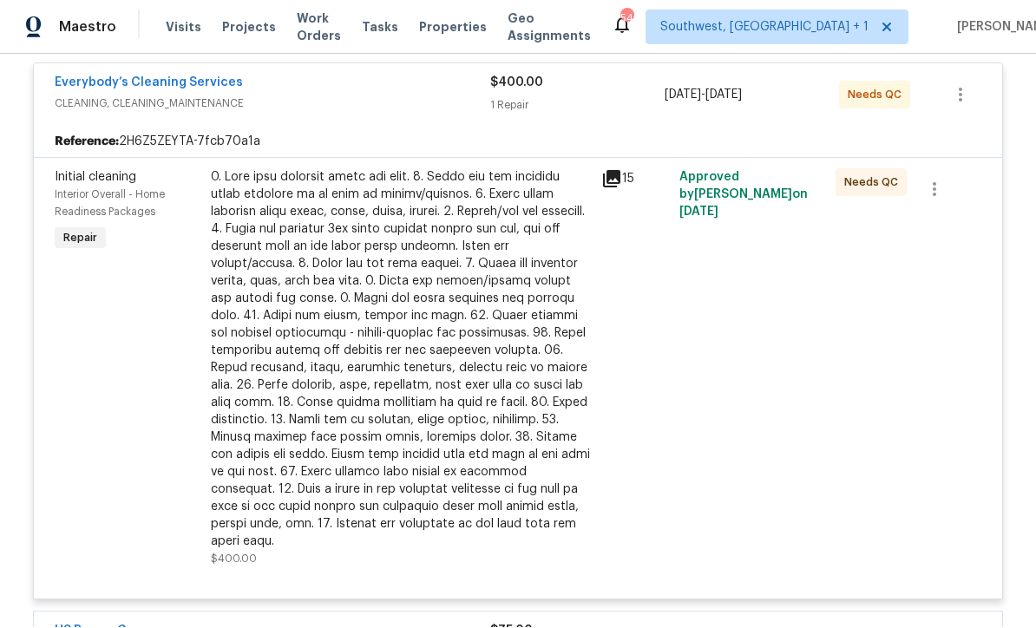
click at [575, 388] on div at bounding box center [401, 360] width 380 height 382
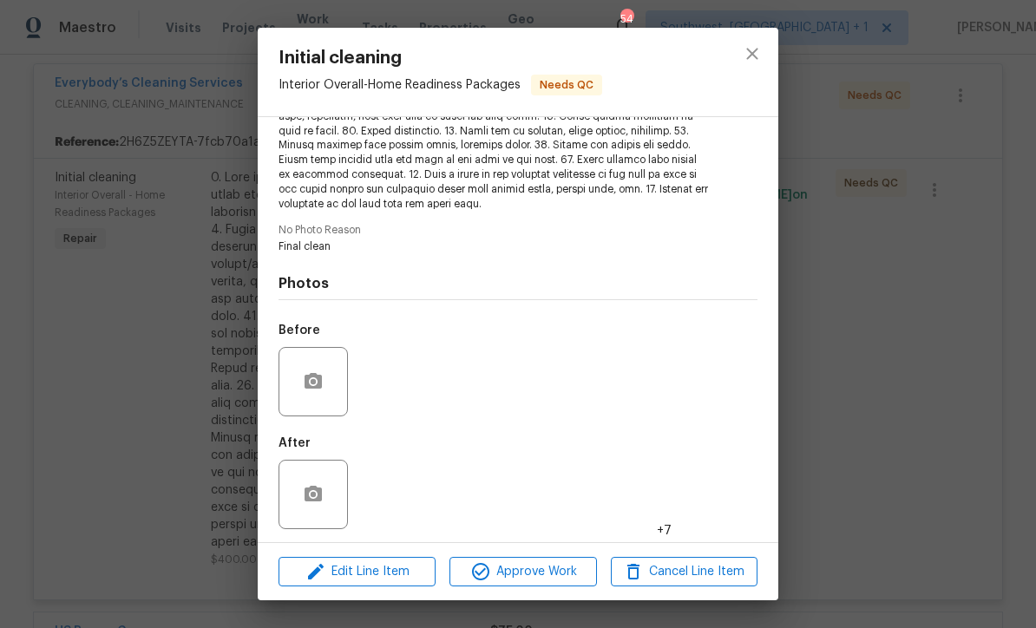
scroll to position [340, 0]
click at [404, 495] on img at bounding box center [389, 495] width 69 height 69
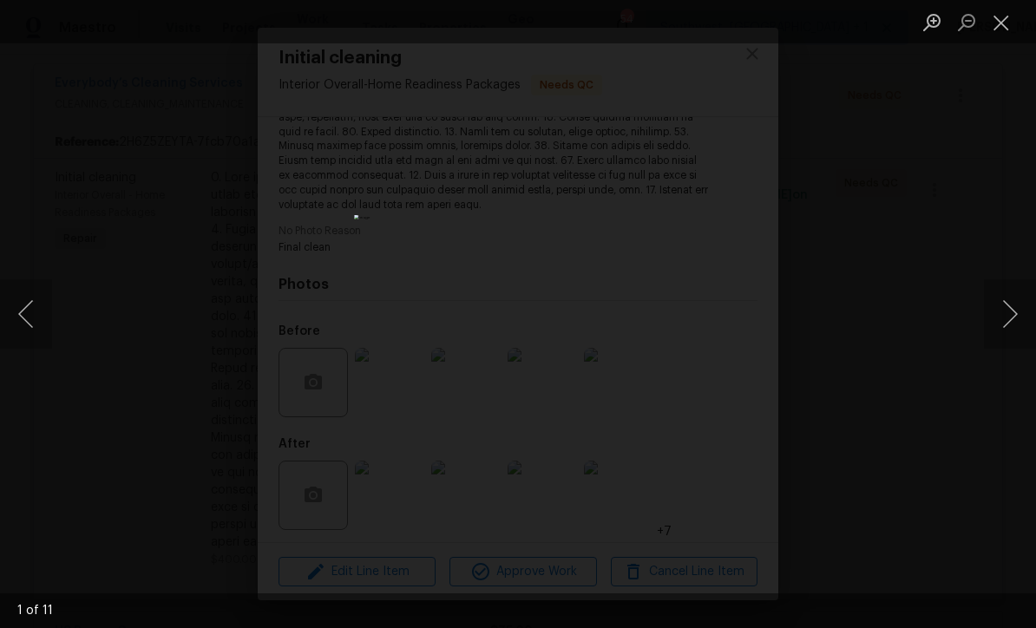
click at [1020, 318] on button "Next image" at bounding box center [1010, 313] width 52 height 69
click at [1023, 315] on button "Next image" at bounding box center [1010, 313] width 52 height 69
click at [1016, 305] on button "Next image" at bounding box center [1010, 313] width 52 height 69
click at [1013, 322] on button "Next image" at bounding box center [1010, 313] width 52 height 69
click at [1022, 324] on button "Next image" at bounding box center [1010, 313] width 52 height 69
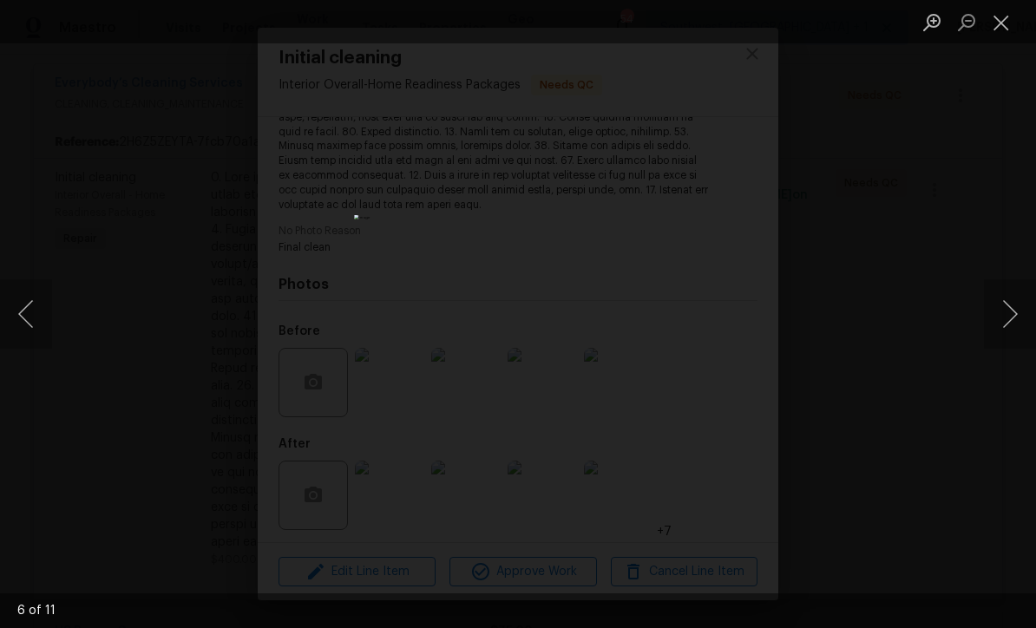
click at [1015, 327] on button "Next image" at bounding box center [1010, 313] width 52 height 69
click at [1014, 329] on button "Next image" at bounding box center [1010, 313] width 52 height 69
click at [1013, 331] on button "Next image" at bounding box center [1010, 313] width 52 height 69
click at [1013, 329] on button "Next image" at bounding box center [1010, 313] width 52 height 69
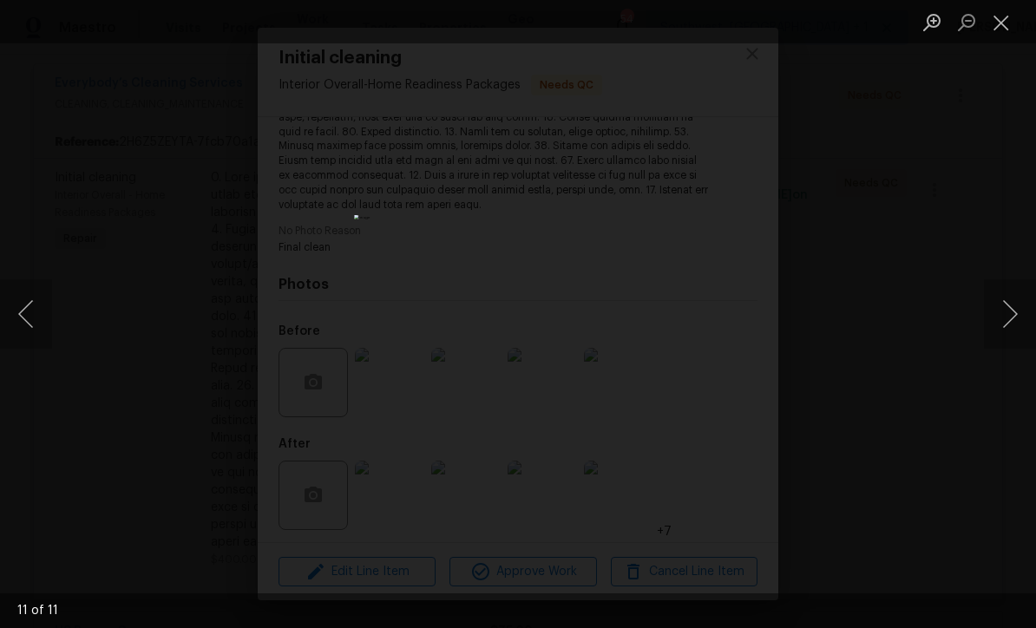
click at [1009, 332] on button "Next image" at bounding box center [1010, 313] width 52 height 69
click at [1013, 330] on button "Next image" at bounding box center [1010, 313] width 52 height 69
click at [1013, 331] on button "Next image" at bounding box center [1010, 313] width 52 height 69
click at [1010, 23] on button "Close lightbox" at bounding box center [1001, 22] width 35 height 30
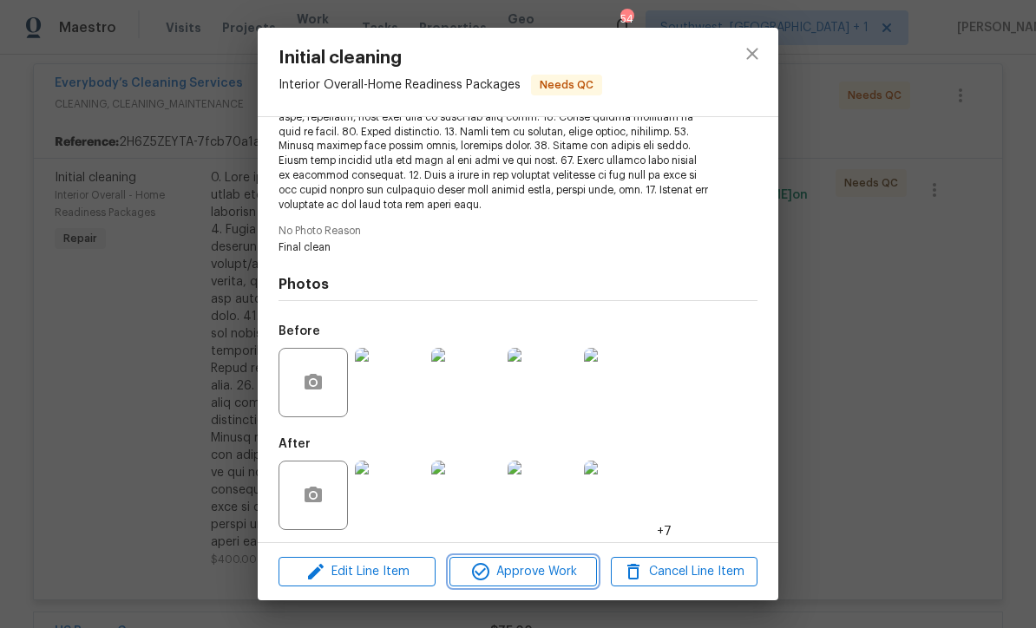
click at [541, 566] on span "Approve Work" at bounding box center [523, 572] width 136 height 22
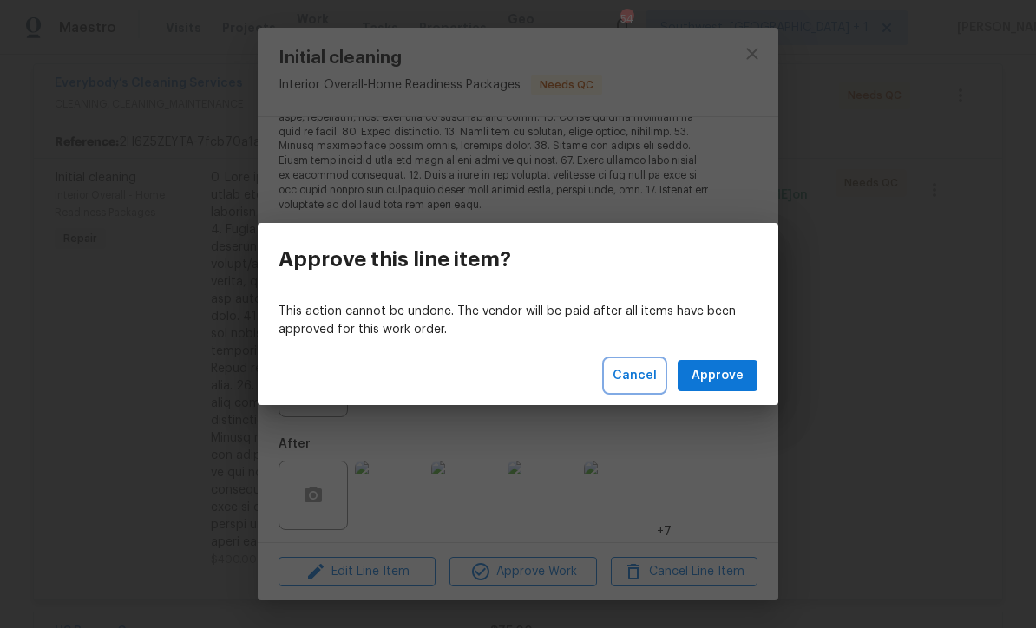
click at [651, 390] on button "Cancel" at bounding box center [635, 376] width 58 height 32
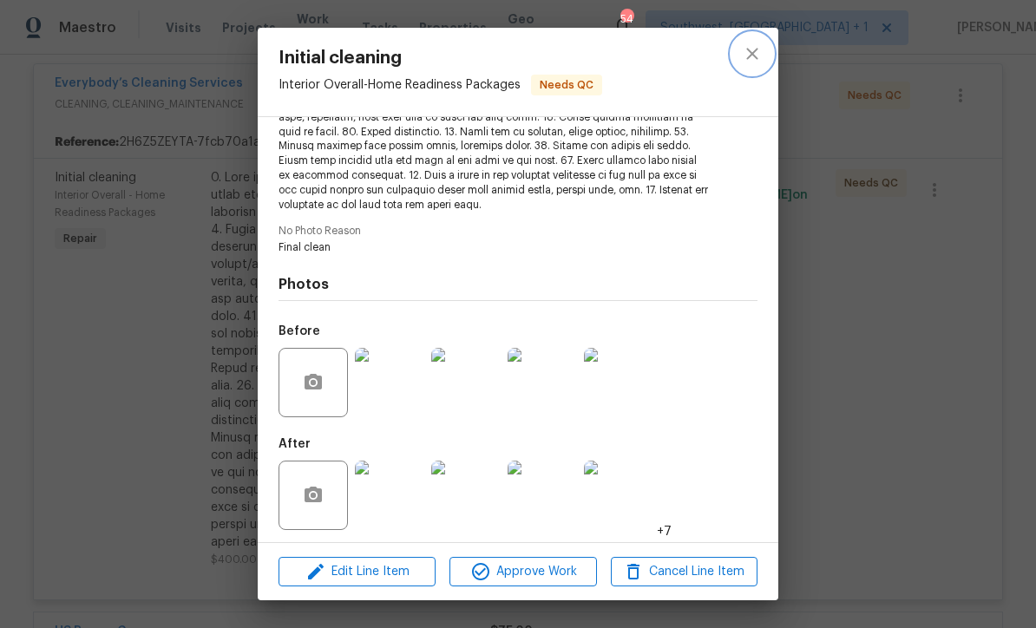
click at [764, 60] on button "close" at bounding box center [752, 54] width 42 height 42
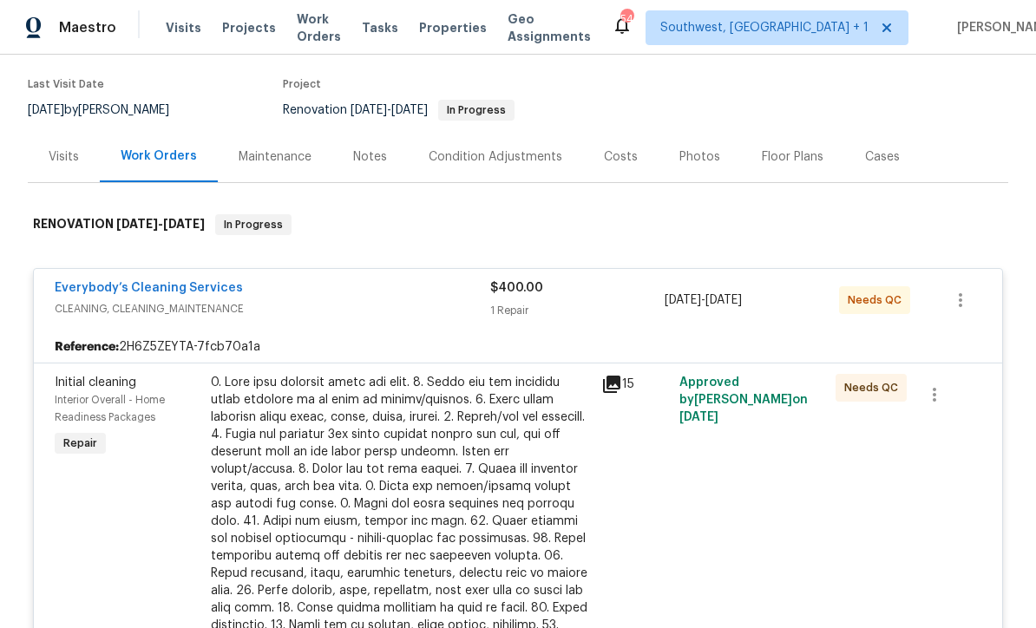
scroll to position [127, 0]
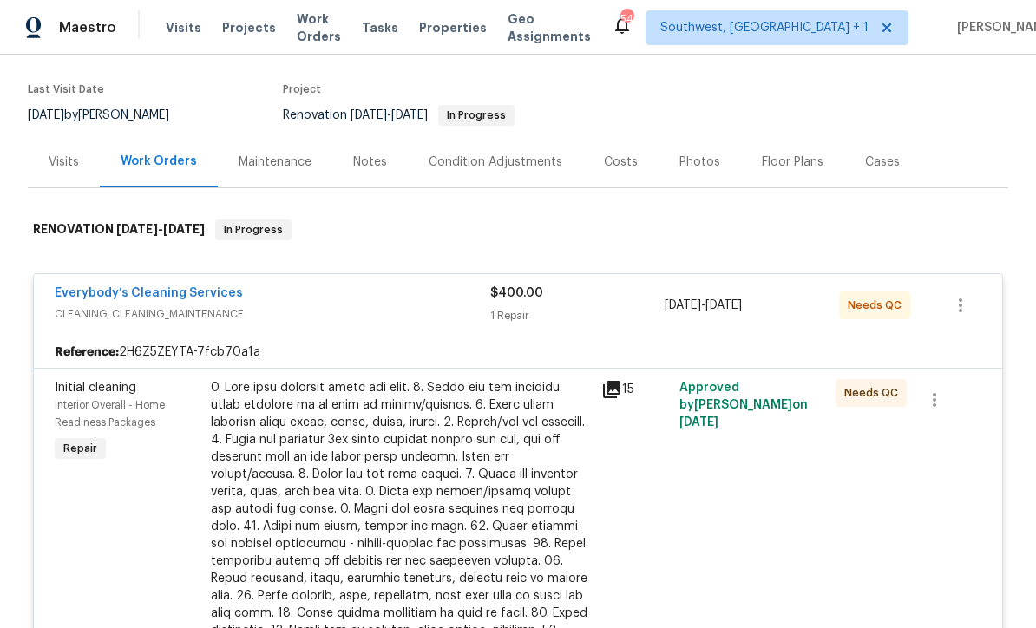
click at [116, 287] on link "Everybody’s Cleaning Services" at bounding box center [149, 293] width 188 height 12
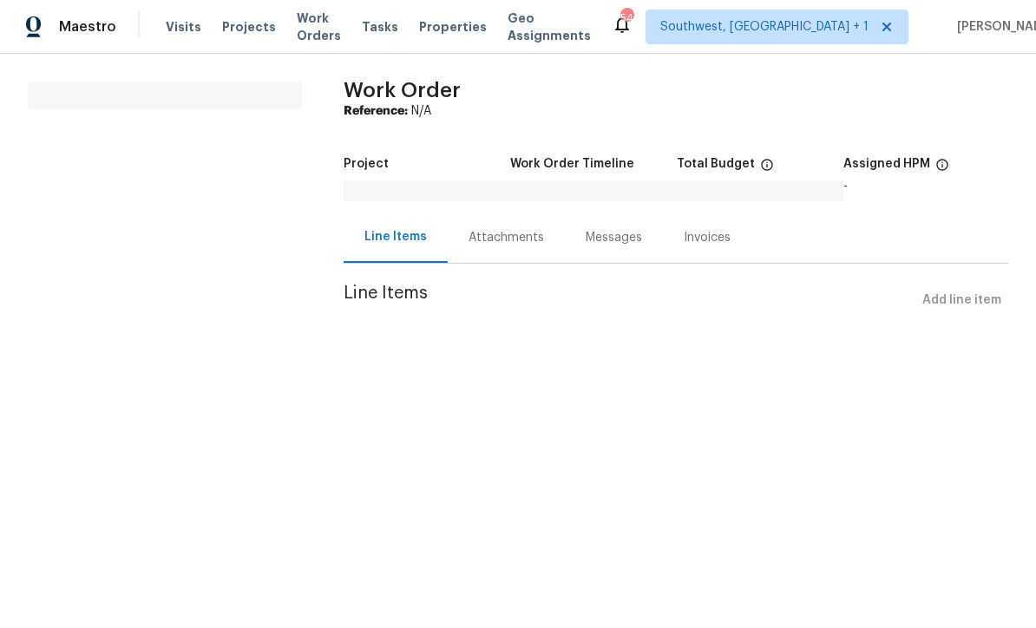
scroll to position [1, 0]
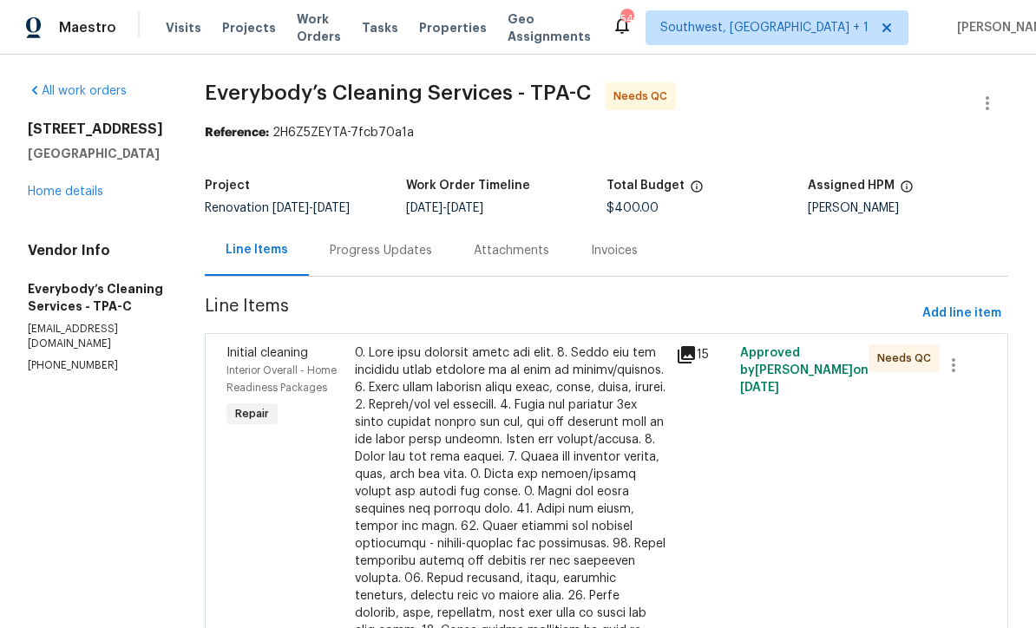
click at [403, 254] on div "Progress Updates" at bounding box center [381, 250] width 102 height 17
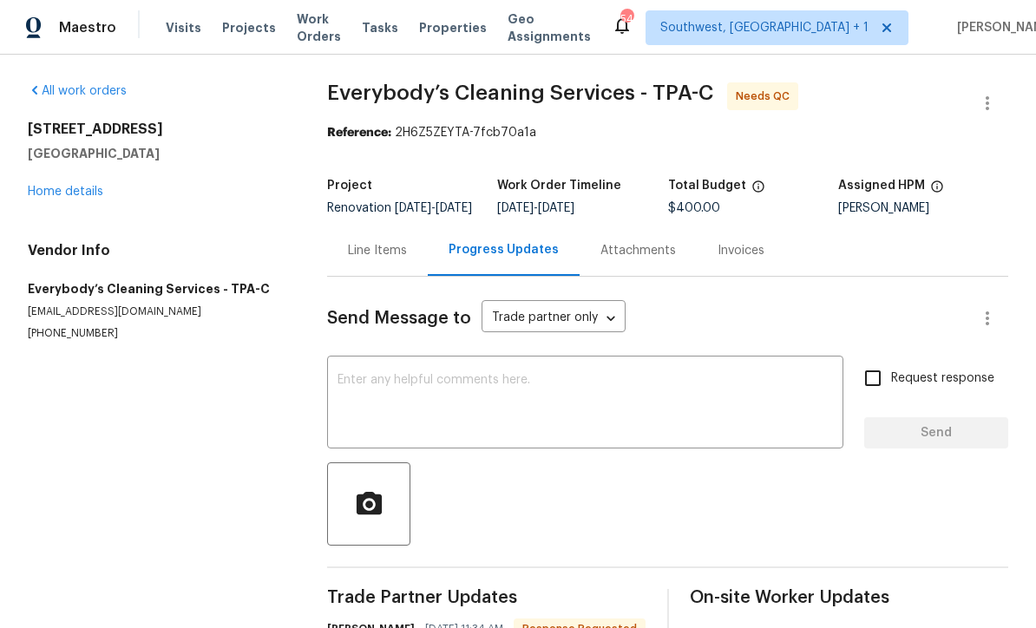
click at [561, 408] on textarea at bounding box center [585, 404] width 495 height 61
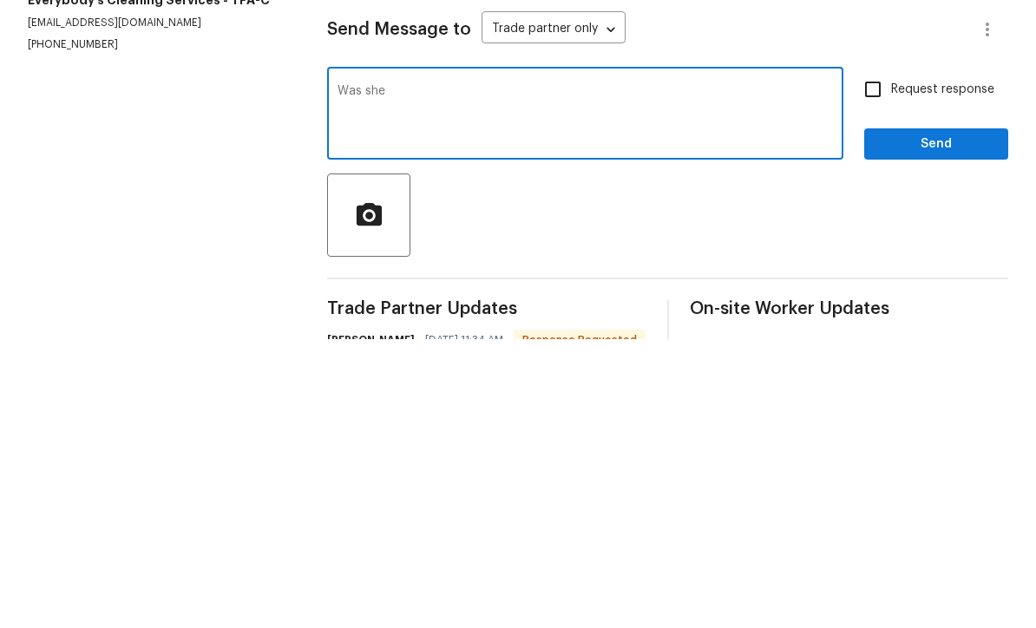
type textarea "Was"
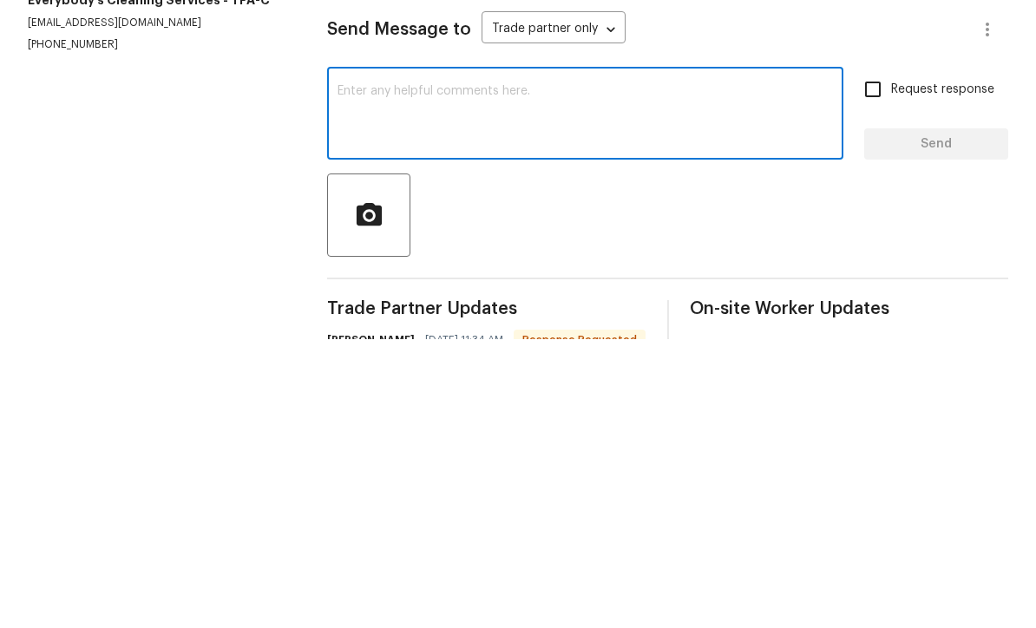
scroll to position [57, 0]
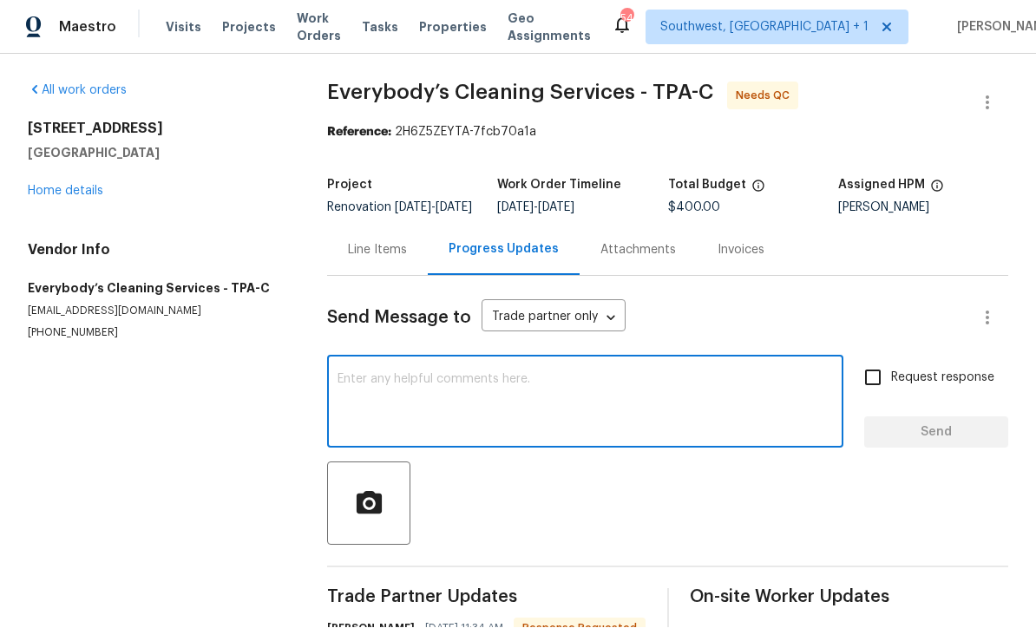
click at [358, 242] on div "Line Items" at bounding box center [377, 250] width 59 height 17
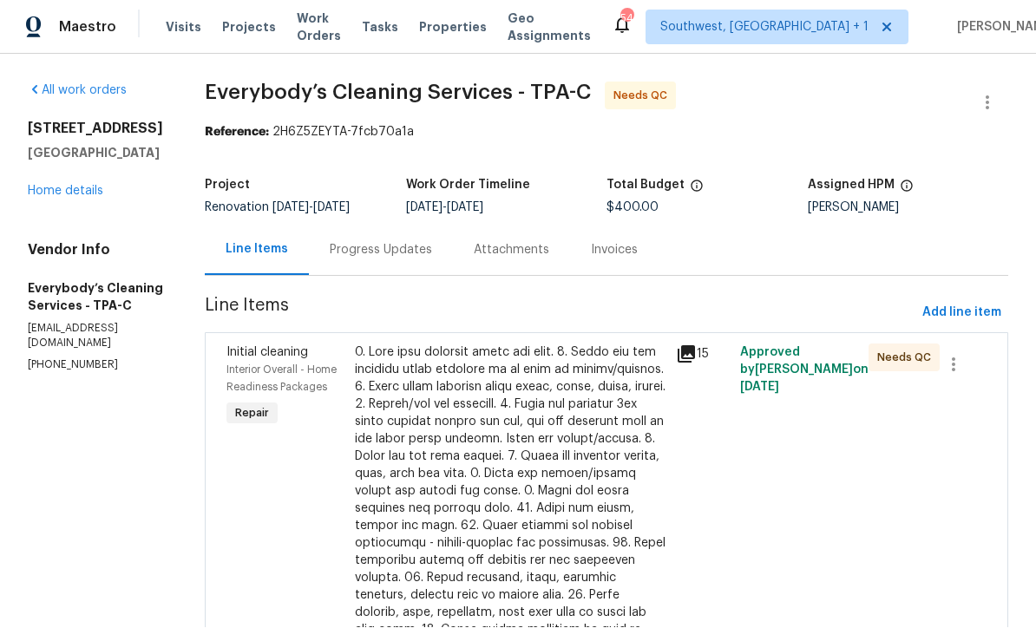
click at [588, 407] on div at bounding box center [510, 578] width 311 height 469
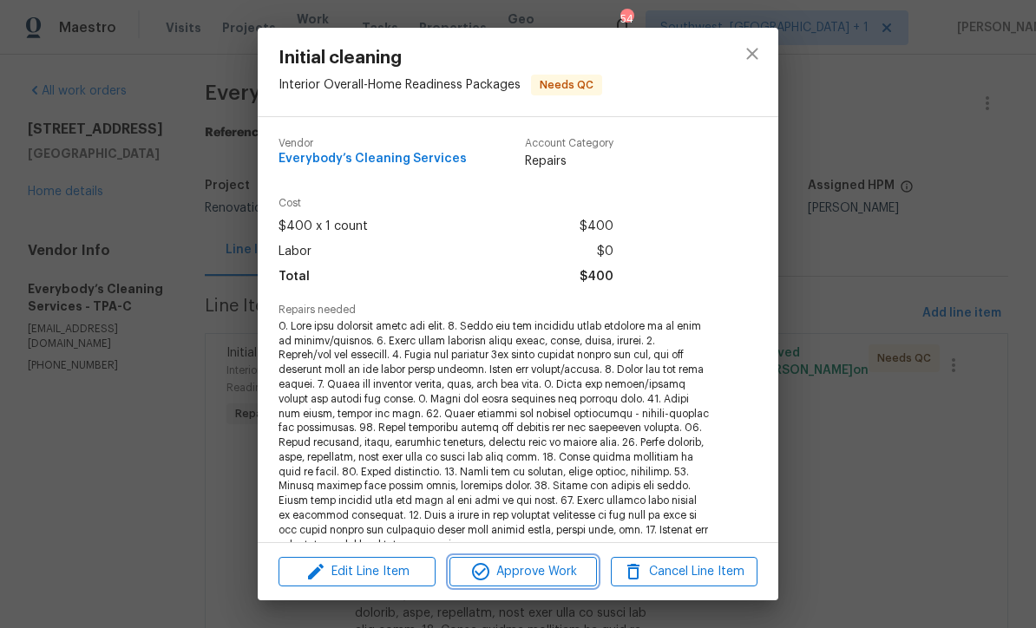
click at [572, 567] on span "Approve Work" at bounding box center [523, 572] width 136 height 22
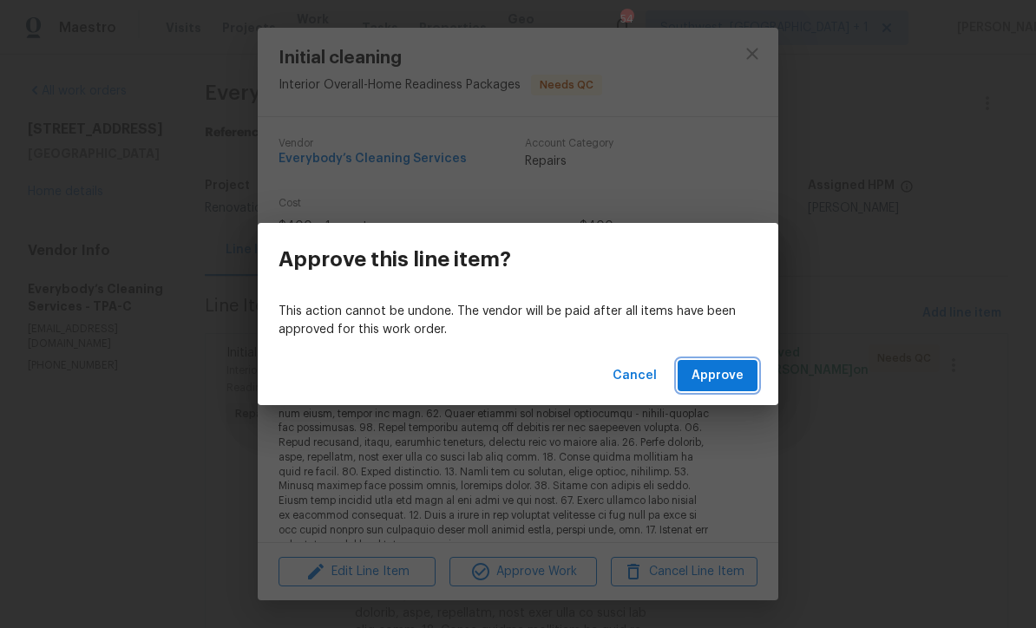
click at [716, 369] on span "Approve" at bounding box center [718, 376] width 52 height 22
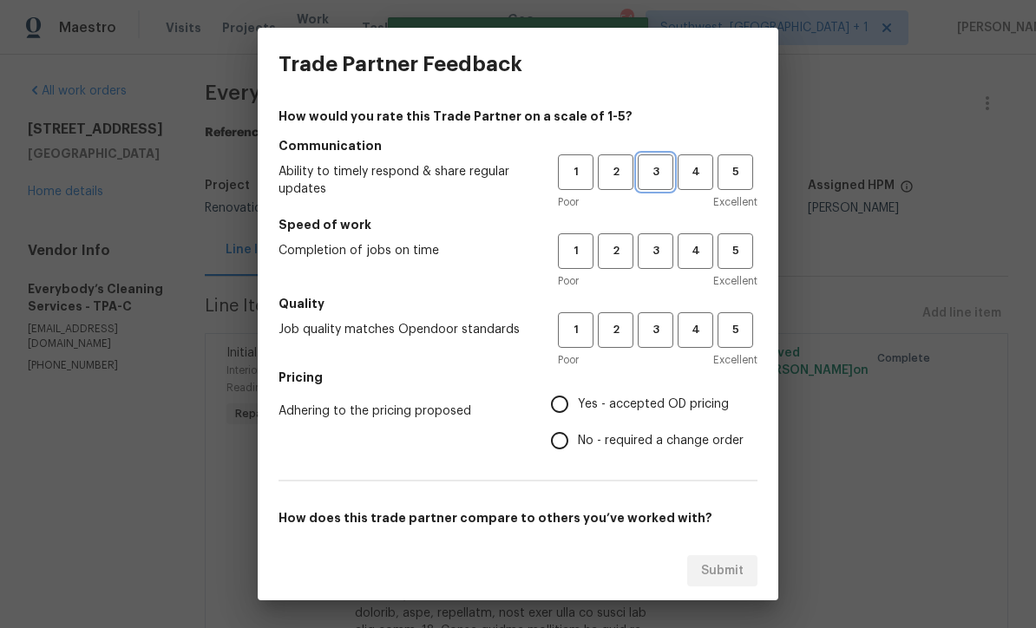
click at [651, 187] on button "3" at bounding box center [656, 172] width 36 height 36
click at [656, 262] on button "3" at bounding box center [656, 251] width 36 height 36
click at [654, 338] on span "3" at bounding box center [655, 330] width 32 height 20
click at [568, 403] on input "Yes - accepted OD pricing" at bounding box center [559, 404] width 36 height 36
radio input "true"
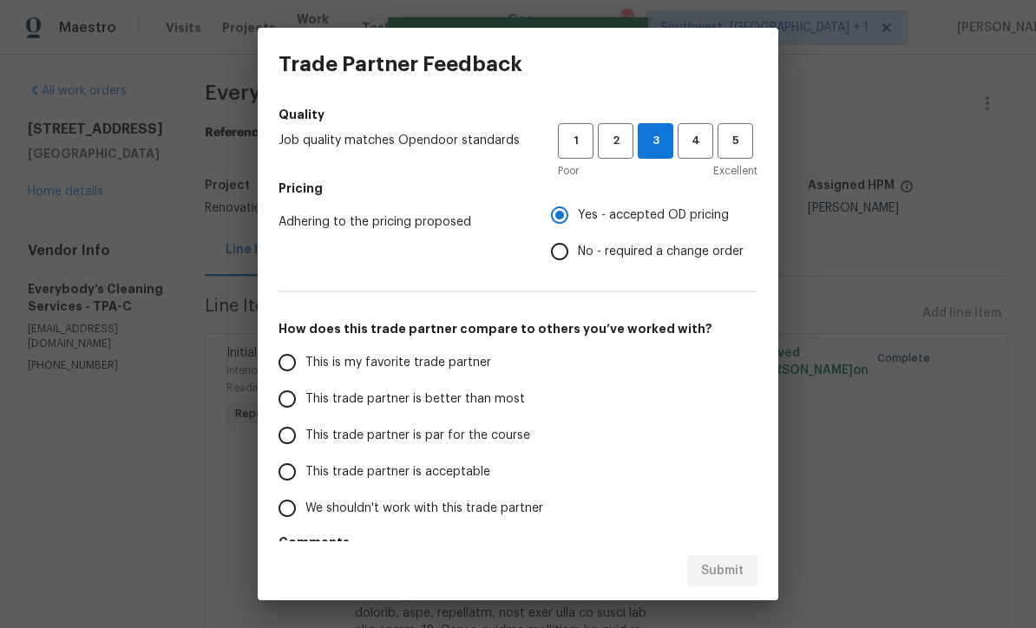
scroll to position [188, 0]
click at [279, 430] on input "This trade partner is par for the course" at bounding box center [287, 436] width 36 height 36
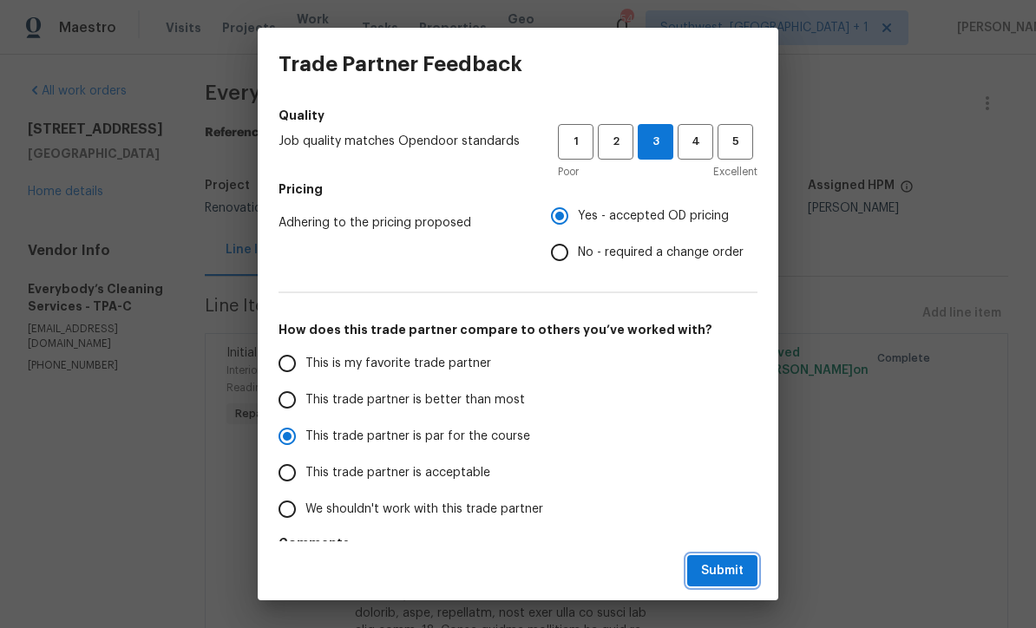
click at [746, 563] on button "Submit" at bounding box center [722, 571] width 70 height 32
radio input "true"
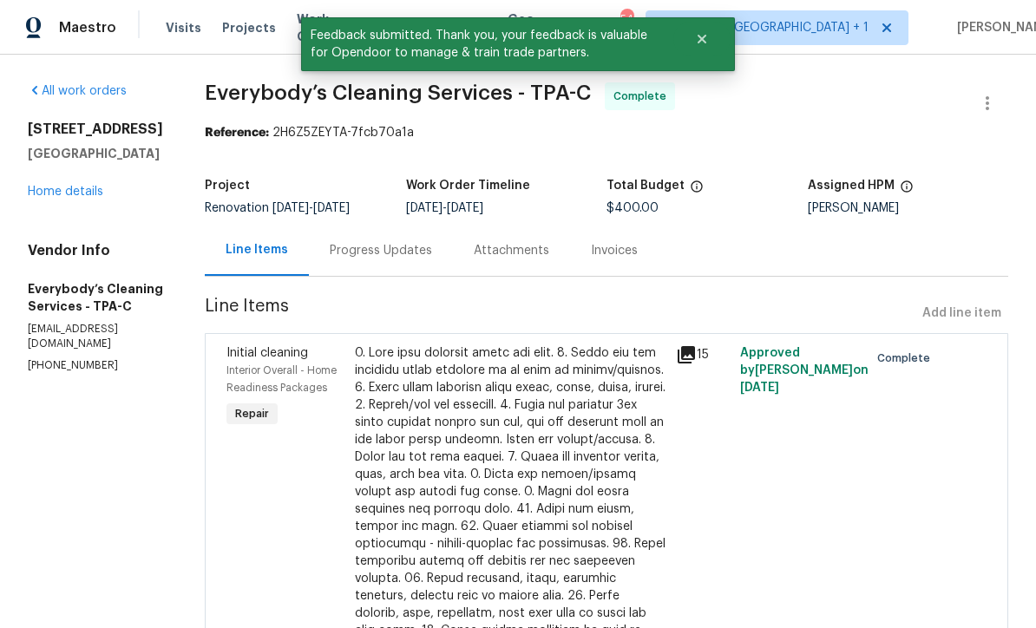
scroll to position [0, 0]
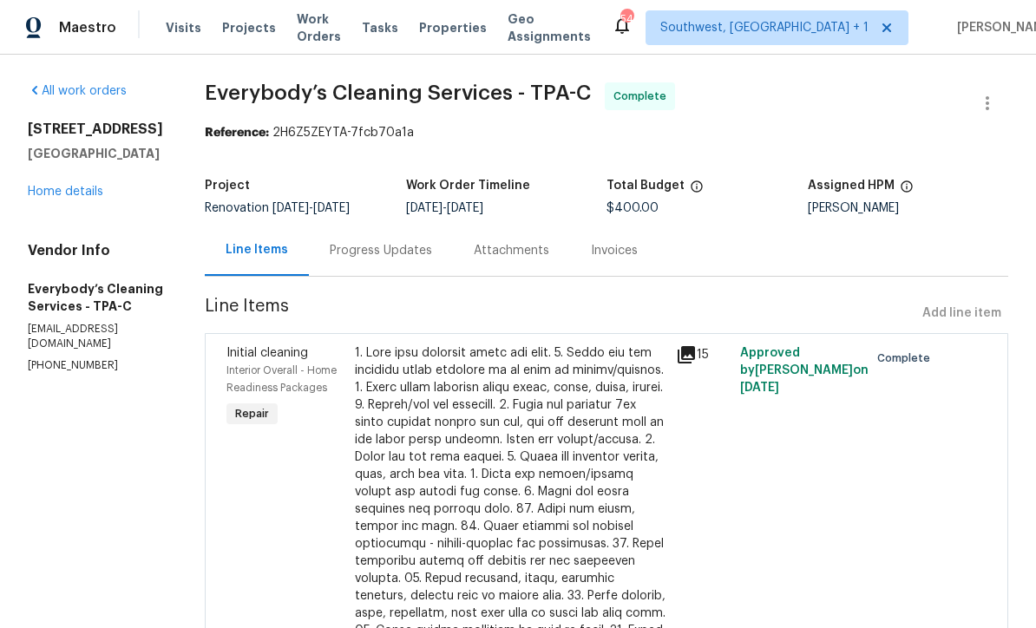
click at [47, 192] on link "Home details" at bounding box center [65, 192] width 75 height 12
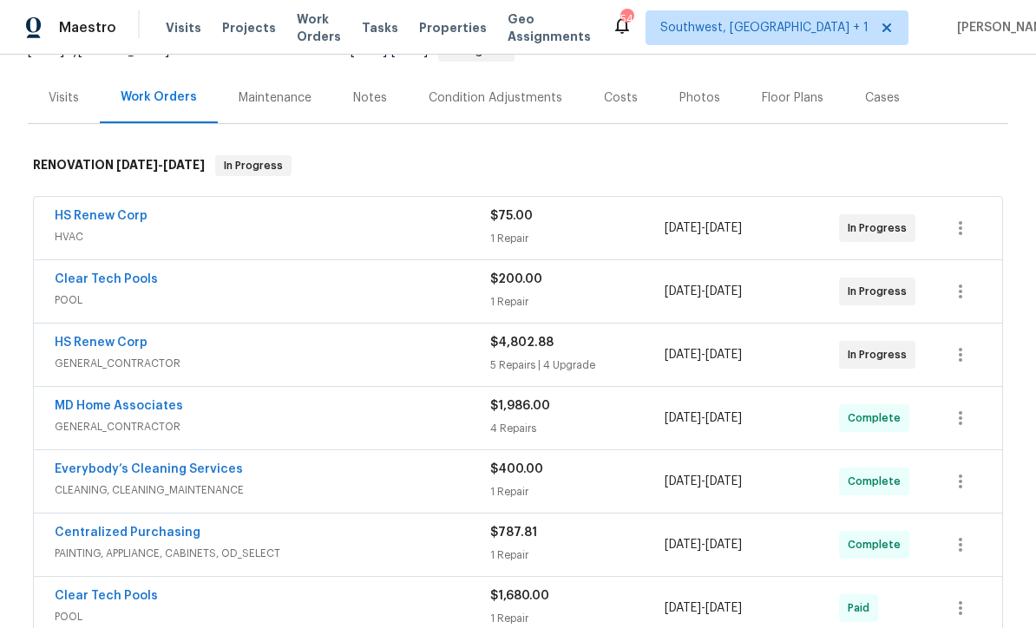
scroll to position [214, 0]
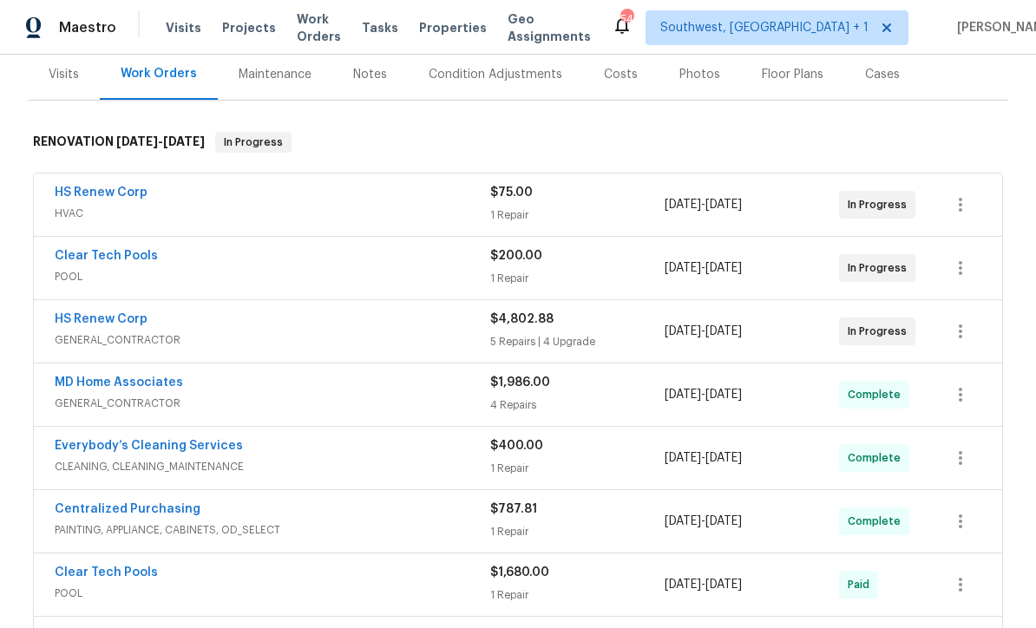
click at [592, 324] on div "$4,802.88" at bounding box center [577, 319] width 174 height 17
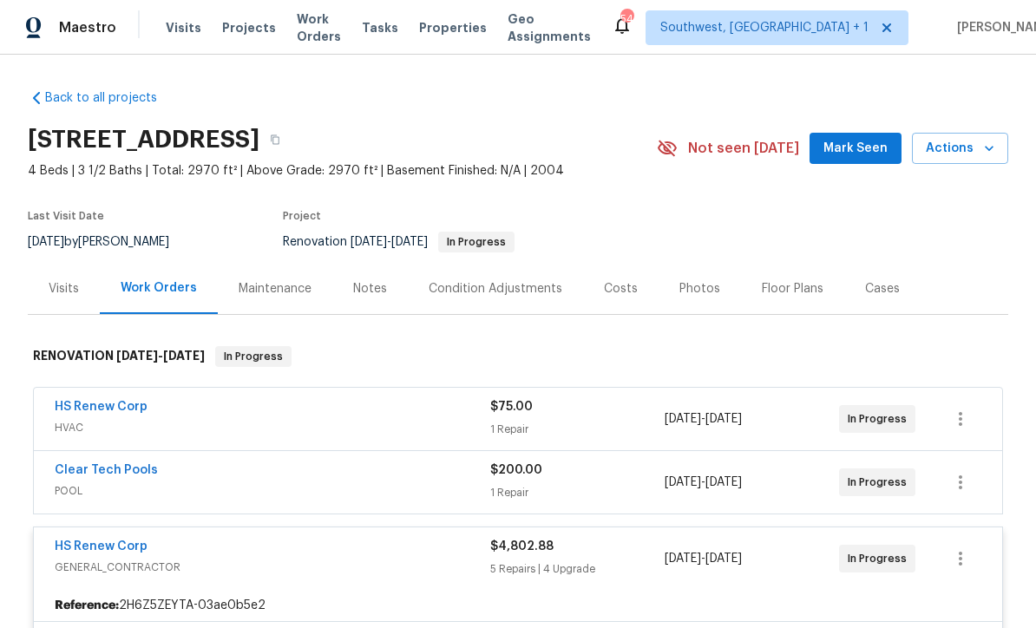
scroll to position [0, 0]
click at [361, 295] on div "Notes" at bounding box center [370, 288] width 34 height 17
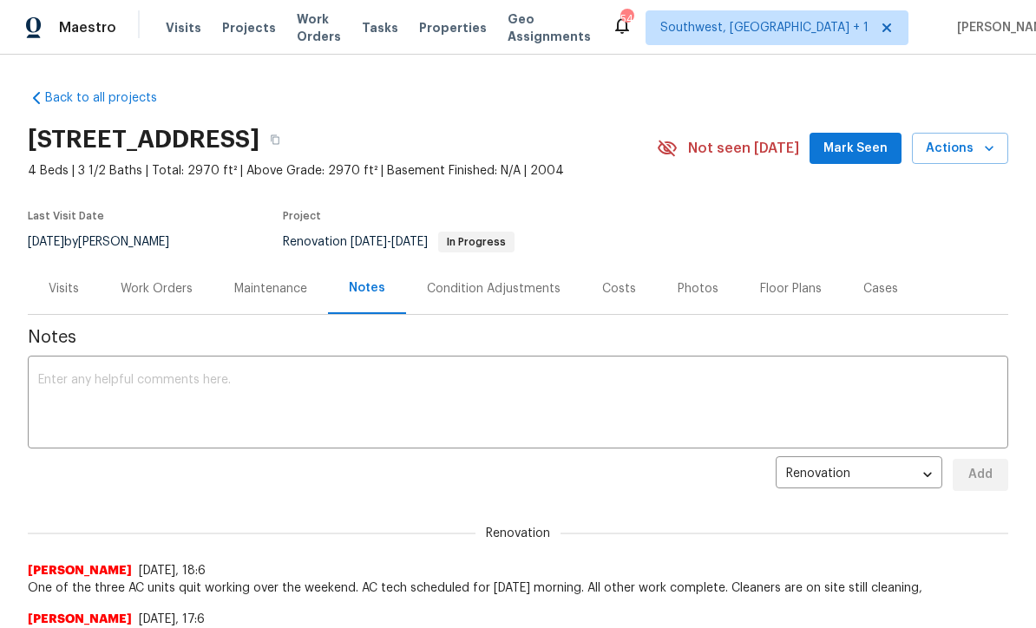
click at [563, 379] on textarea at bounding box center [518, 404] width 960 height 61
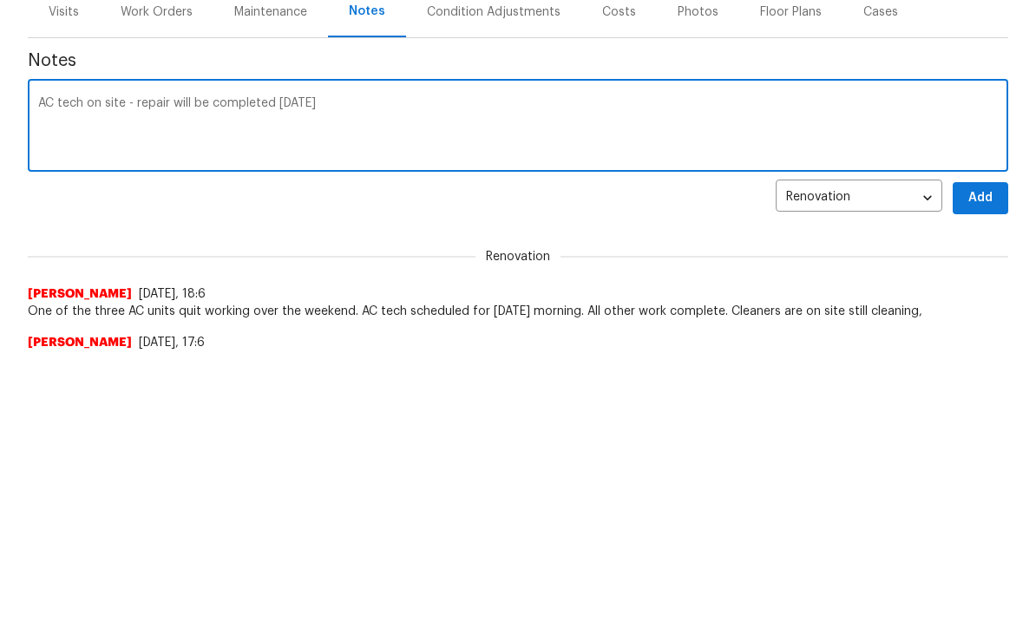
type textarea "AC tech on site - repair will be completed [DATE]"
click at [974, 464] on span "Add" at bounding box center [981, 475] width 28 height 22
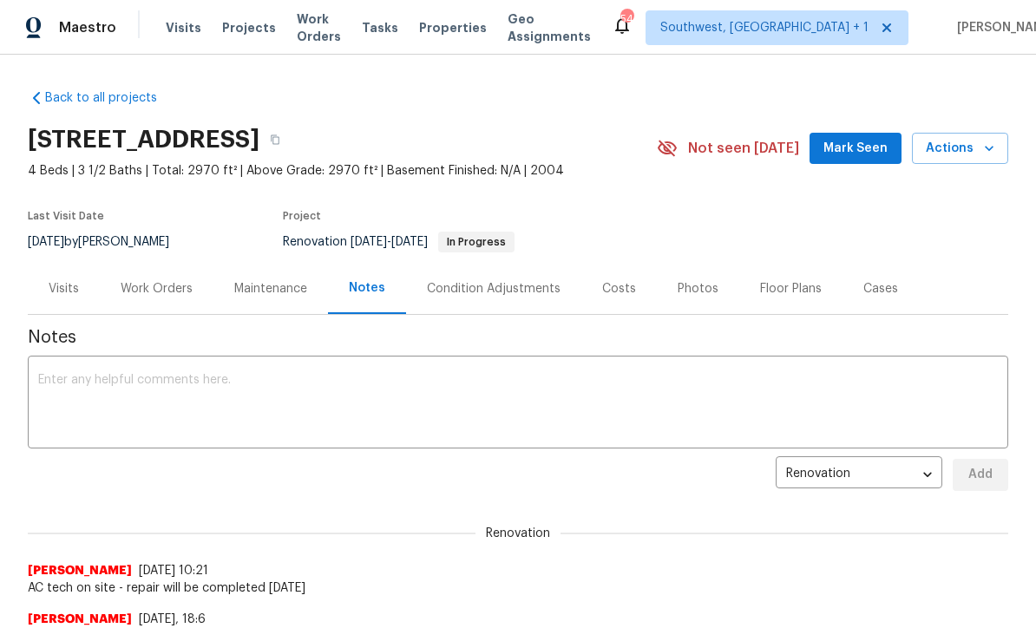
click at [147, 289] on div "Work Orders" at bounding box center [157, 288] width 72 height 17
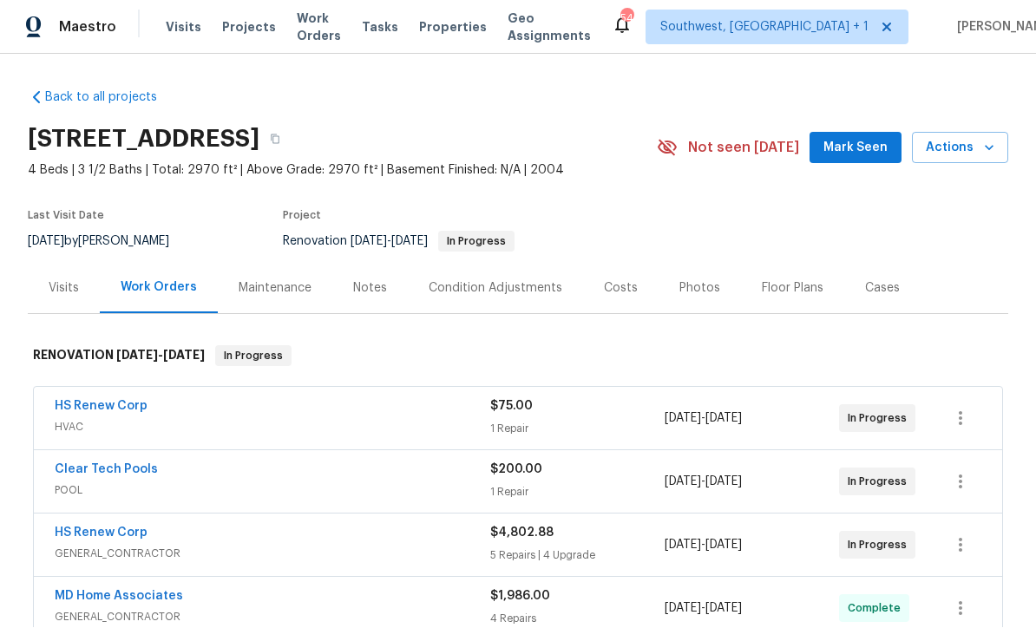
scroll to position [1, 0]
click at [482, 33] on span "Properties" at bounding box center [453, 27] width 68 height 17
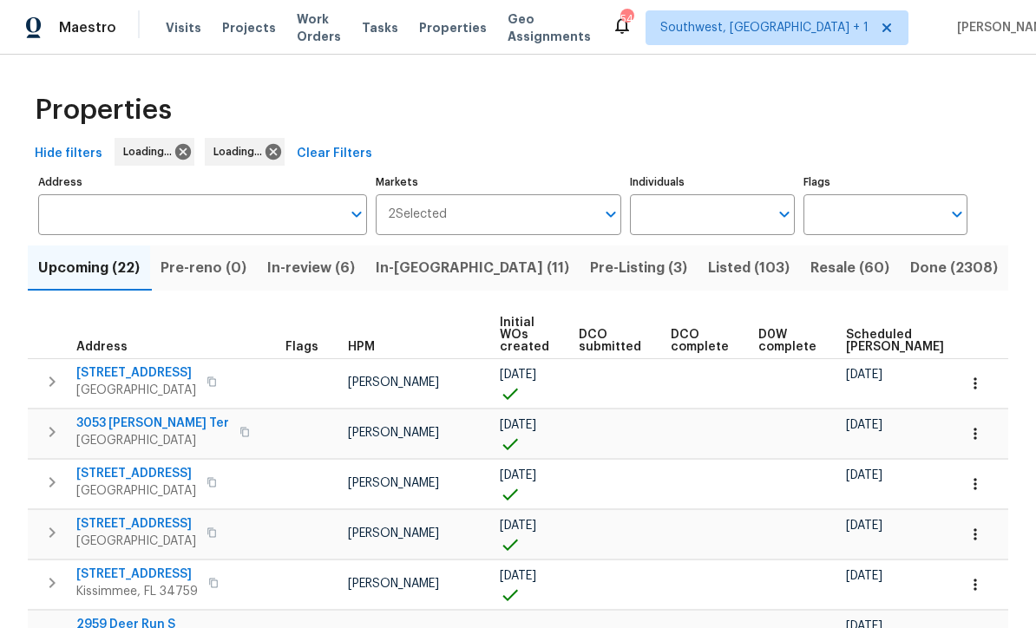
click at [718, 222] on input "Individuals" at bounding box center [699, 214] width 138 height 41
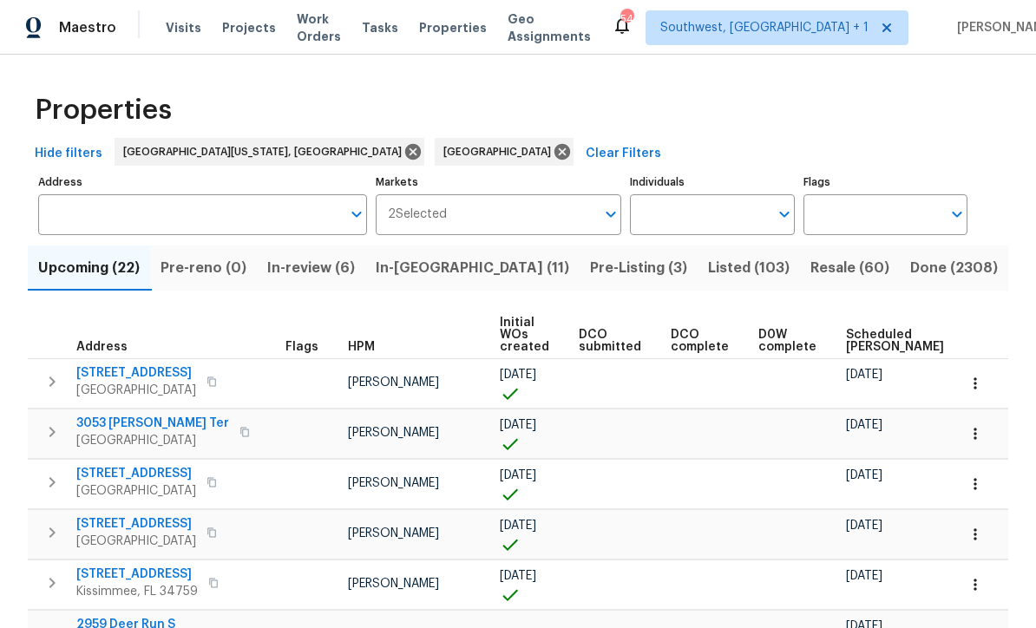
scroll to position [57, 0]
click at [713, 194] on input "Individuals" at bounding box center [699, 214] width 138 height 41
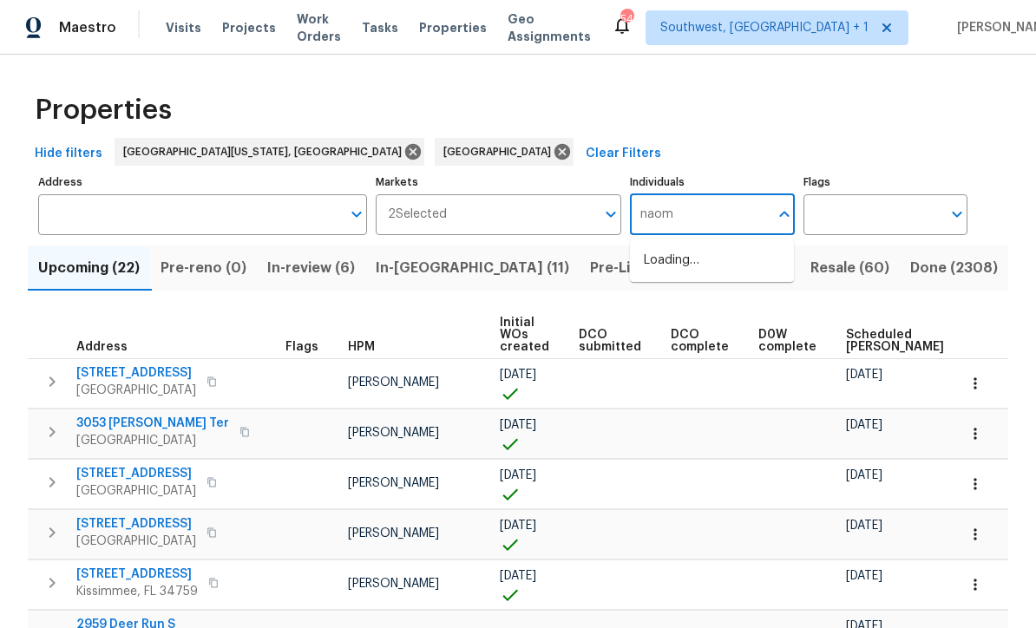
type input "[PERSON_NAME]"
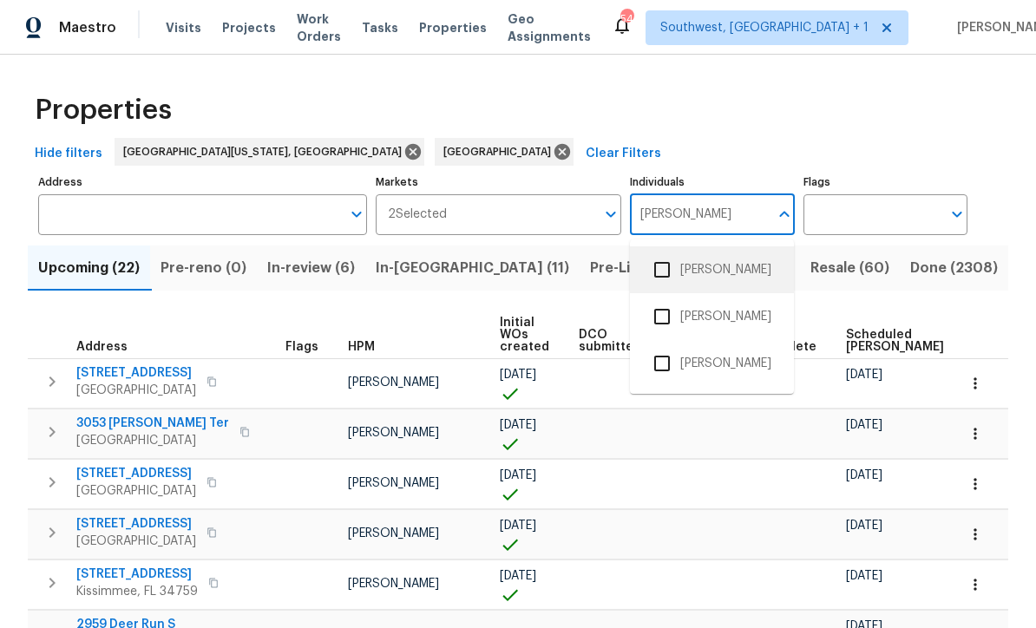
click at [692, 252] on li "[PERSON_NAME]" at bounding box center [712, 270] width 136 height 36
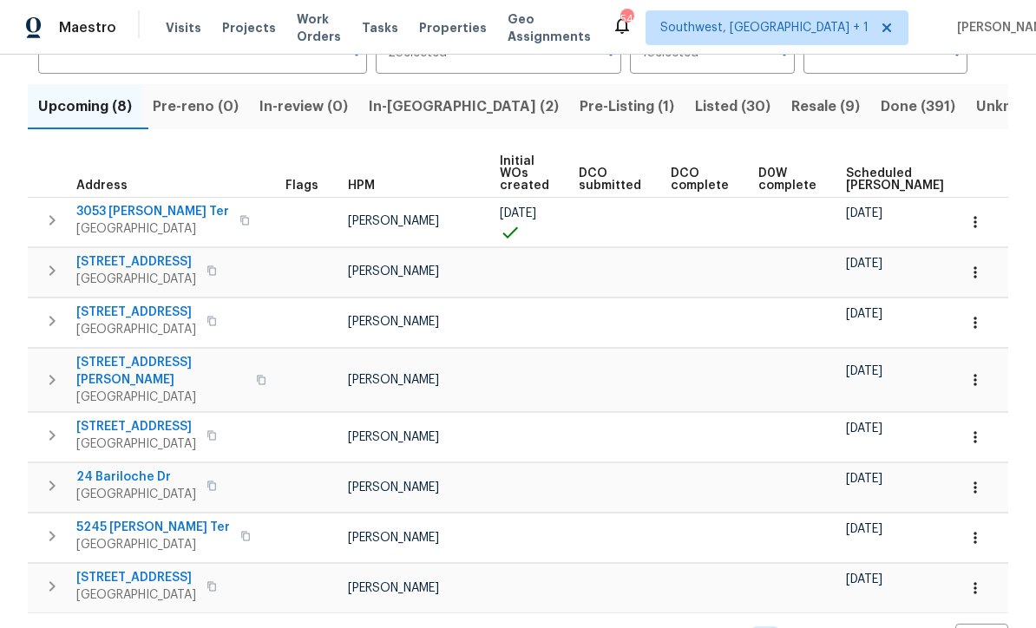
scroll to position [161, 0]
click at [1022, 173] on div "Properties Hide filters [GEOGRAPHIC_DATA][US_STATE], [GEOGRAPHIC_DATA] [GEOGRAP…" at bounding box center [518, 289] width 1036 height 790
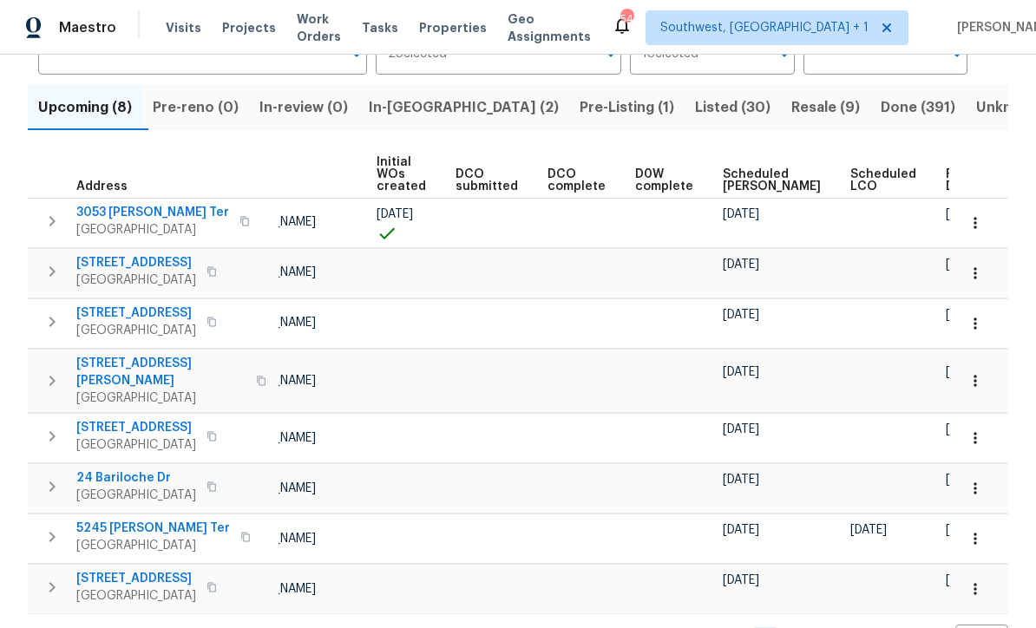
scroll to position [0, 122]
click at [947, 178] on span "Ready Date" at bounding box center [966, 180] width 38 height 24
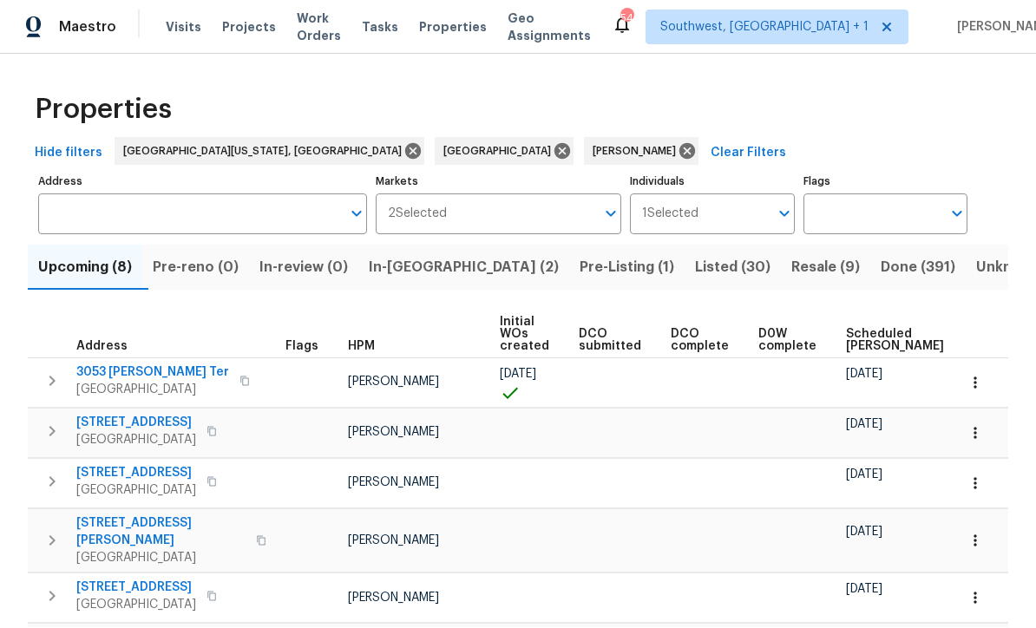
click at [580, 256] on span "Pre-Listing (1)" at bounding box center [627, 268] width 95 height 24
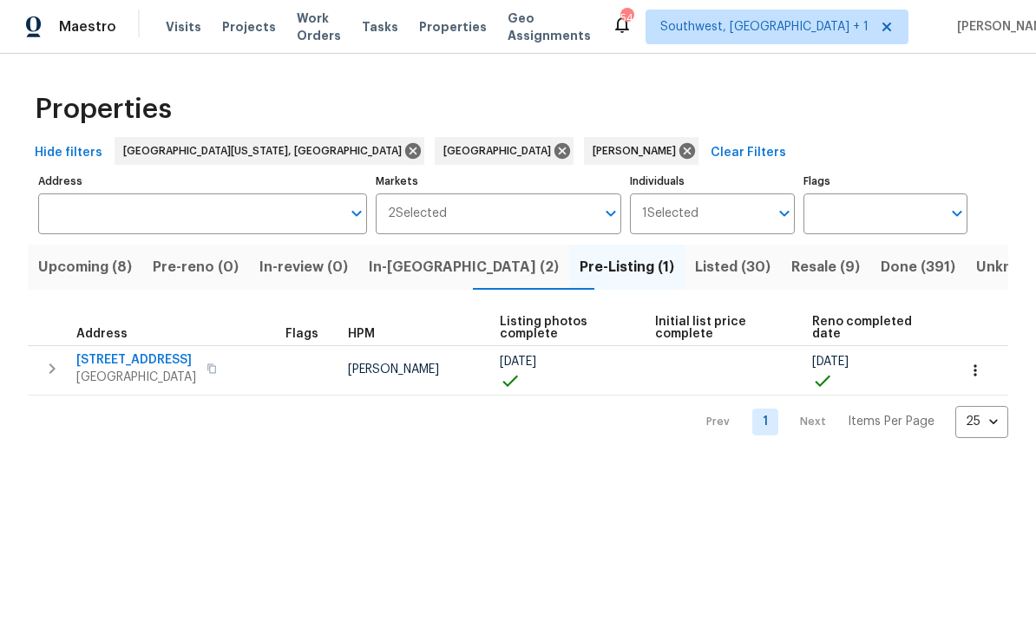
click at [435, 260] on span "In-[GEOGRAPHIC_DATA] (2)" at bounding box center [464, 268] width 190 height 24
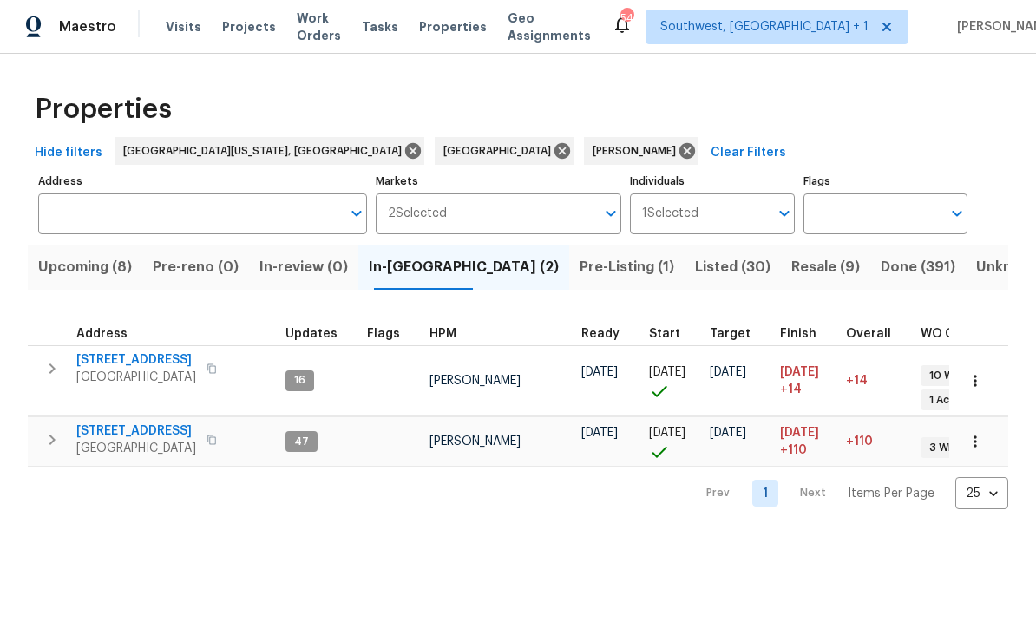
click at [59, 263] on span "Upcoming (8)" at bounding box center [85, 268] width 94 height 24
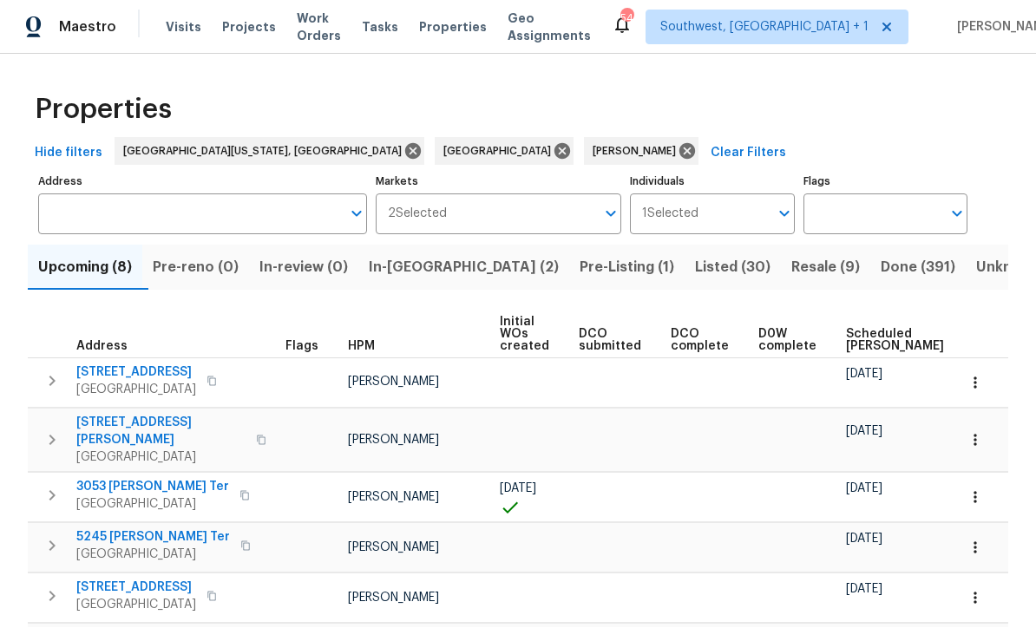
scroll to position [1, 0]
click at [679, 154] on icon at bounding box center [687, 152] width 16 height 16
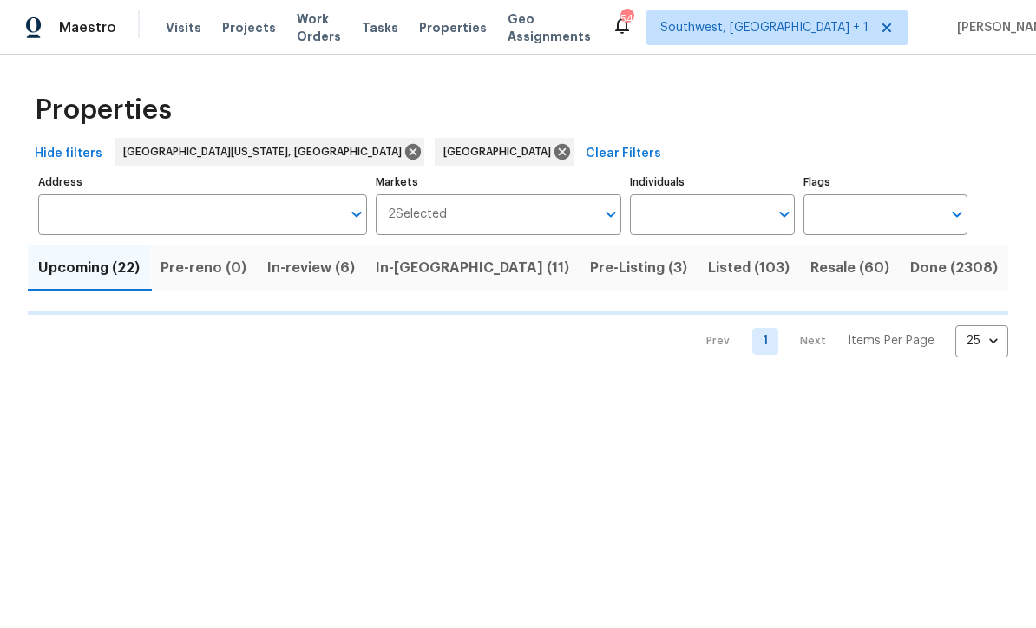
click at [698, 219] on input "Individuals" at bounding box center [699, 214] width 138 height 41
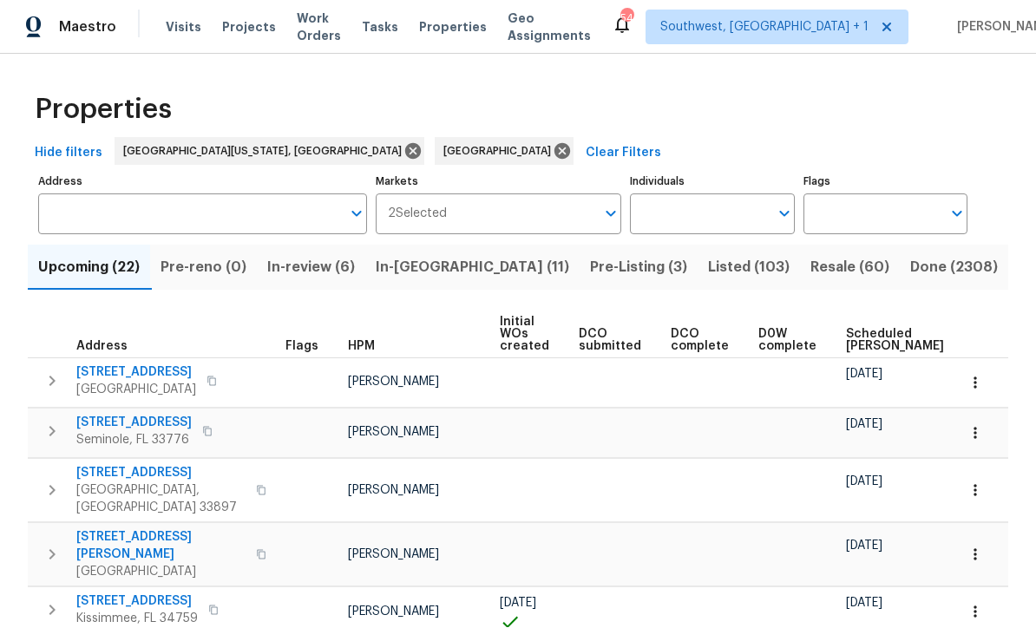
scroll to position [1, 0]
click at [733, 208] on input "Individuals" at bounding box center [699, 214] width 138 height 41
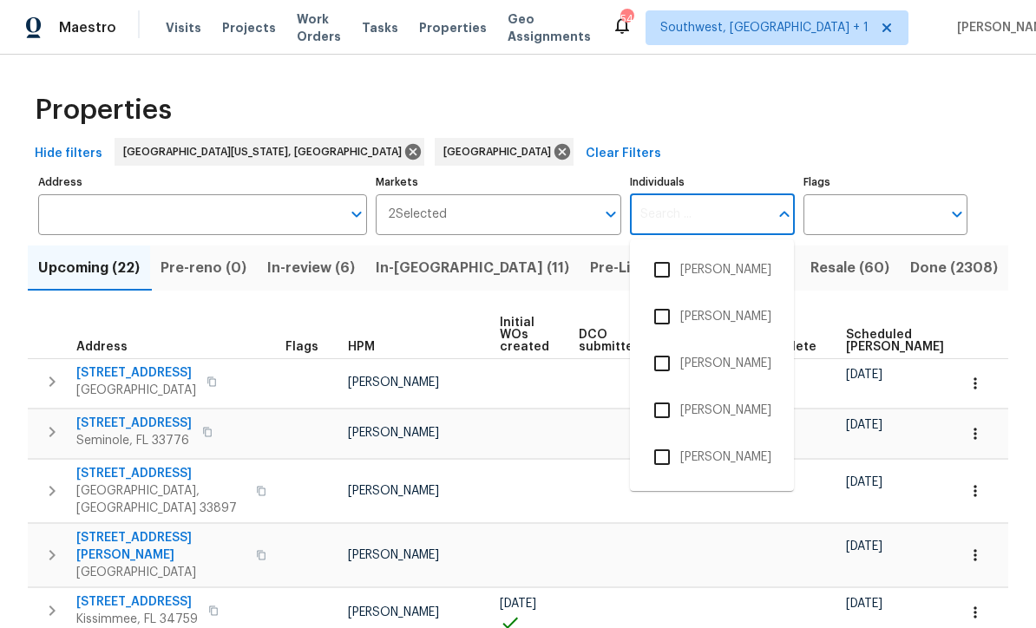
scroll to position [0, 0]
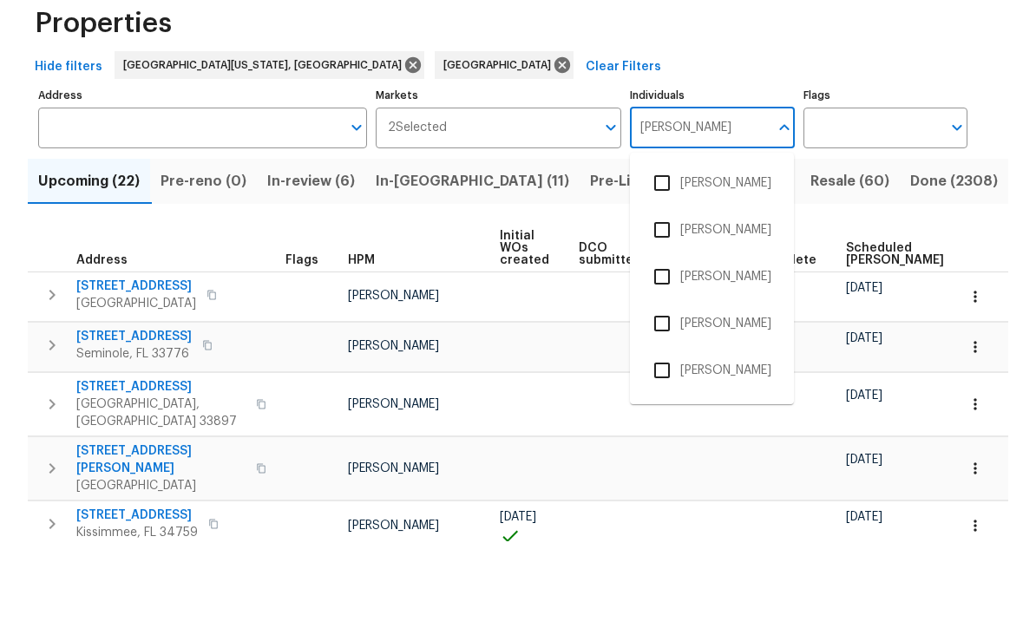
type input "[PERSON_NAME]"
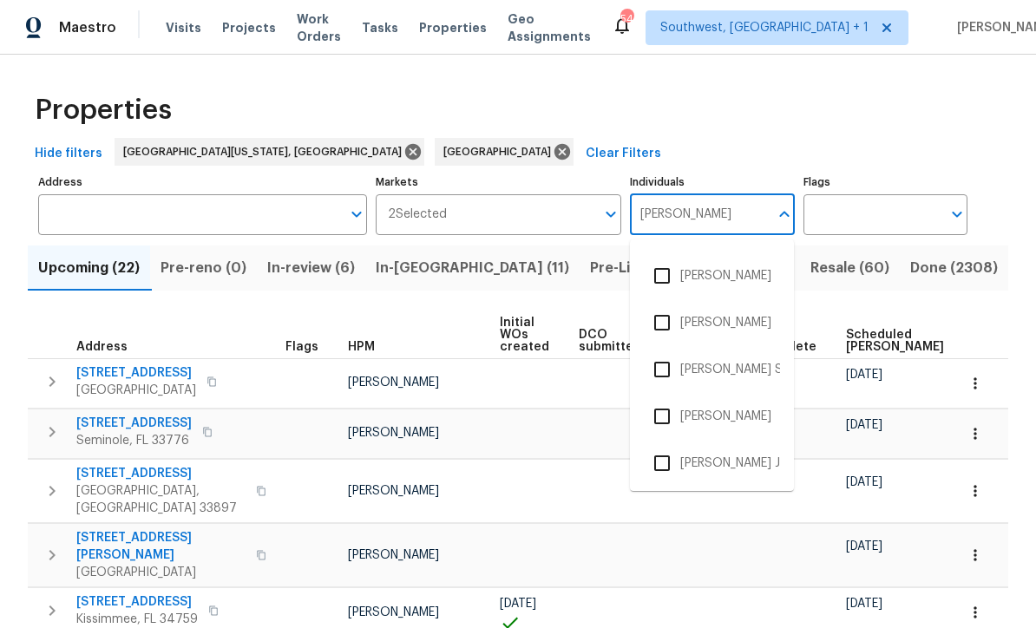
scroll to position [331, 0]
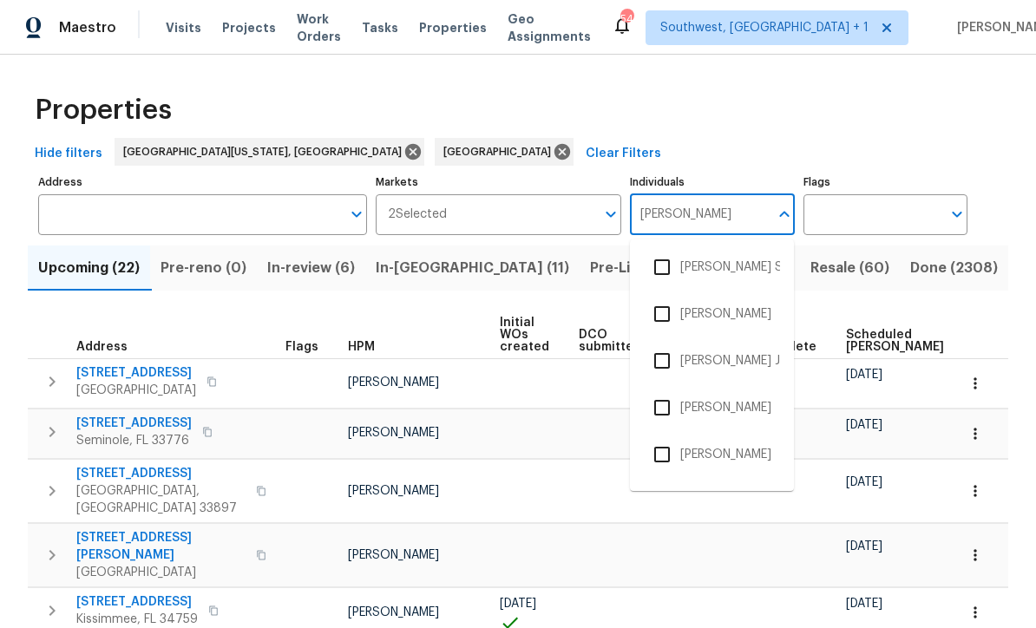
click at [677, 390] on input "checkbox" at bounding box center [662, 408] width 36 height 36
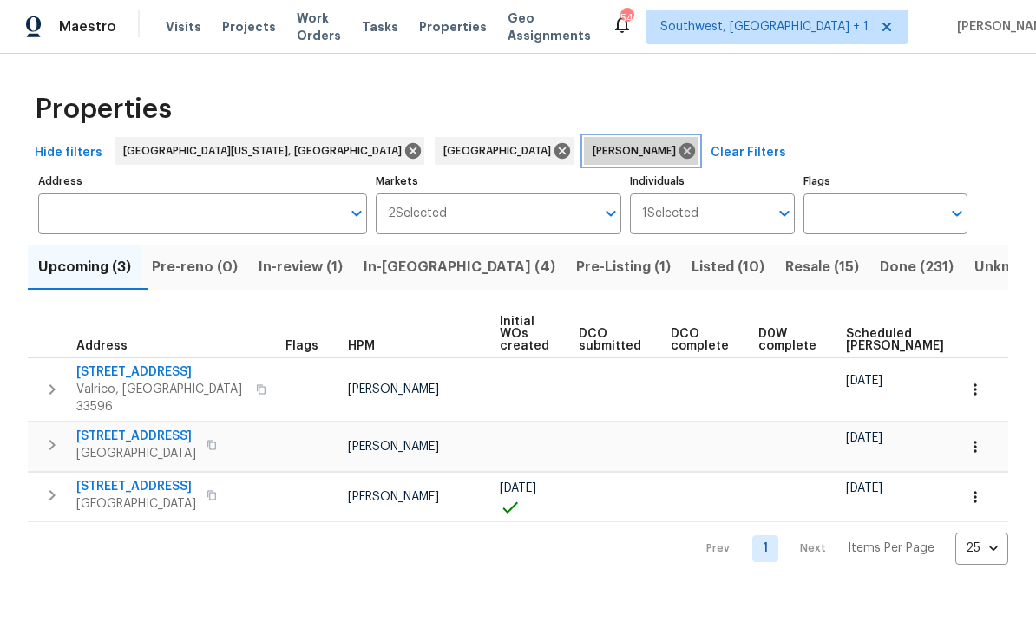
click at [679, 154] on icon at bounding box center [687, 152] width 16 height 16
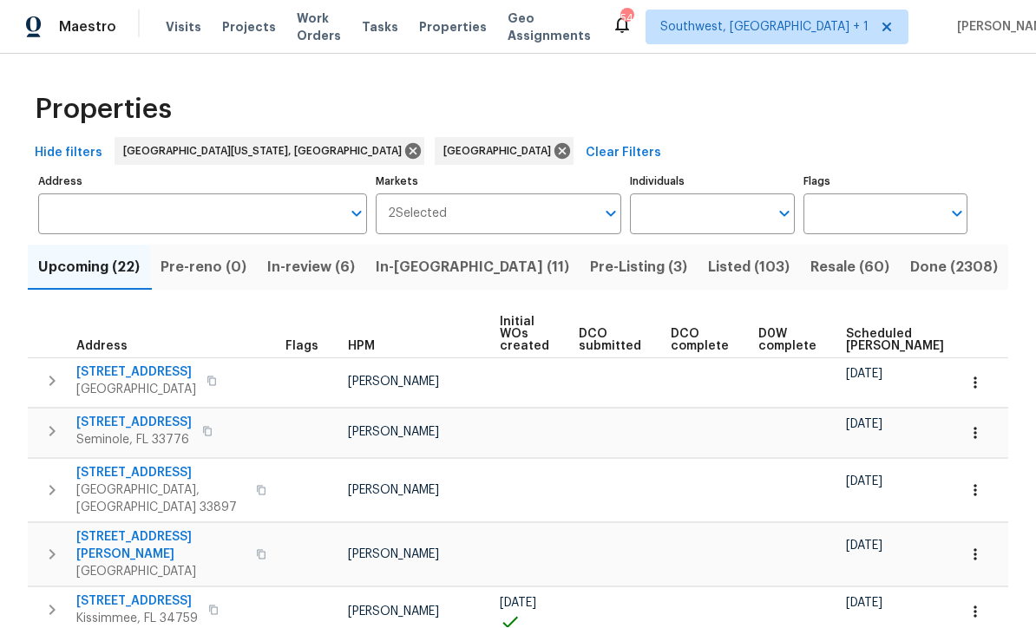
scroll to position [1, 0]
click at [712, 207] on input "Individuals" at bounding box center [699, 214] width 138 height 41
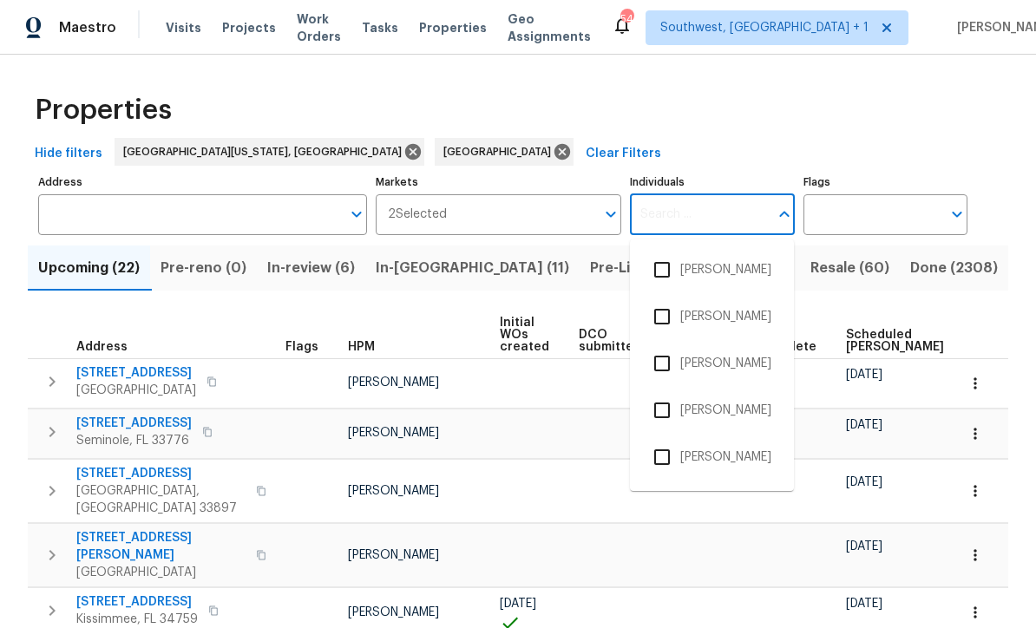
scroll to position [0, 0]
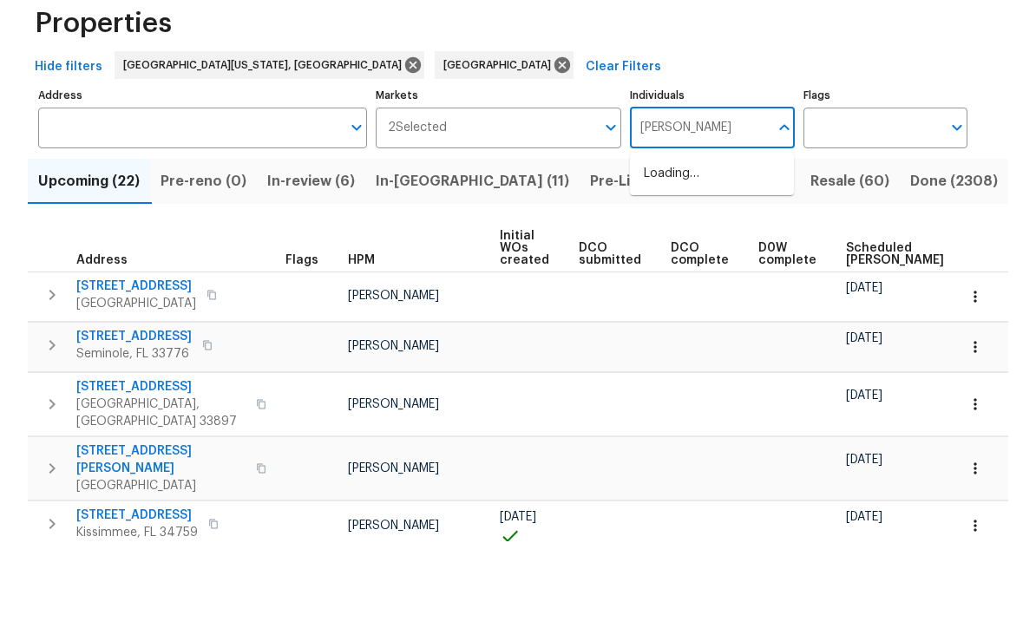
type input "[PERSON_NAME]"
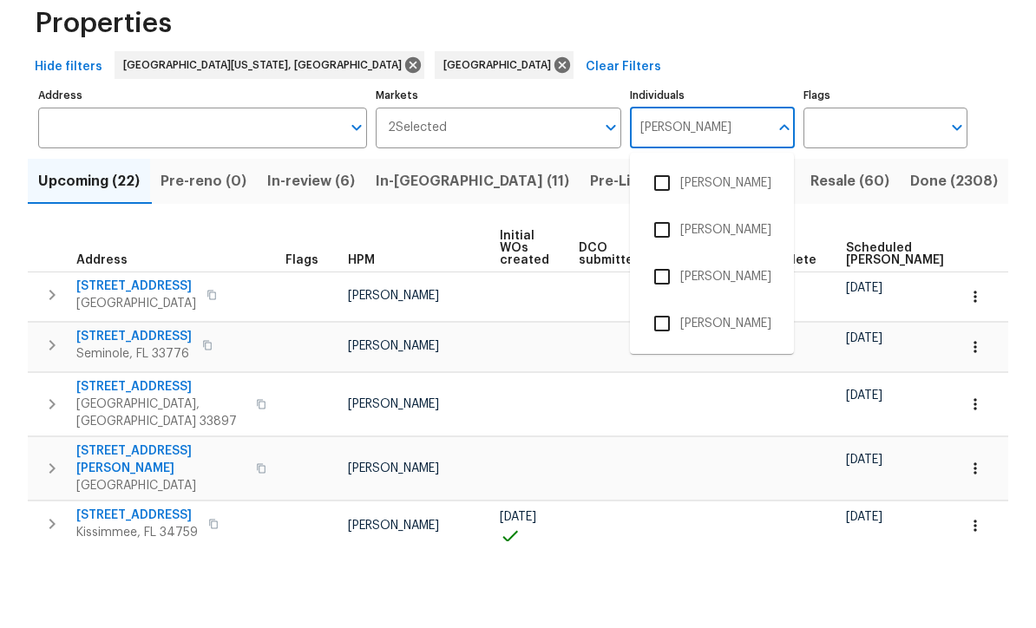
scroll to position [57, 0]
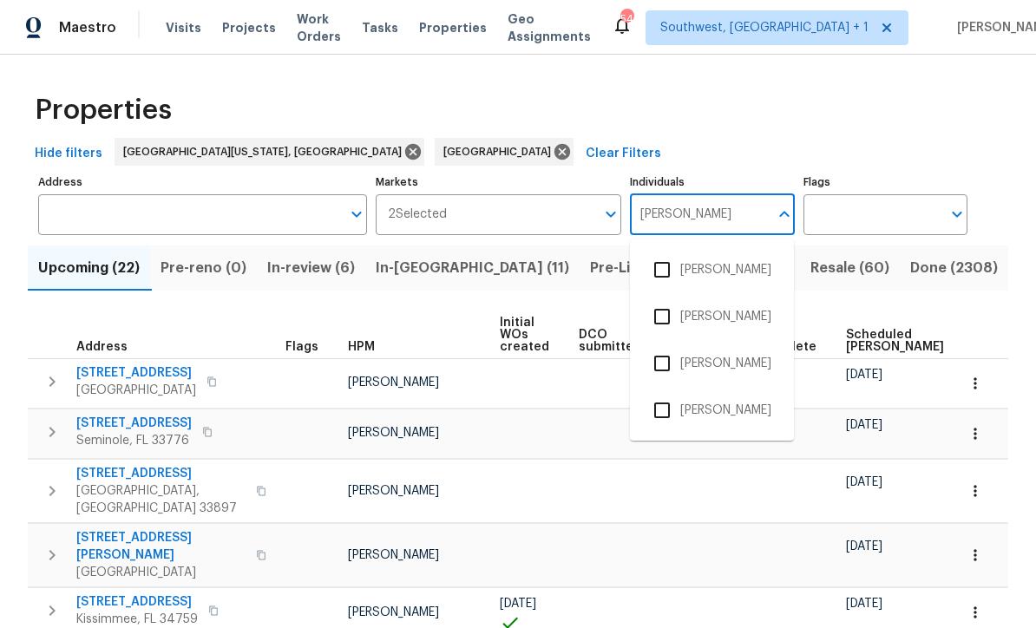
click at [661, 345] on input "checkbox" at bounding box center [662, 363] width 36 height 36
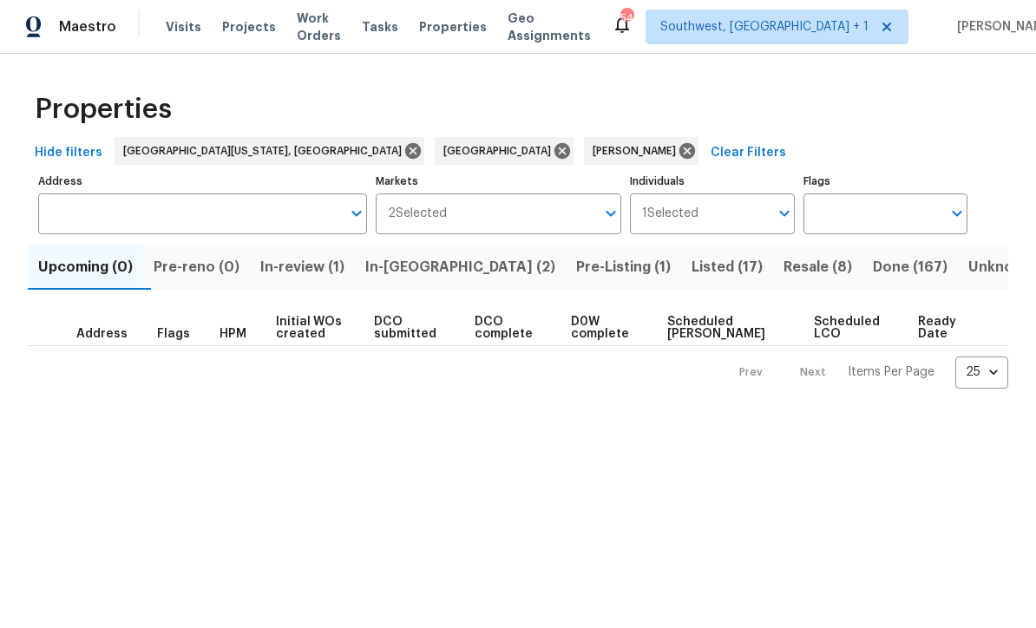
click at [725, 209] on input "Individuals" at bounding box center [732, 214] width 69 height 41
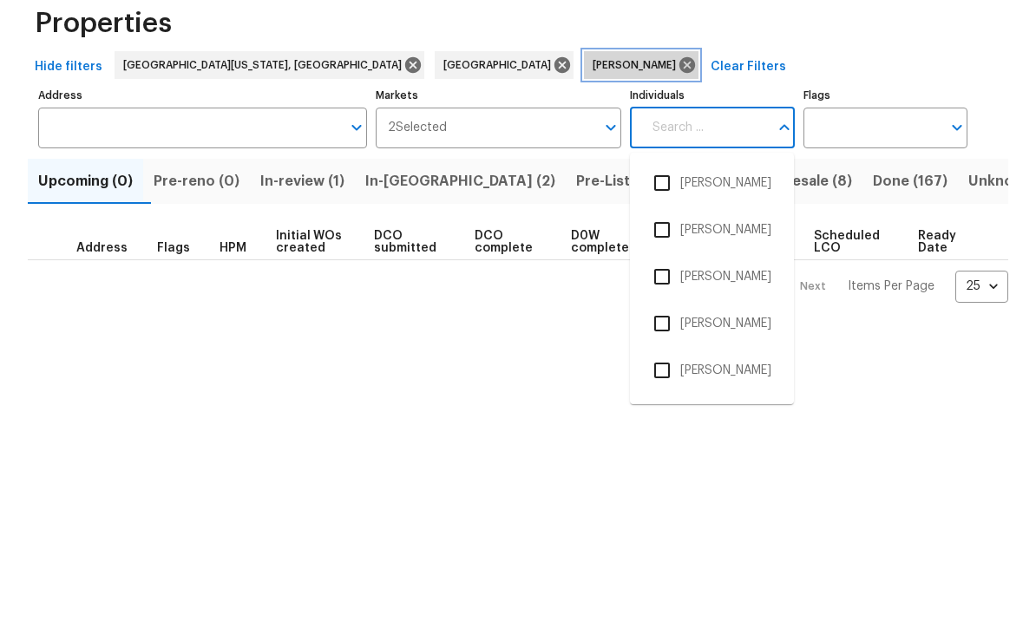
click at [679, 144] on icon at bounding box center [687, 152] width 16 height 16
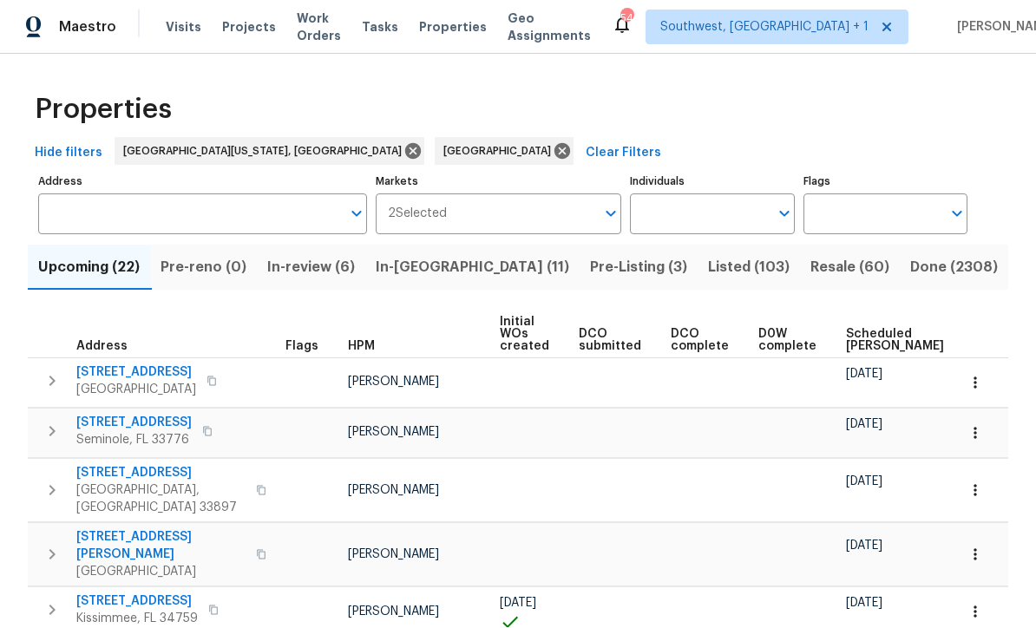
scroll to position [1, 0]
click at [711, 210] on input "Individuals" at bounding box center [699, 214] width 138 height 41
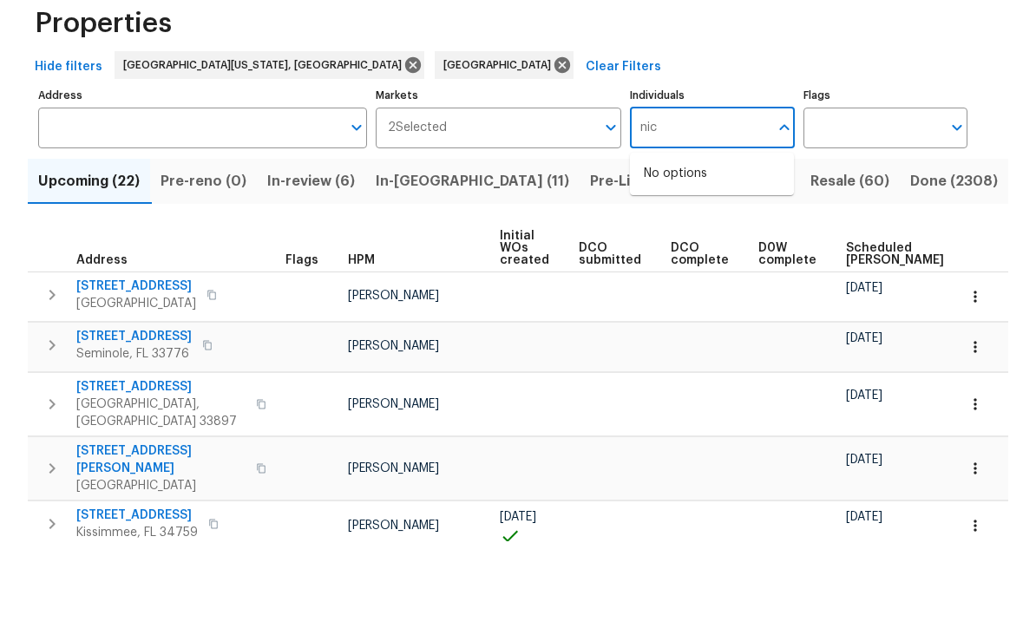
type input "[PERSON_NAME]"
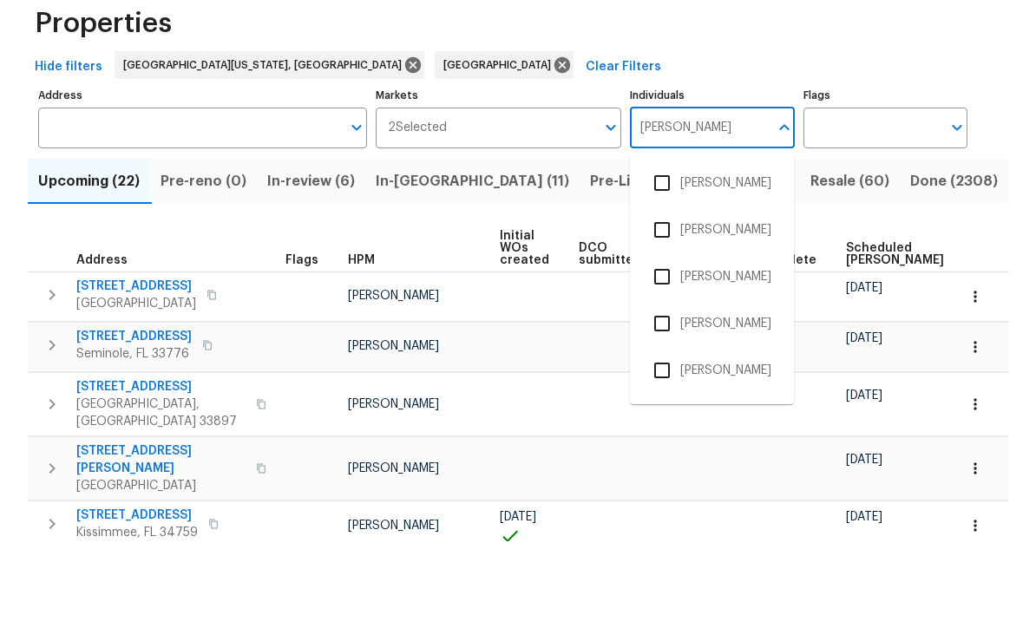
click at [671, 298] on input "checkbox" at bounding box center [662, 316] width 36 height 36
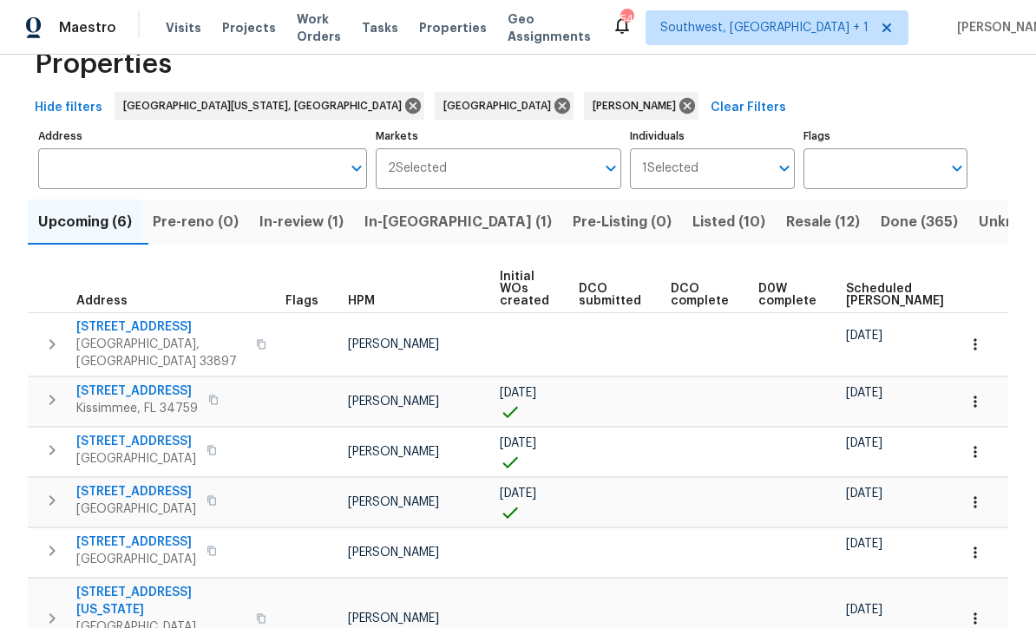
click at [744, 169] on input "Individuals" at bounding box center [732, 168] width 69 height 41
type input "mat"
click at [678, 225] on input "checkbox" at bounding box center [662, 224] width 36 height 36
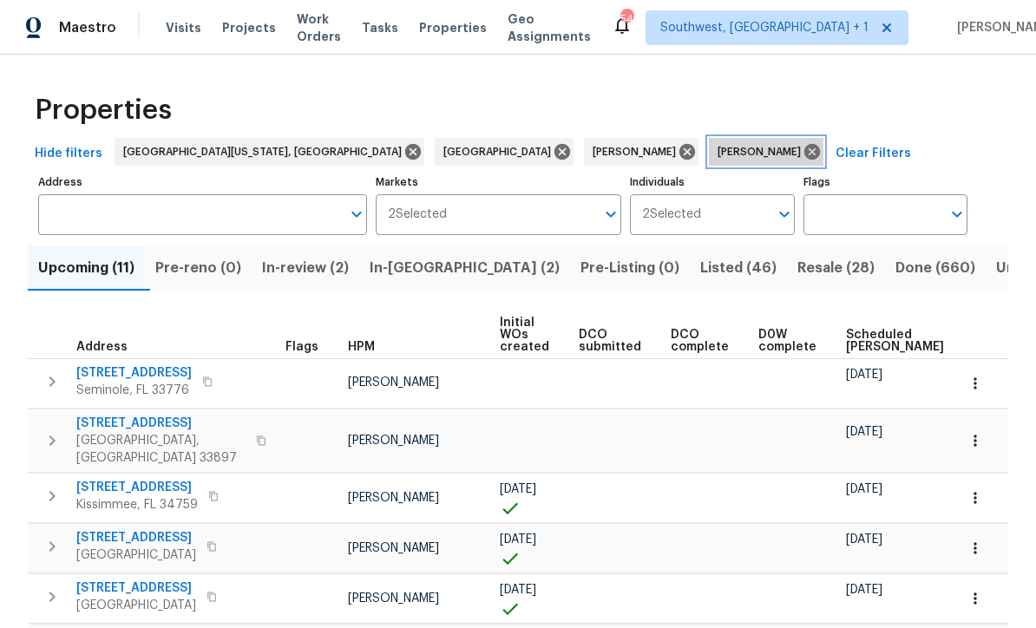
click at [804, 147] on icon at bounding box center [812, 152] width 16 height 16
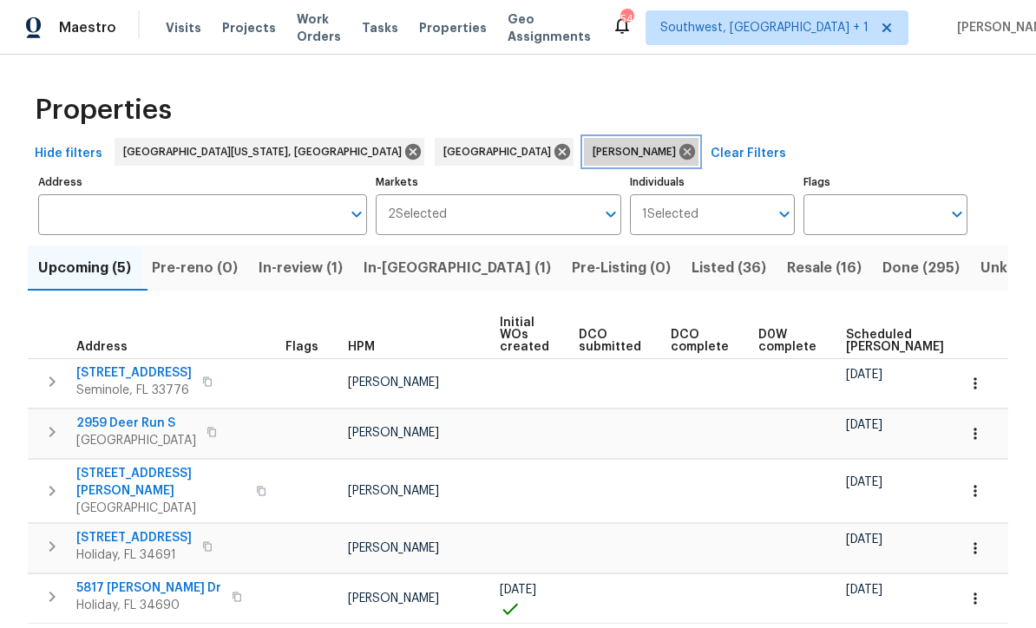
click at [678, 153] on icon at bounding box center [687, 151] width 19 height 19
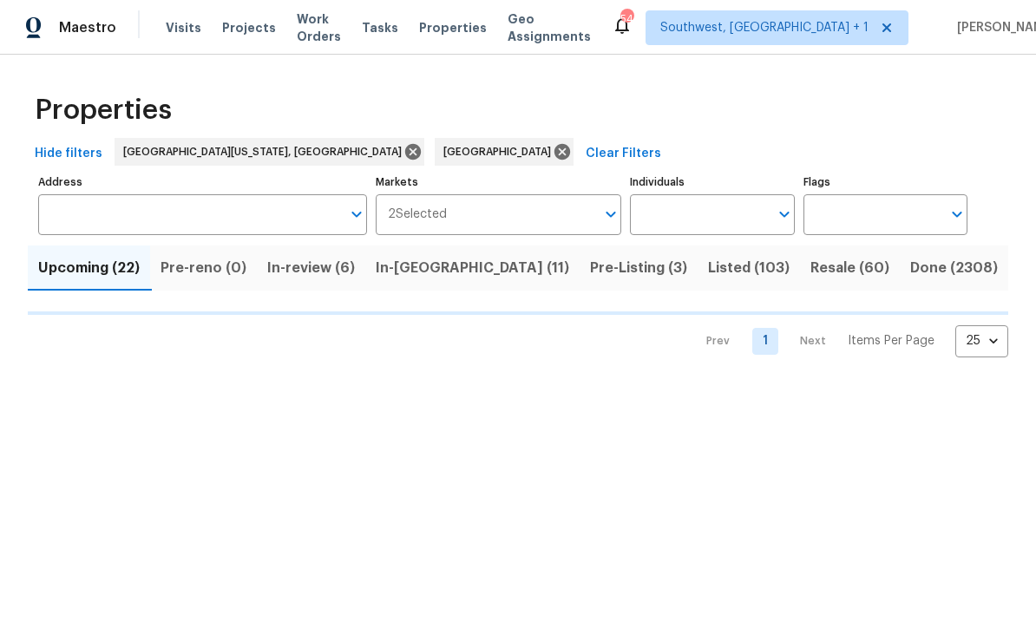
click at [705, 213] on input "Individuals" at bounding box center [699, 214] width 138 height 41
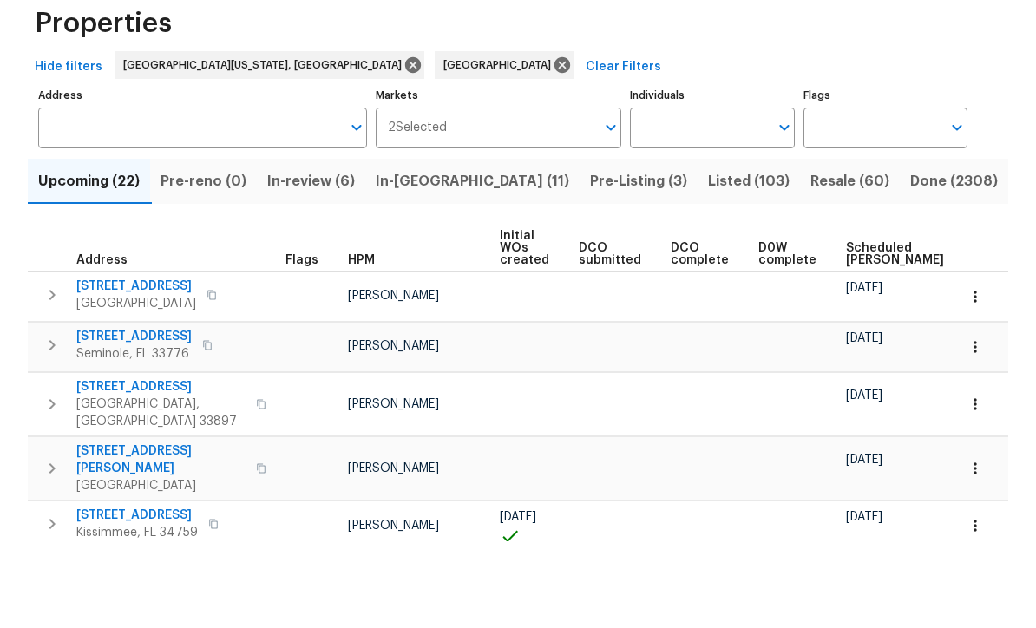
scroll to position [1, 0]
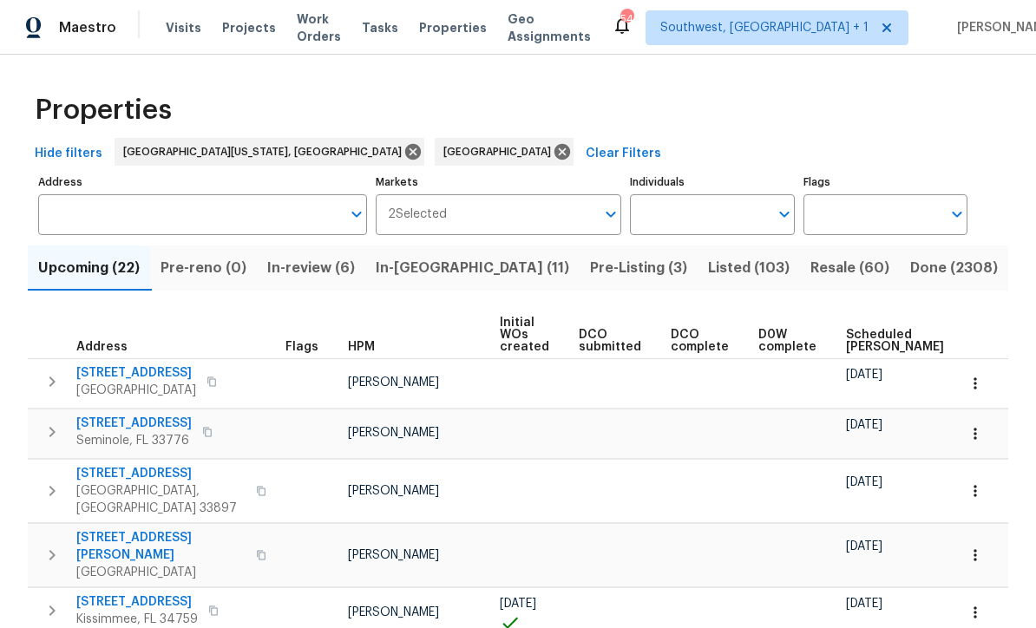
click at [692, 215] on input "Individuals" at bounding box center [699, 214] width 138 height 41
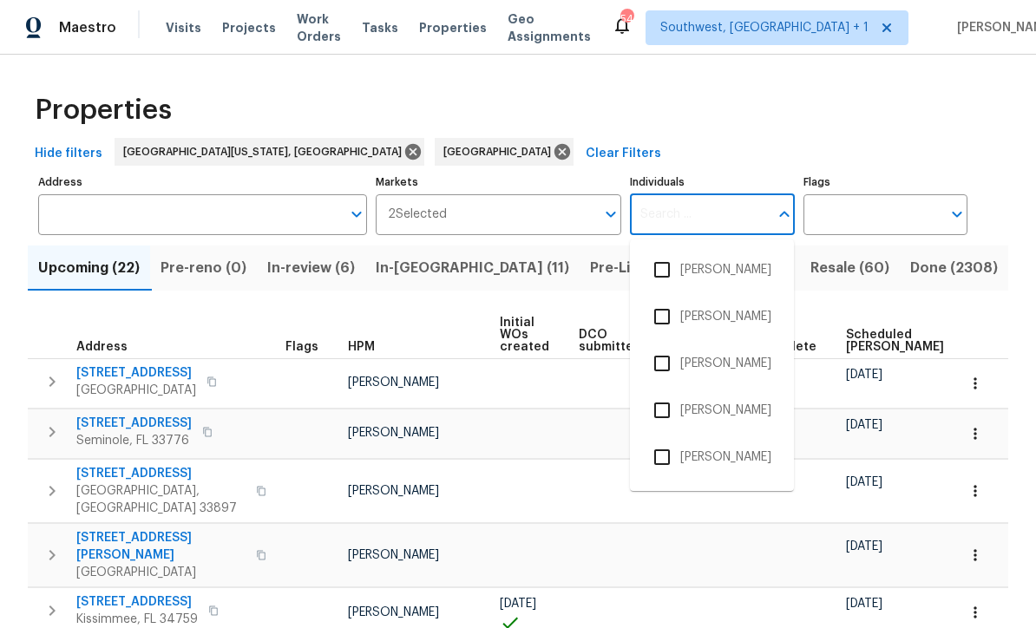
scroll to position [0, 0]
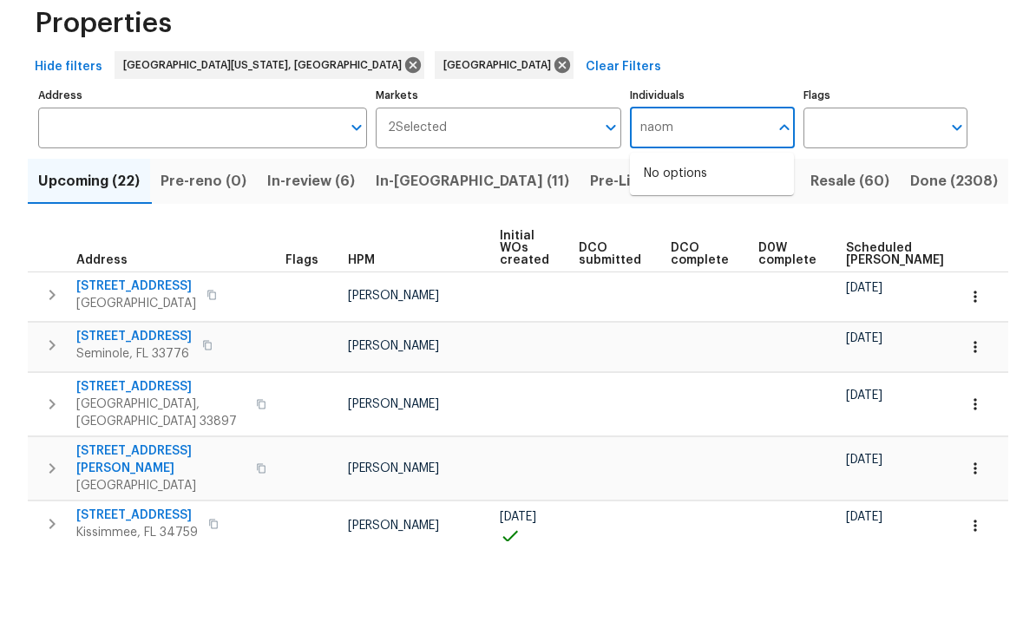
type input "[PERSON_NAME]"
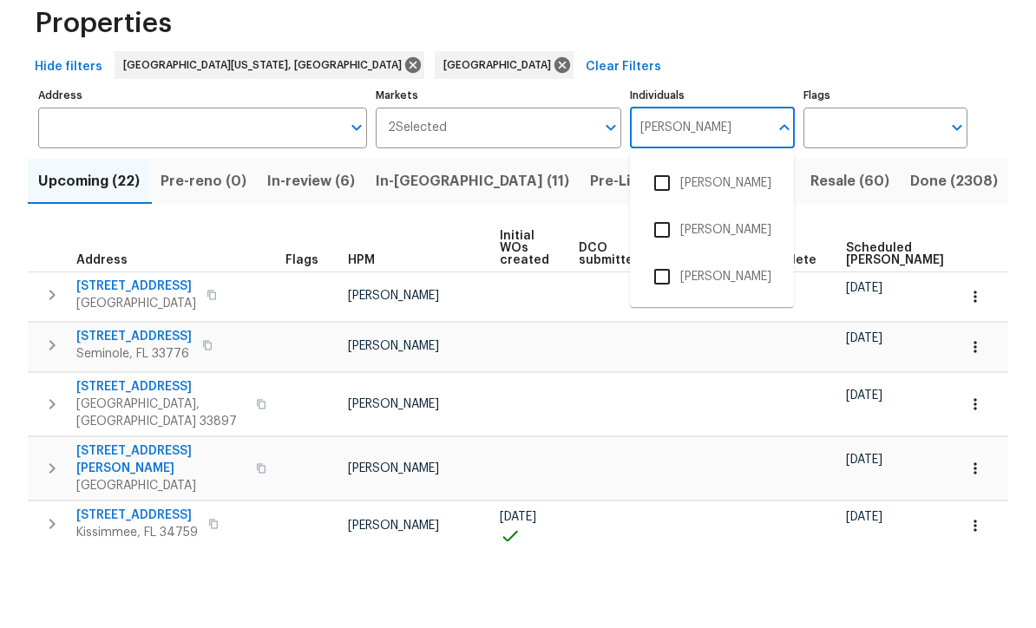
click at [664, 252] on input "checkbox" at bounding box center [662, 270] width 36 height 36
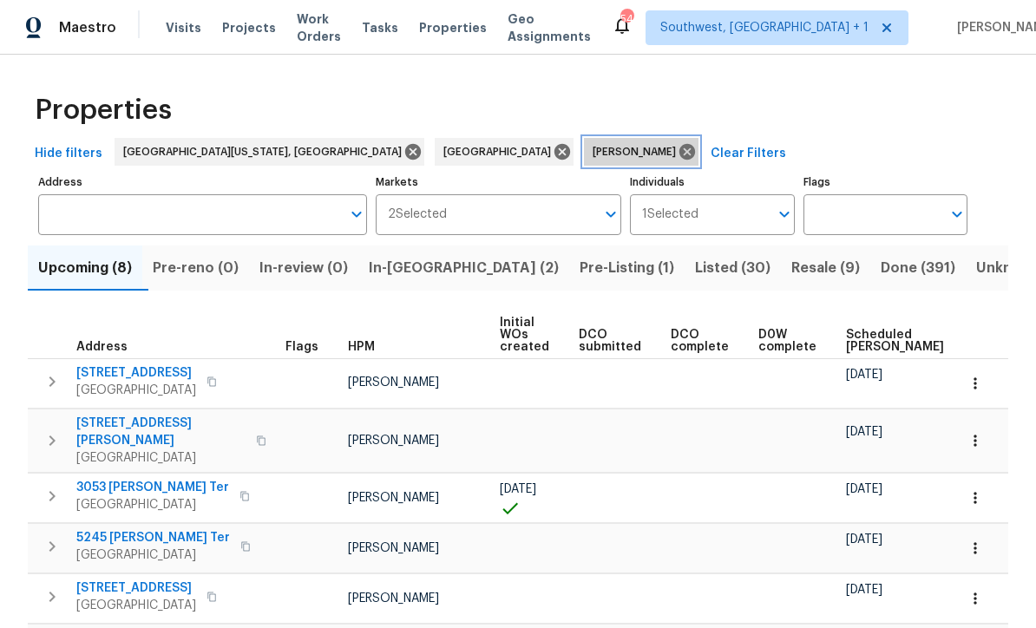
click at [678, 149] on icon at bounding box center [687, 151] width 19 height 19
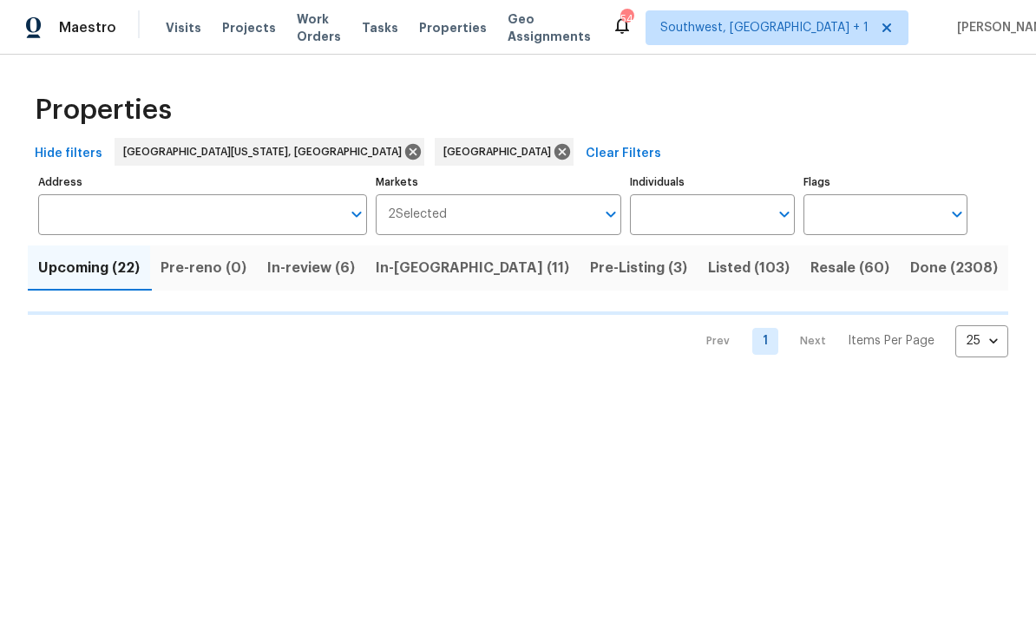
click at [718, 212] on input "Individuals" at bounding box center [699, 214] width 138 height 41
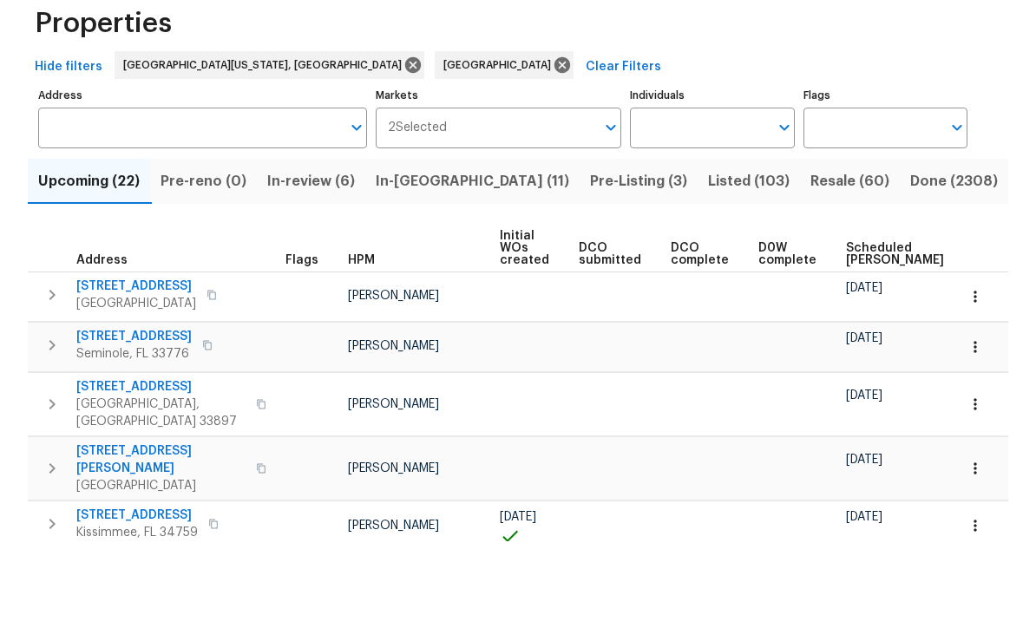
scroll to position [1, 0]
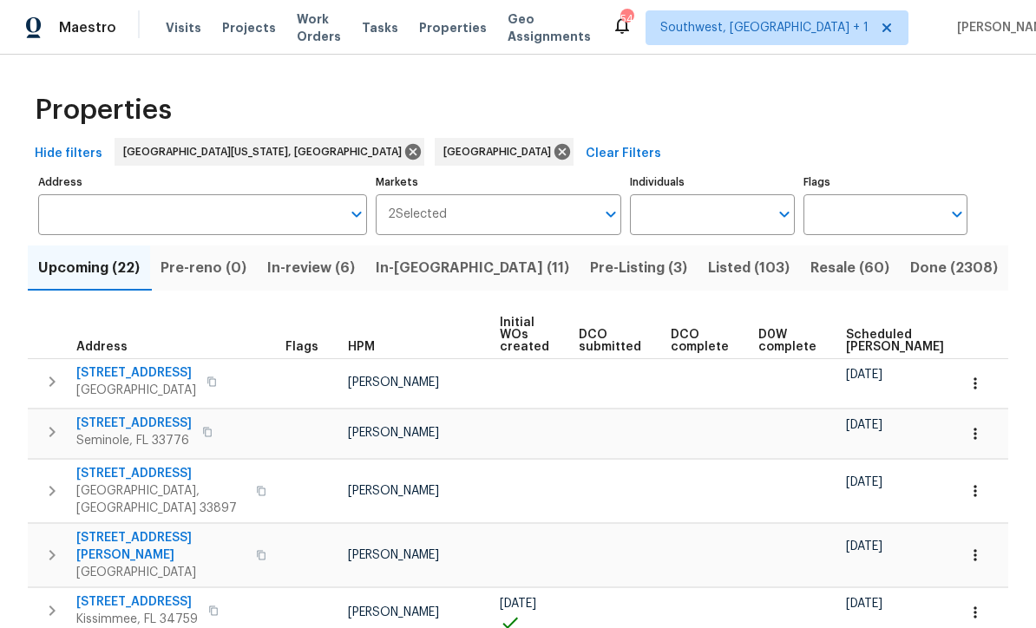
click at [727, 215] on input "Individuals" at bounding box center [699, 214] width 138 height 41
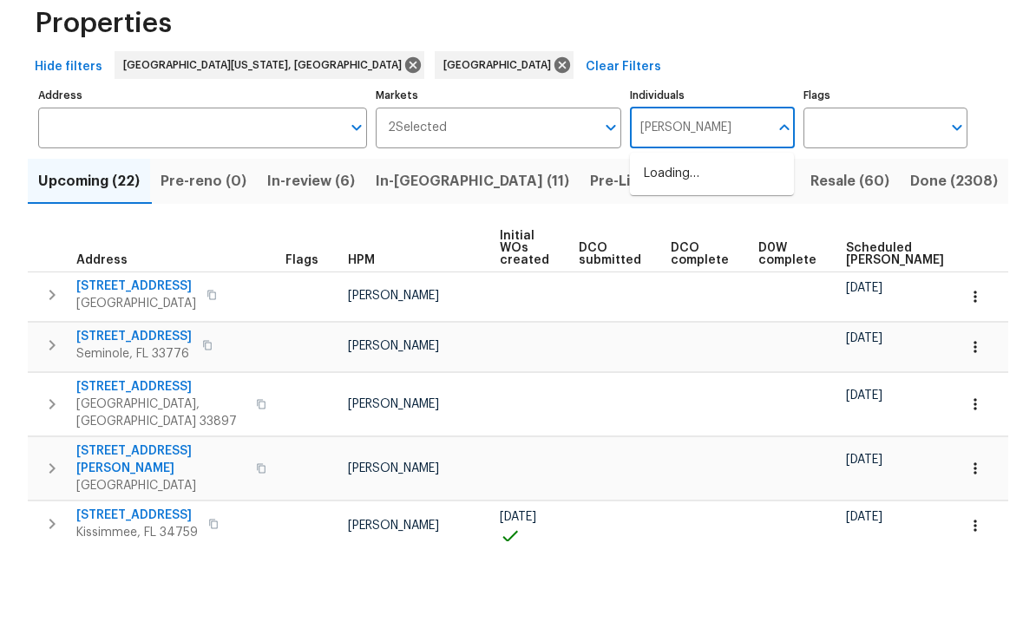
type input "[PERSON_NAME]"
click at [668, 252] on input "checkbox" at bounding box center [662, 270] width 36 height 36
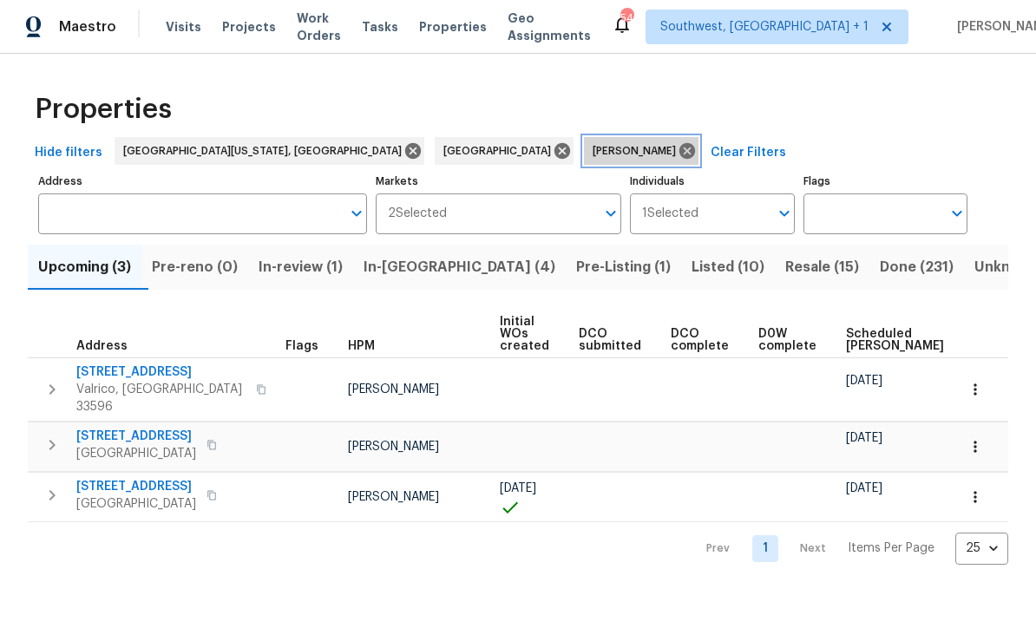
click at [678, 149] on icon at bounding box center [687, 151] width 19 height 19
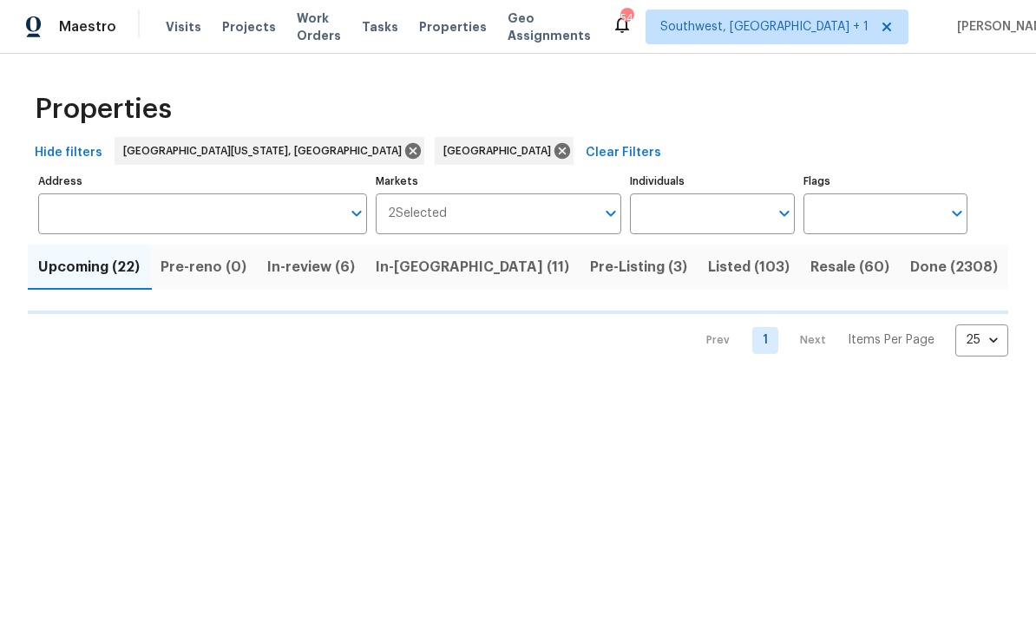
click at [722, 208] on input "Individuals" at bounding box center [699, 214] width 138 height 41
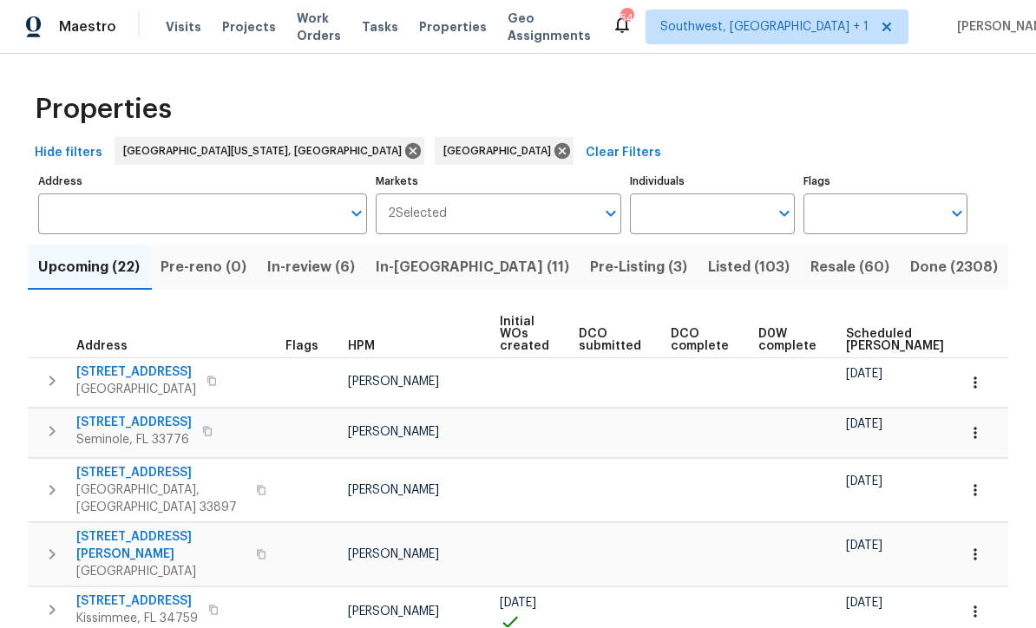
scroll to position [1, 0]
click at [714, 214] on input "Individuals" at bounding box center [699, 214] width 138 height 41
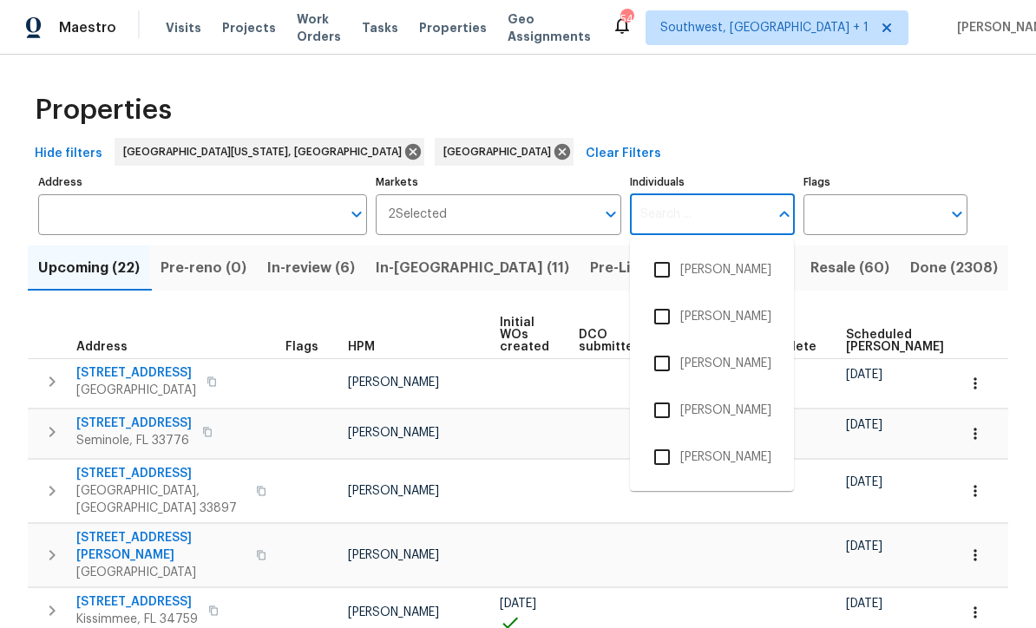
scroll to position [0, 0]
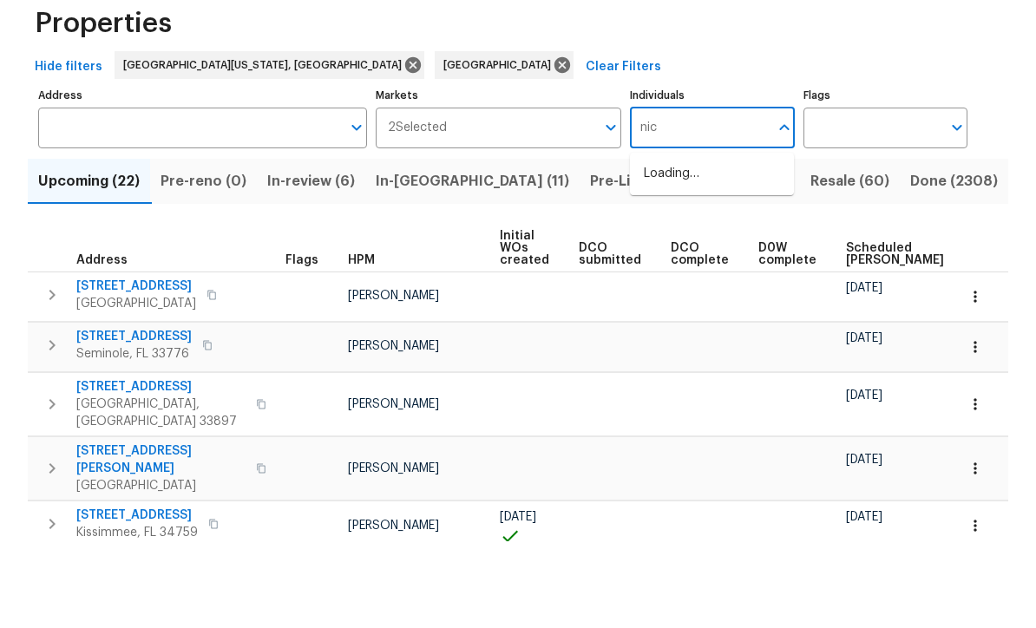
type input "[PERSON_NAME]"
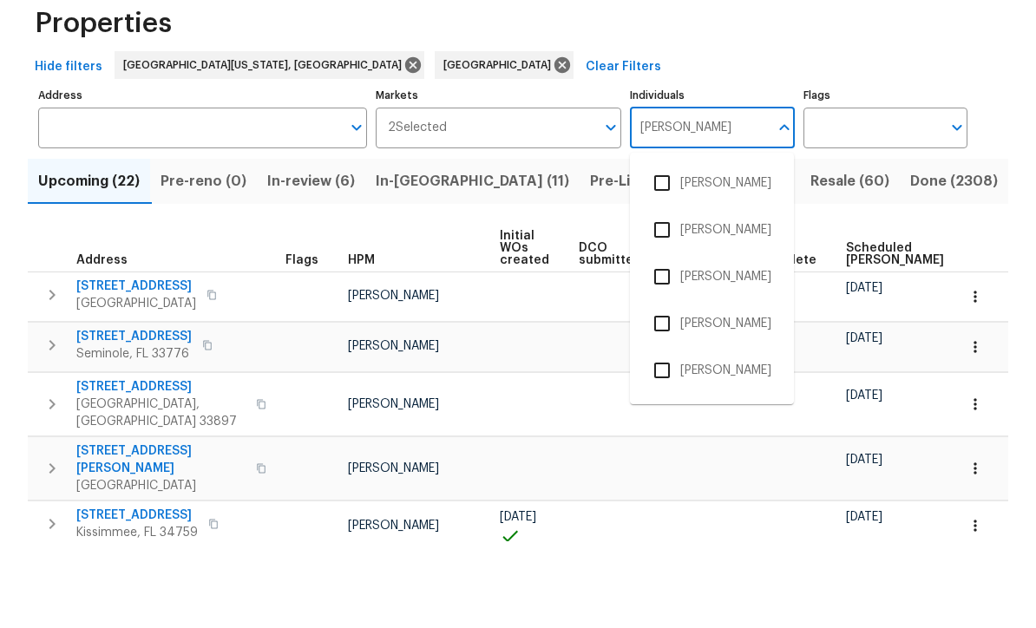
click at [662, 298] on input "checkbox" at bounding box center [662, 316] width 36 height 36
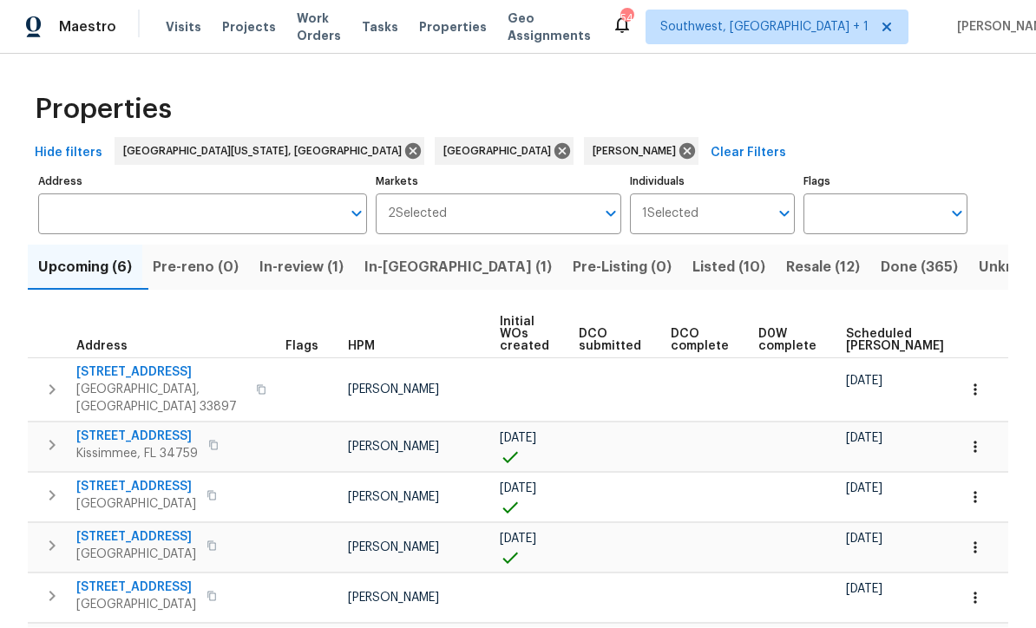
scroll to position [1, 0]
click at [679, 147] on icon at bounding box center [687, 152] width 16 height 16
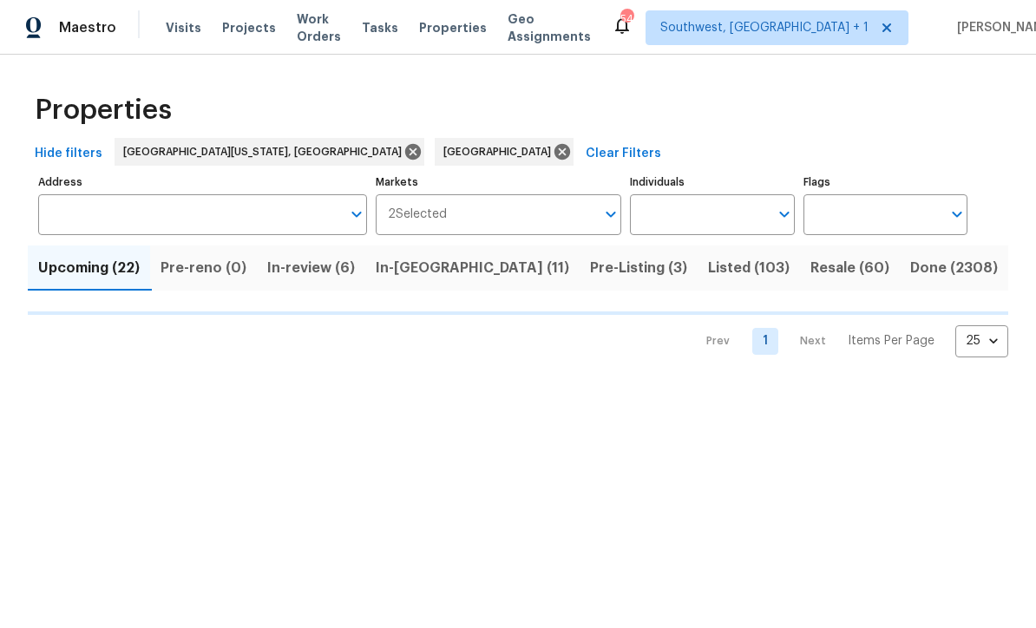
click at [721, 218] on input "Individuals" at bounding box center [699, 214] width 138 height 41
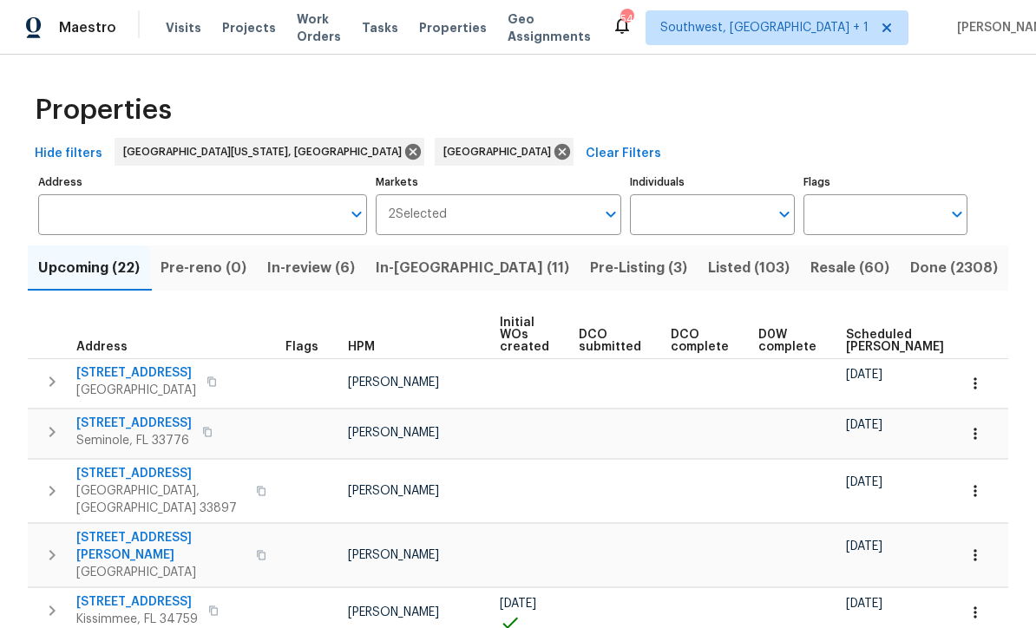
scroll to position [1, 0]
click at [712, 210] on input "Individuals" at bounding box center [699, 214] width 138 height 41
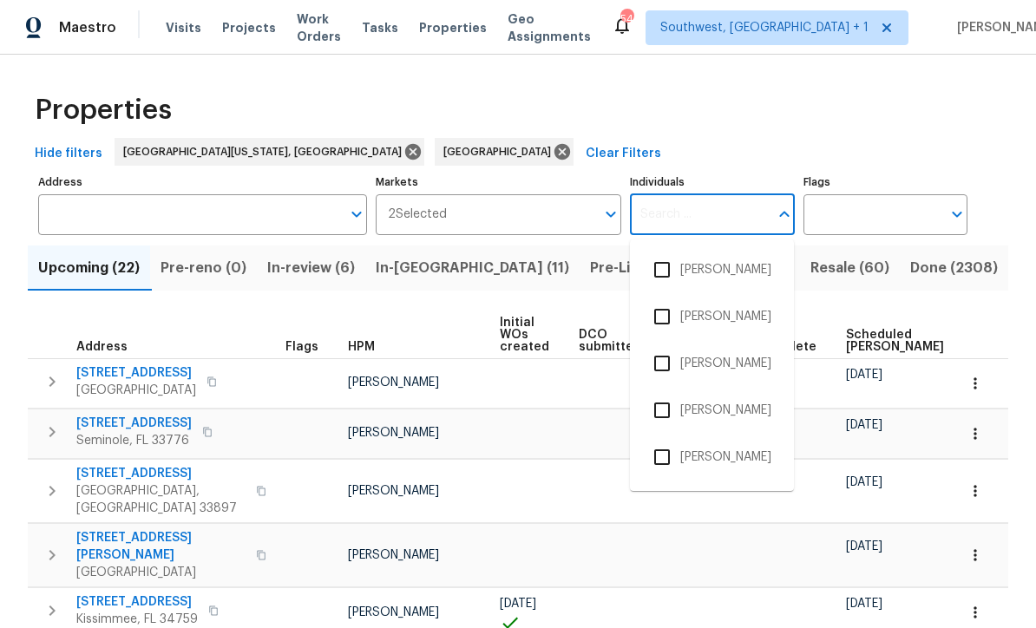
scroll to position [0, 0]
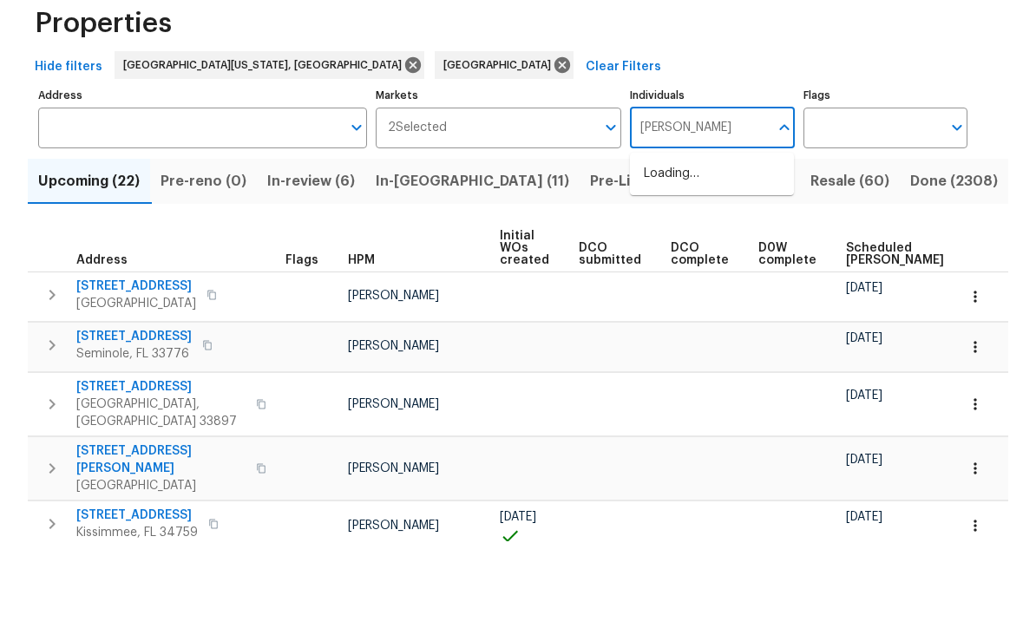
type input "[PERSON_NAME]"
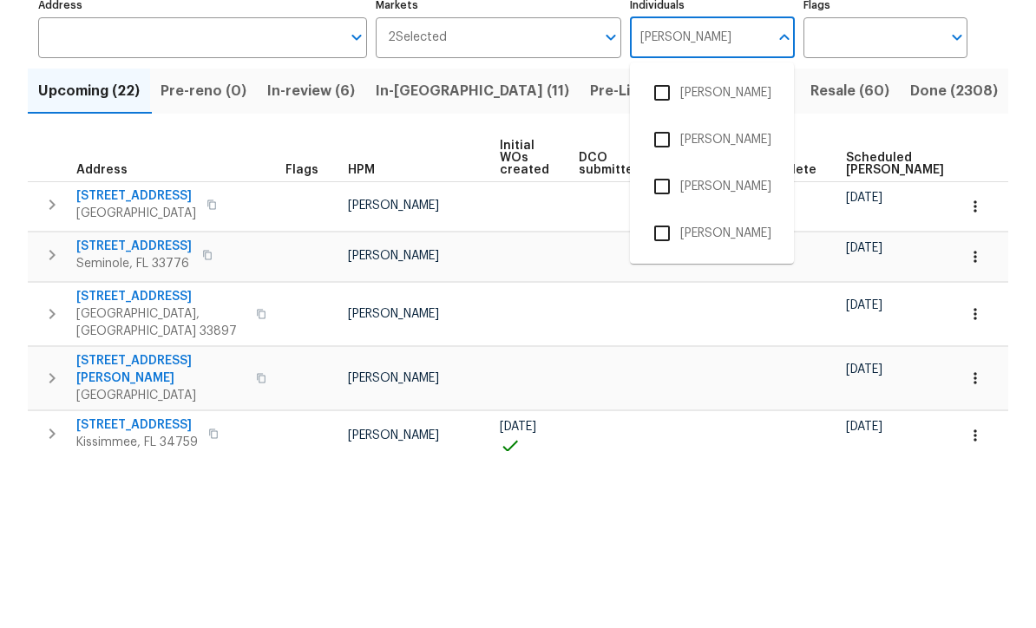
click at [674, 345] on input "checkbox" at bounding box center [662, 363] width 36 height 36
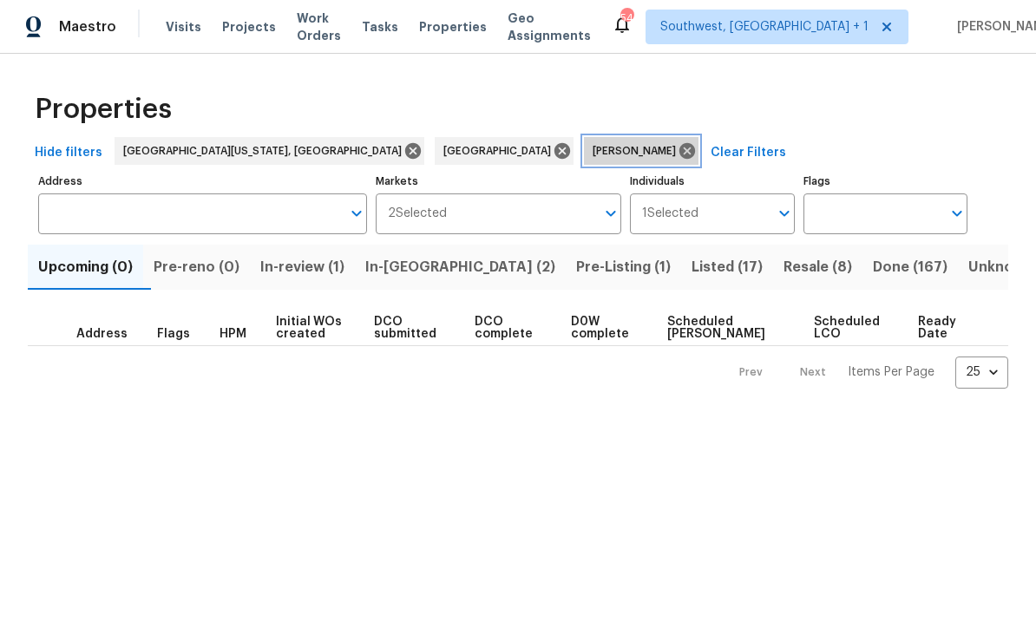
click at [679, 148] on icon at bounding box center [687, 152] width 16 height 16
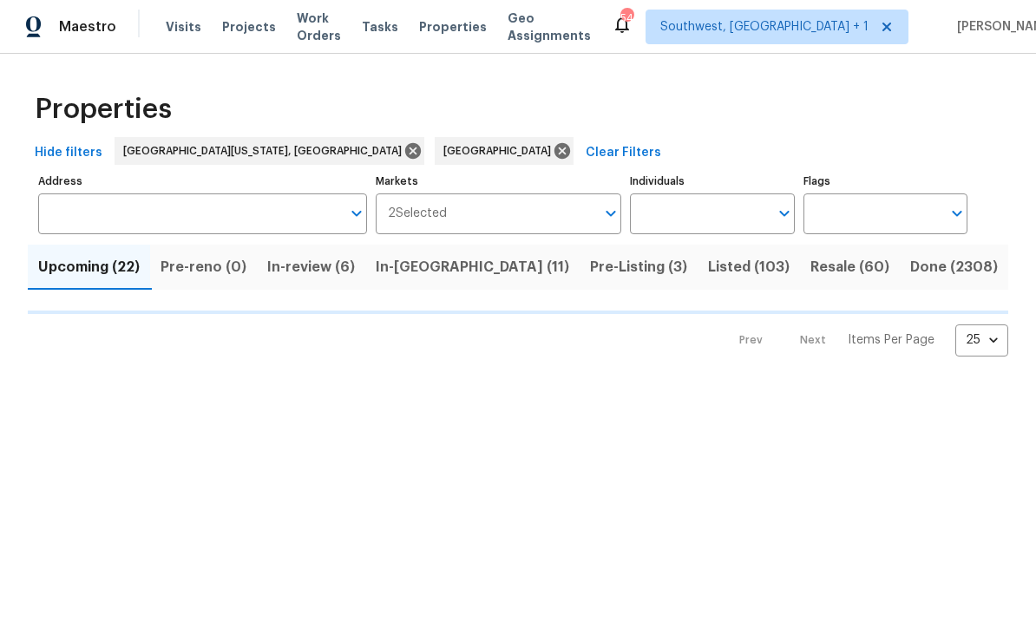
click at [732, 217] on input "Individuals" at bounding box center [699, 214] width 138 height 41
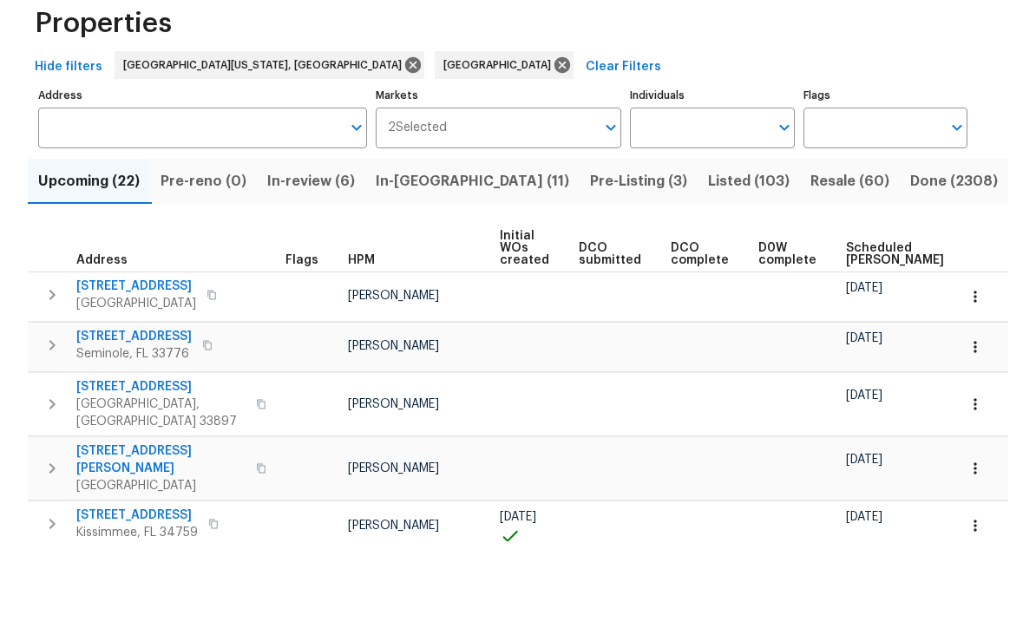
scroll to position [1, 0]
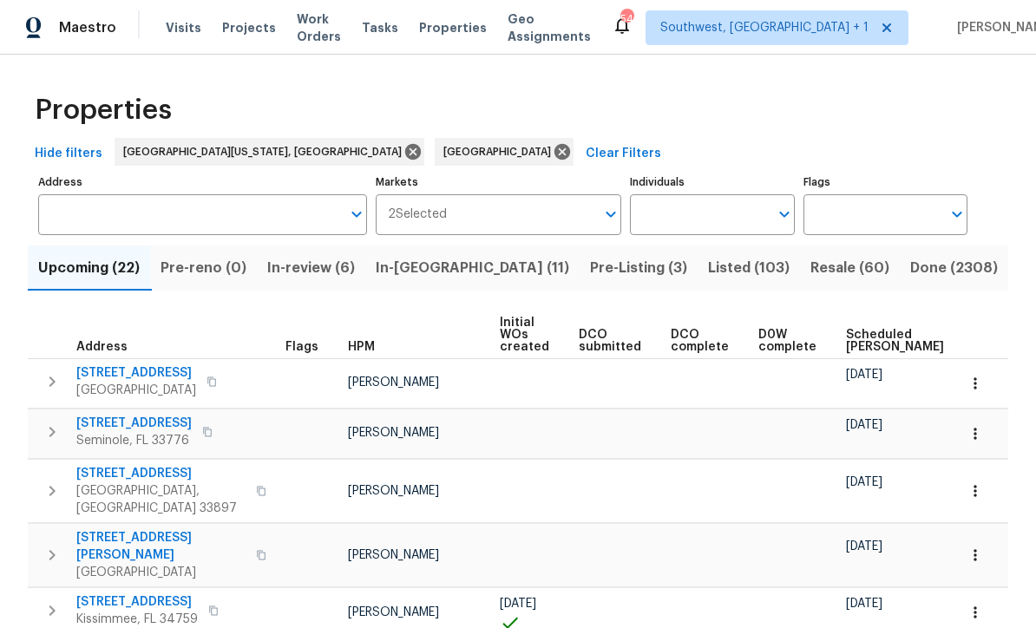
click at [725, 216] on input "Individuals" at bounding box center [699, 214] width 138 height 41
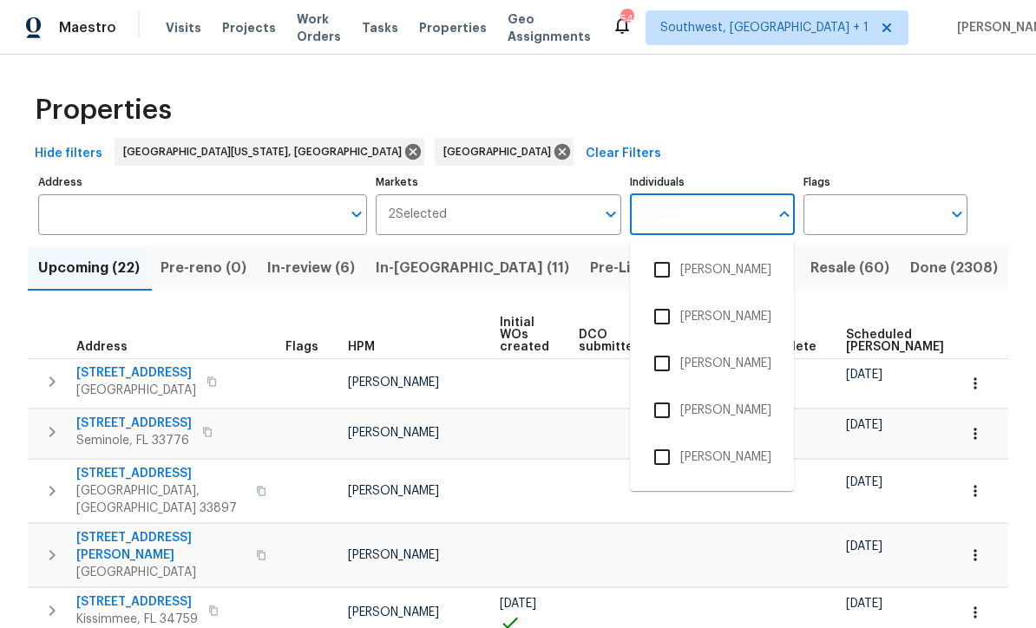
scroll to position [0, 0]
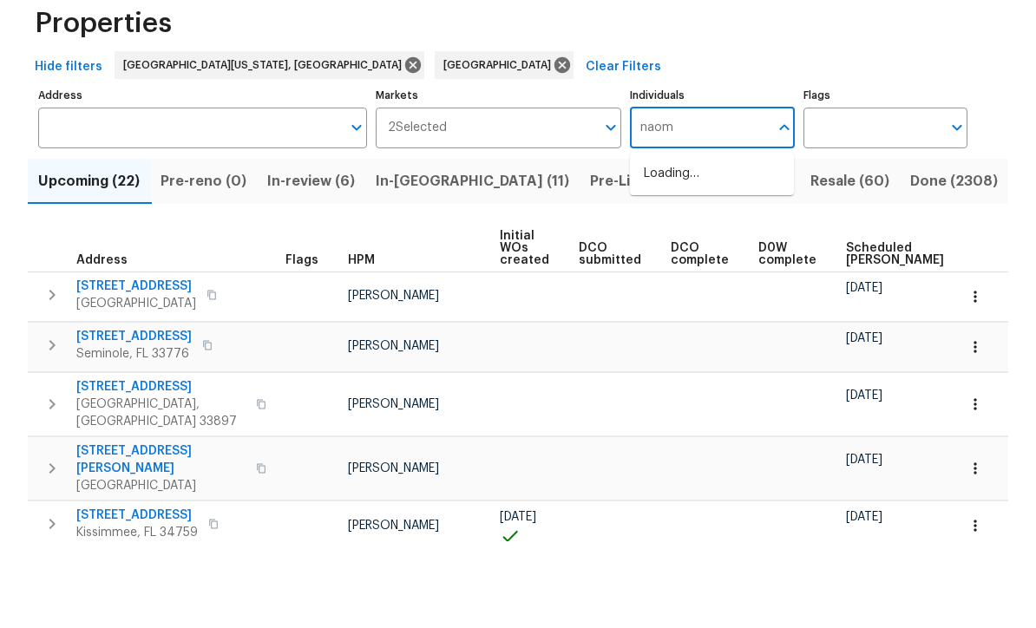
type input "[PERSON_NAME]"
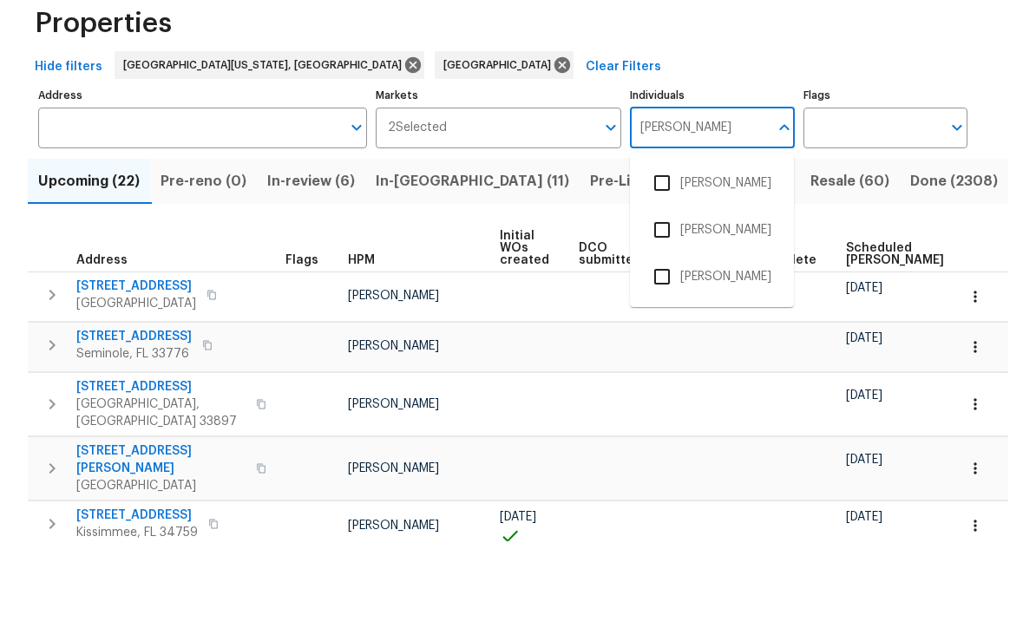
click at [670, 252] on input "checkbox" at bounding box center [662, 270] width 36 height 36
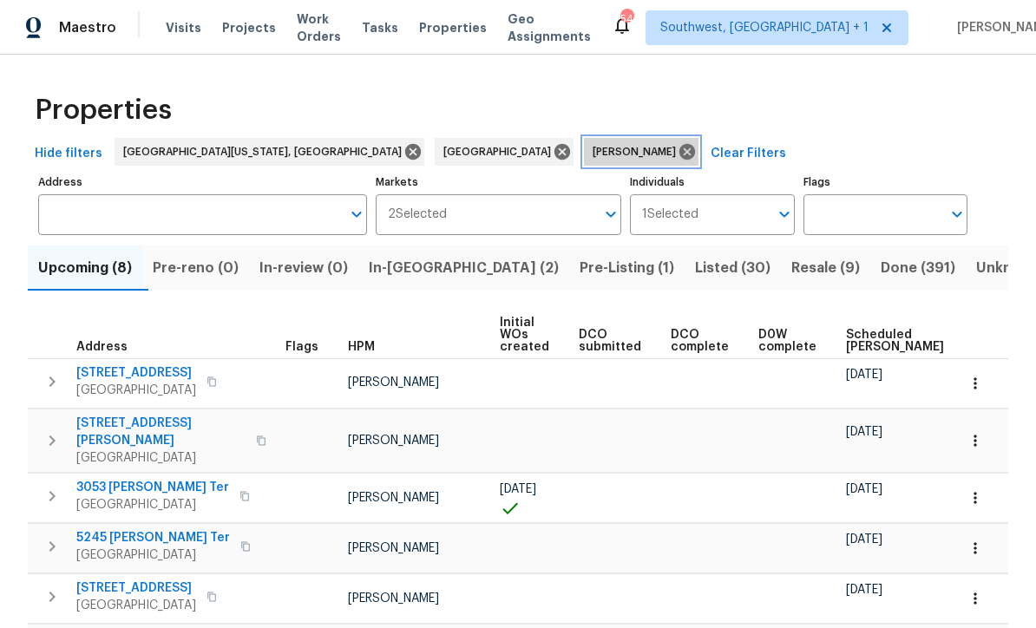
click at [678, 148] on icon at bounding box center [687, 151] width 19 height 19
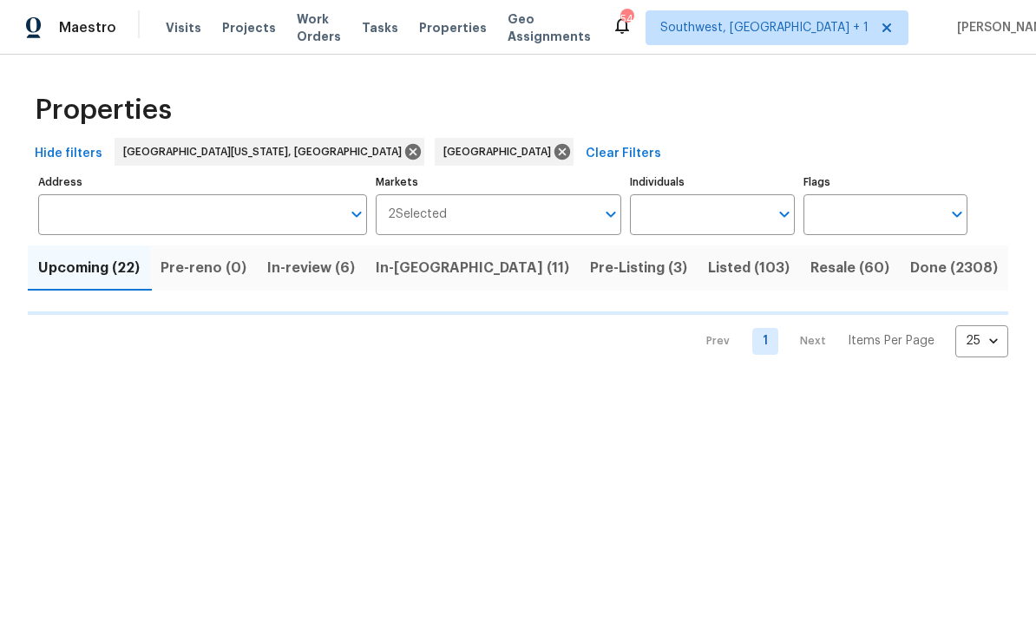
click at [704, 219] on input "Individuals" at bounding box center [699, 214] width 138 height 41
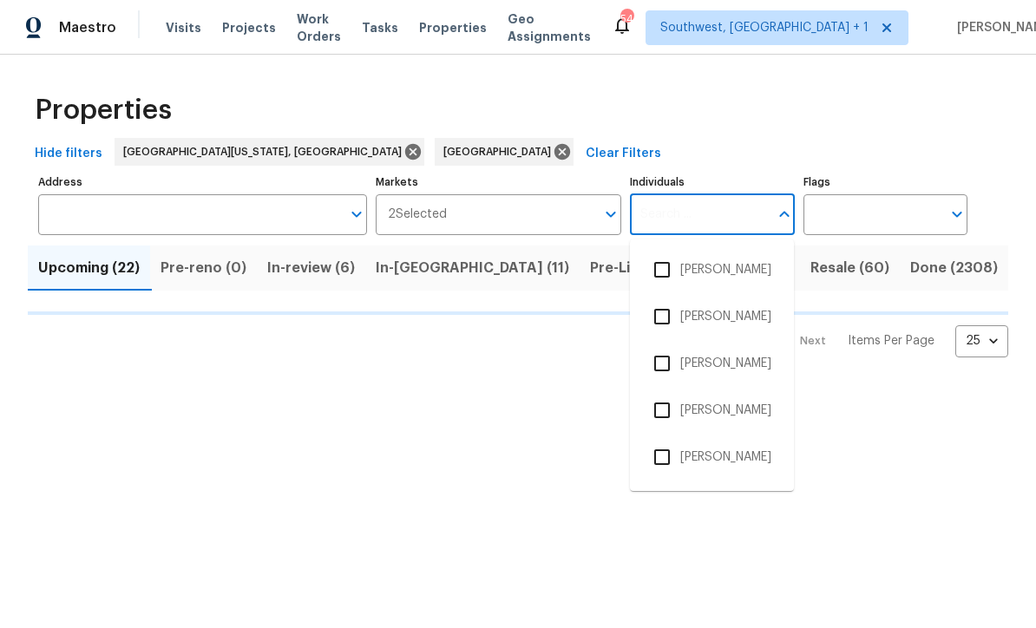
scroll to position [1, 0]
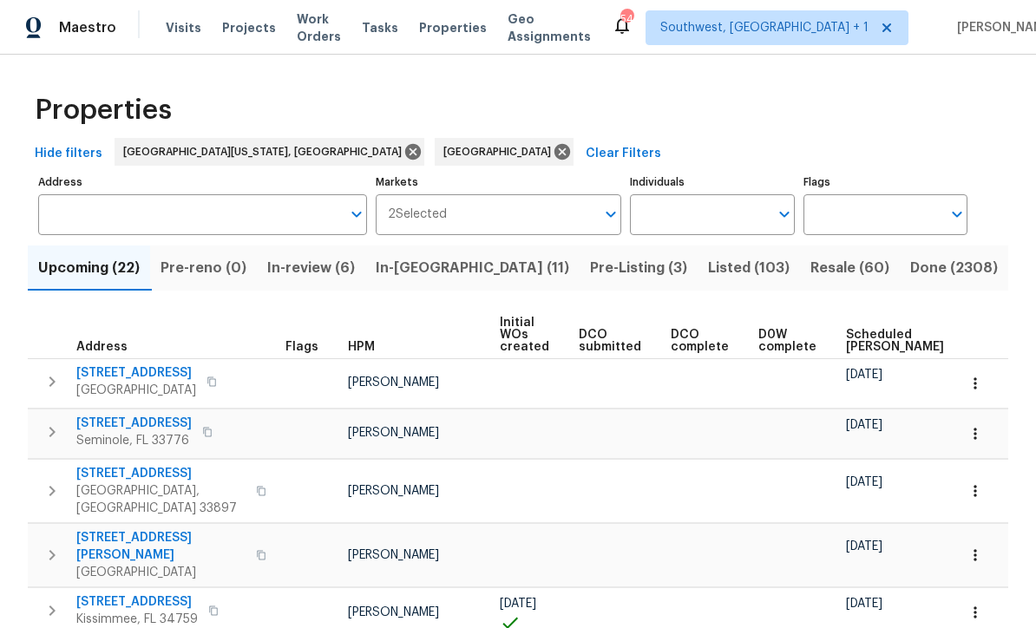
click at [718, 216] on input "Individuals" at bounding box center [699, 214] width 138 height 41
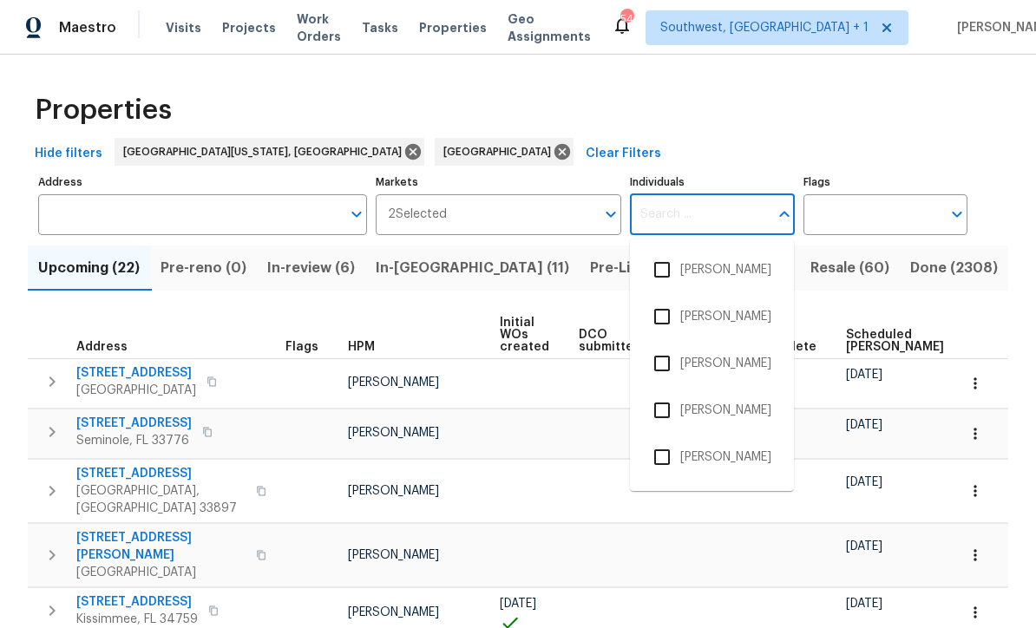
scroll to position [0, 0]
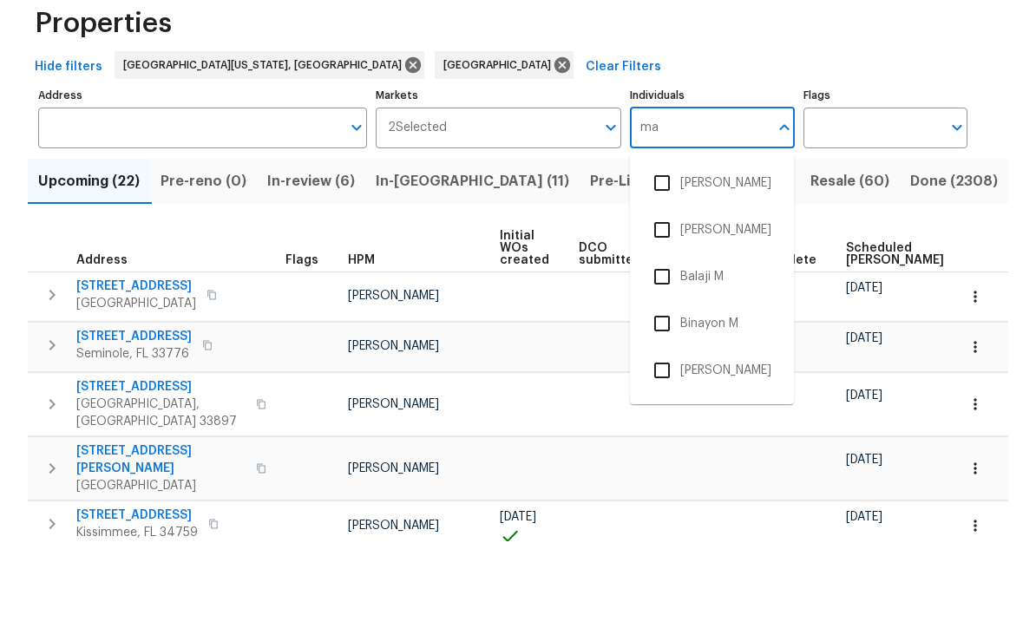
type input "mat"
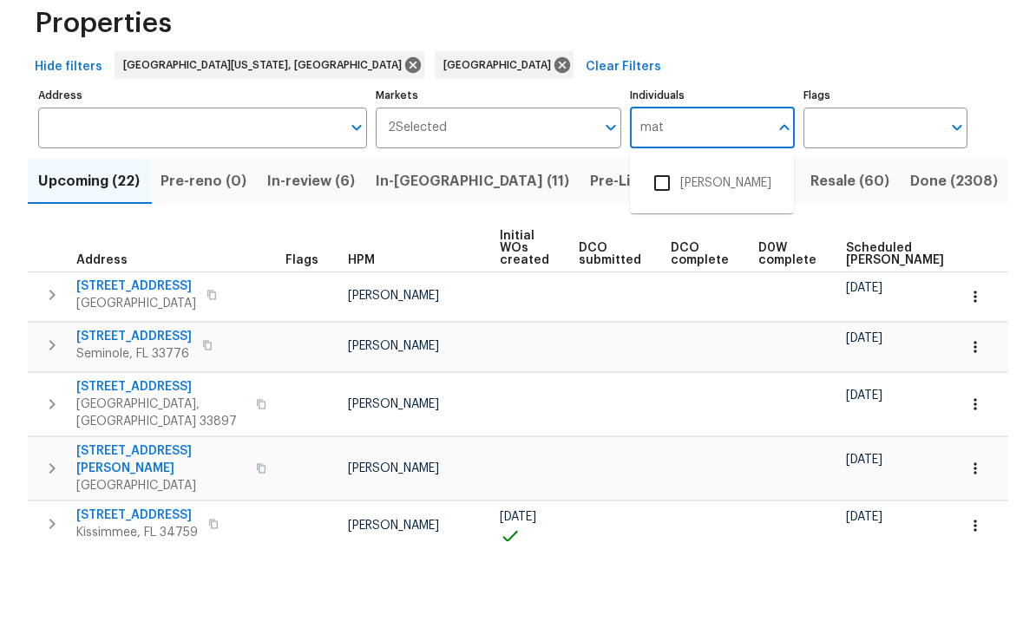
click at [672, 252] on input "checkbox" at bounding box center [662, 270] width 36 height 36
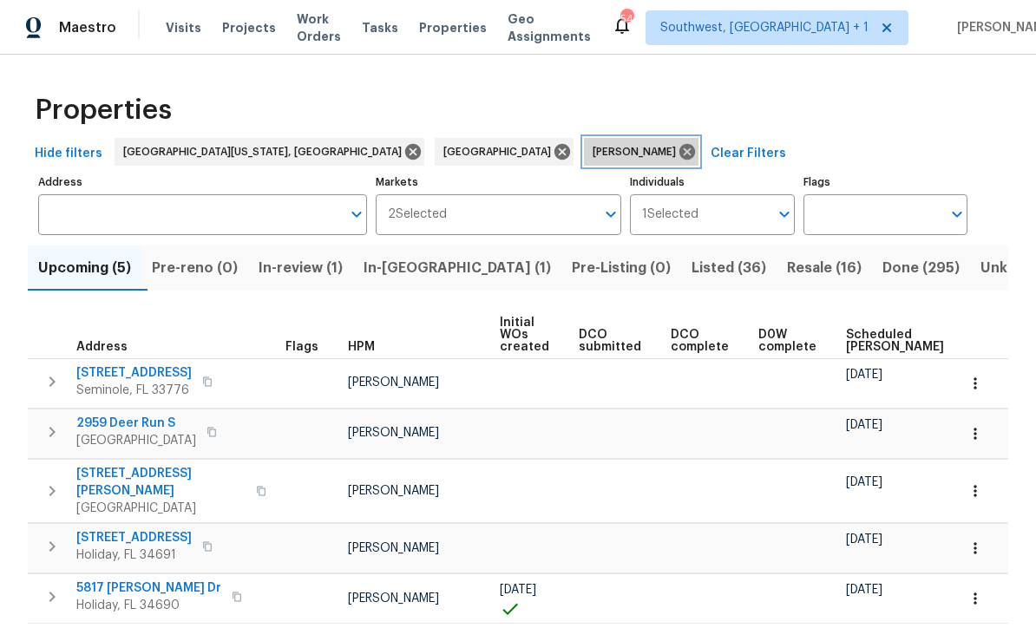
click at [678, 148] on icon at bounding box center [687, 151] width 19 height 19
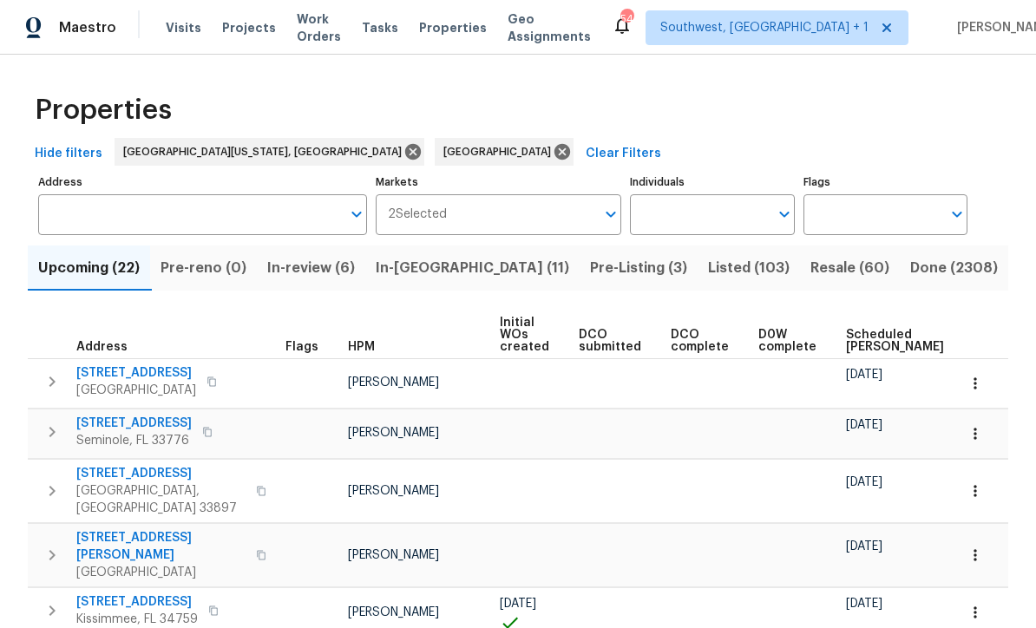
click at [701, 203] on input "Individuals" at bounding box center [699, 214] width 138 height 41
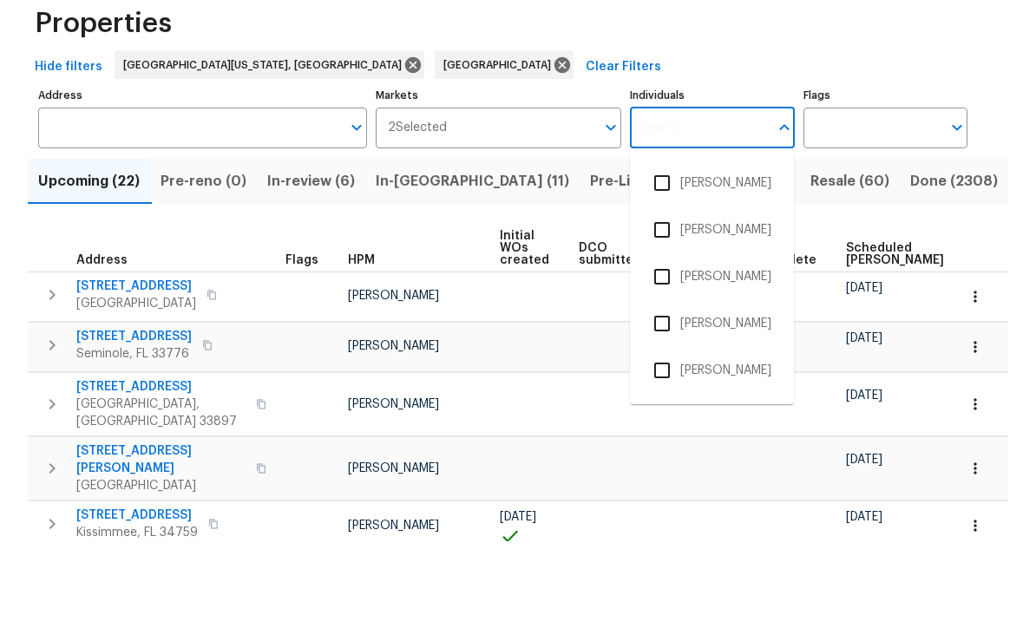
click at [832, 82] on div "Properties" at bounding box center [518, 110] width 980 height 56
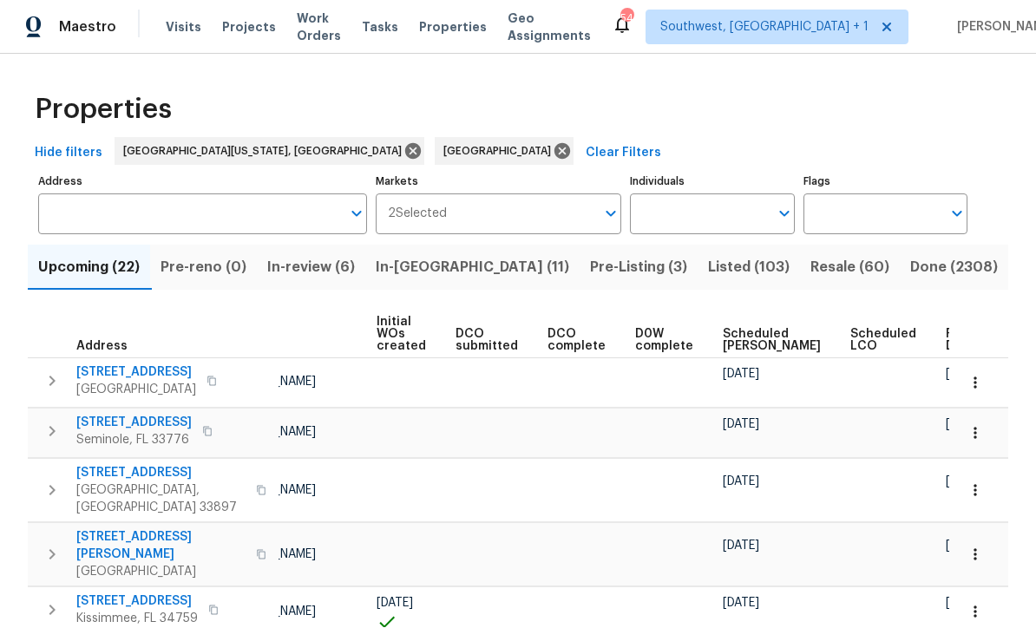
scroll to position [0, 122]
click at [947, 329] on span "Ready Date" at bounding box center [966, 341] width 38 height 24
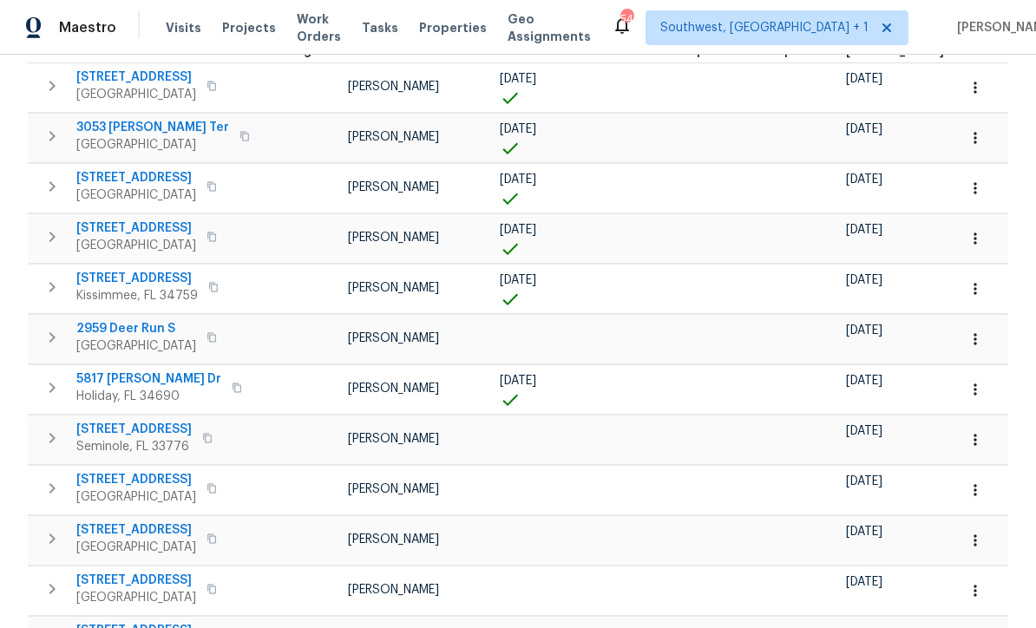
scroll to position [399, 0]
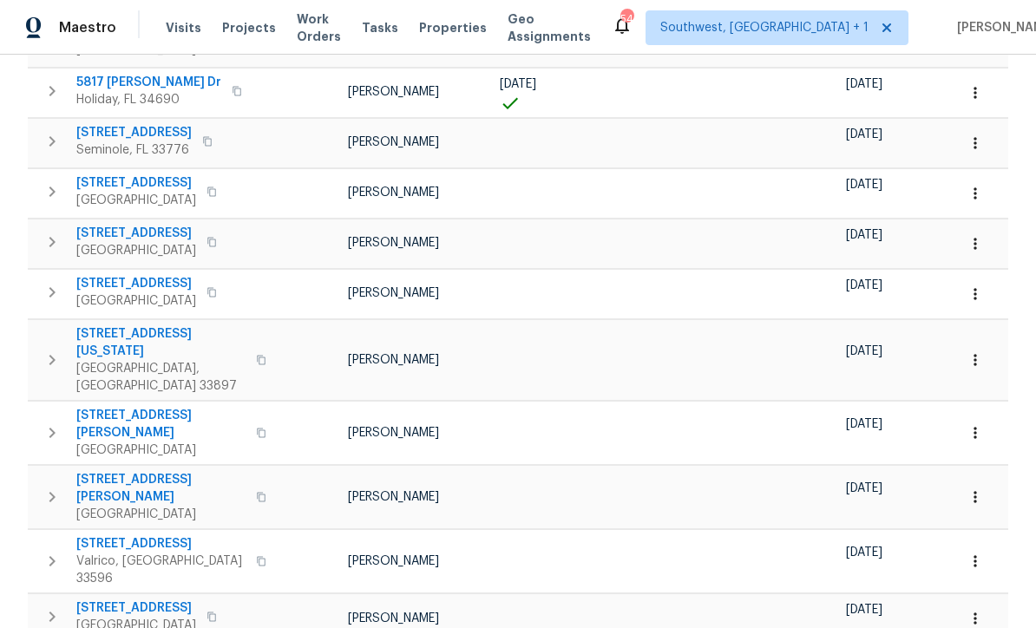
click at [664, 416] on td at bounding box center [708, 432] width 88 height 63
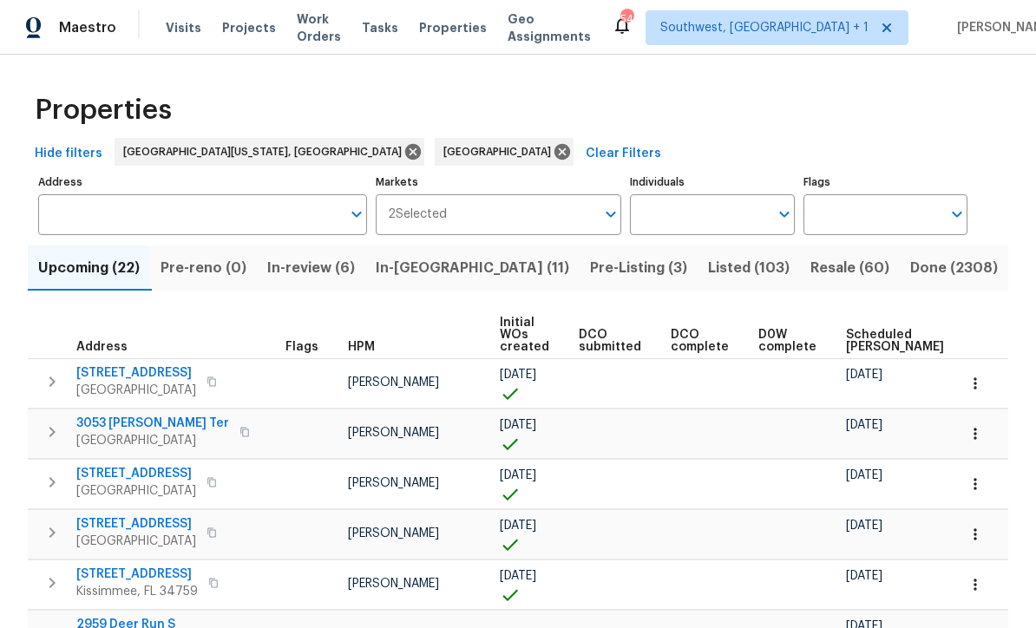
scroll to position [0, 0]
click at [693, 213] on input "Individuals" at bounding box center [699, 214] width 138 height 41
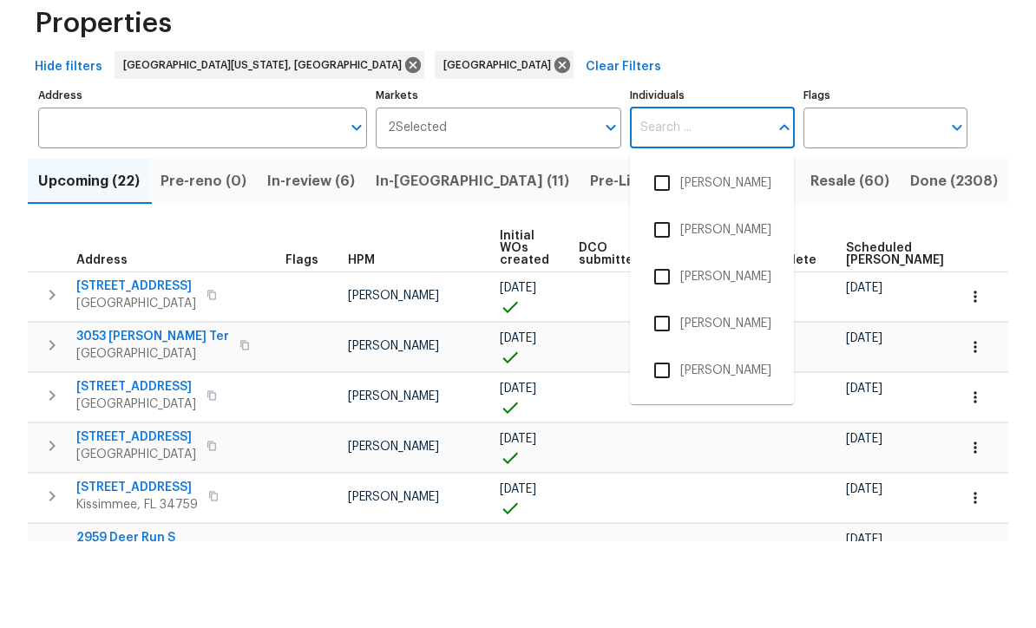
click at [836, 82] on div "Properties" at bounding box center [518, 110] width 980 height 56
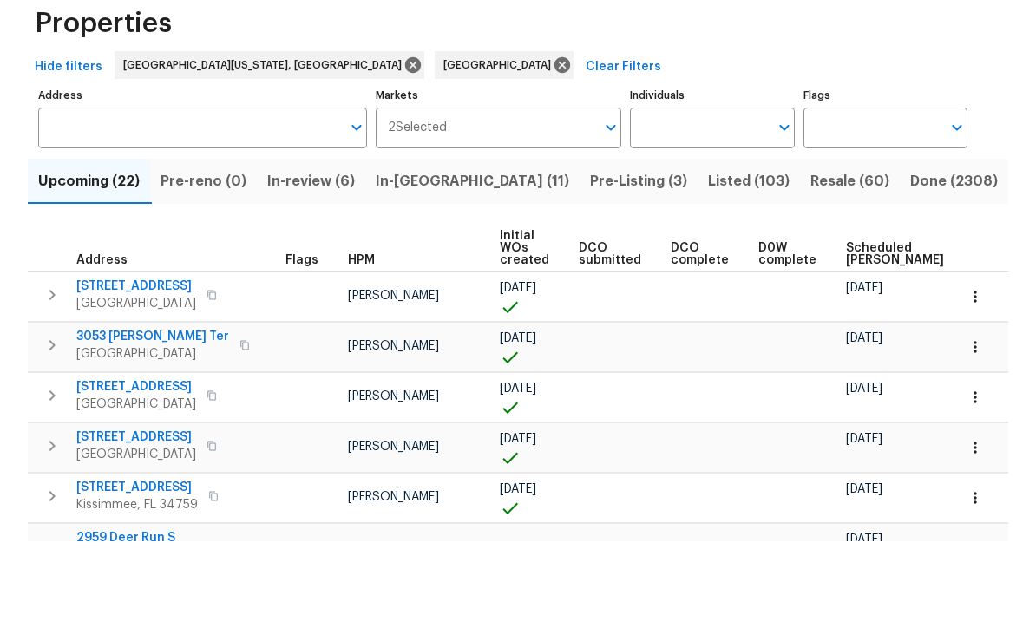
scroll to position [57, 0]
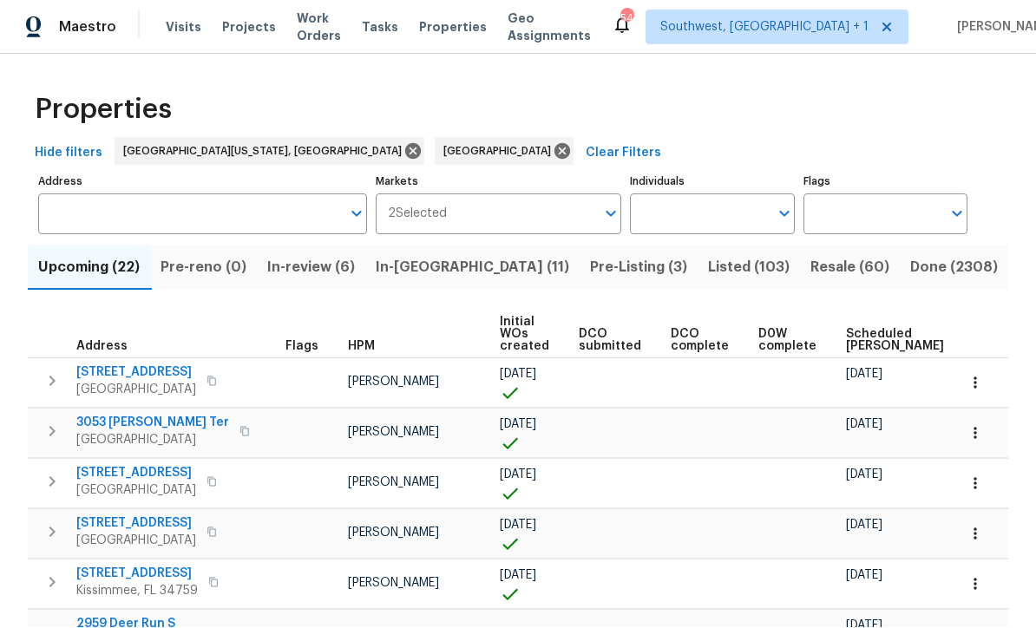
click at [702, 194] on input "Individuals" at bounding box center [699, 214] width 138 height 41
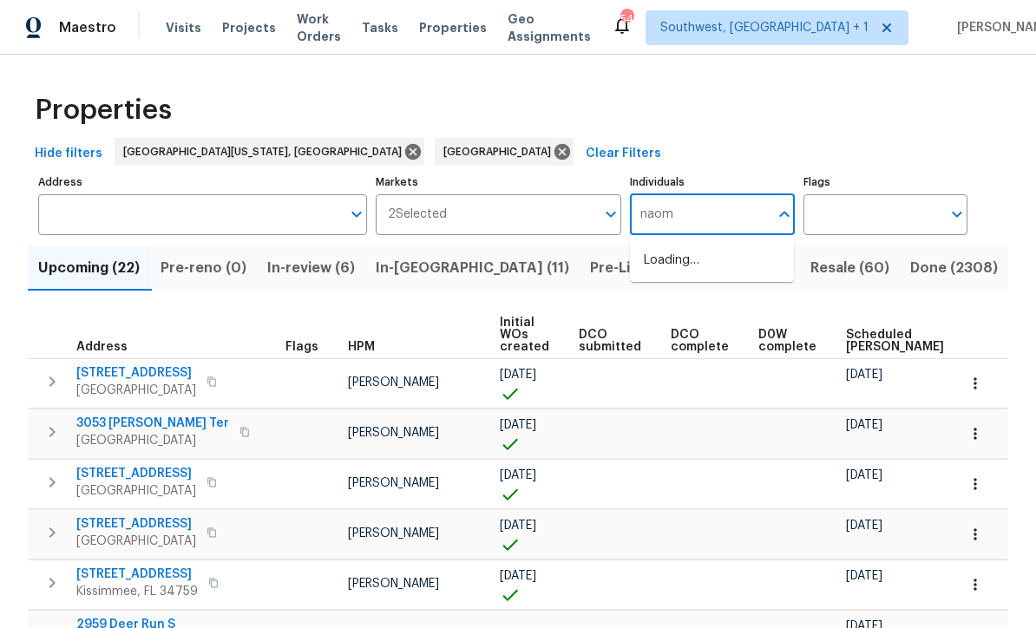
type input "[PERSON_NAME]"
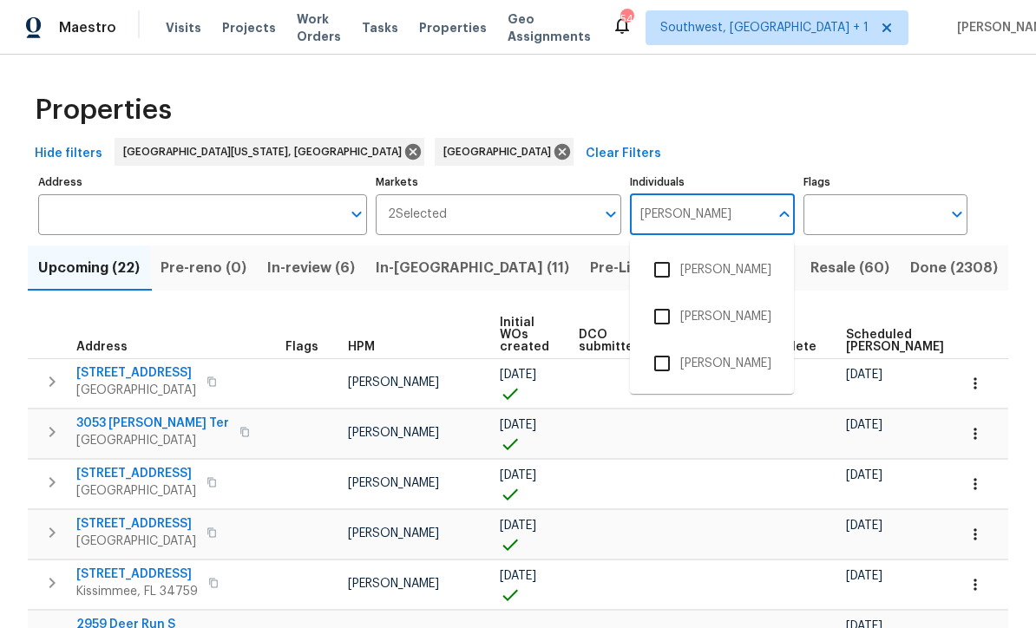
click at [669, 252] on input "checkbox" at bounding box center [662, 270] width 36 height 36
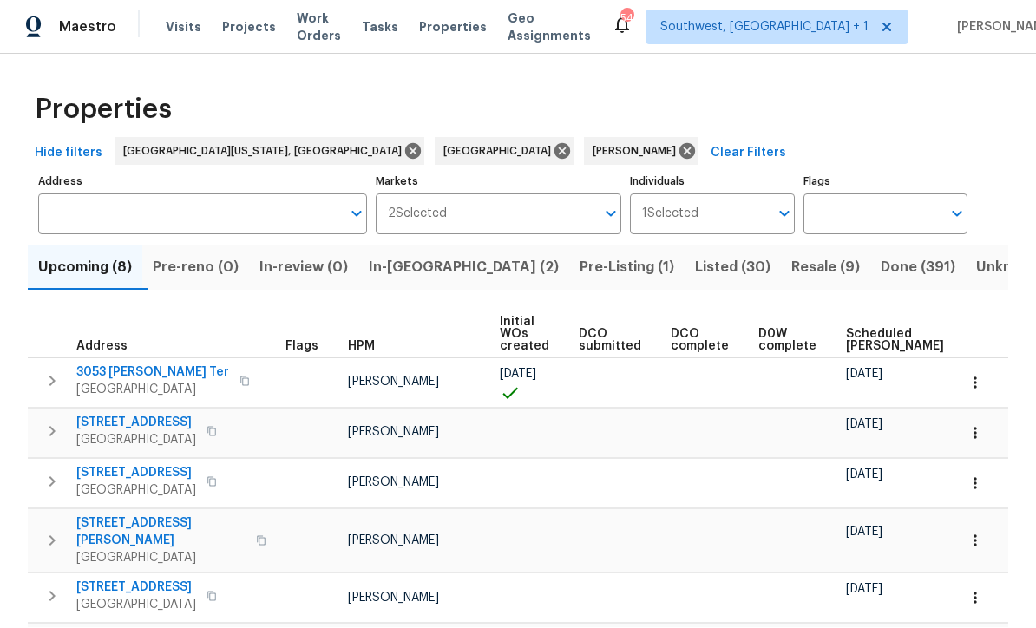
scroll to position [1, 0]
